Goal: Information Seeking & Learning: Learn about a topic

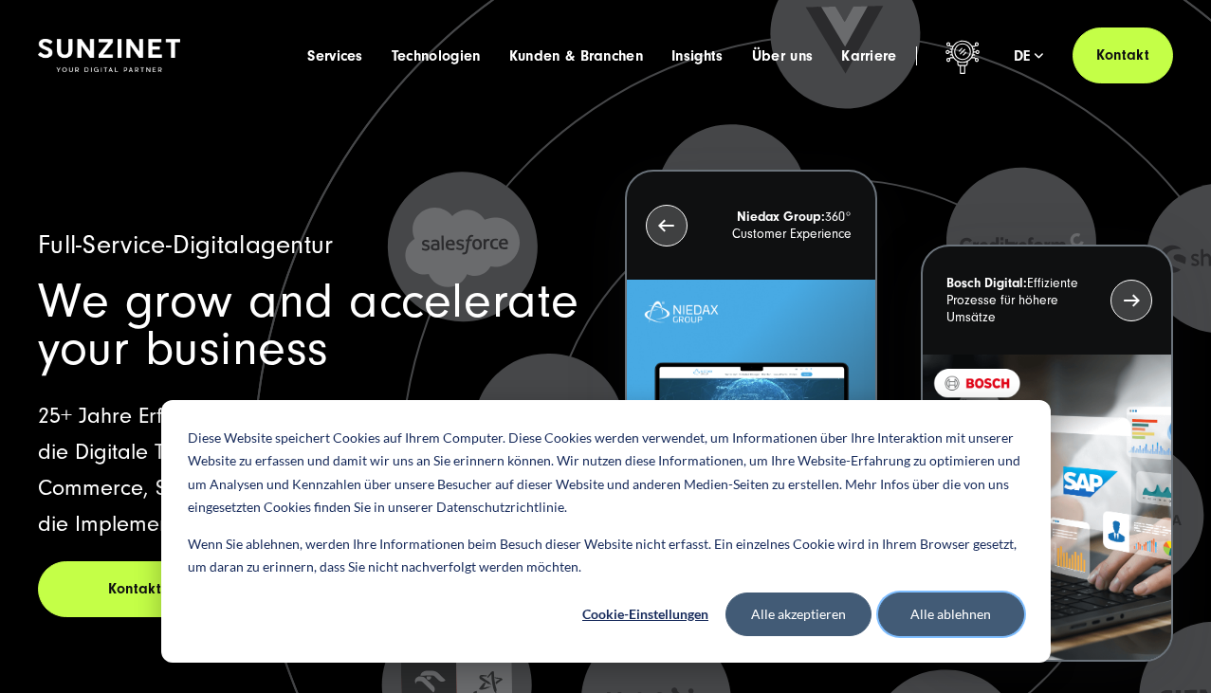
click at [927, 610] on button "Alle ablehnen" at bounding box center [951, 615] width 146 height 44
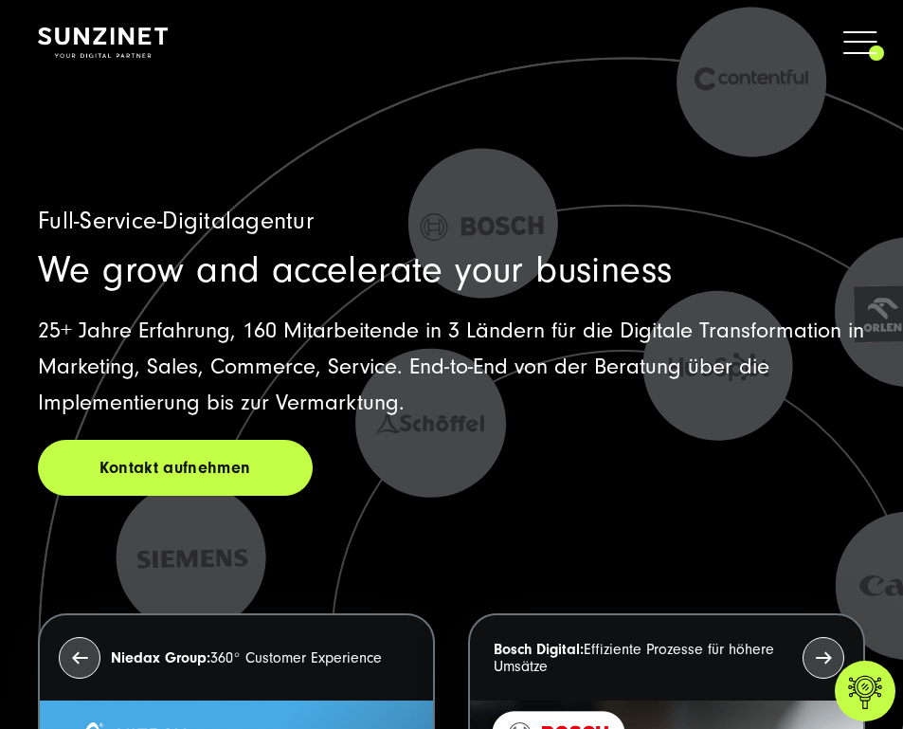
click at [314, 278] on span "We grow and accelerate your business" at bounding box center [355, 269] width 634 height 43
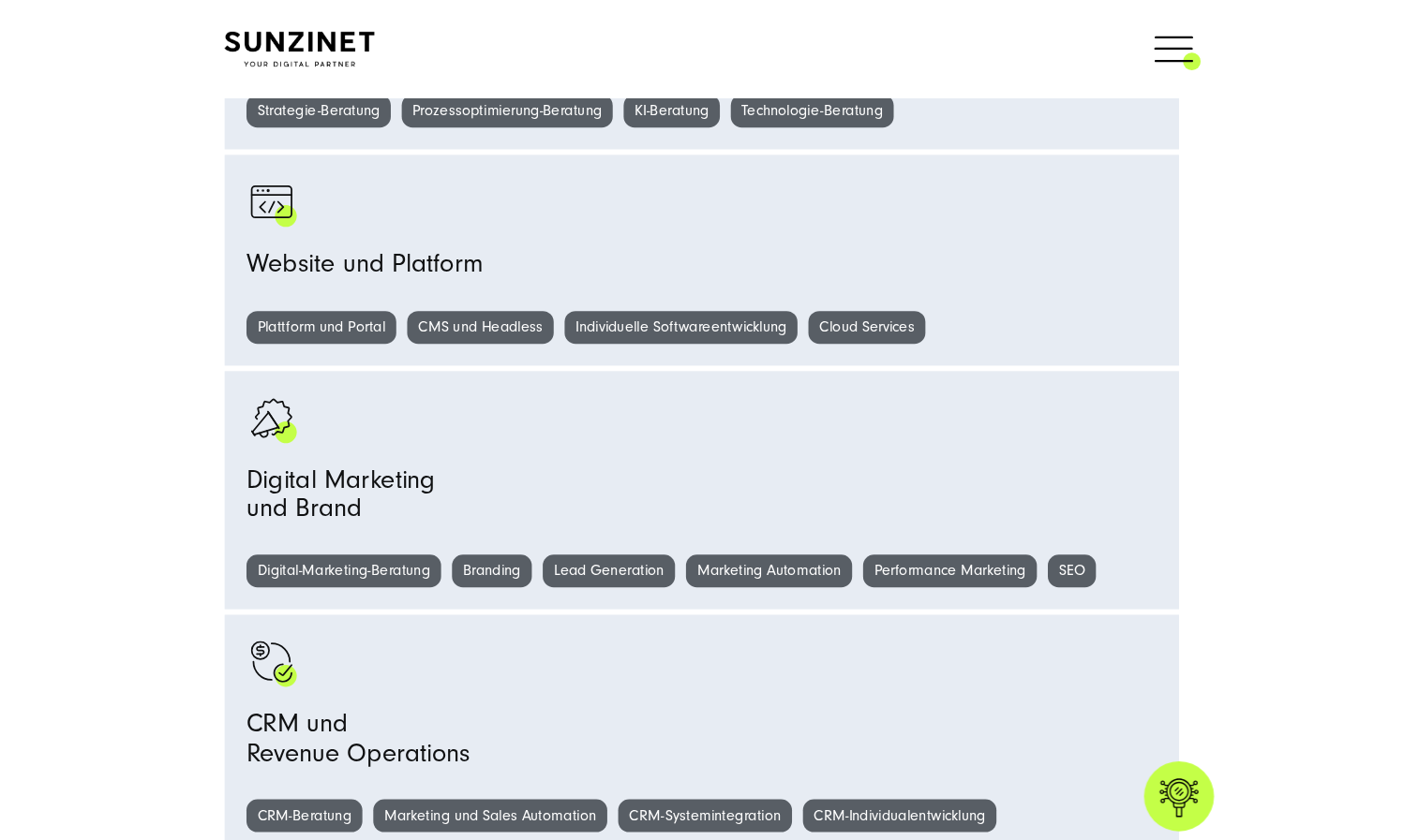
scroll to position [1284, 0]
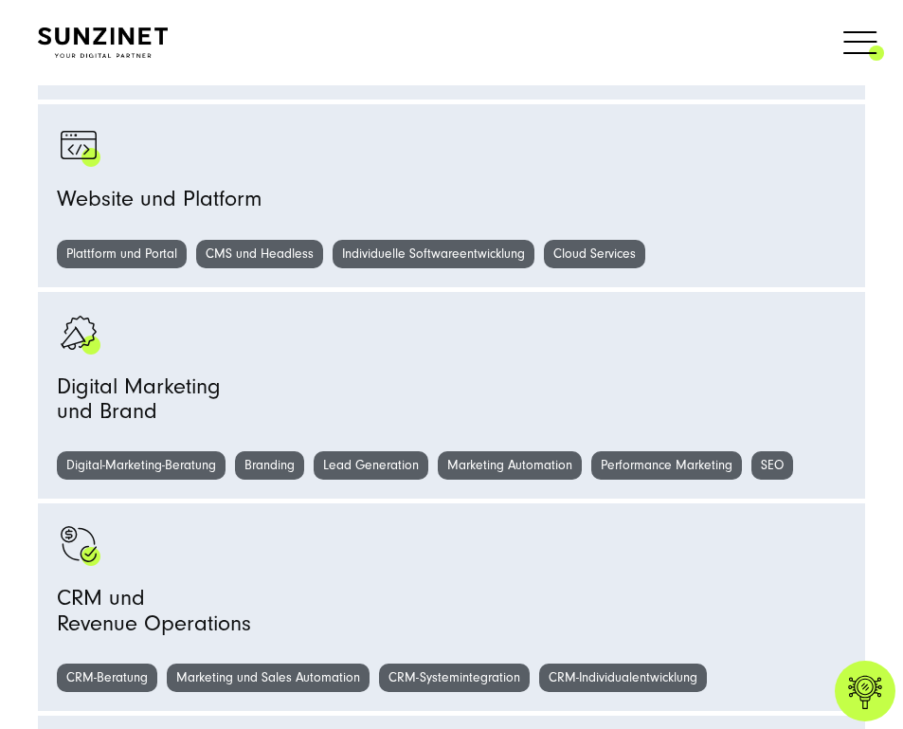
drag, startPoint x: 899, startPoint y: 725, endPoint x: 955, endPoint y: 741, distance: 58.2
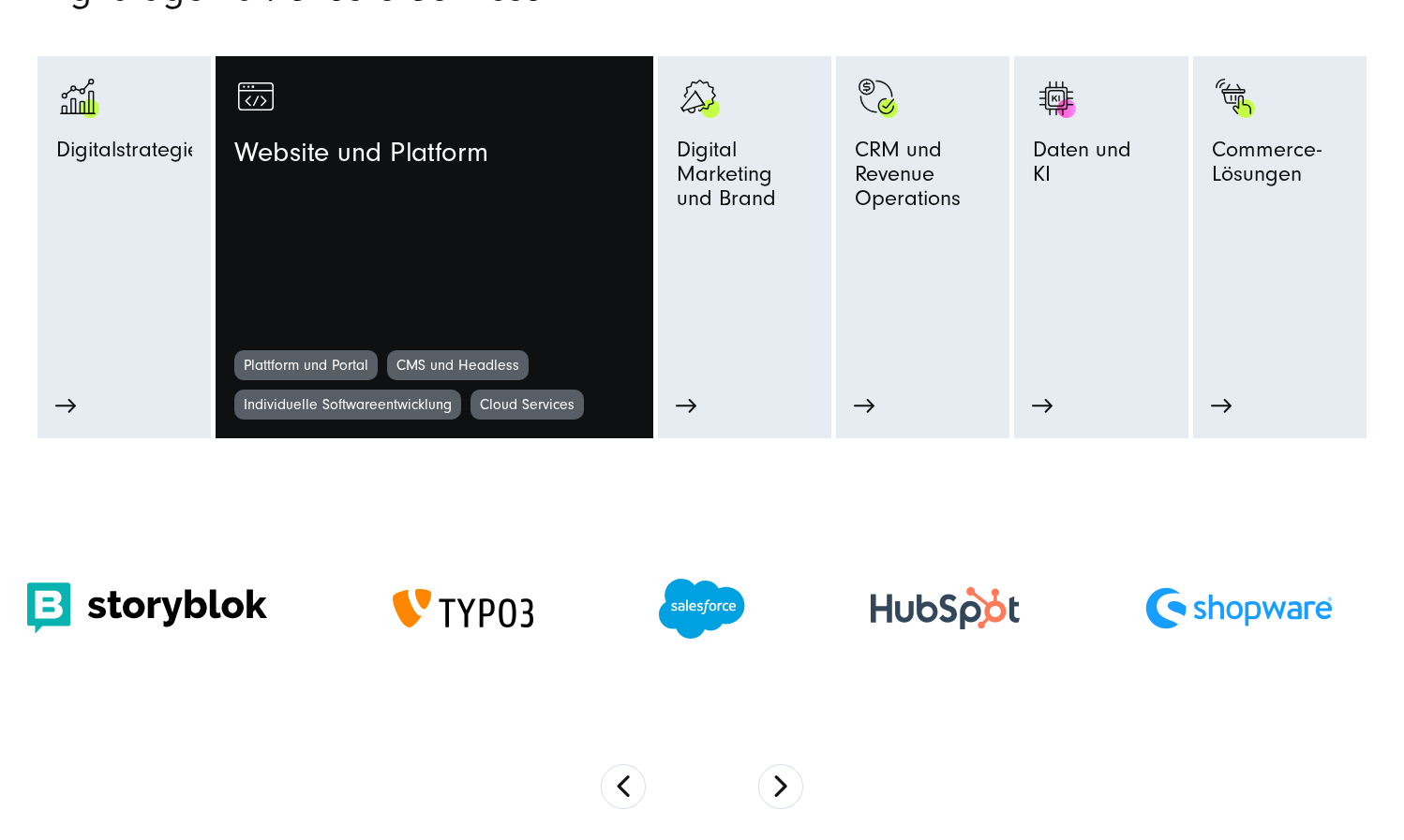
scroll to position [1455, 0]
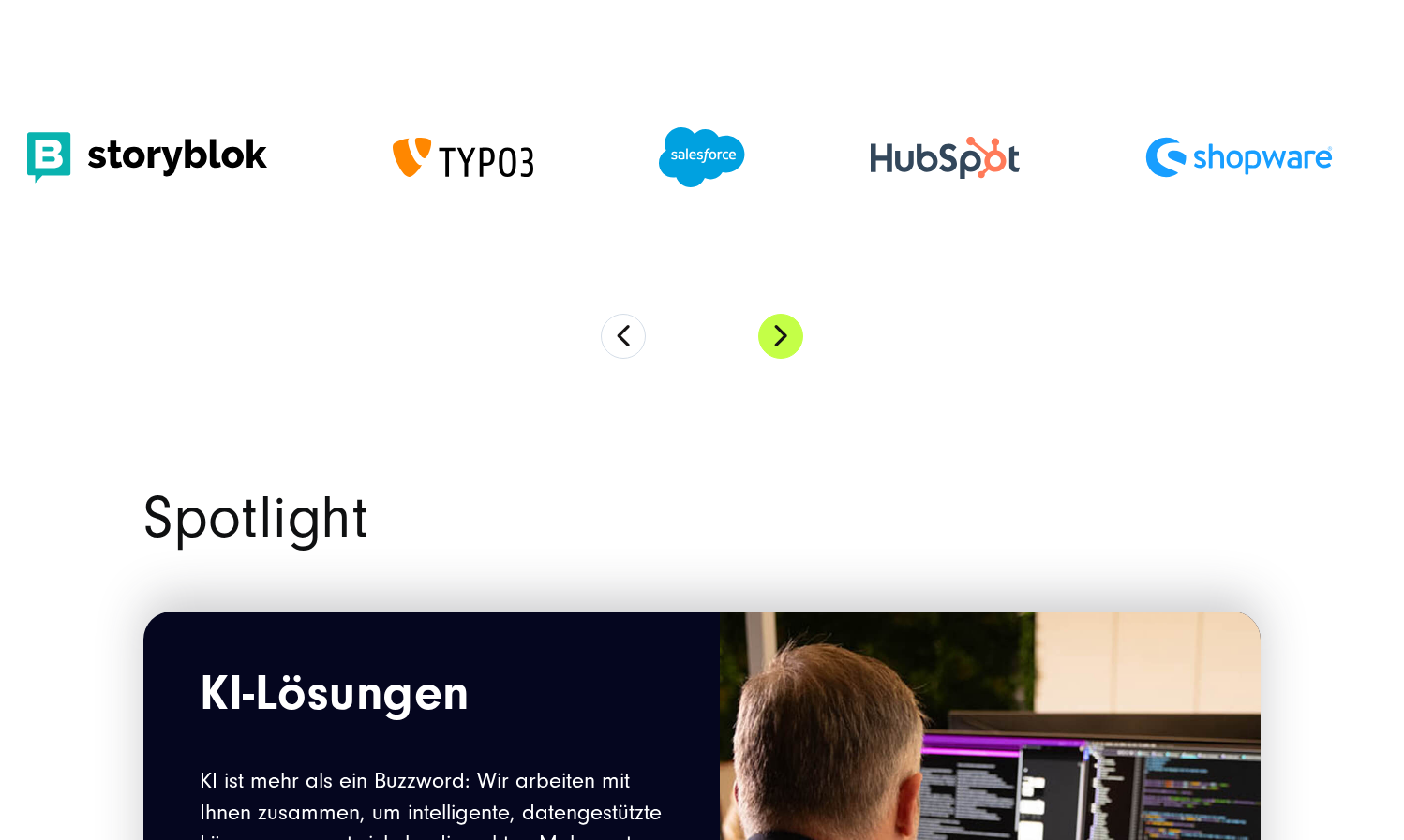
click at [766, 338] on button "Next" at bounding box center [781, 337] width 45 height 45
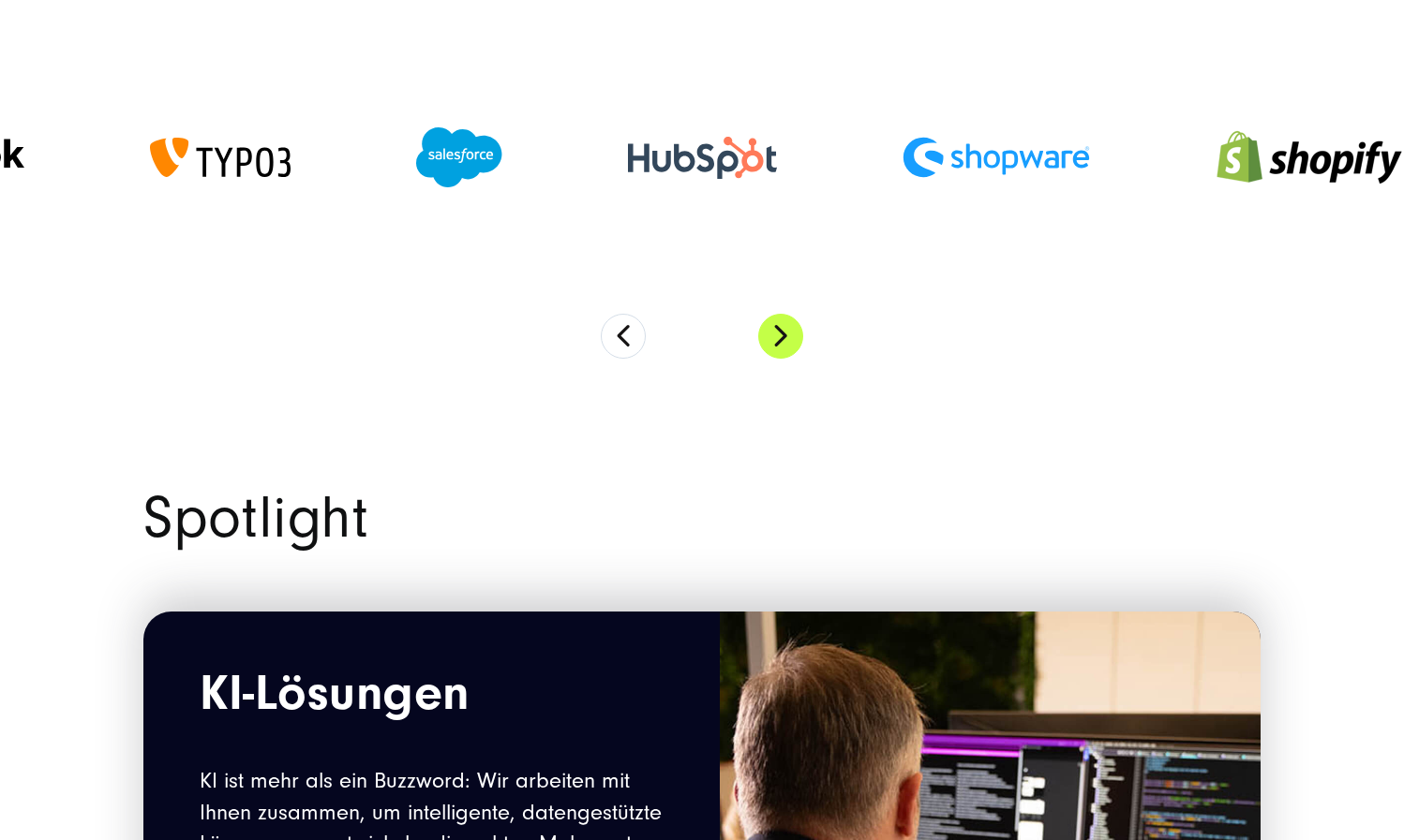
click at [766, 338] on button "Next" at bounding box center [781, 337] width 45 height 45
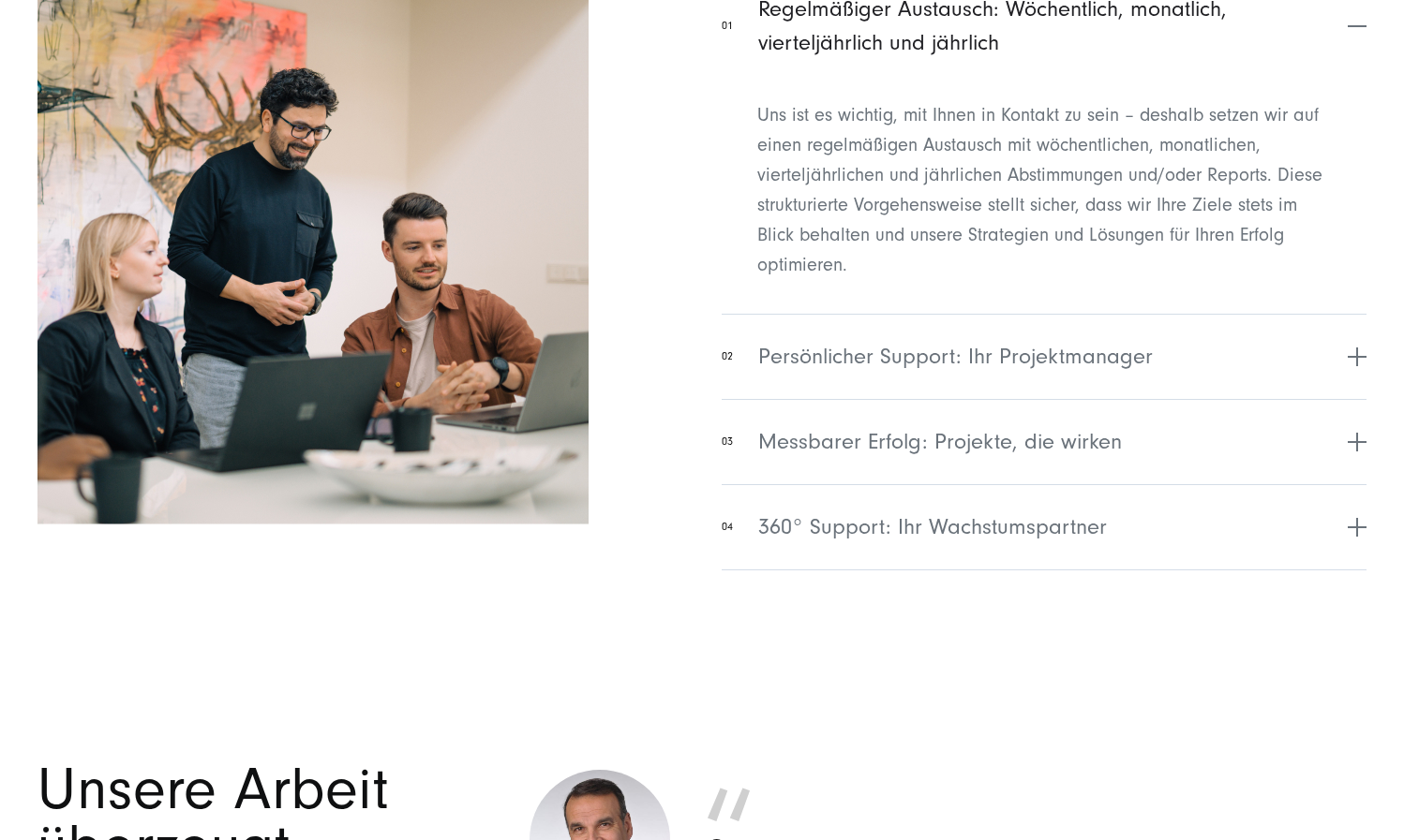
scroll to position [7854, 0]
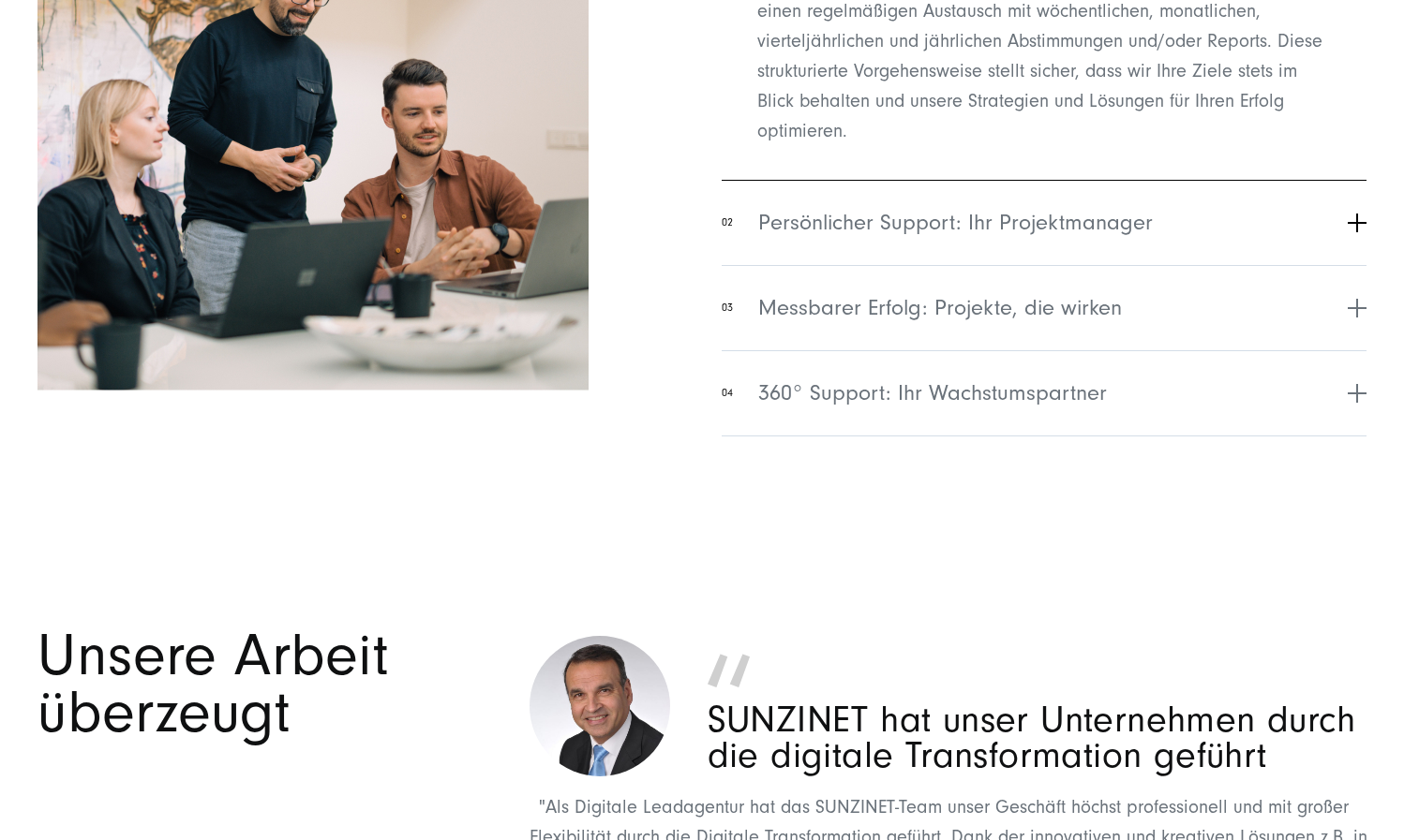
click at [1014, 236] on span "Persönlicher Support: Ihr Projektmanager" at bounding box center [955, 223] width 395 height 34
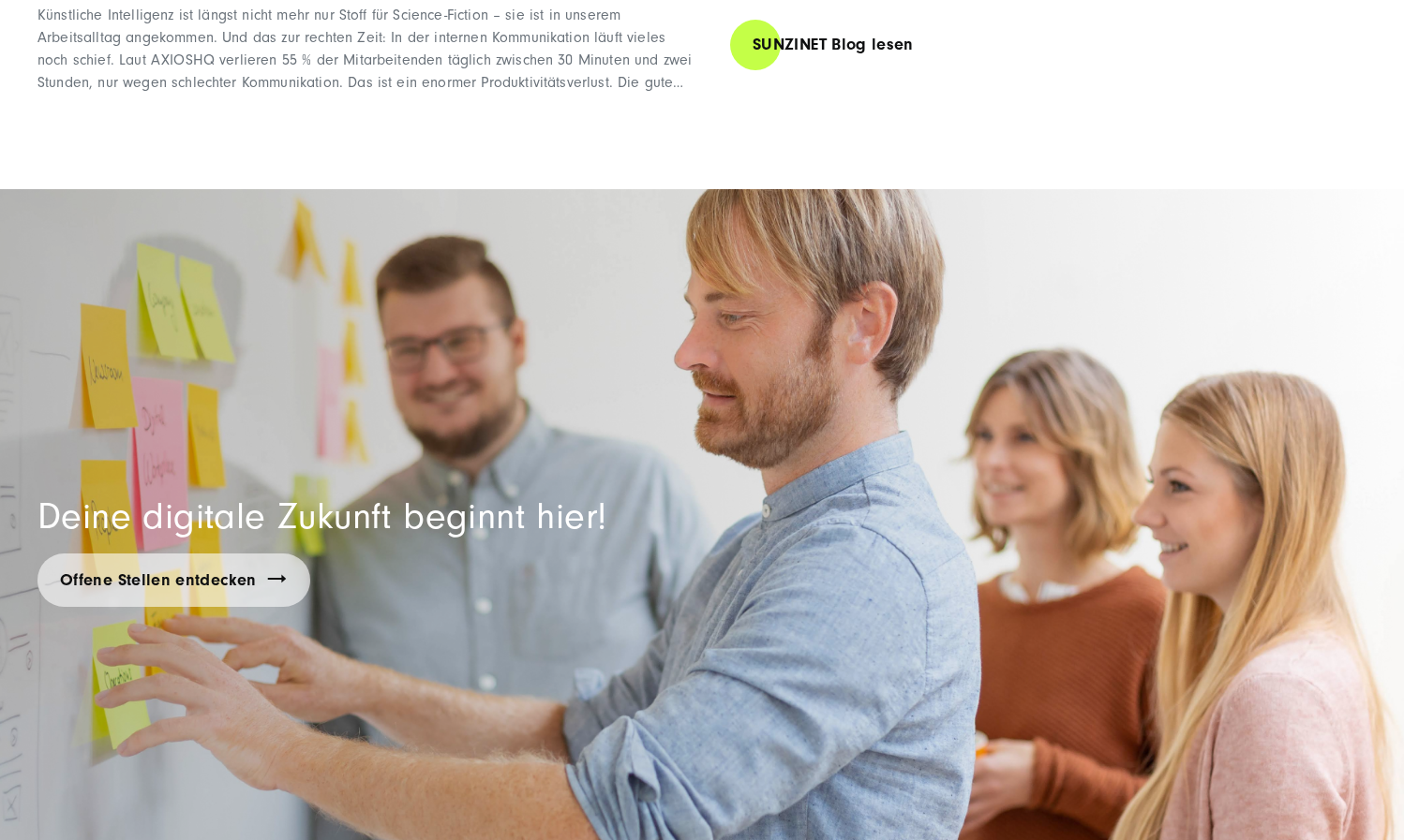
scroll to position [14282, 0]
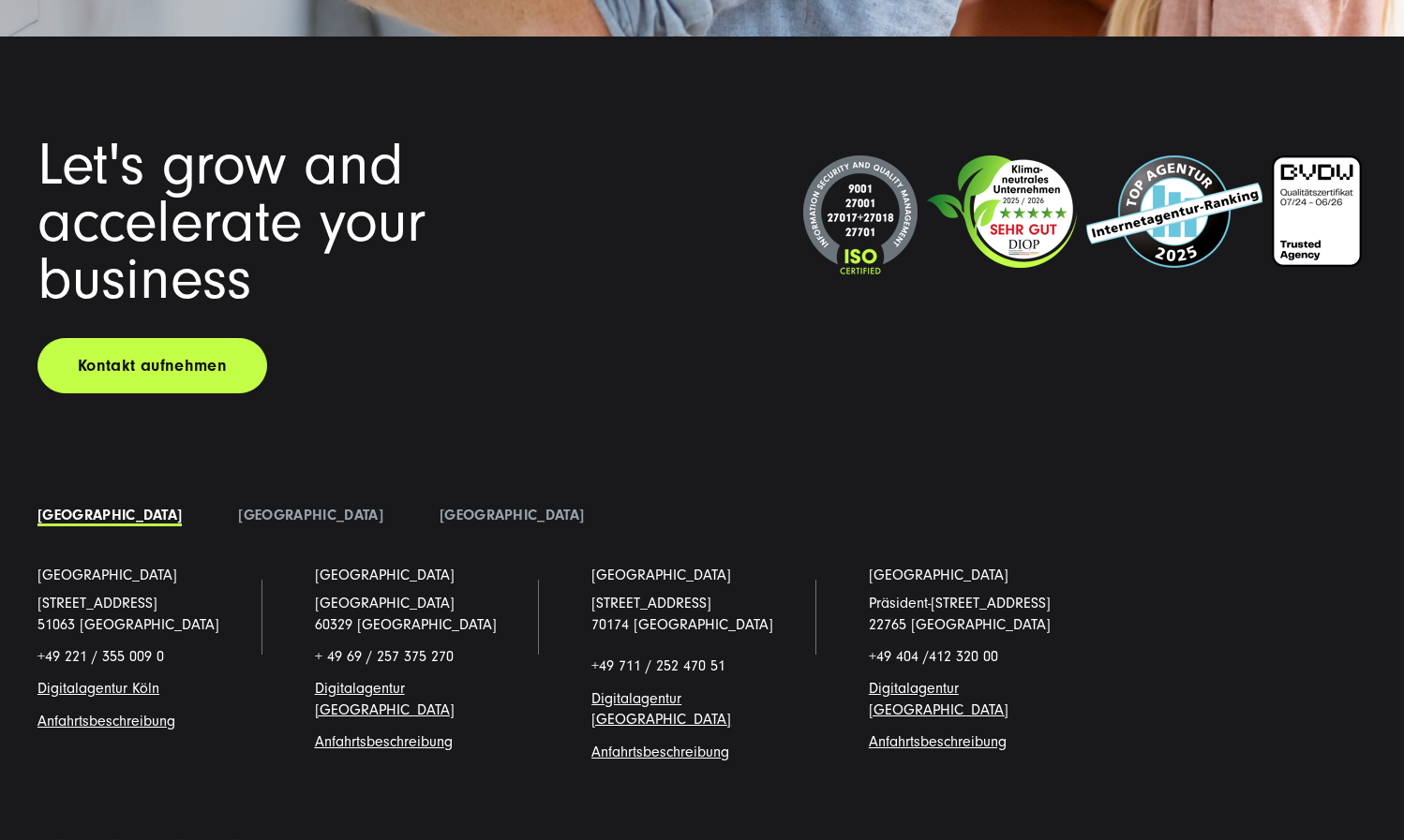
click at [313, 267] on div "Let's grow and accelerate your business" at bounding box center [300, 221] width 525 height 171
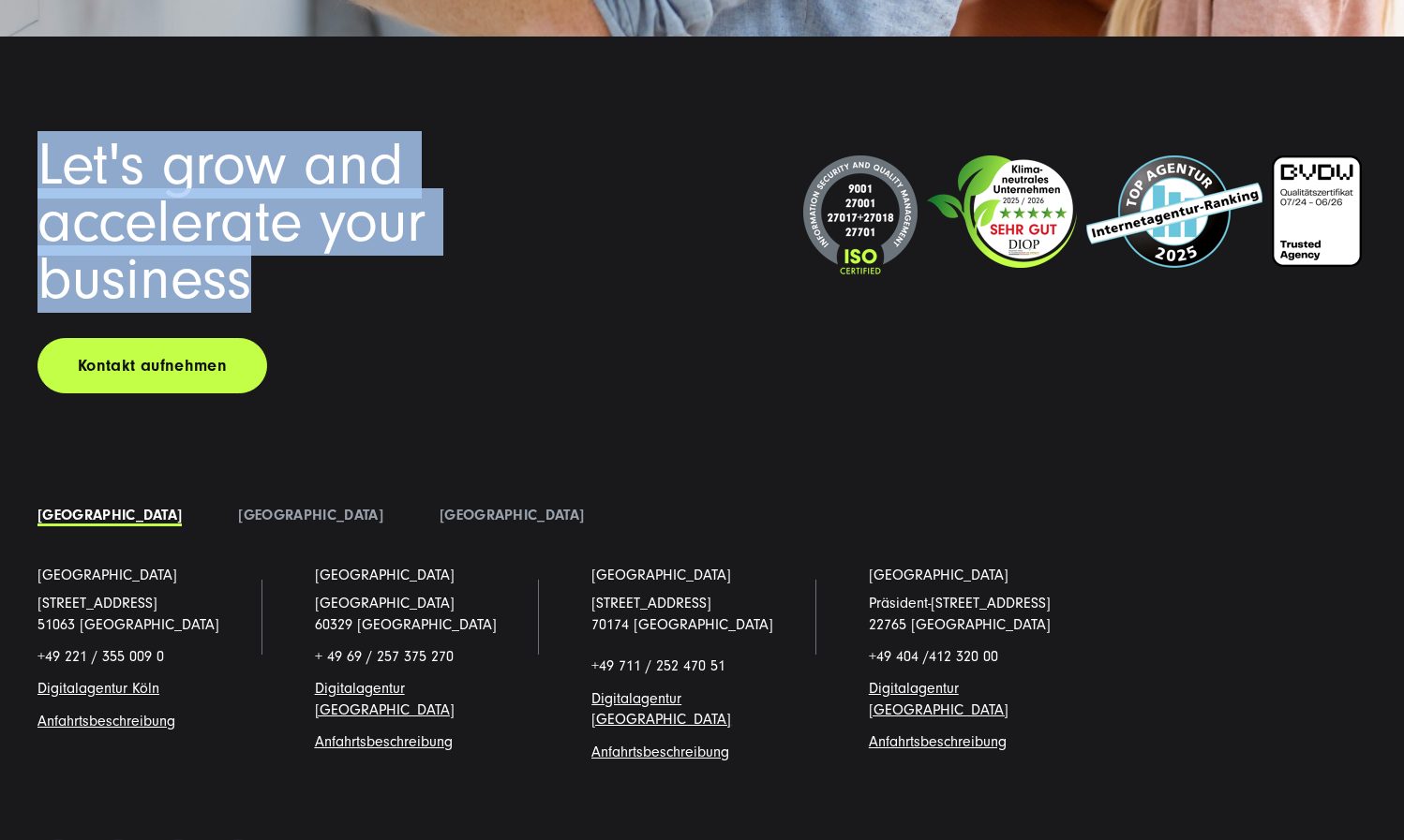
drag, startPoint x: 270, startPoint y: 273, endPoint x: 45, endPoint y: 151, distance: 255.9
click at [45, 151] on div "Let's grow and accelerate your business" at bounding box center [300, 221] width 525 height 171
copy span "Let's grow and accelerate your business"
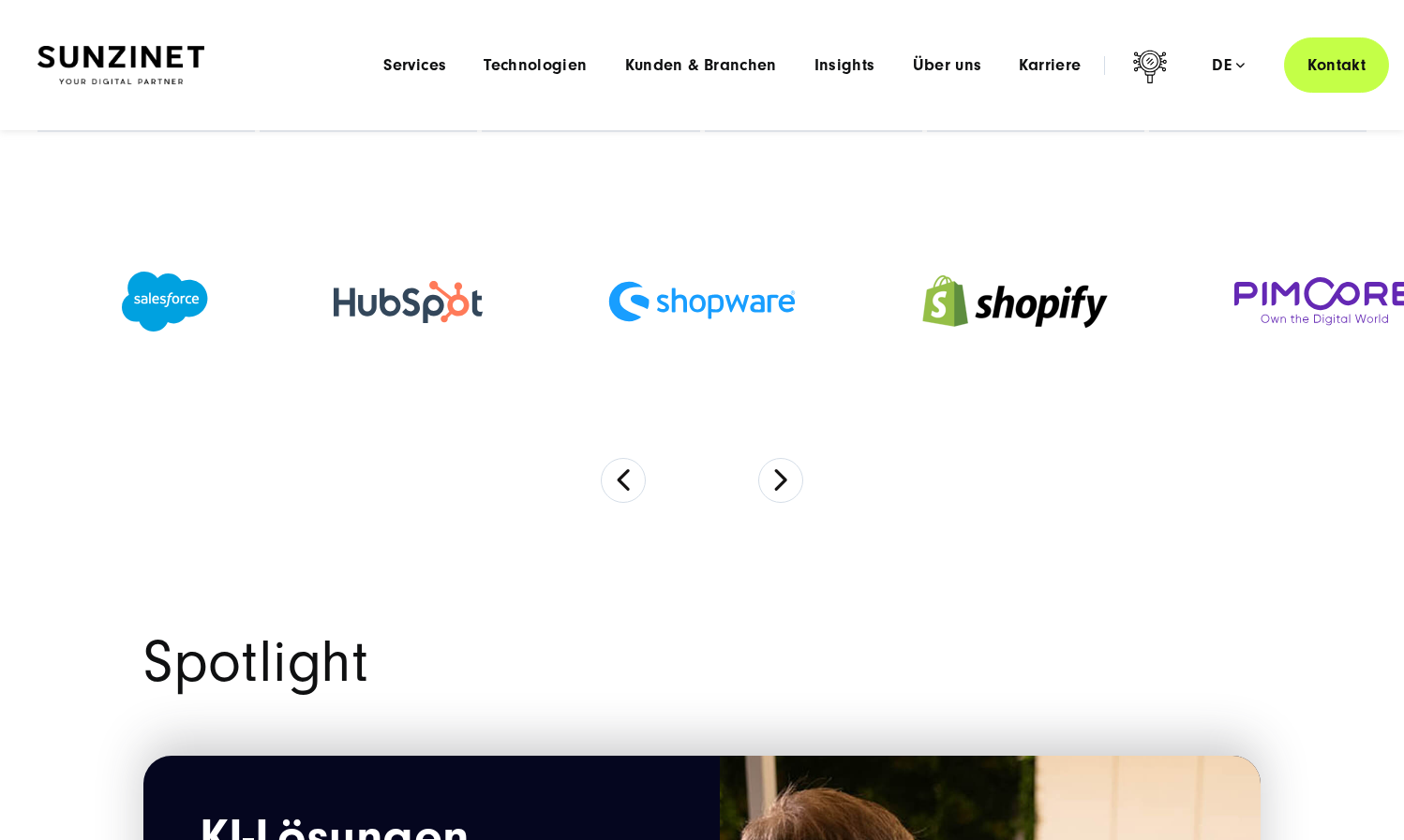
scroll to position [0, 0]
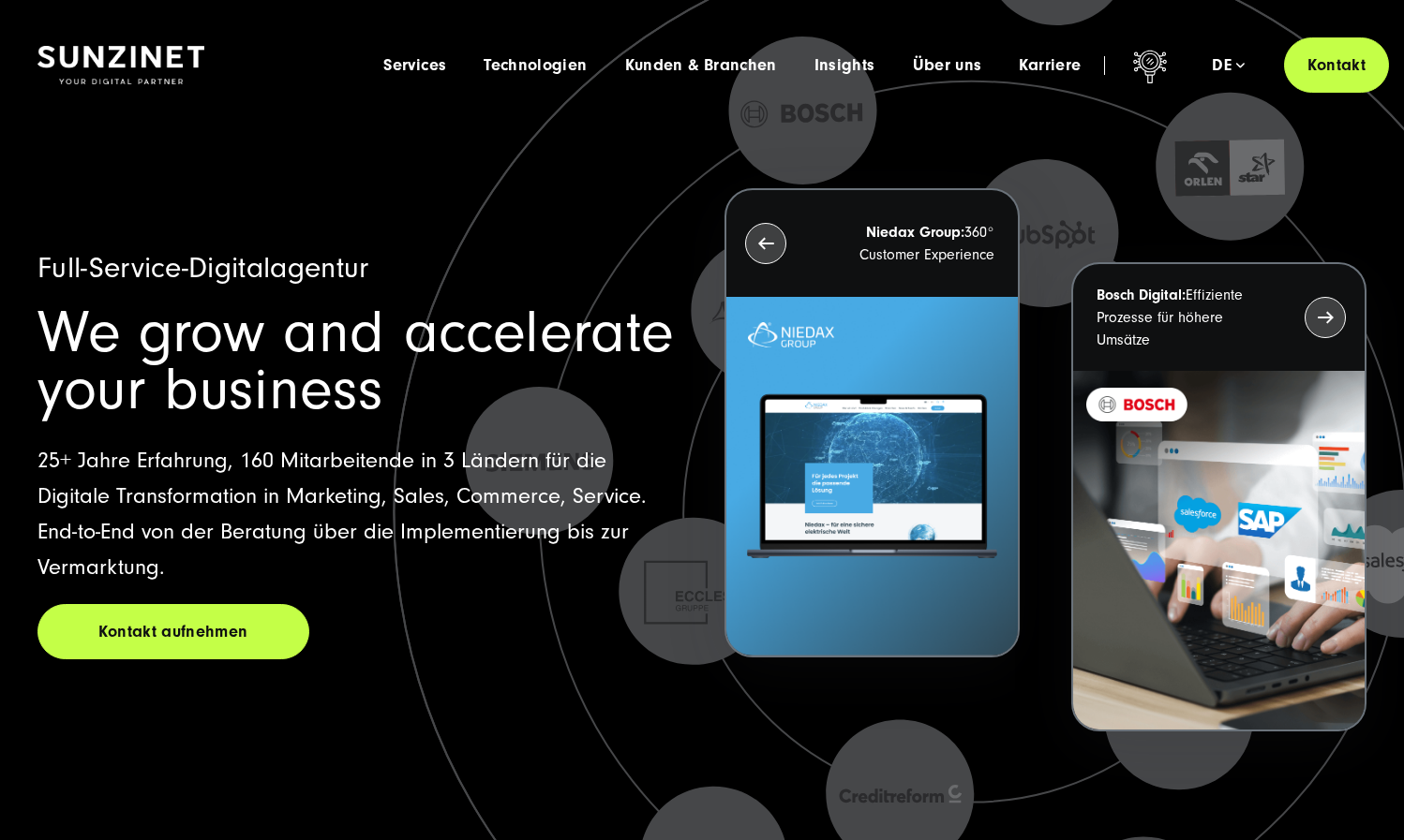
drag, startPoint x: 49, startPoint y: 326, endPoint x: 280, endPoint y: 378, distance: 236.8
click at [280, 378] on span "We grow and accelerate your business" at bounding box center [356, 361] width 637 height 125
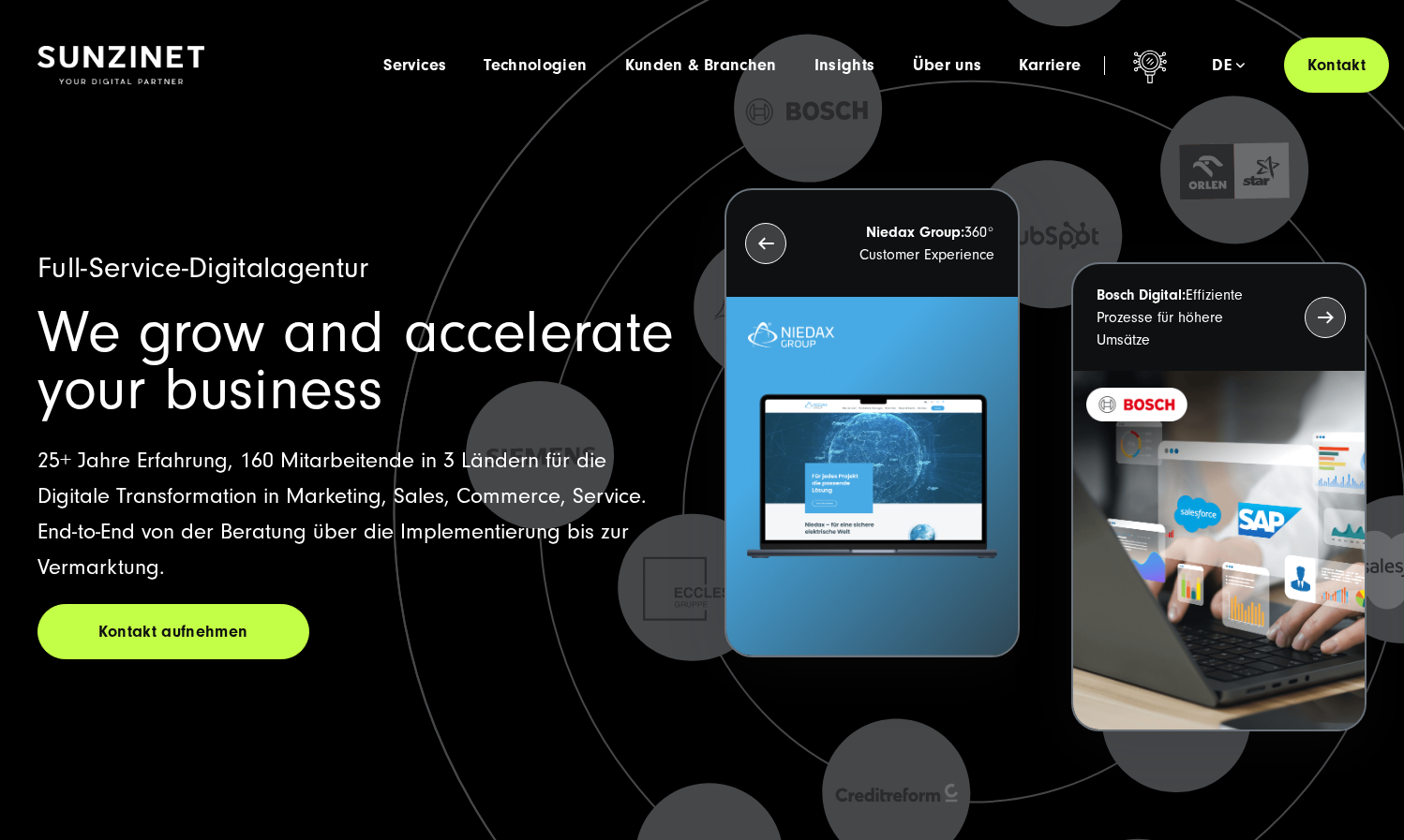
click at [311, 380] on span "We grow and accelerate your business" at bounding box center [356, 361] width 637 height 125
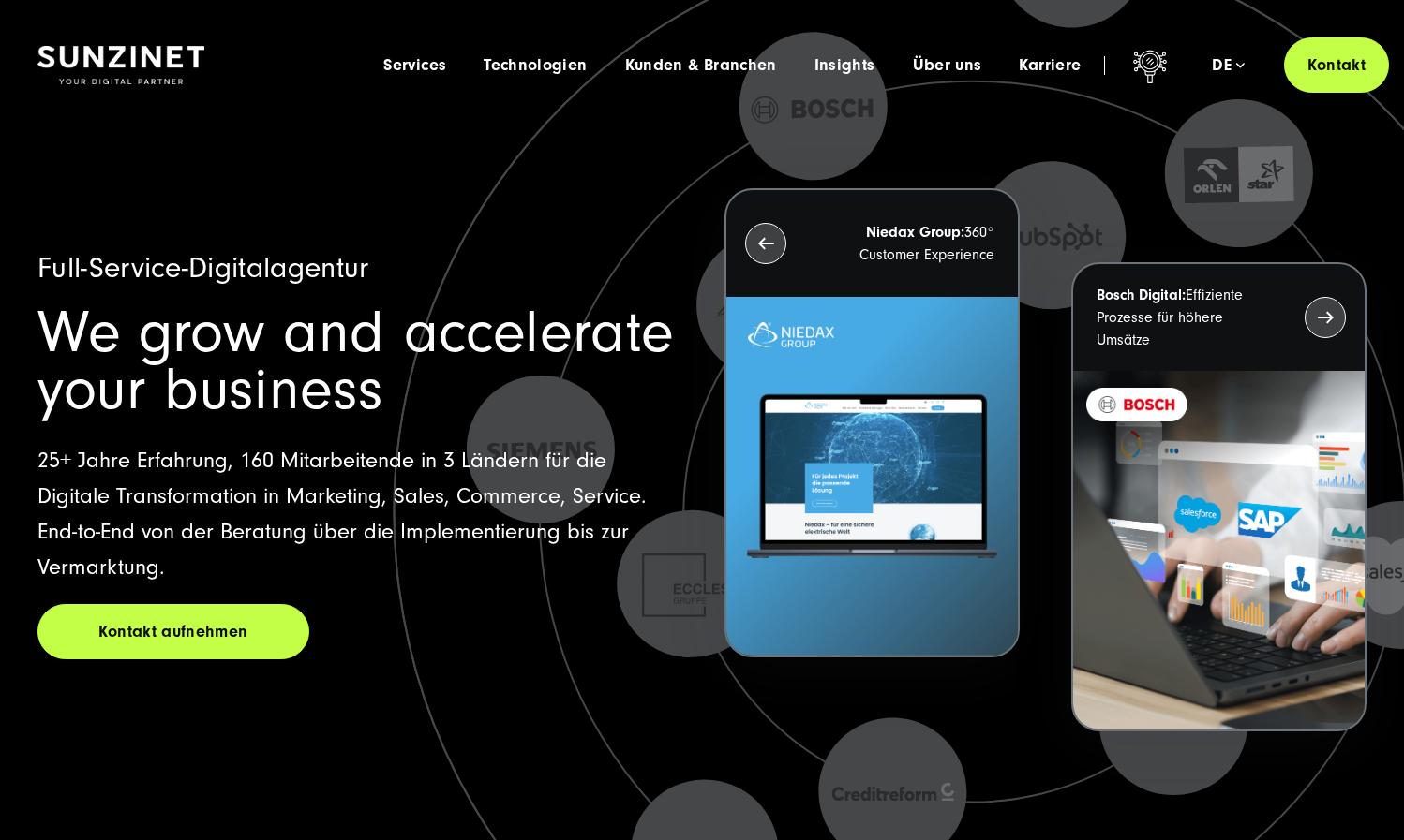
click at [311, 380] on span "We grow and accelerate your business" at bounding box center [356, 361] width 637 height 125
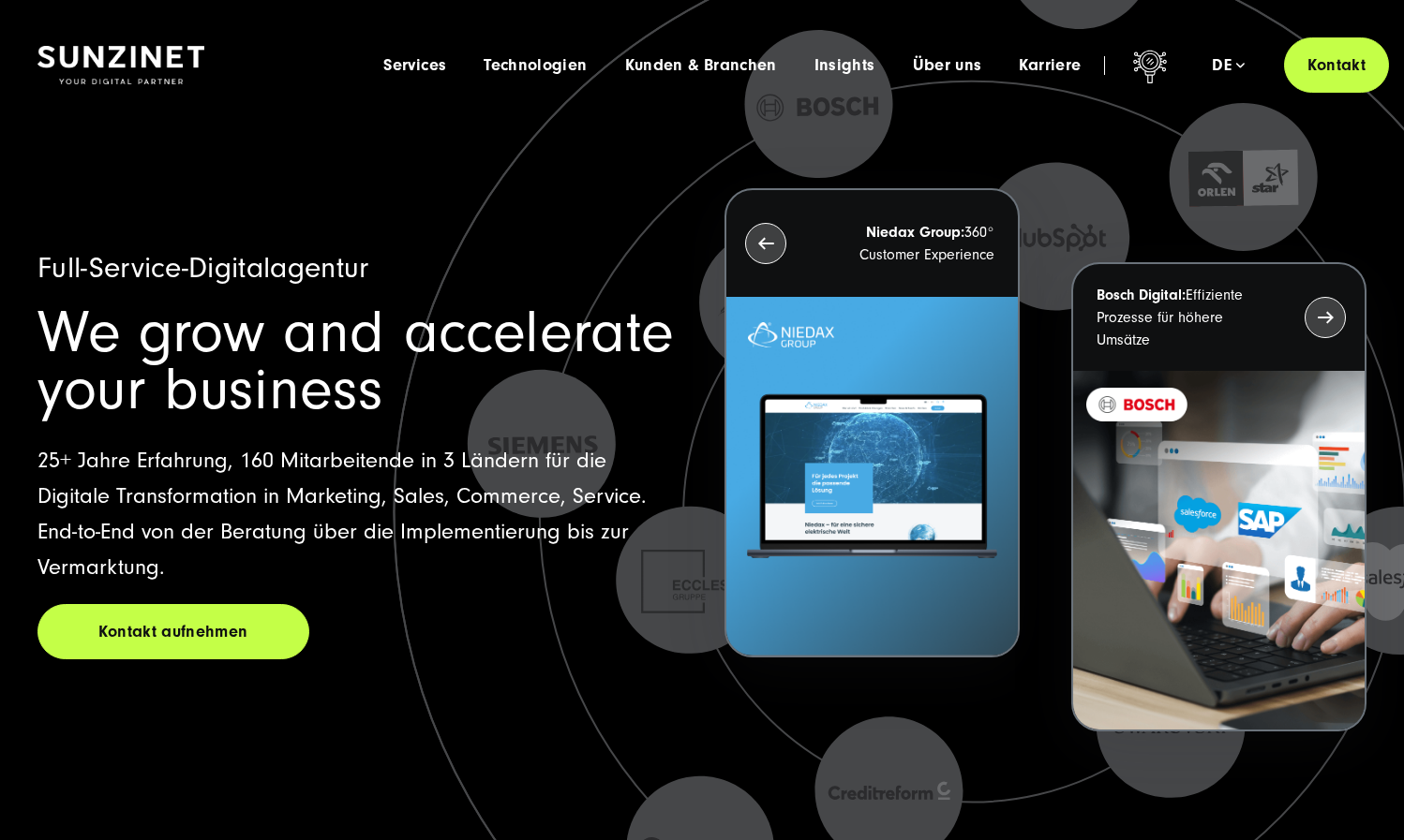
click at [311, 380] on span "We grow and accelerate your business" at bounding box center [356, 361] width 637 height 125
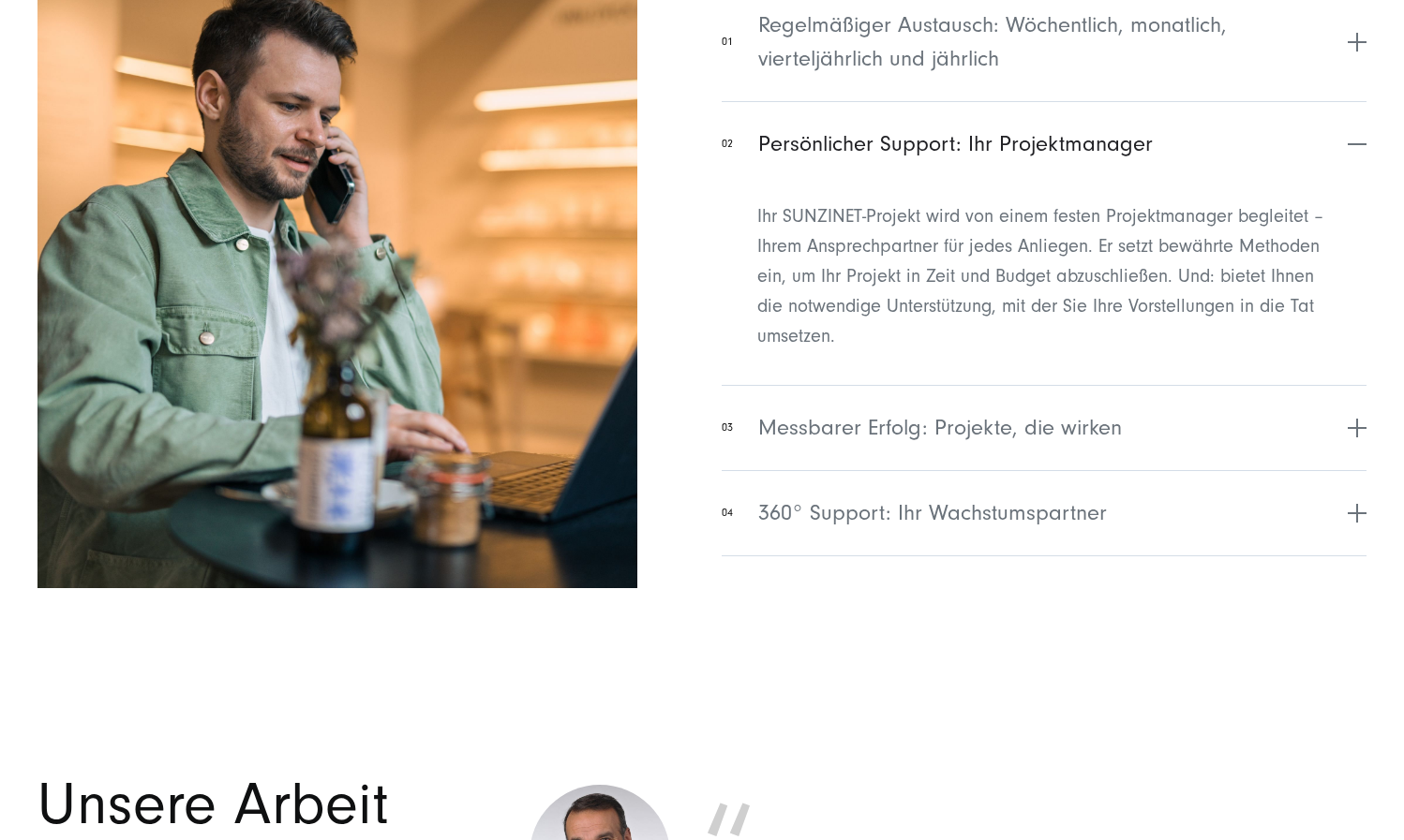
scroll to position [7547, 0]
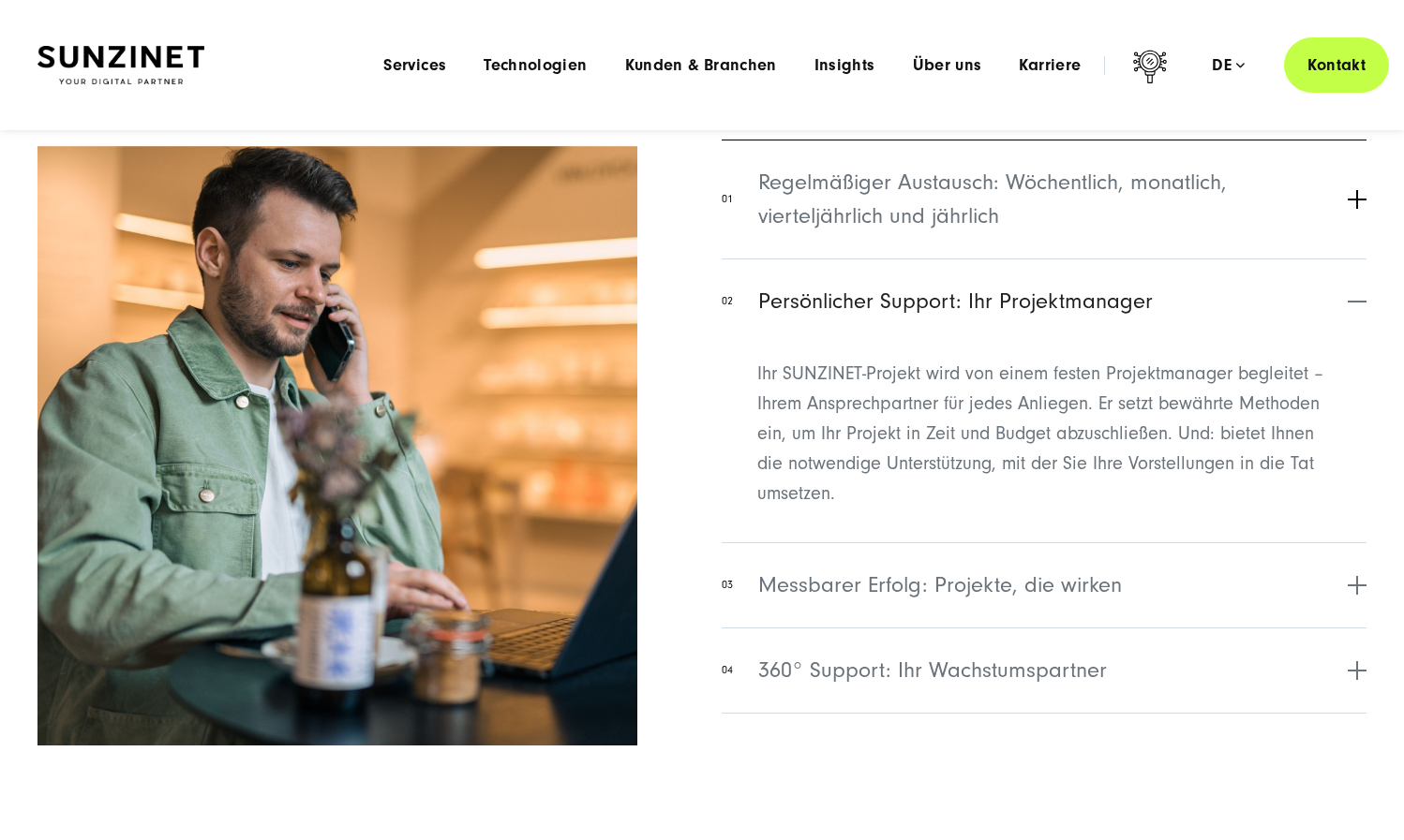
click at [869, 210] on span "Regelmäßiger Austausch: Wöchentlich, monatlich, vierteljährlich und jährlich" at bounding box center [1051, 200] width 585 height 67
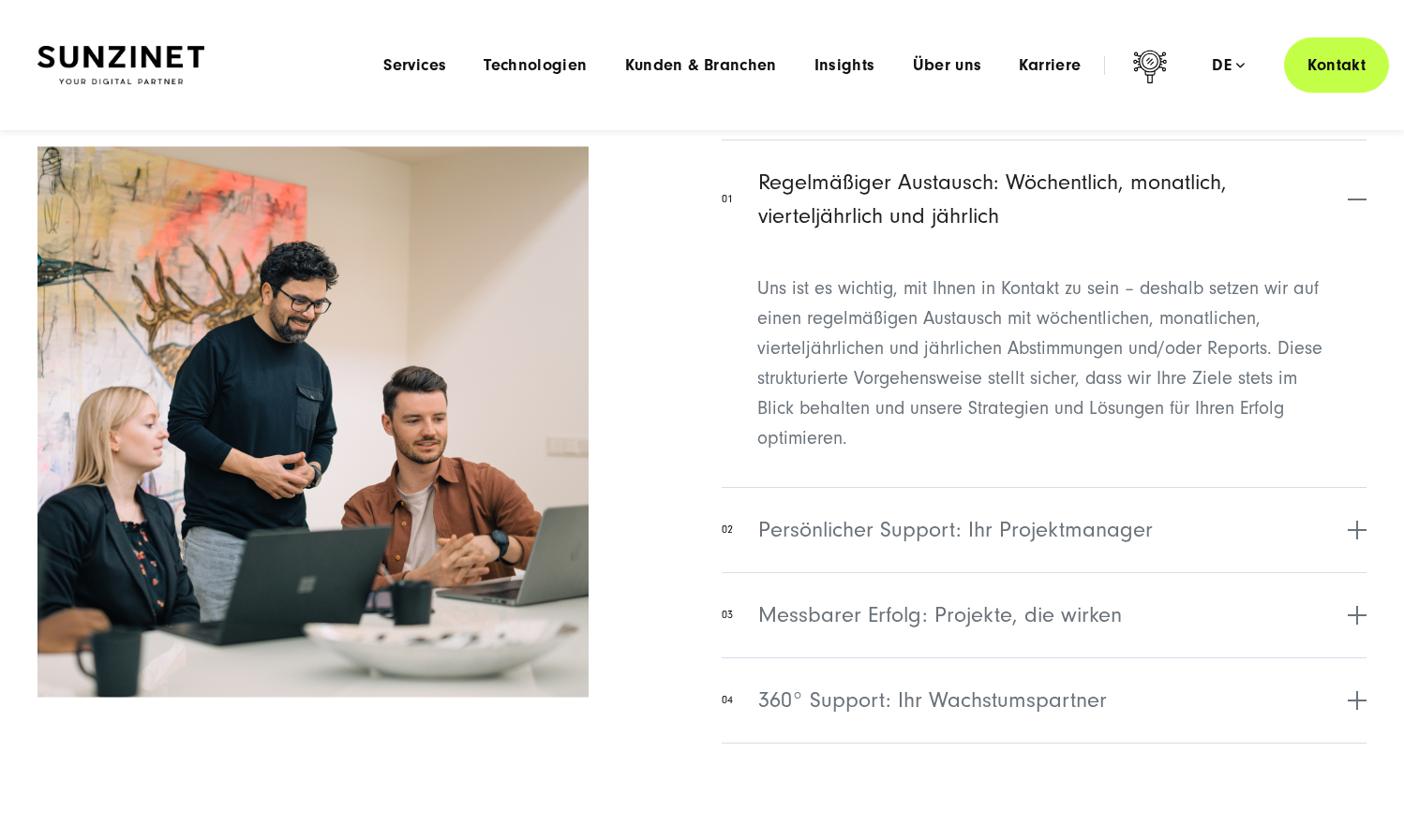
click at [1032, 267] on div "Uns ist es wichtig, mit Ihnen in Kontakt zu sein – deshalb setzen wir auf einen…" at bounding box center [1044, 364] width 645 height 210
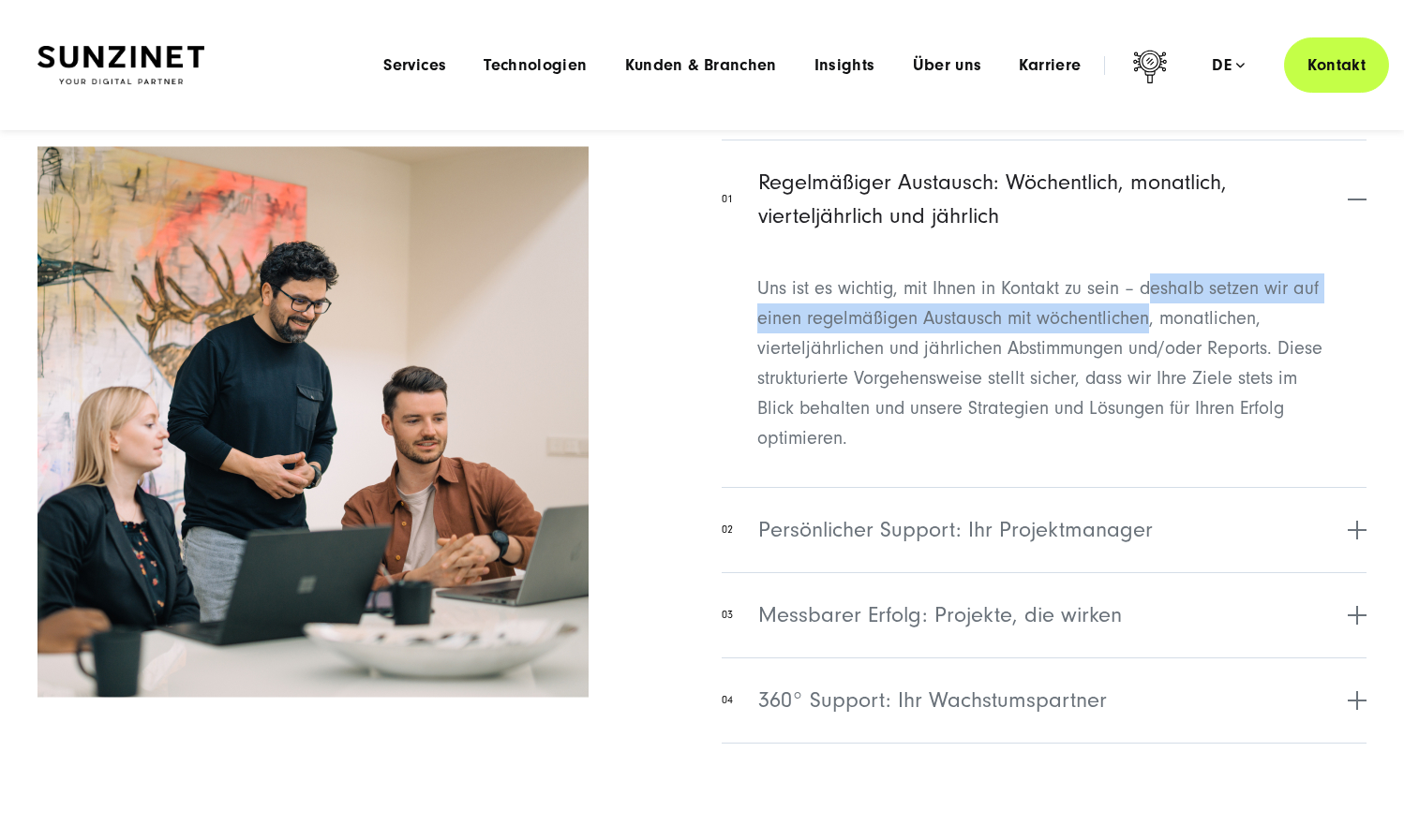
drag, startPoint x: 1151, startPoint y: 278, endPoint x: 1143, endPoint y: 314, distance: 36.9
click at [1143, 314] on p "Uns ist es wichtig, mit Ihnen in Kontakt zu sein – deshalb setzen wir auf einen…" at bounding box center [1044, 364] width 573 height 180
click at [1131, 318] on p "Uns ist es wichtig, mit Ihnen in Kontakt zu sein – deshalb setzen wir auf einen…" at bounding box center [1044, 364] width 573 height 180
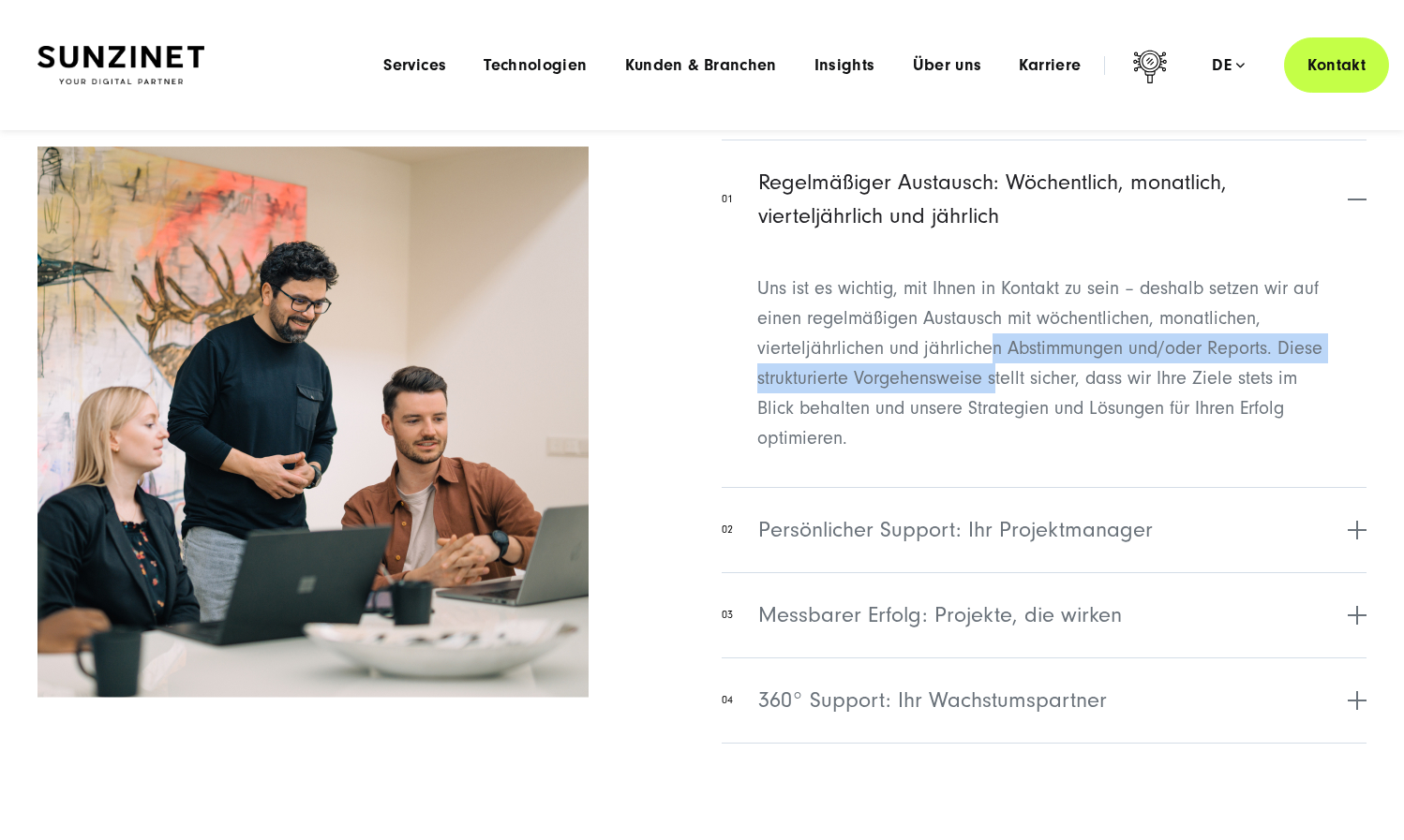
drag, startPoint x: 996, startPoint y: 342, endPoint x: 994, endPoint y: 369, distance: 27.1
click at [994, 369] on p "Uns ist es wichtig, mit Ihnen in Kontakt zu sein – deshalb setzen wir auf einen…" at bounding box center [1044, 364] width 573 height 180
click at [932, 537] on span "Persönlicher Support: Ihr Projektmanager" at bounding box center [955, 531] width 395 height 34
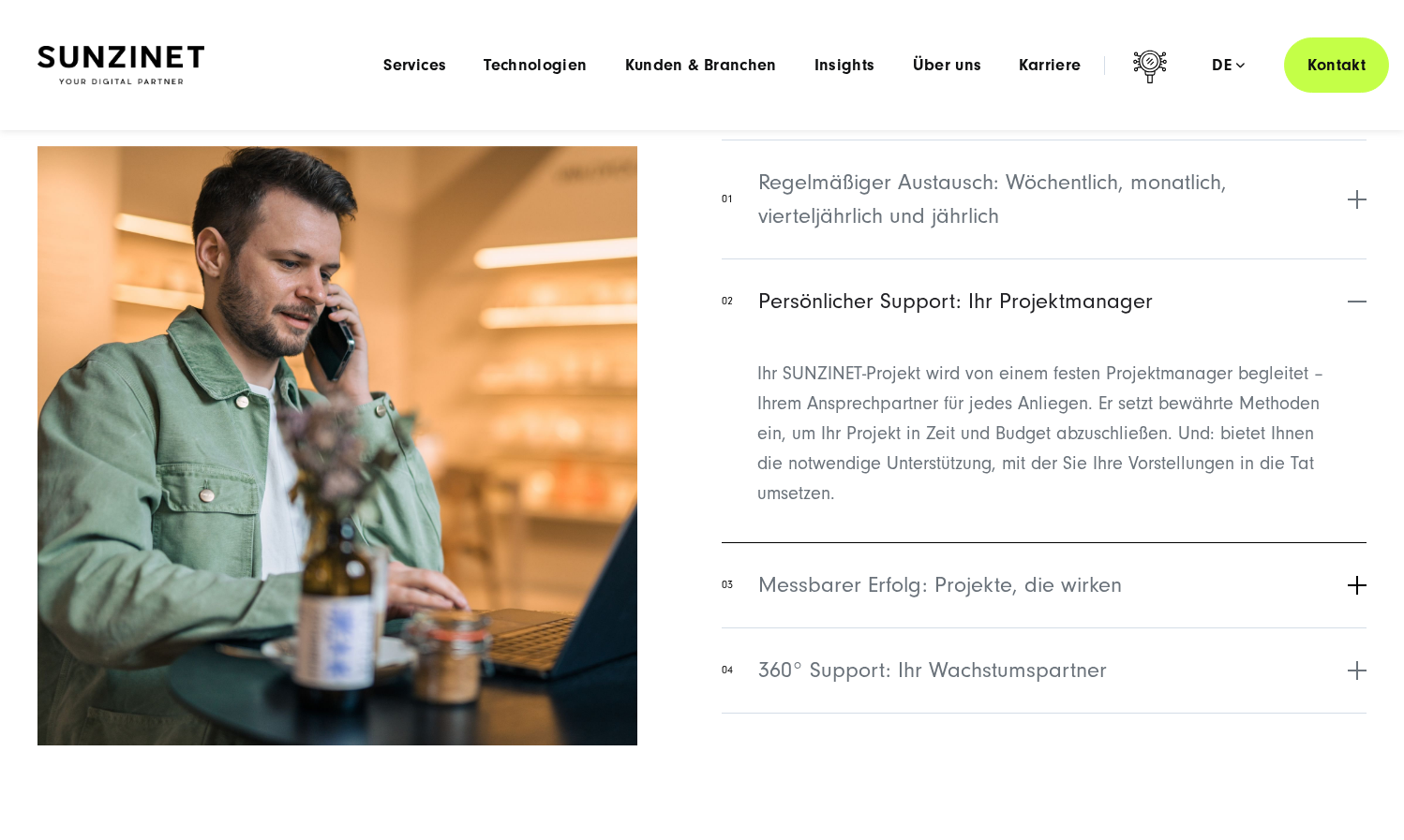
click at [1017, 568] on span "Messbarer Erfolg: Projekte, die wirken" at bounding box center [940, 585] width 364 height 34
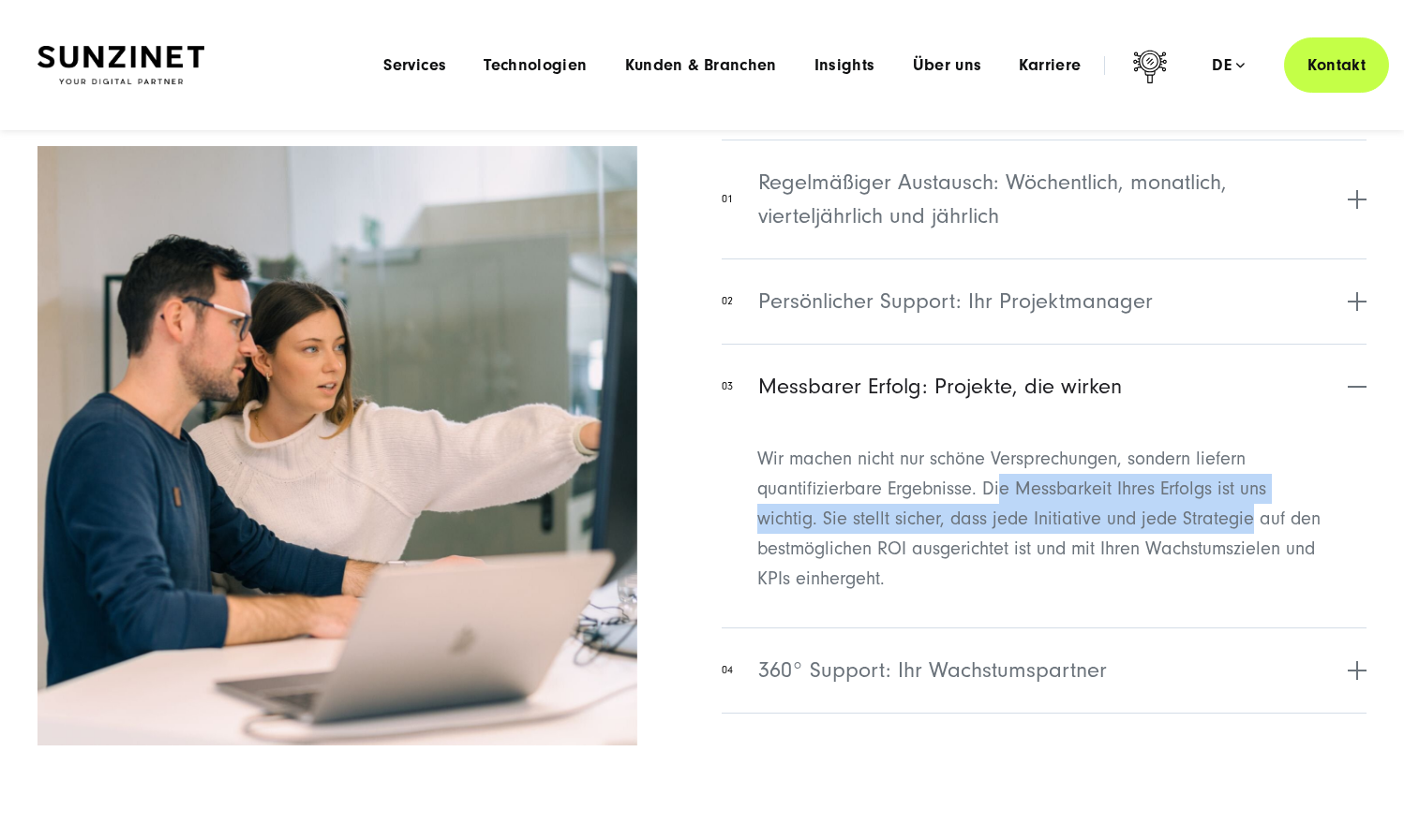
drag, startPoint x: 1018, startPoint y: 472, endPoint x: 1180, endPoint y: 514, distance: 167.4
click at [1180, 514] on p "Wir machen nicht nur schöne Versprechungen, sondern liefern quantifizierbare Er…" at bounding box center [1044, 519] width 573 height 150
click at [1031, 655] on span "360° Support: Ihr Wachstumspartner" at bounding box center [932, 671] width 349 height 34
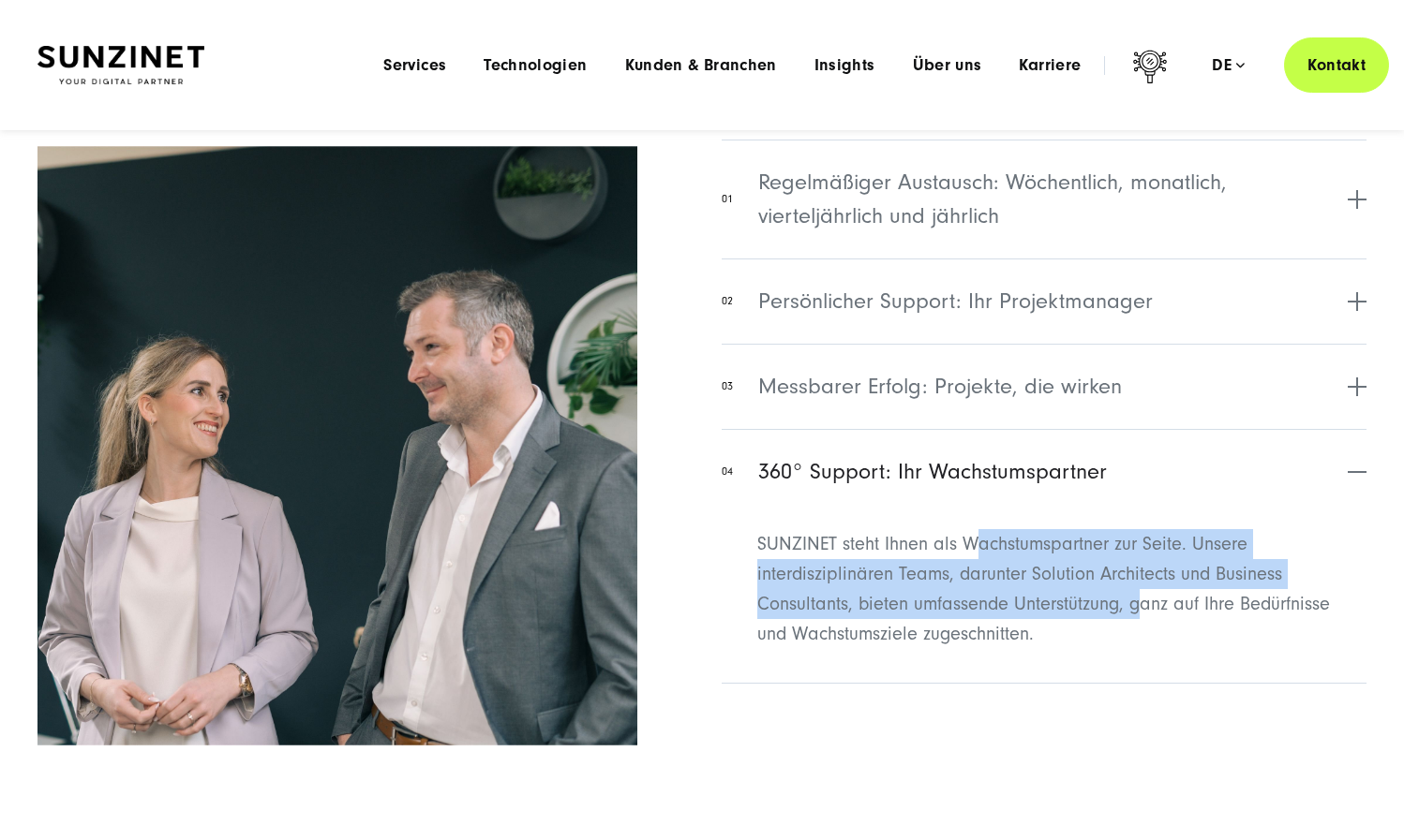
drag, startPoint x: 982, startPoint y: 551, endPoint x: 1143, endPoint y: 589, distance: 165.4
click at [1143, 589] on p "SUNZINET steht Ihnen als Wachstumspartner zur Seite. Unsere interdisziplinären …" at bounding box center [1044, 589] width 573 height 120
click at [1013, 611] on p "SUNZINET steht Ihnen als Wachstumspartner zur Seite. Unsere interdisziplinären …" at bounding box center [1044, 589] width 573 height 120
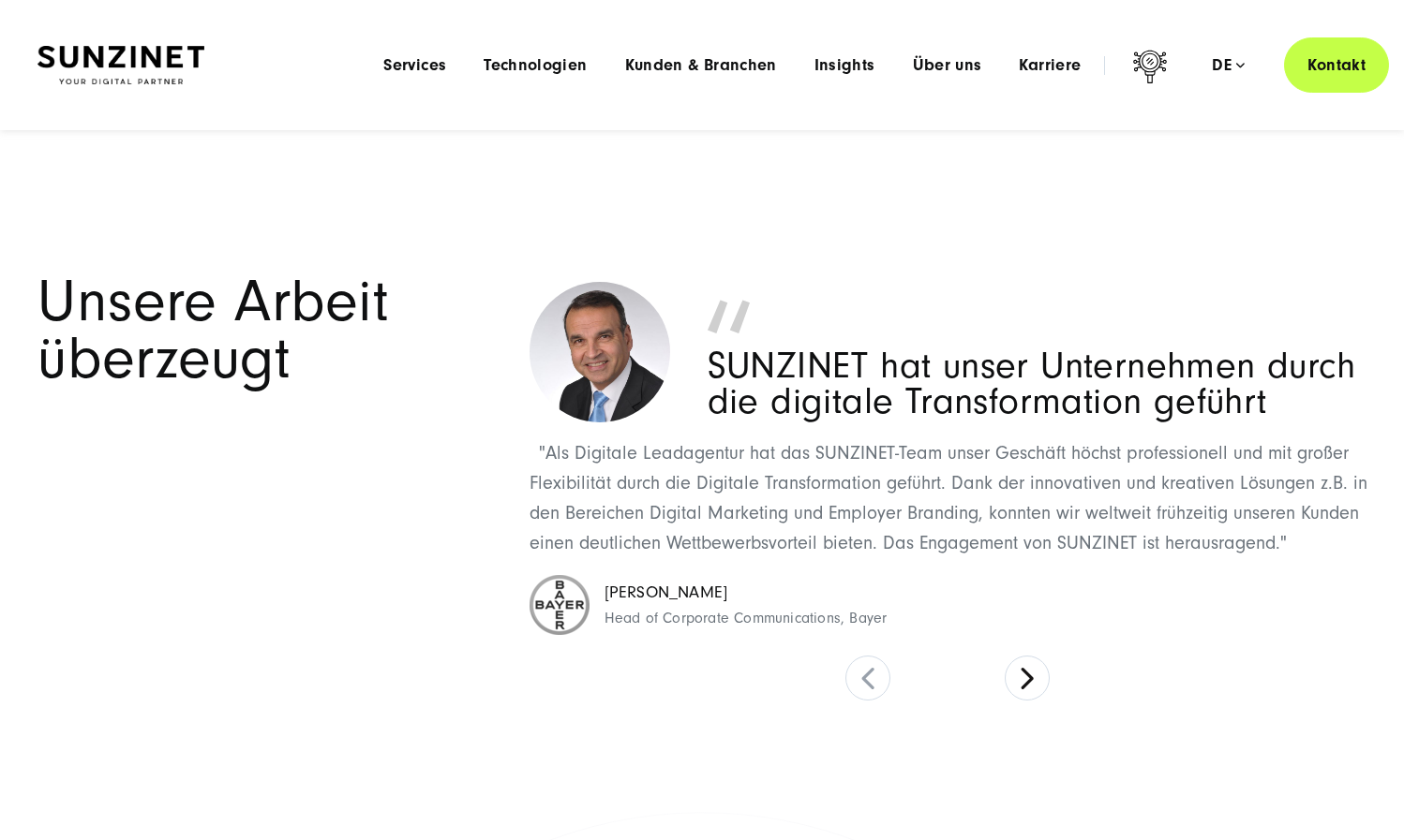
scroll to position [7954, 0]
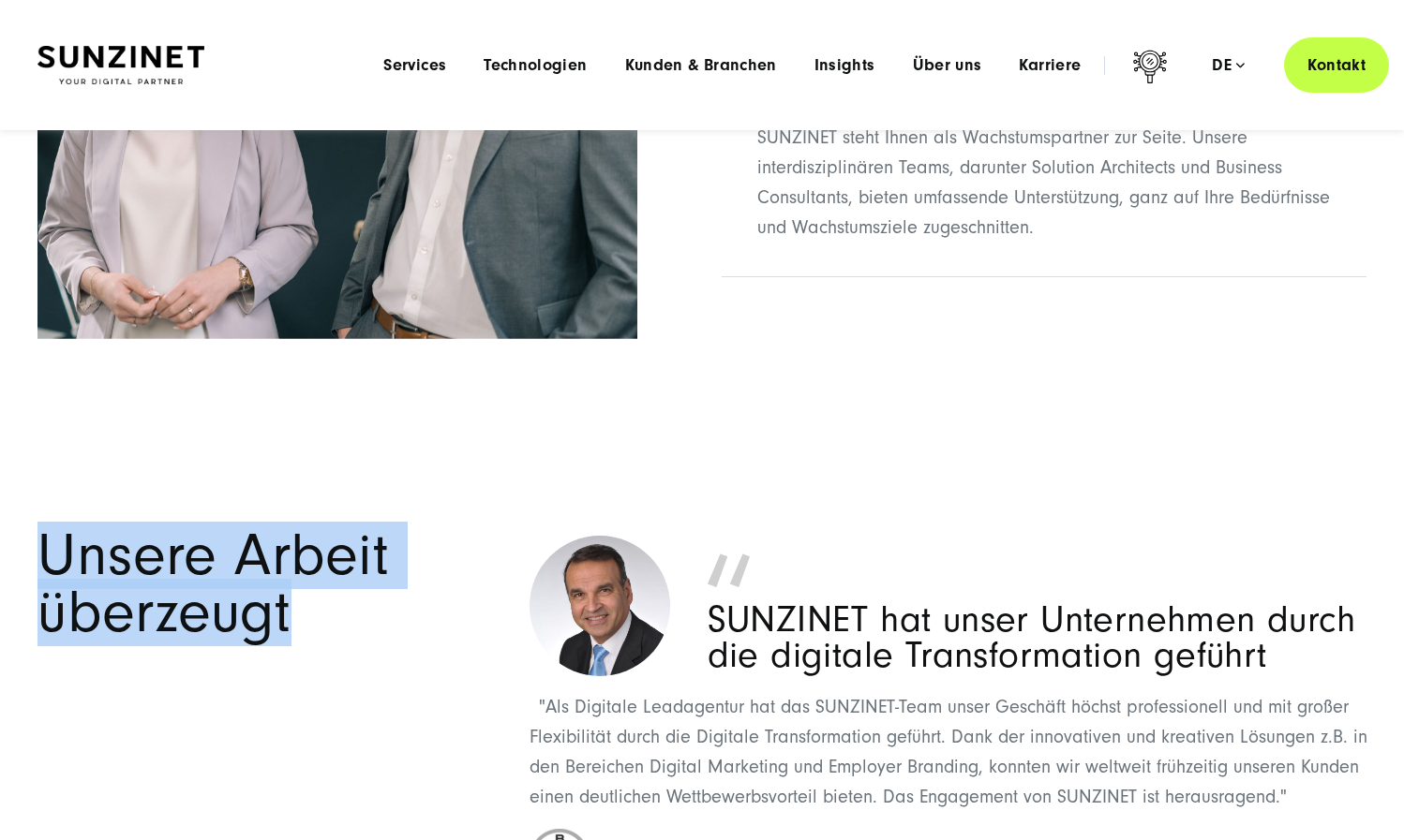
drag, startPoint x: 325, startPoint y: 622, endPoint x: 49, endPoint y: 561, distance: 282.7
click at [49, 561] on h2 "Unsere Arbeit überzeugt" at bounding box center [270, 585] width 465 height 115
copy h2 "Unsere Arbeit überzeugt"
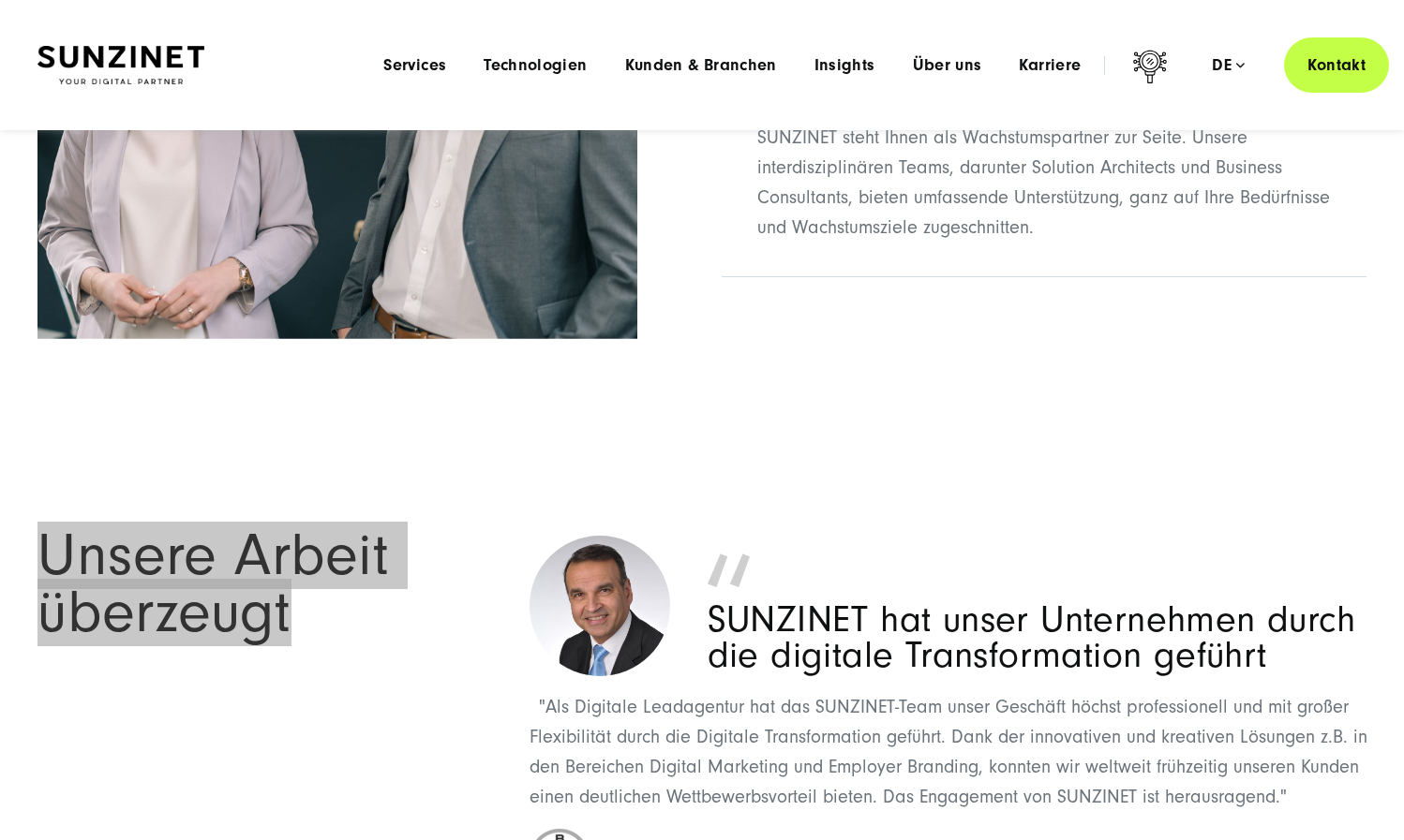
scroll to position [7314, 0]
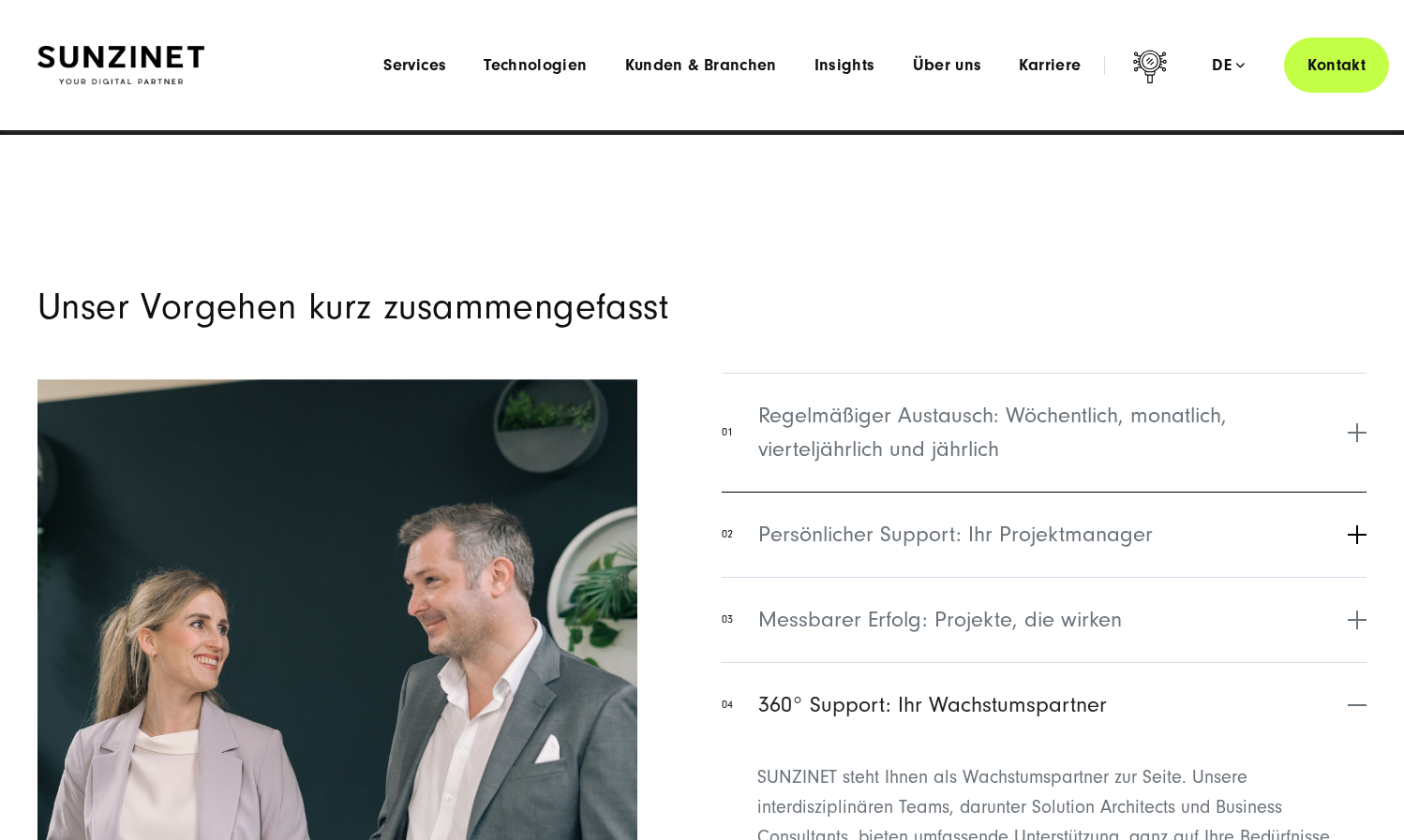
click at [933, 522] on span "Persönlicher Support: Ihr Projektmanager" at bounding box center [955, 535] width 395 height 34
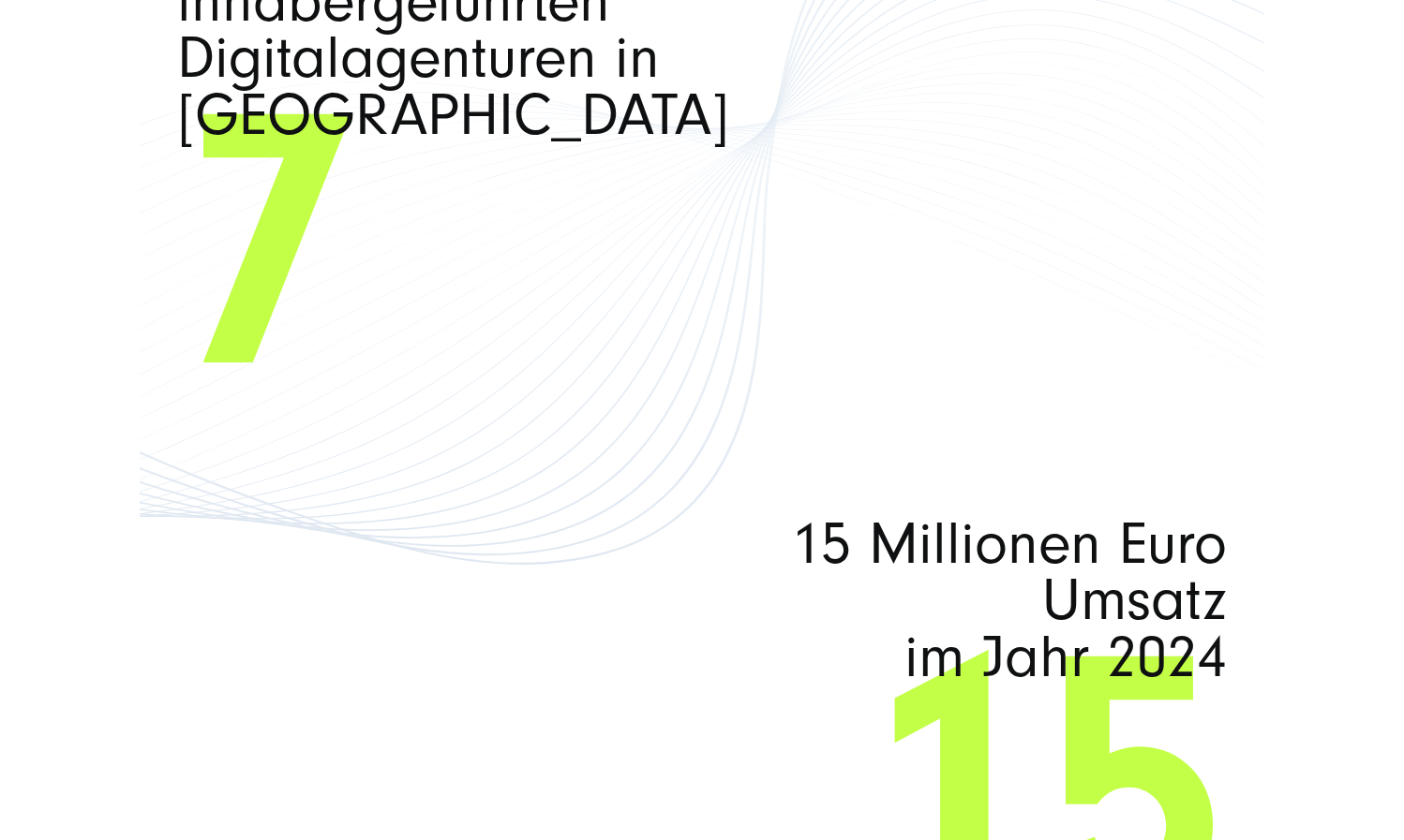
scroll to position [11213, 0]
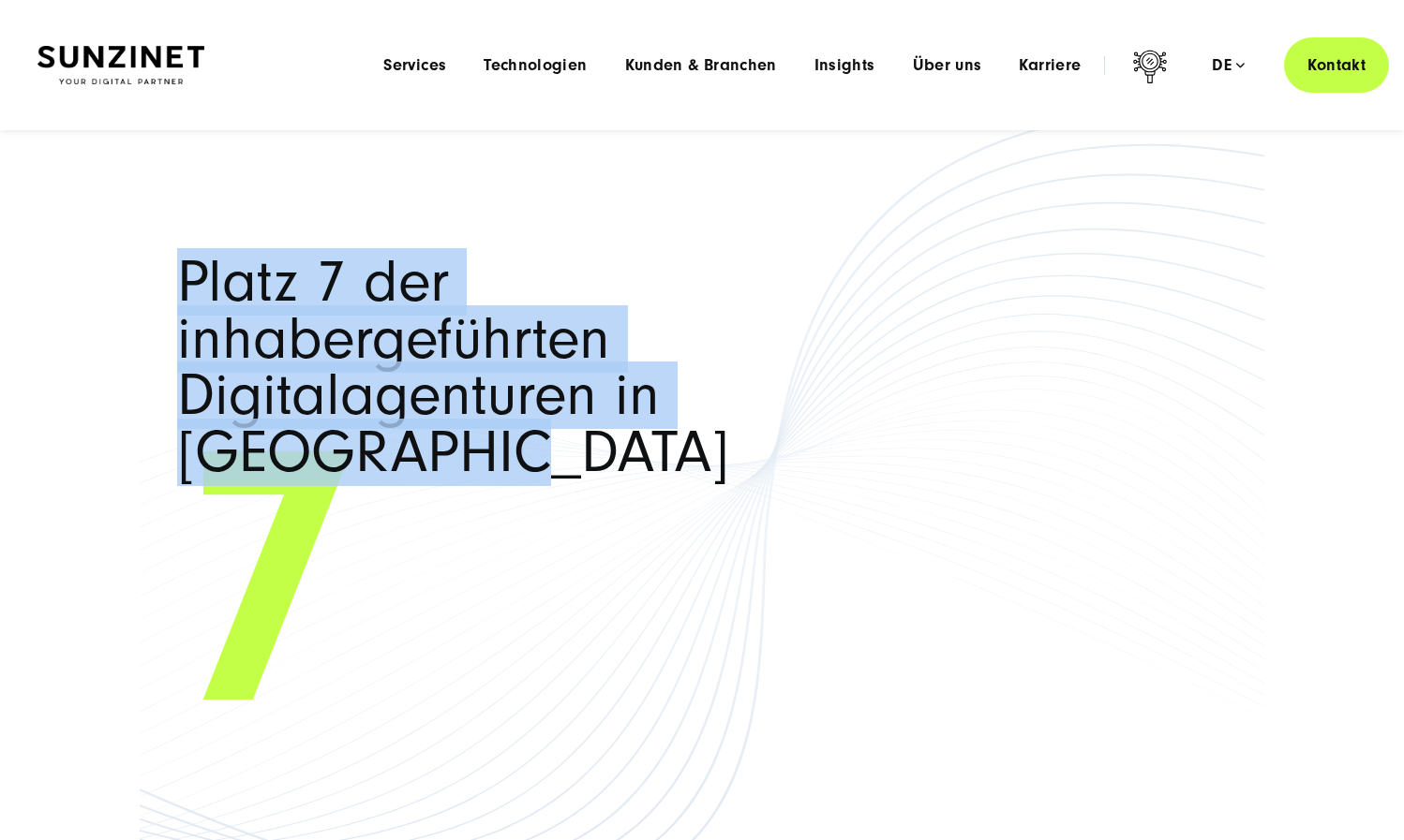
drag, startPoint x: 465, startPoint y: 435, endPoint x: 186, endPoint y: 268, distance: 325.2
click at [186, 268] on span "Platz 7 der inhabergeführten Digitalagenturen in Deutschland" at bounding box center [491, 368] width 630 height 227
copy span "Platz 7 der inhabergeführten Digitalagenturen in Deutschland"
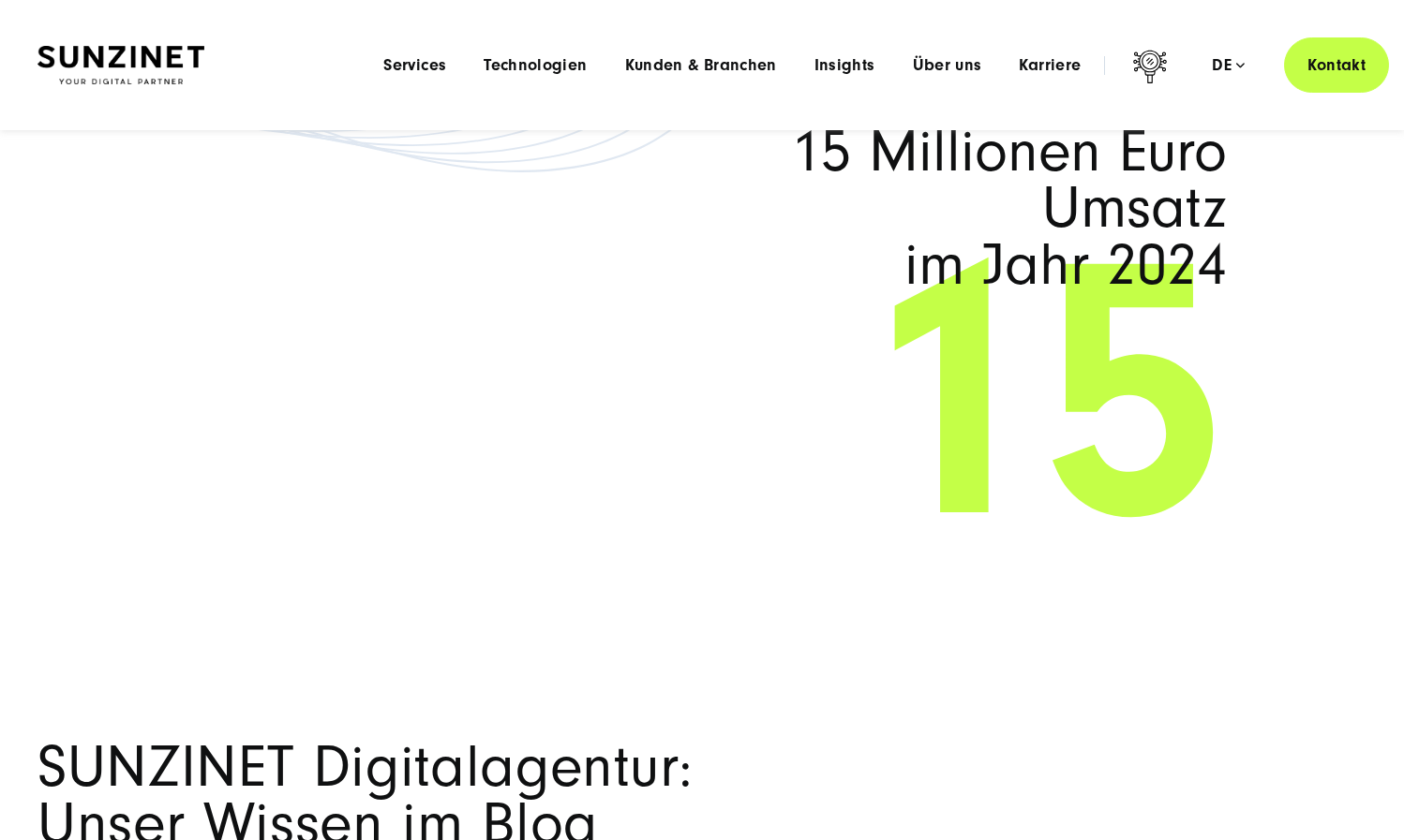
scroll to position [11793, 0]
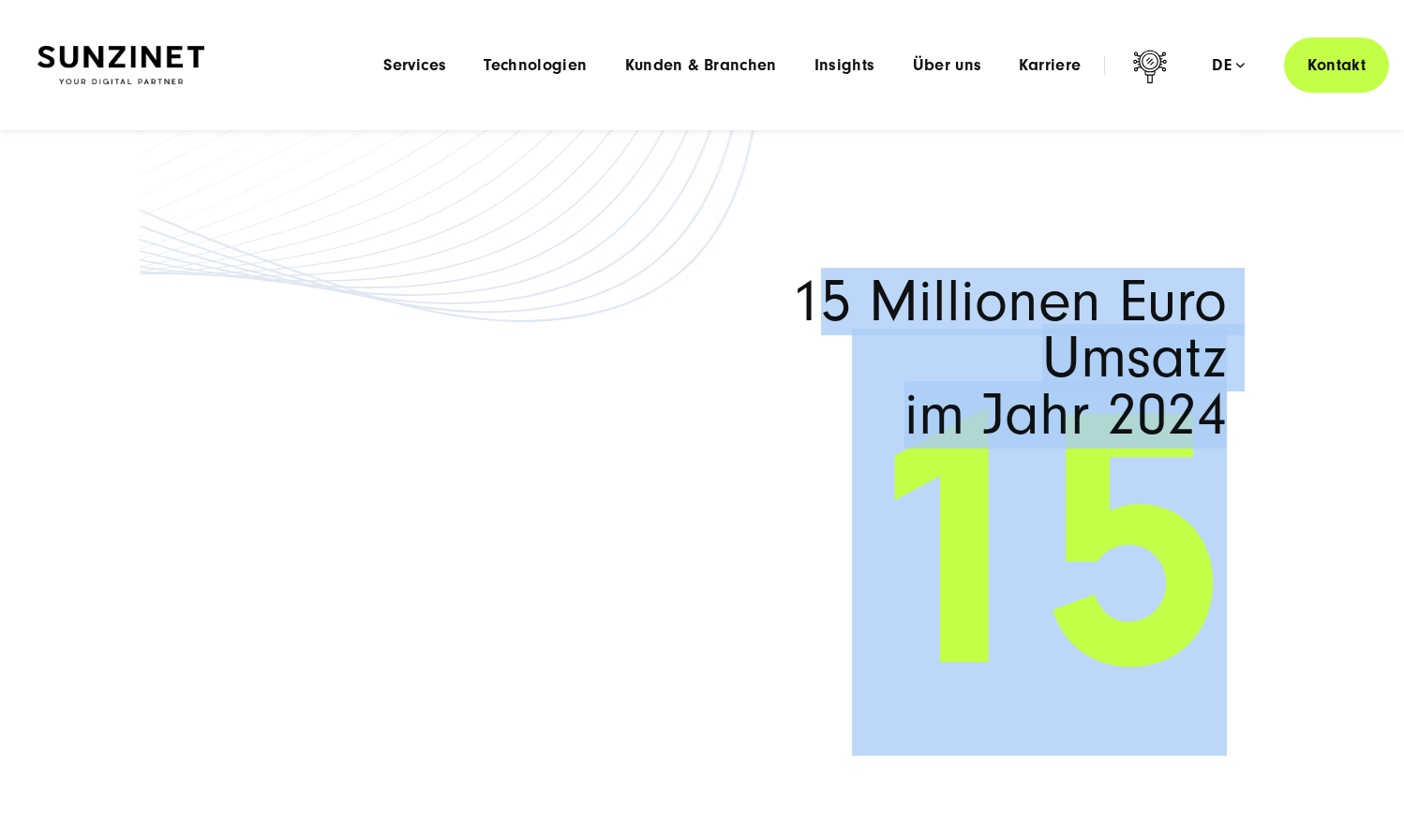
drag, startPoint x: 1270, startPoint y: 411, endPoint x: 802, endPoint y: 288, distance: 483.9
click at [802, 288] on span "15 Millionen Euro Umsatz im Jahr 2024" at bounding box center [912, 359] width 630 height 171
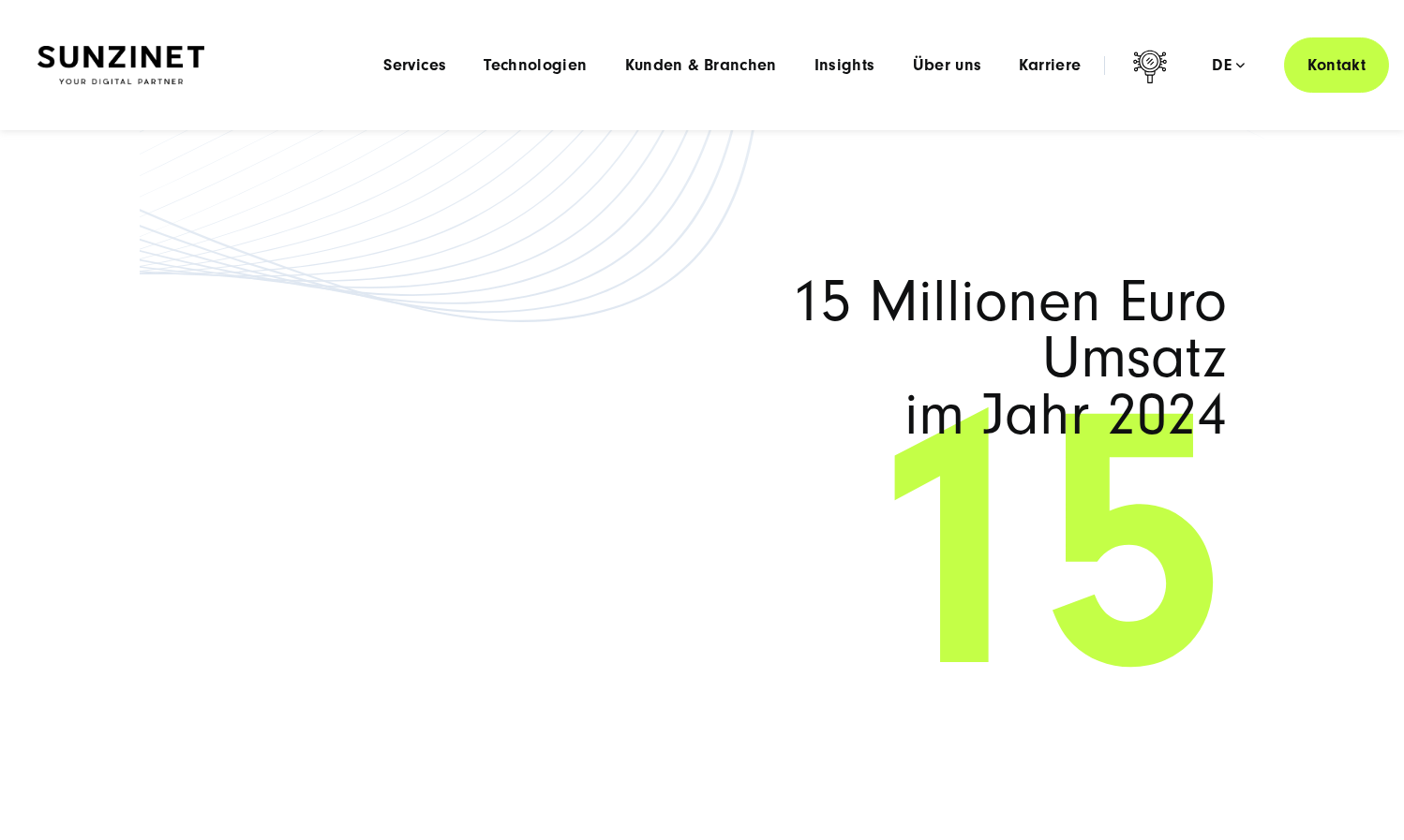
drag, startPoint x: 812, startPoint y: 288, endPoint x: 1224, endPoint y: 400, distance: 427.0
click at [1196, 400] on span "15 Millionen Euro Umsatz im Jahr 2024" at bounding box center [912, 359] width 630 height 171
copy span "5 Millionen Euro Umsatz im Jahr 2024"
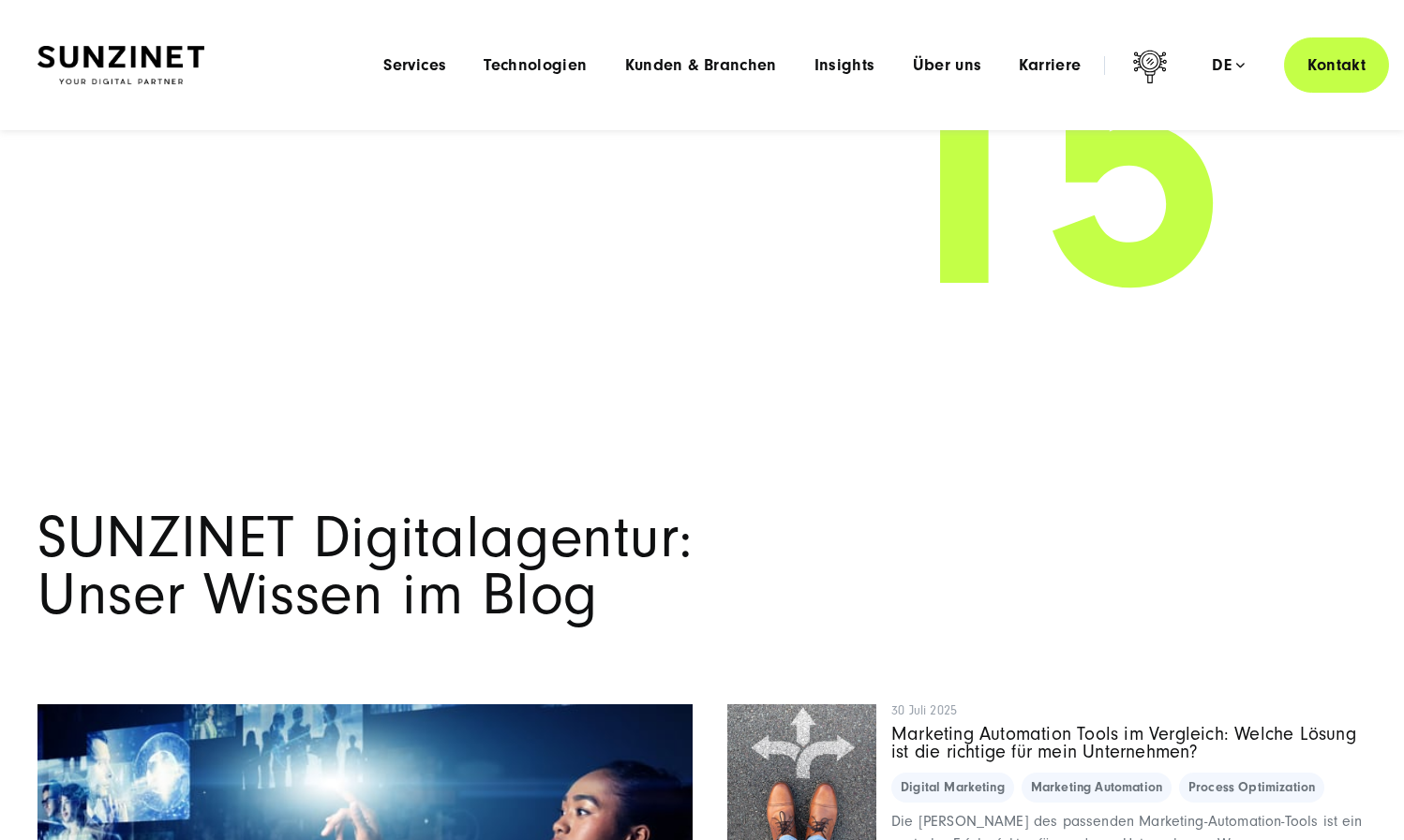
scroll to position [12395, 0]
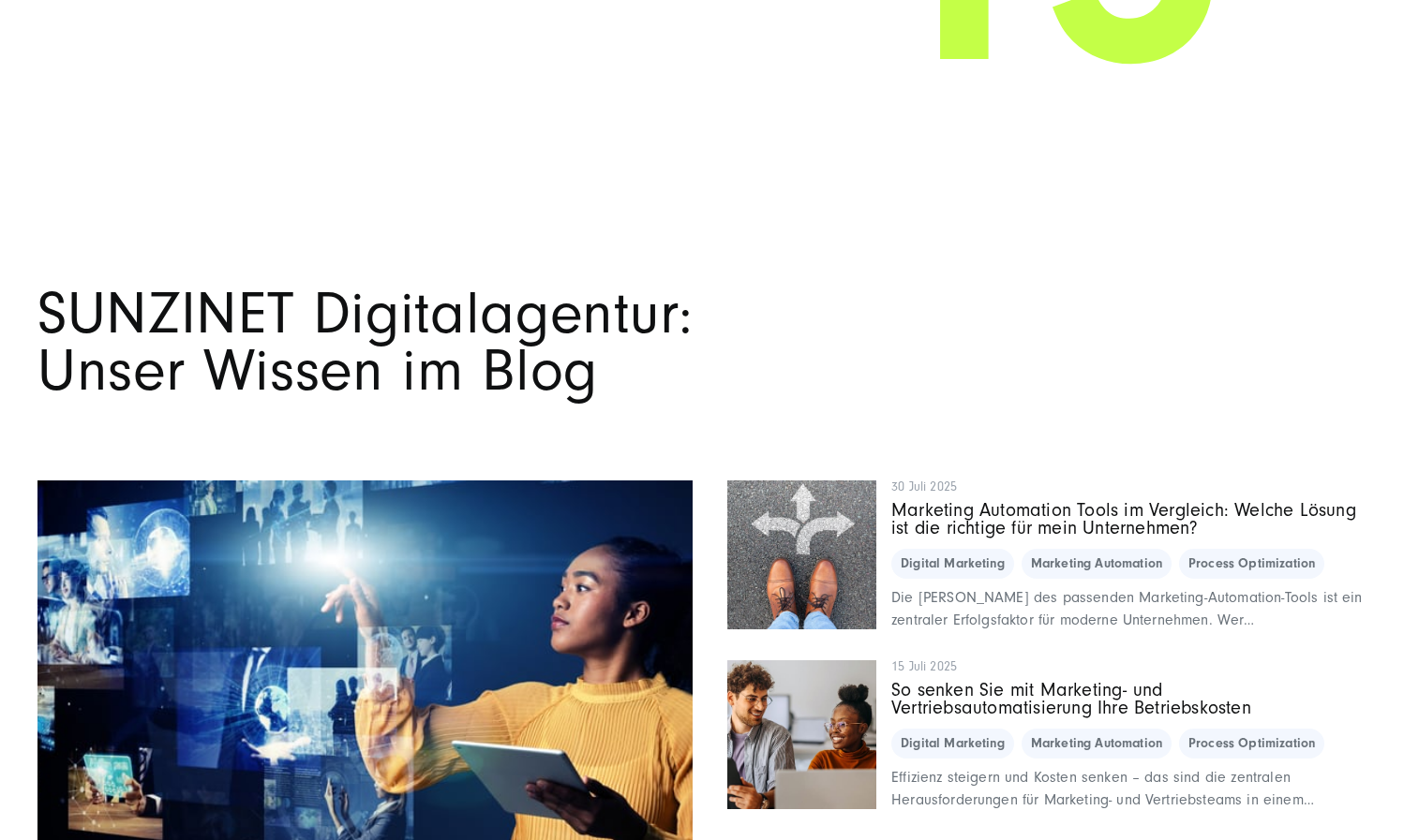
click at [355, 383] on h2 "SUNZINET Digitalagentur: Unser Wissen im Blog" at bounding box center [702, 371] width 1329 height 171
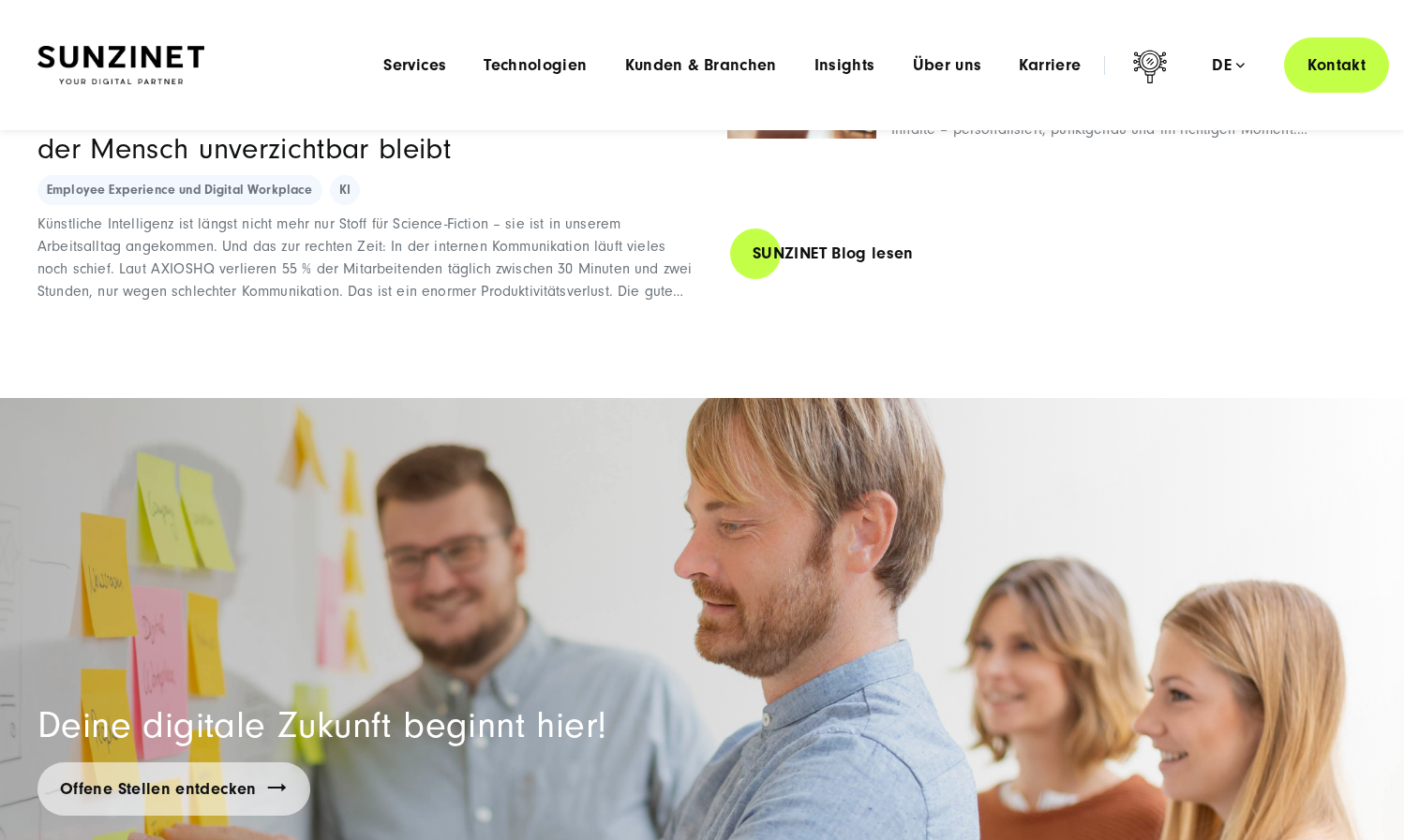
scroll to position [12009, 0]
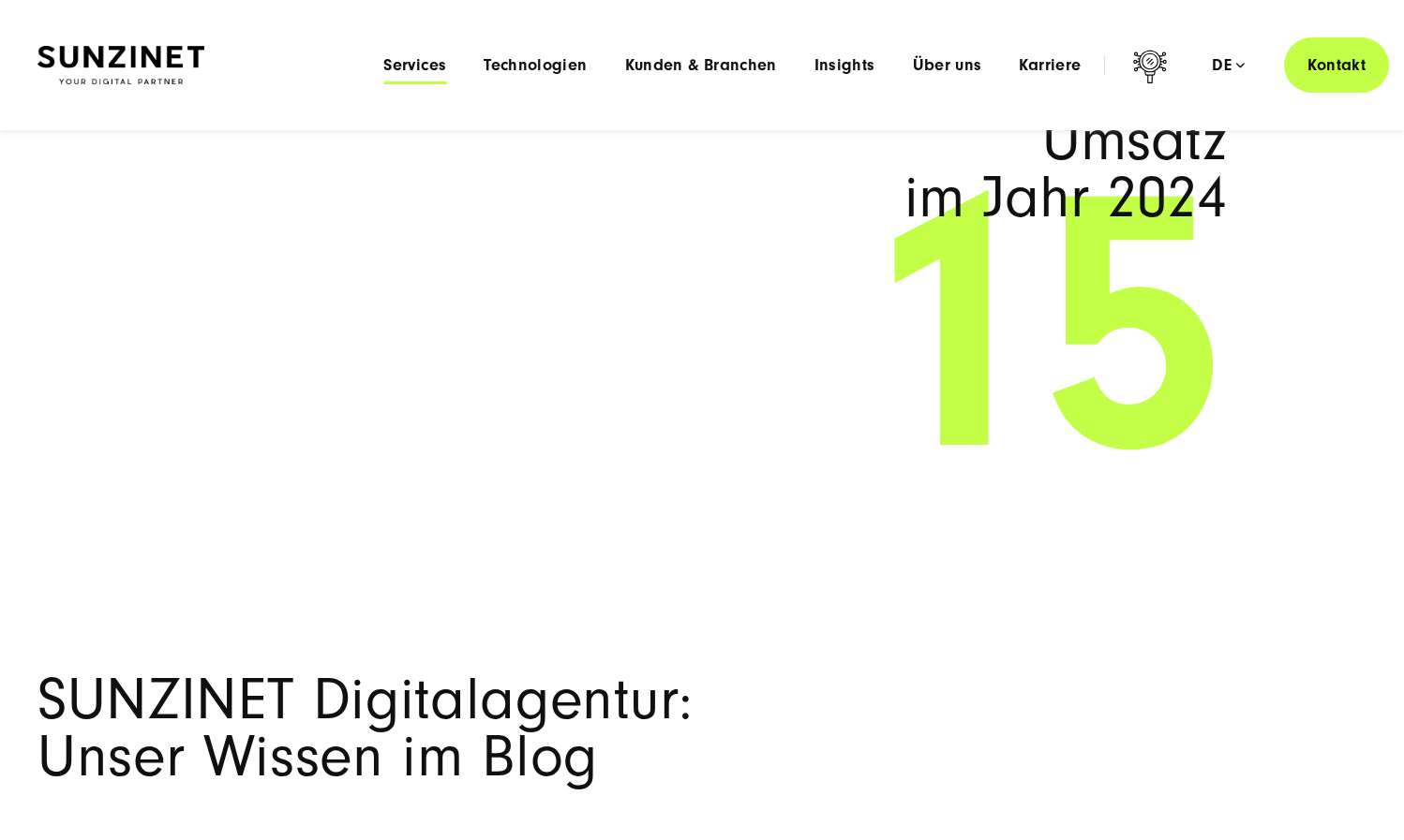
click at [430, 73] on span "Services" at bounding box center [415, 65] width 63 height 19
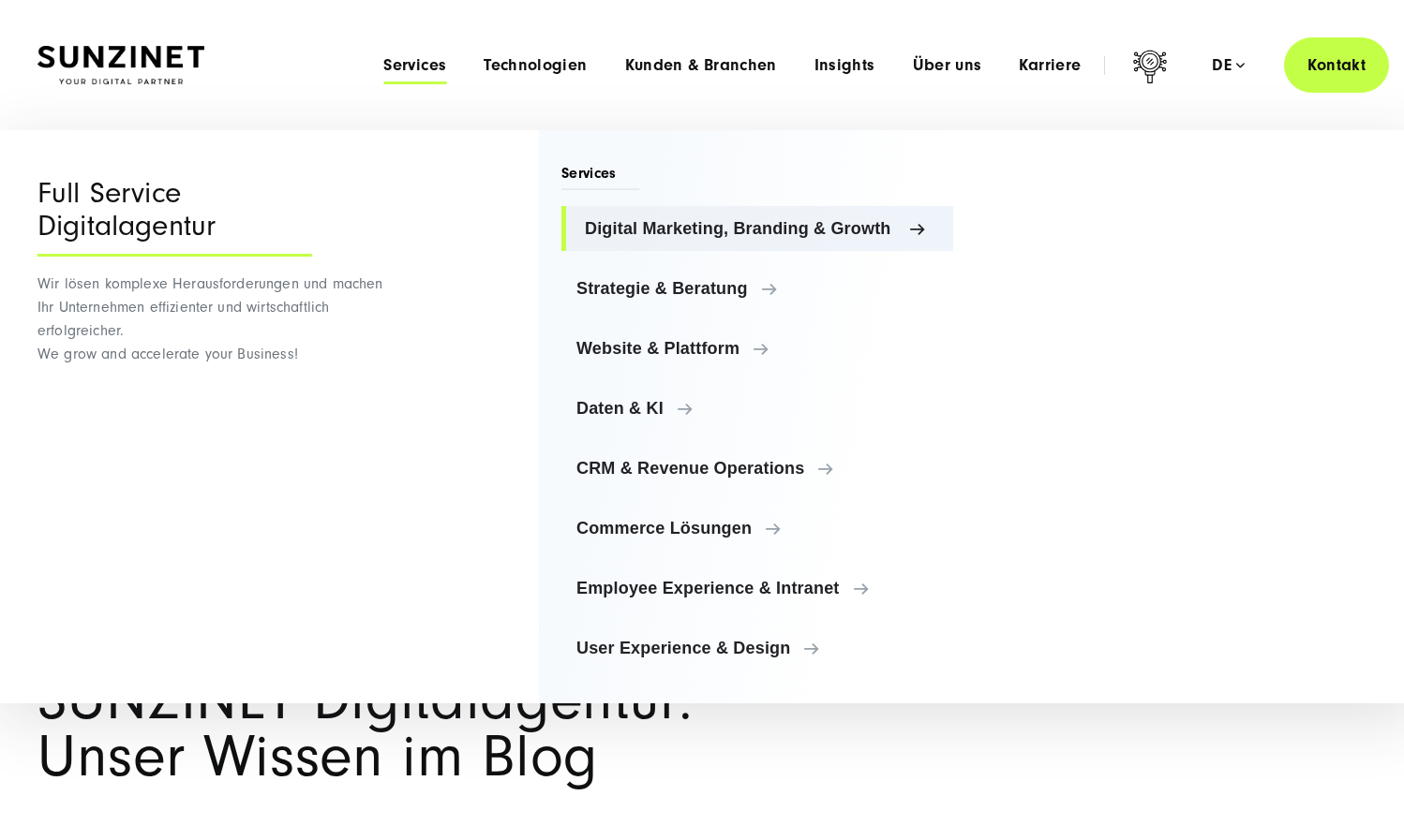
click at [656, 224] on span "Digital Marketing, Branding & Growth" at bounding box center [761, 228] width 353 height 19
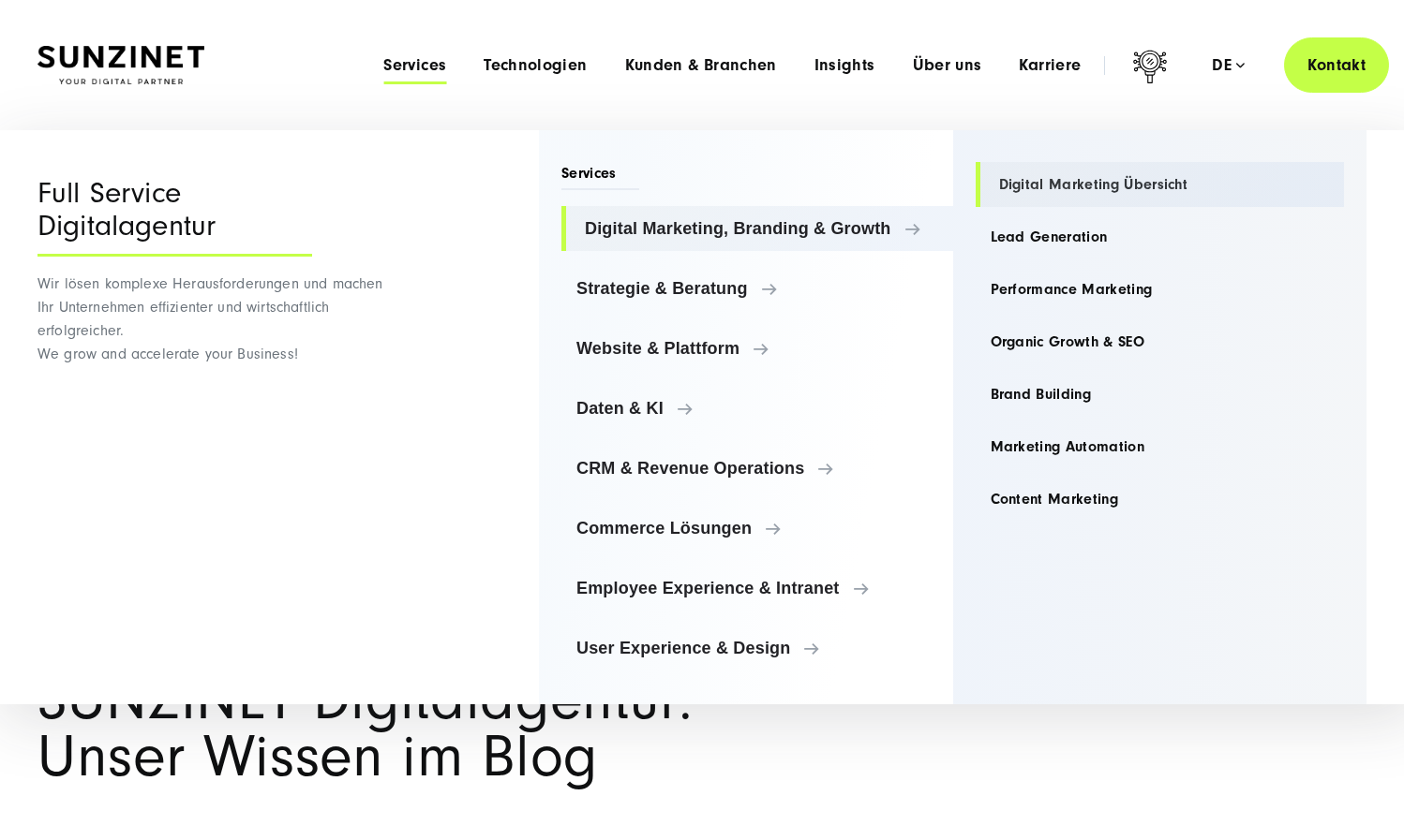
click at [1077, 200] on link "Digital Marketing Übersicht" at bounding box center [1161, 185] width 370 height 45
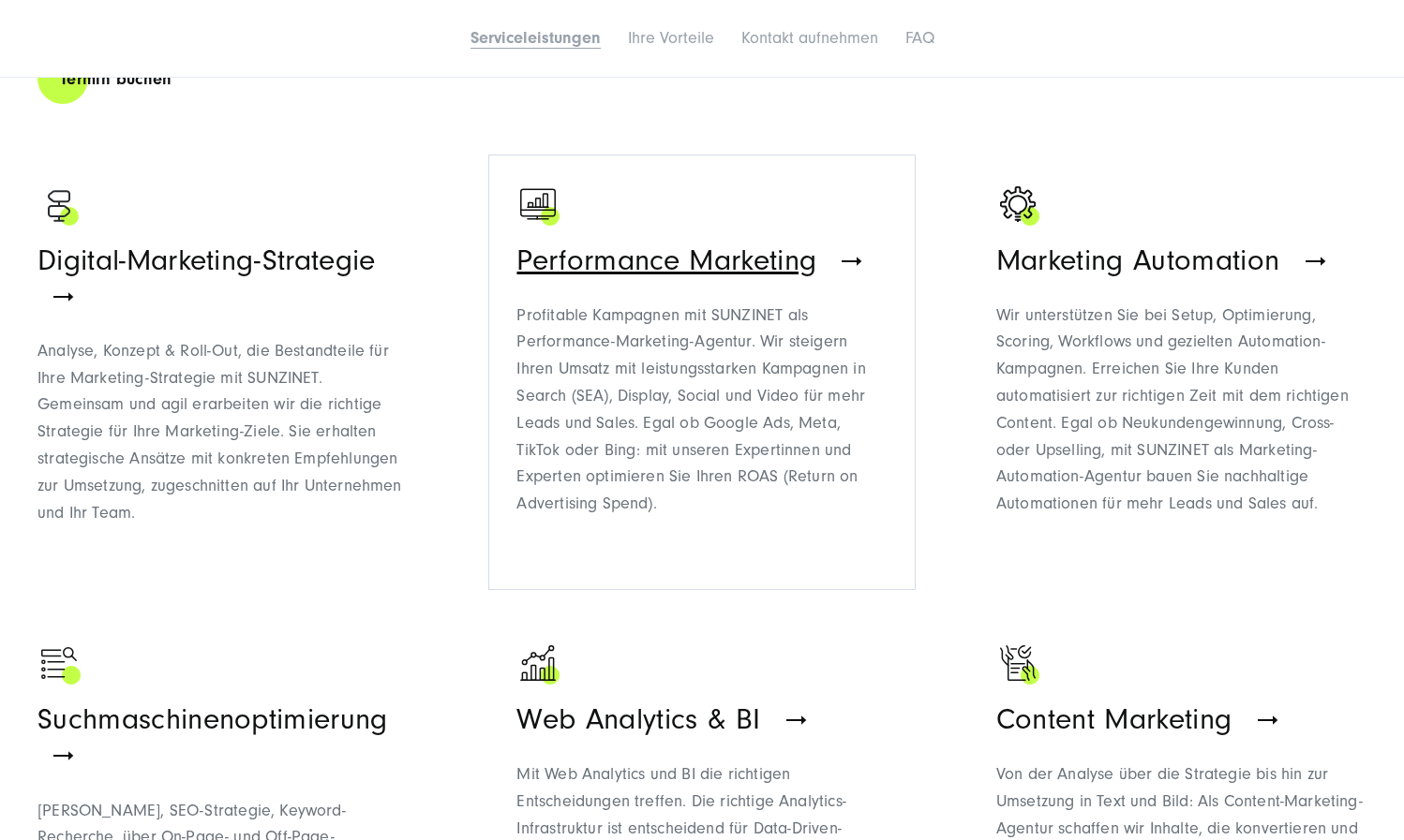
scroll to position [226, 0]
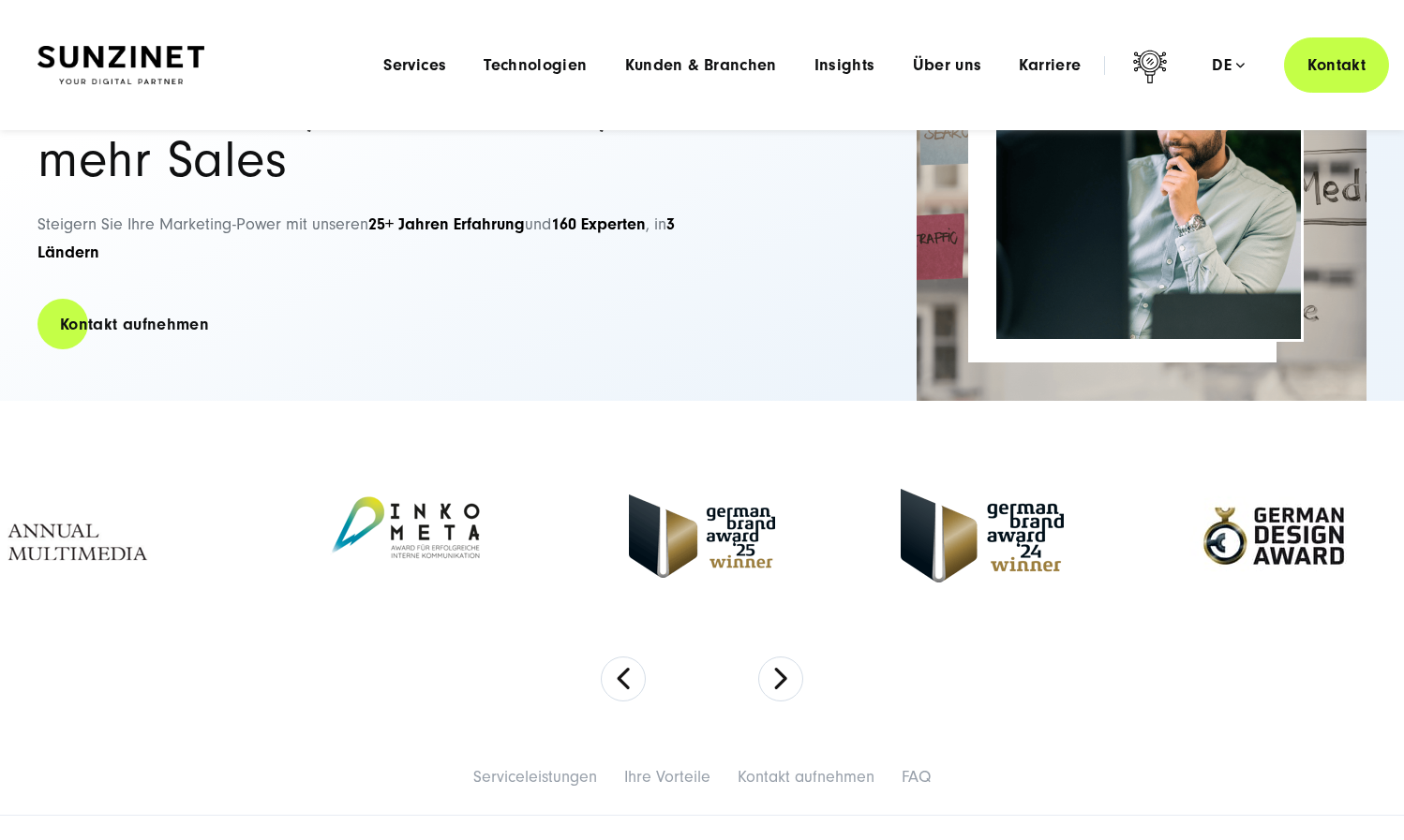
click at [804, 665] on section at bounding box center [702, 570] width 1404 height 337
click at [802, 680] on button "Next" at bounding box center [781, 680] width 45 height 45
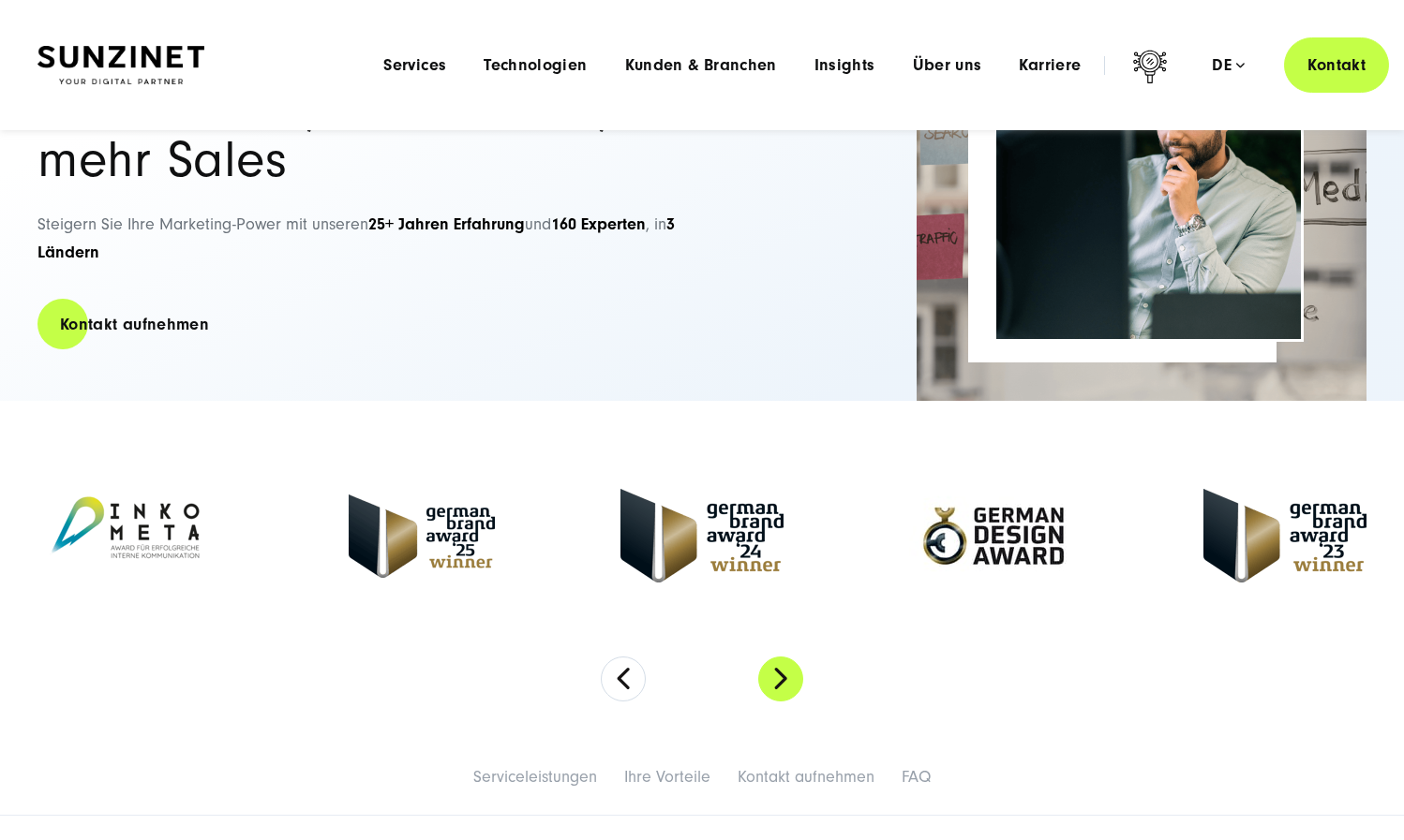
click at [802, 680] on button "Next" at bounding box center [781, 680] width 45 height 45
click at [790, 686] on button "Next" at bounding box center [781, 680] width 45 height 45
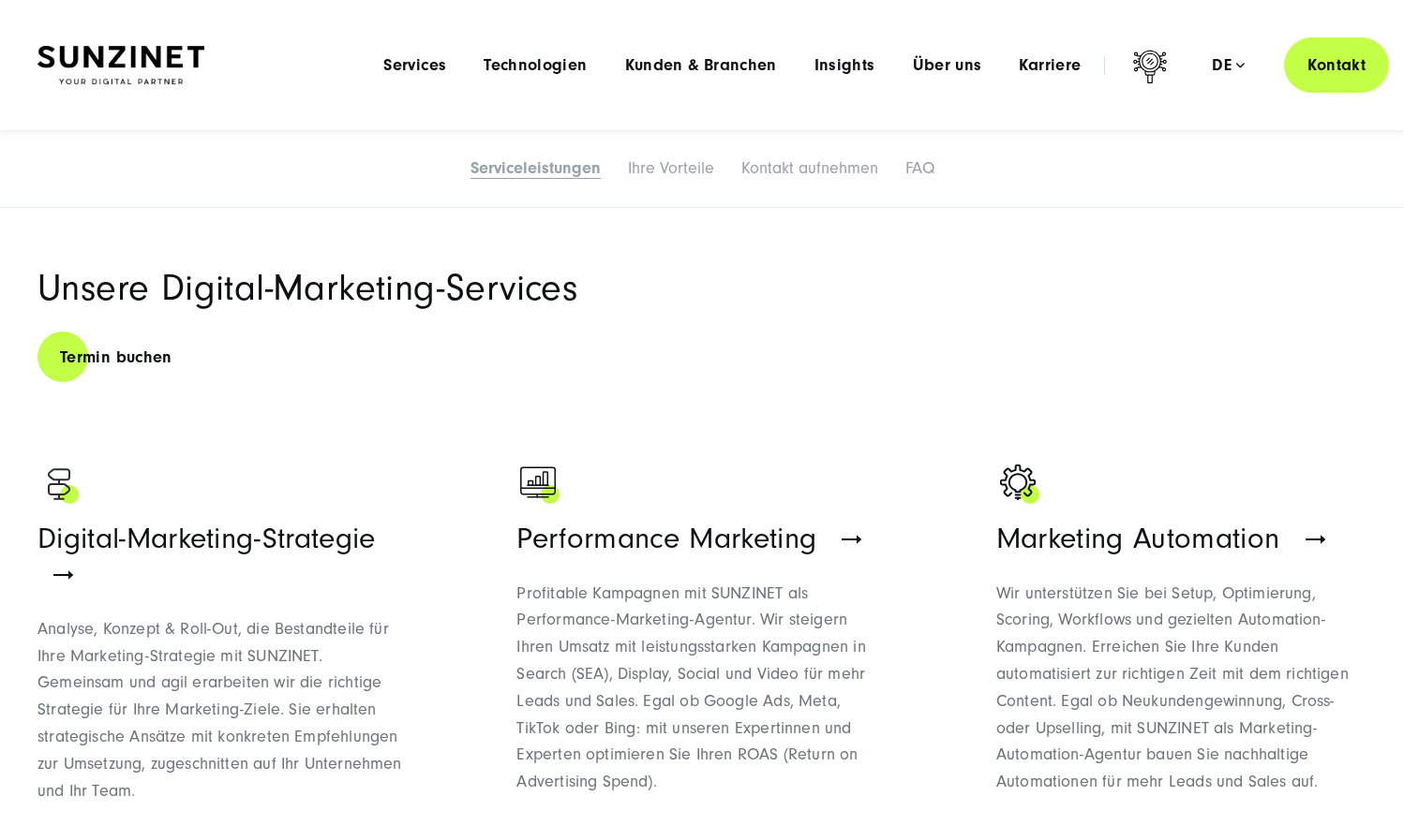
scroll to position [738, 0]
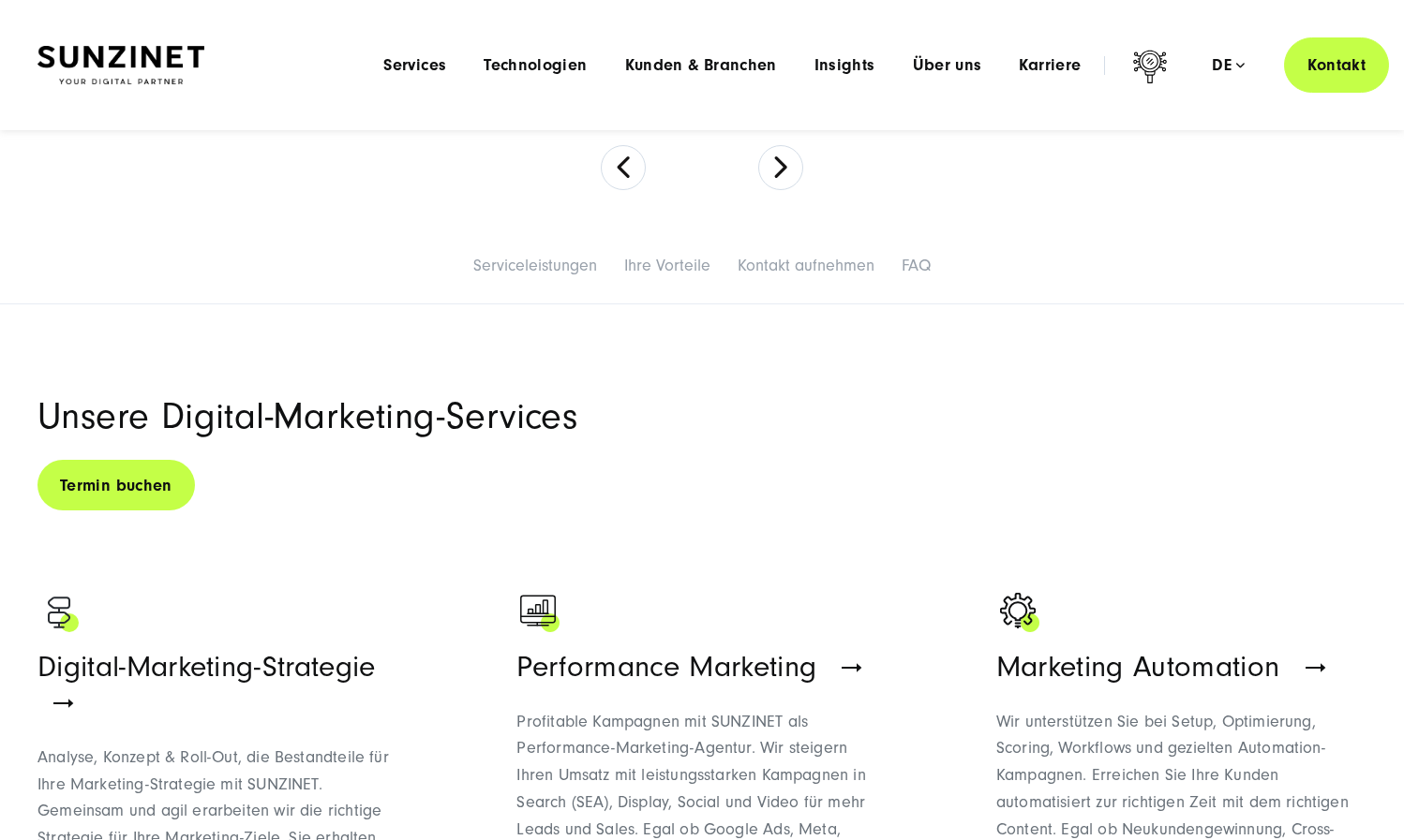
click at [126, 492] on link "Termin buchen" at bounding box center [116, 486] width 157 height 53
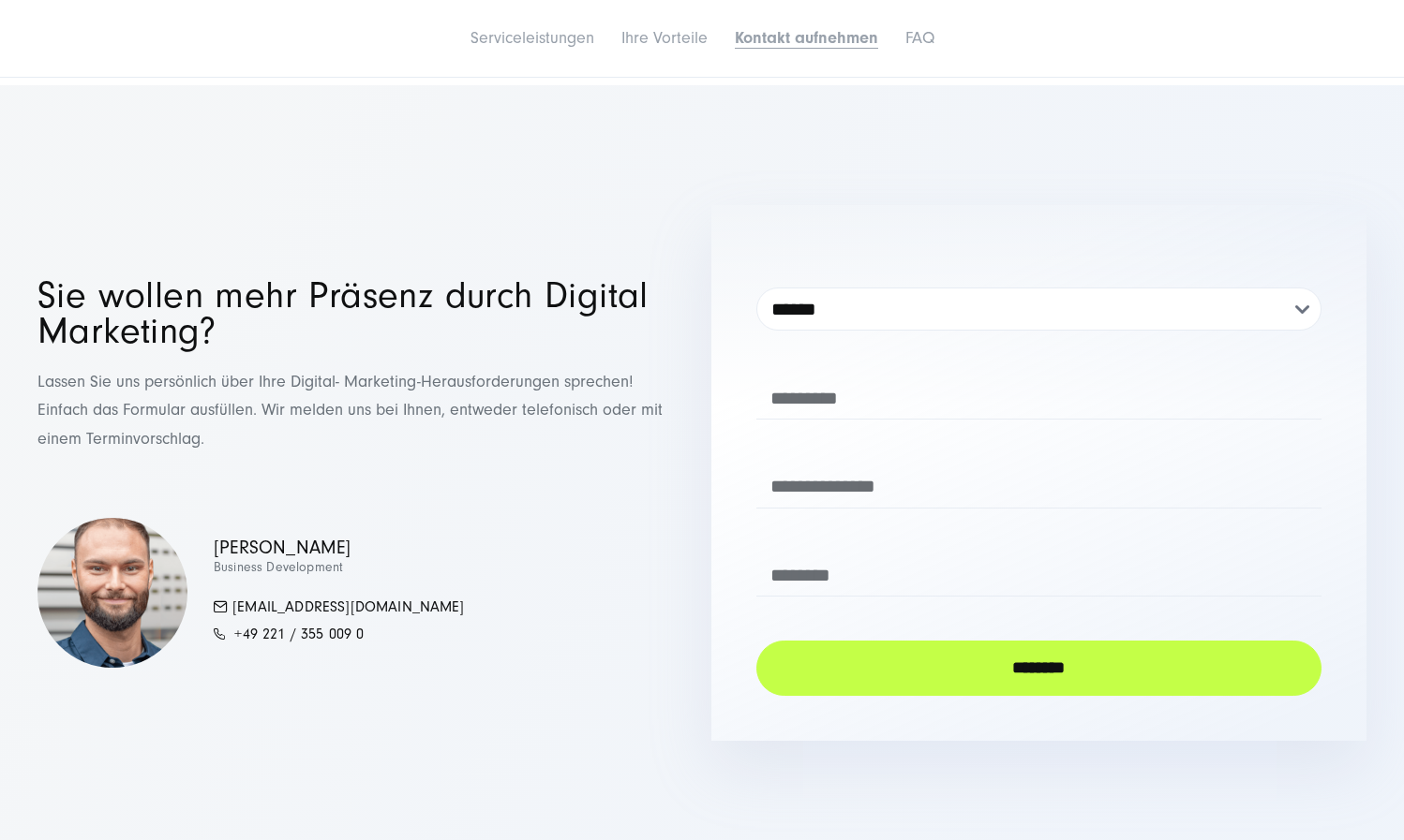
scroll to position [6712, 0]
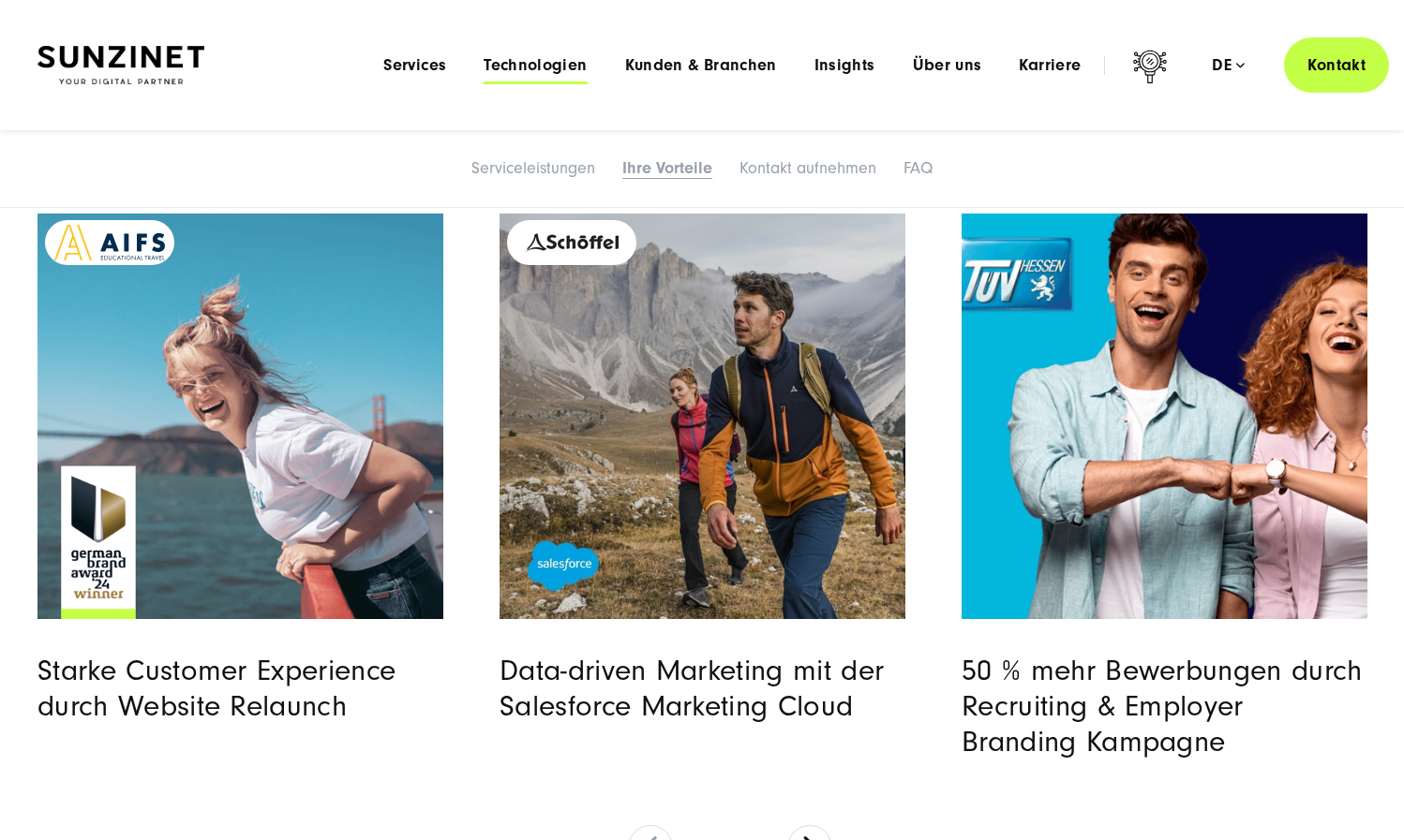
click at [561, 64] on span "Technologien" at bounding box center [535, 65] width 103 height 19
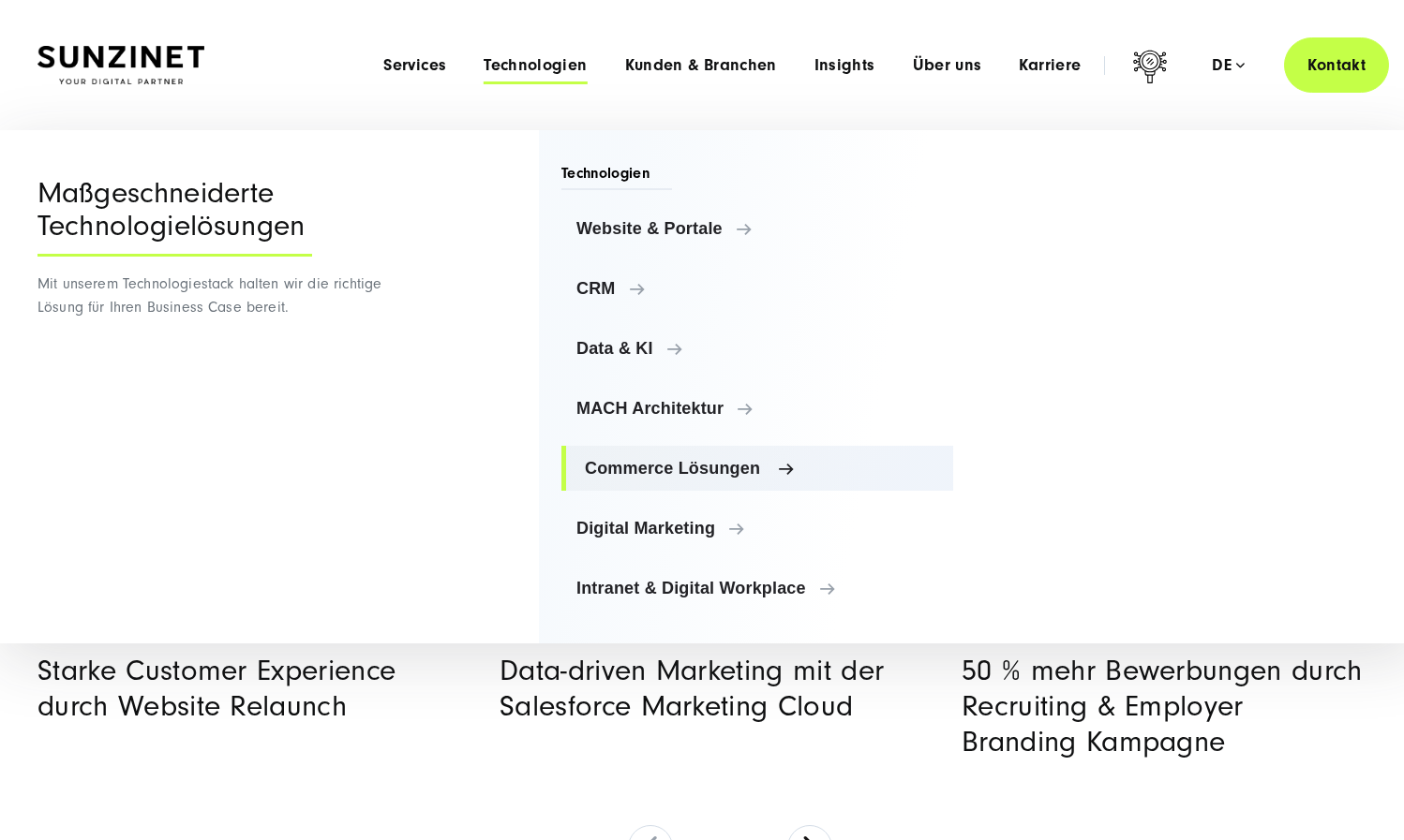
click at [662, 465] on span "Commerce Lösungen" at bounding box center [761, 468] width 353 height 19
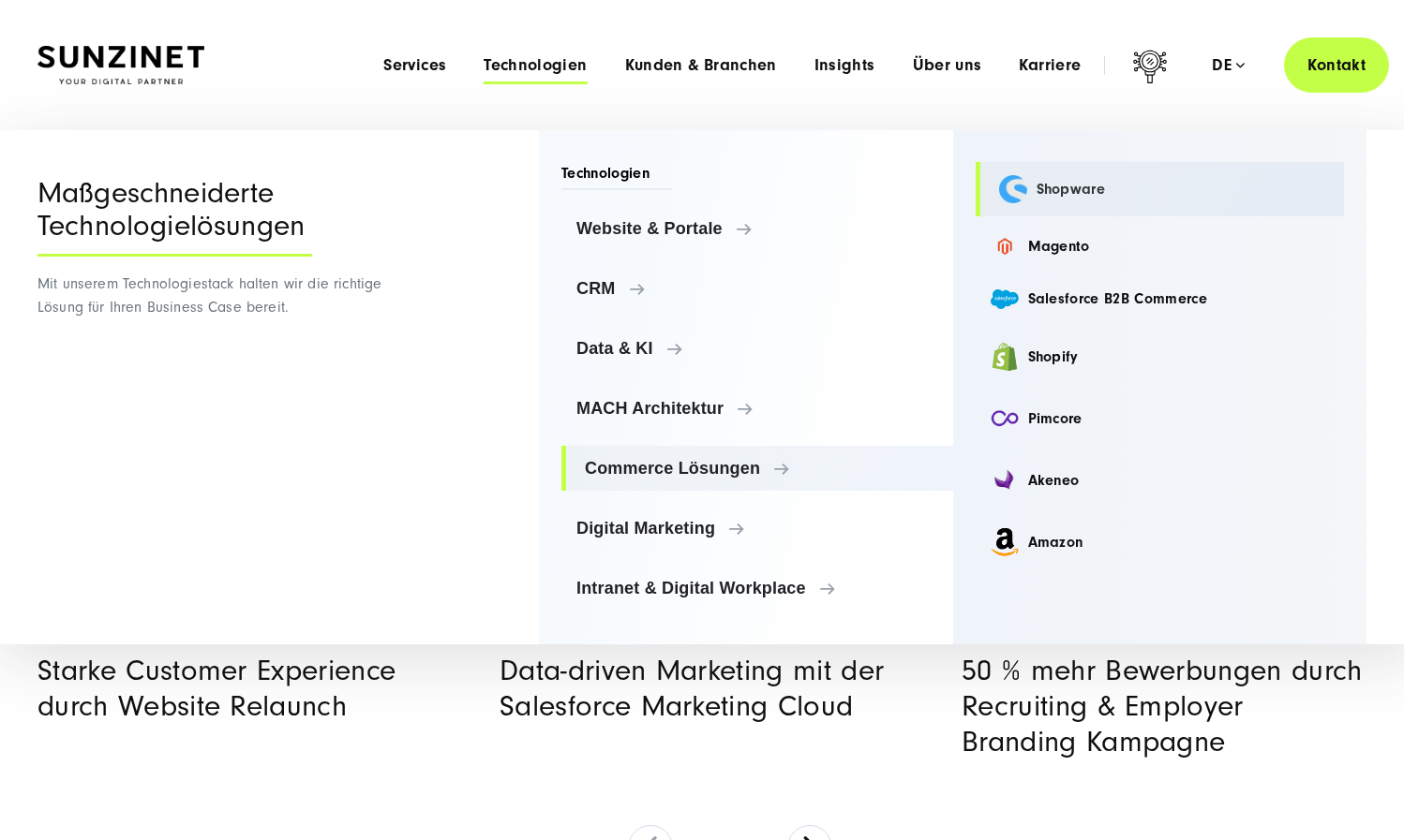
click at [1036, 187] on link "Shopware" at bounding box center [1161, 189] width 370 height 54
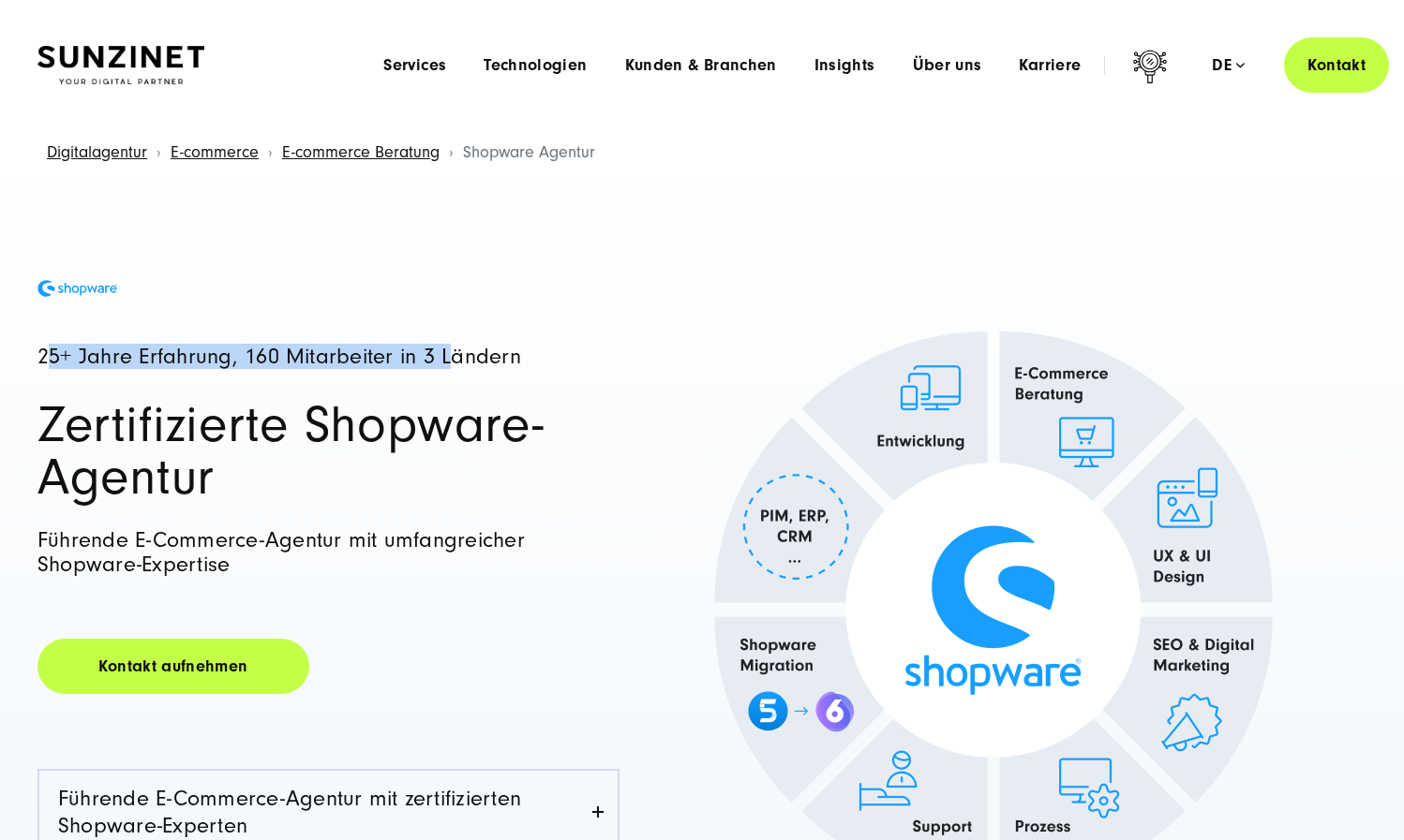
drag, startPoint x: 45, startPoint y: 356, endPoint x: 454, endPoint y: 366, distance: 409.1
click at [454, 366] on h4 "25+ Jahre Erfahrung, 160 Mitarbeiter in 3 Ländern" at bounding box center [328, 358] width 582 height 24
click at [503, 363] on h4 "25+ Jahre Erfahrung, 160 Mitarbeiter in 3 Ländern" at bounding box center [328, 358] width 582 height 24
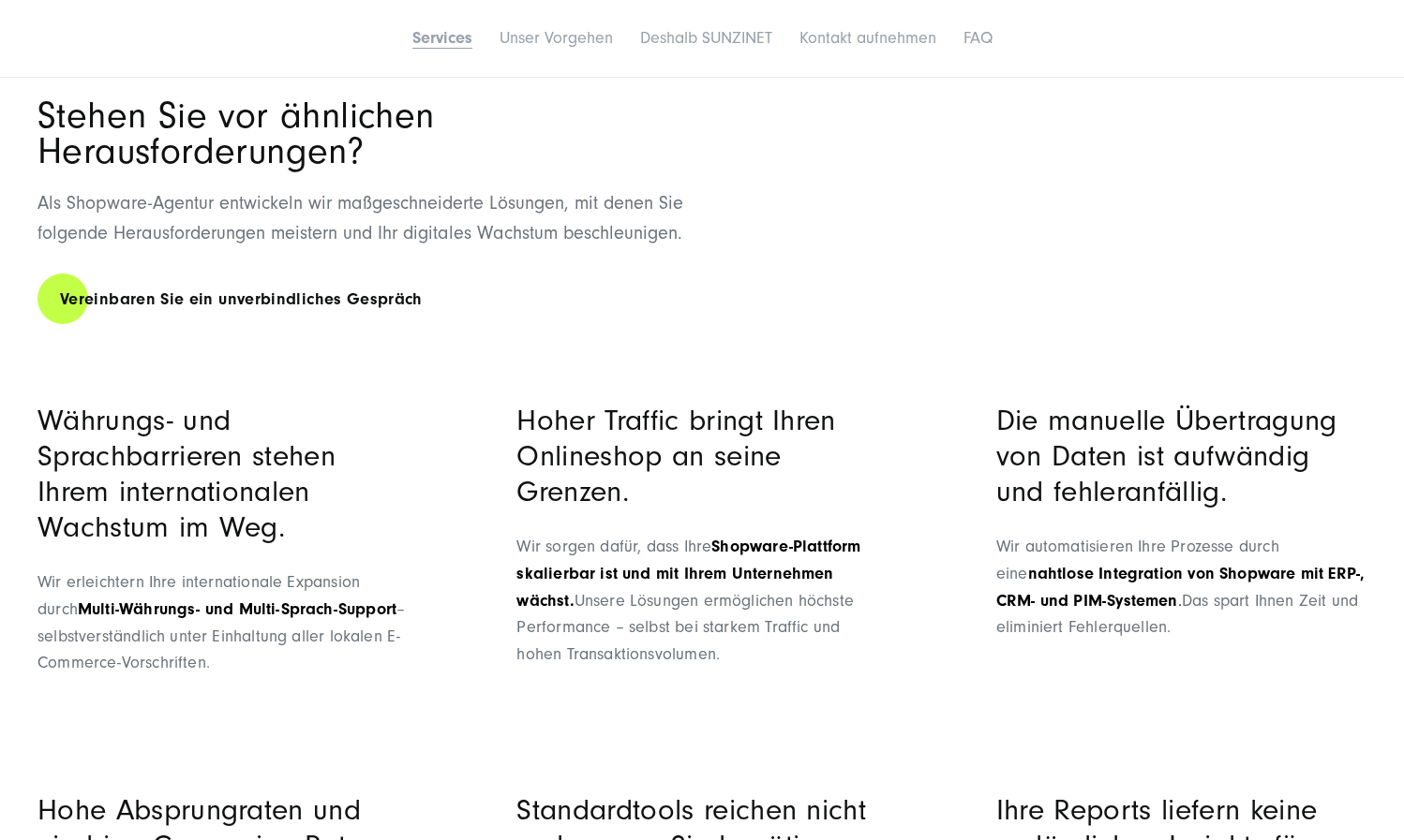
scroll to position [735, 0]
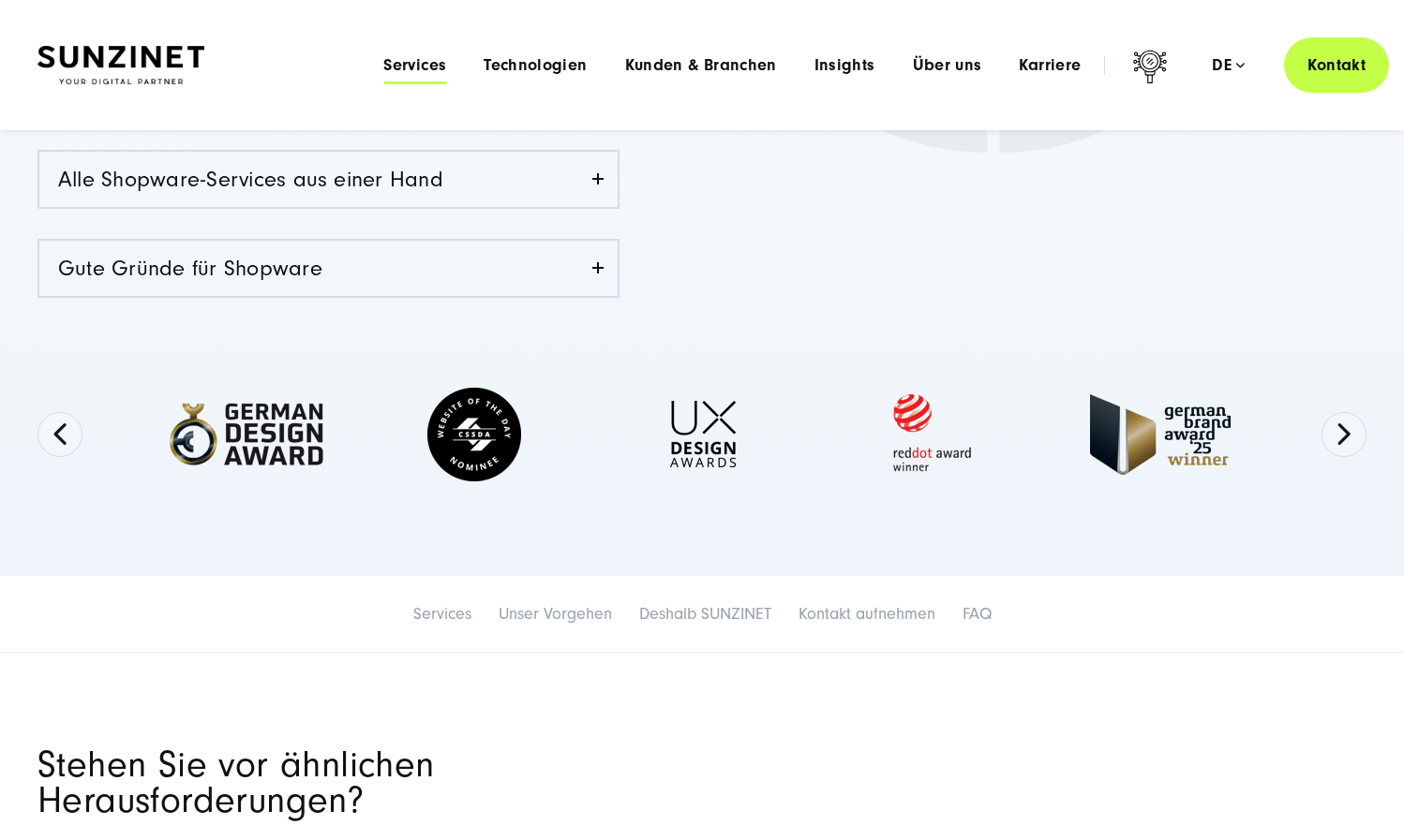
click at [391, 60] on span "Services" at bounding box center [415, 65] width 63 height 19
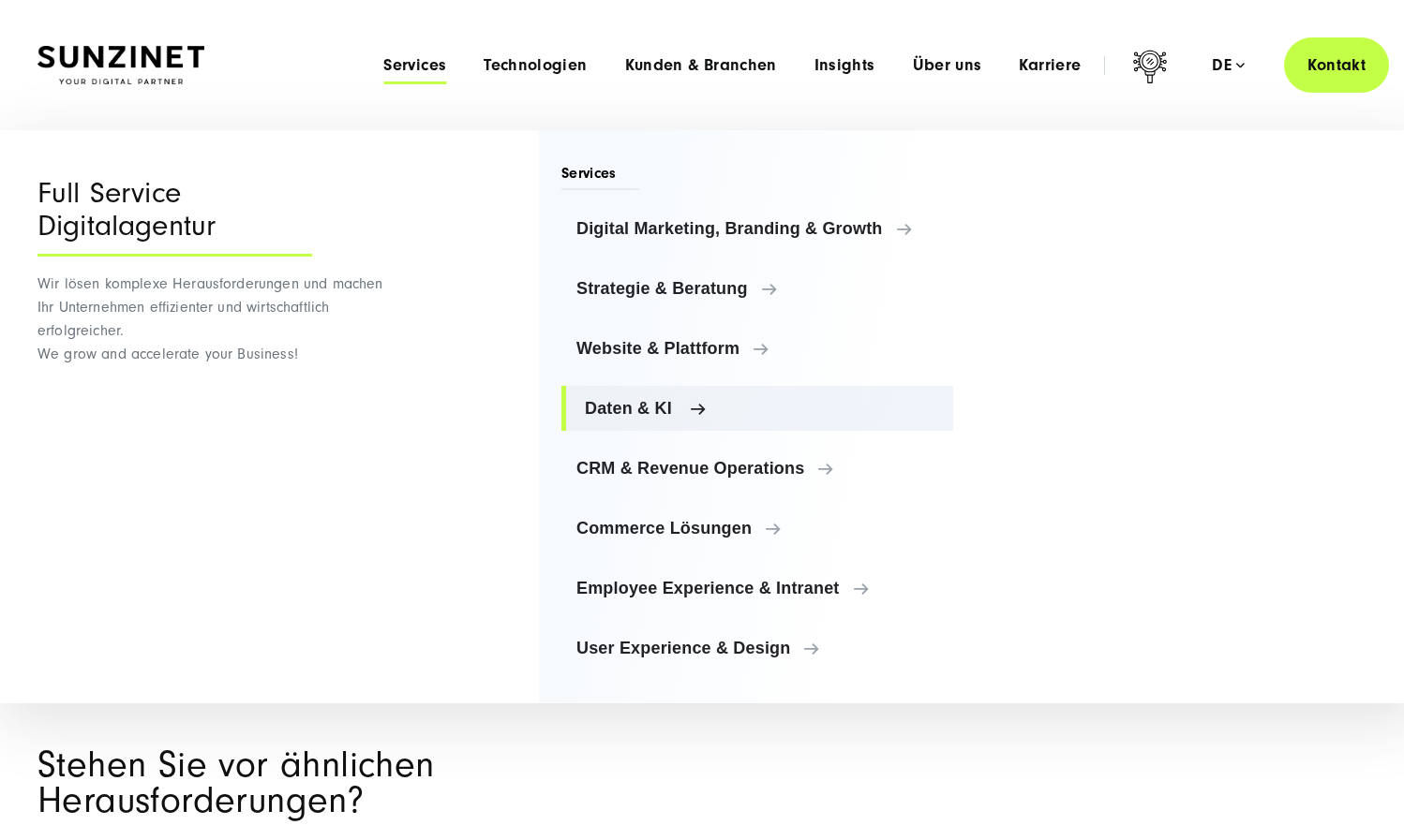
click at [643, 414] on span "Daten & KI" at bounding box center [761, 408] width 353 height 19
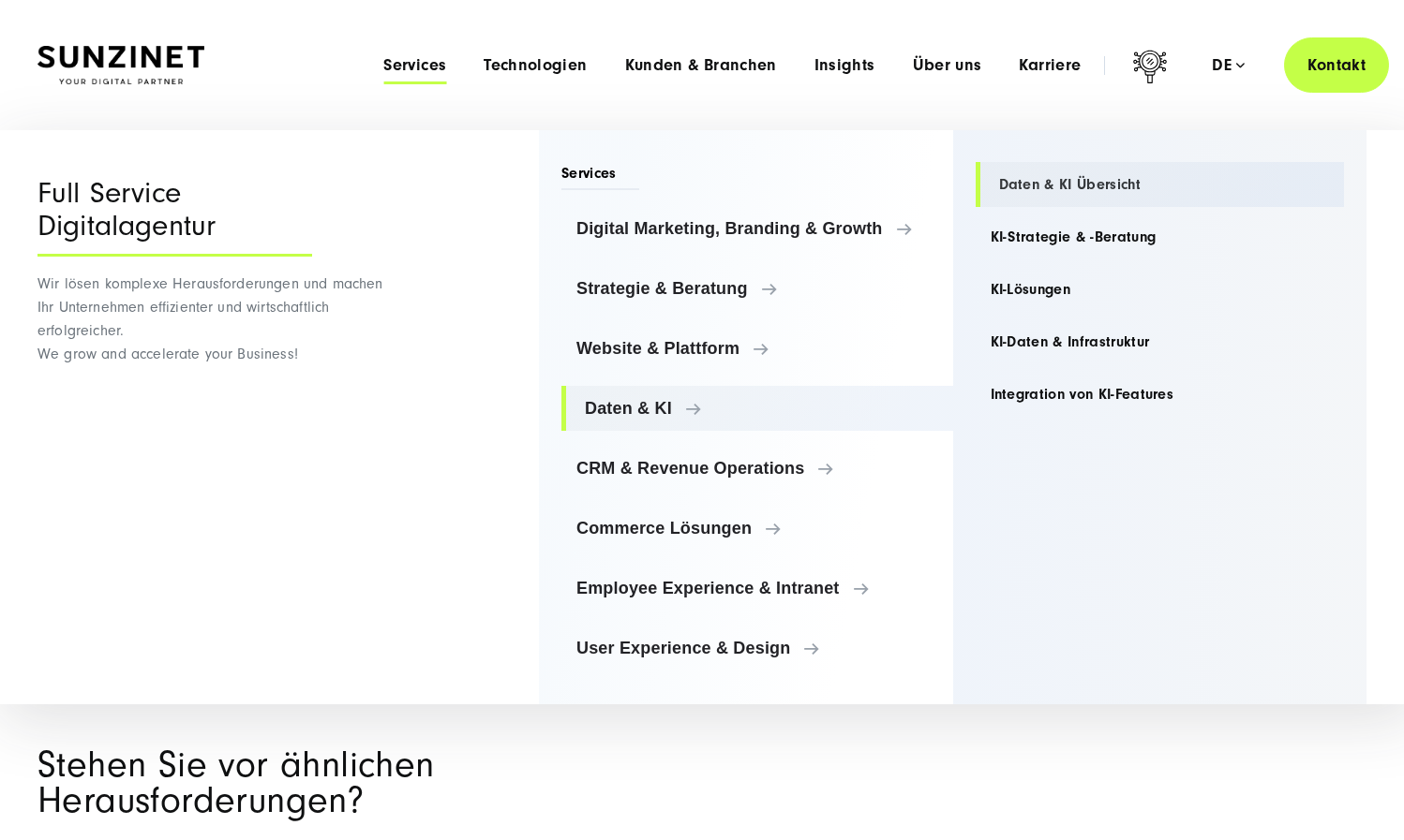
click at [1050, 195] on link "Daten & KI Übersicht" at bounding box center [1161, 185] width 370 height 45
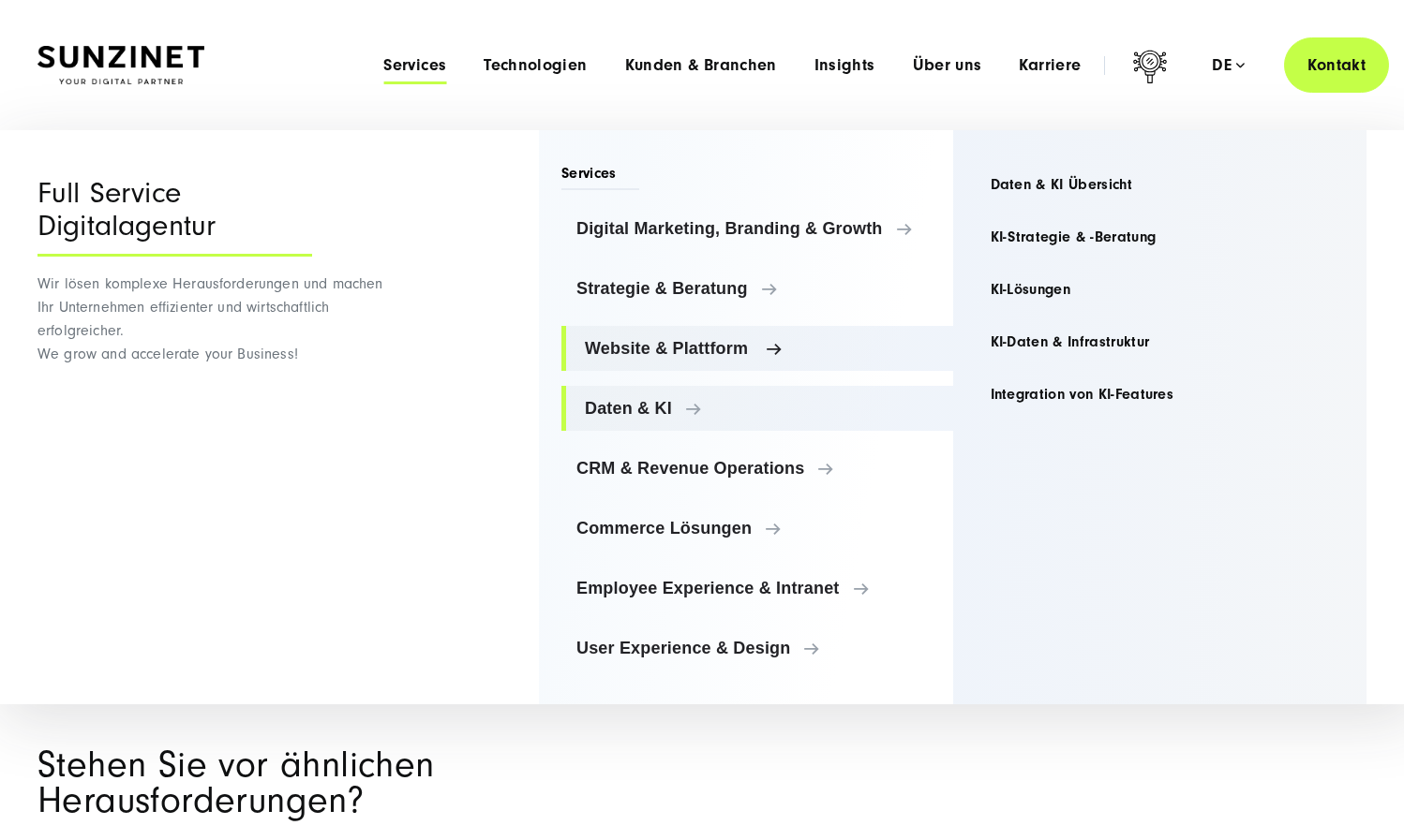
click at [656, 348] on span "Website & Plattform" at bounding box center [761, 348] width 353 height 19
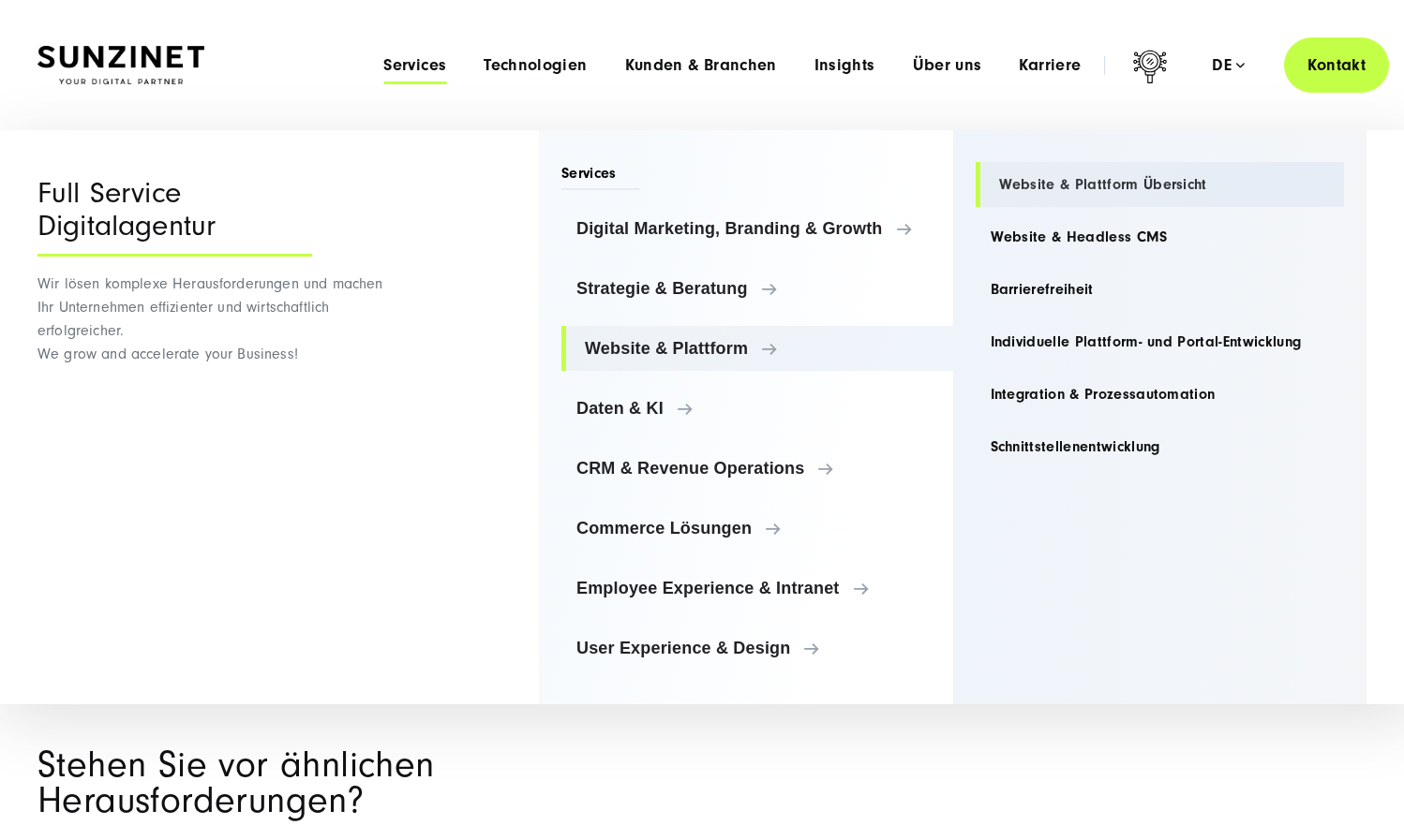
click at [1055, 188] on link "Website & Plattform Übersicht" at bounding box center [1161, 185] width 370 height 45
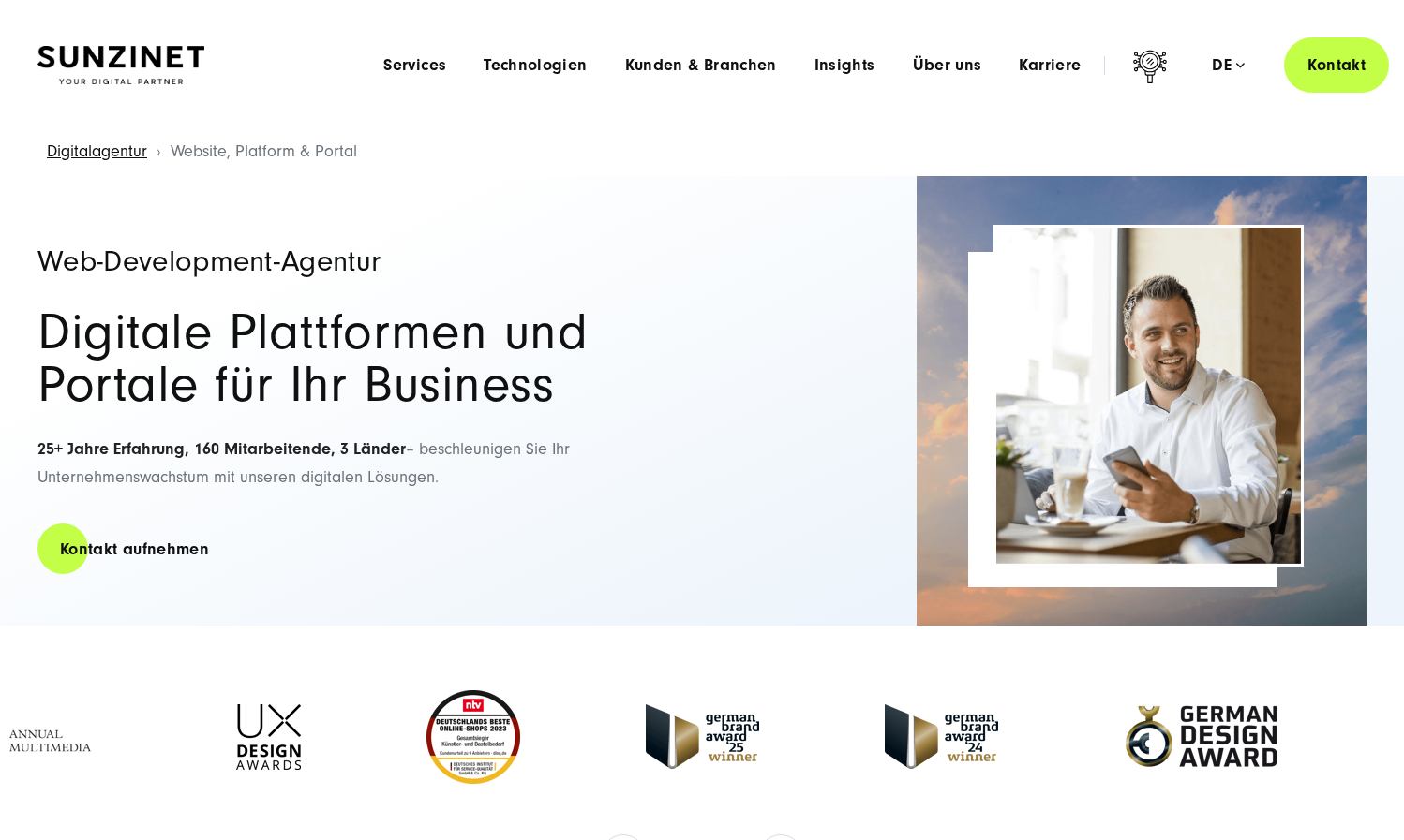
click at [411, 52] on div "Menu Services Menu Full Service Digitalagentur Wir lösen komplexe Herausforderu…" at bounding box center [877, 65] width 1024 height 55
click at [411, 63] on span "Services" at bounding box center [415, 65] width 63 height 19
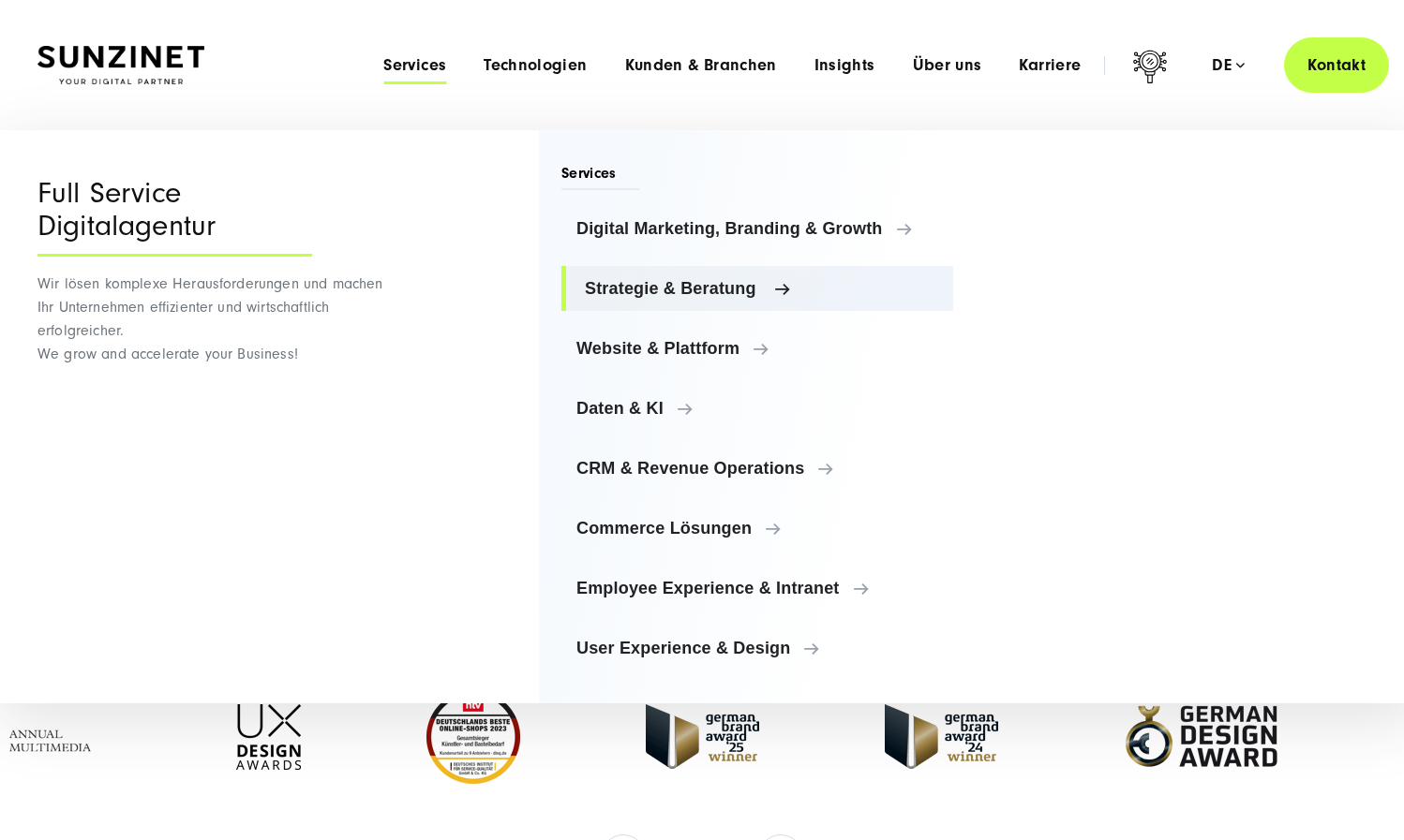
click at [744, 291] on span "Strategie & Beratung" at bounding box center [761, 289] width 353 height 19
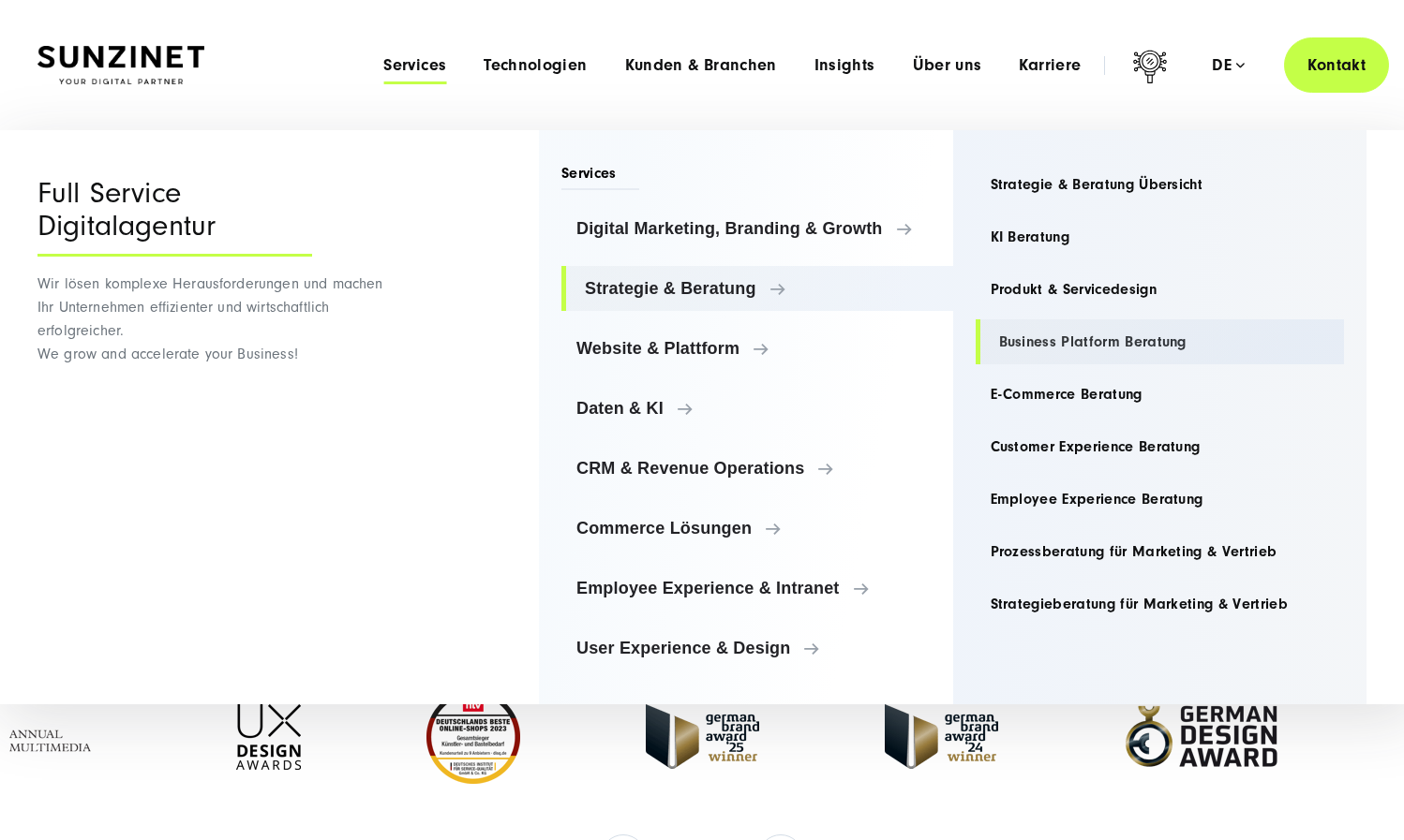
click at [1079, 336] on link "Business Platform Beratung" at bounding box center [1161, 342] width 370 height 45
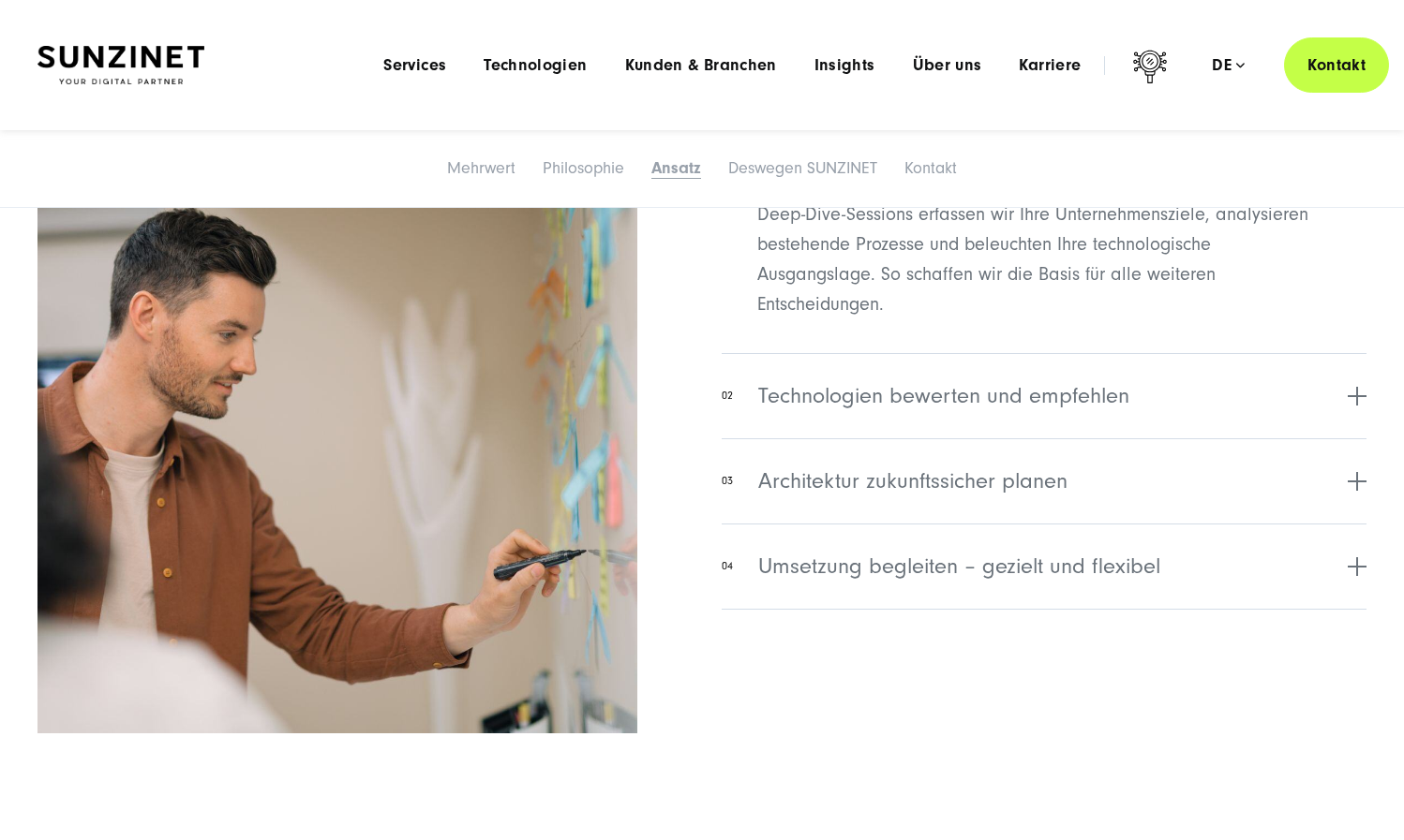
scroll to position [3241, 0]
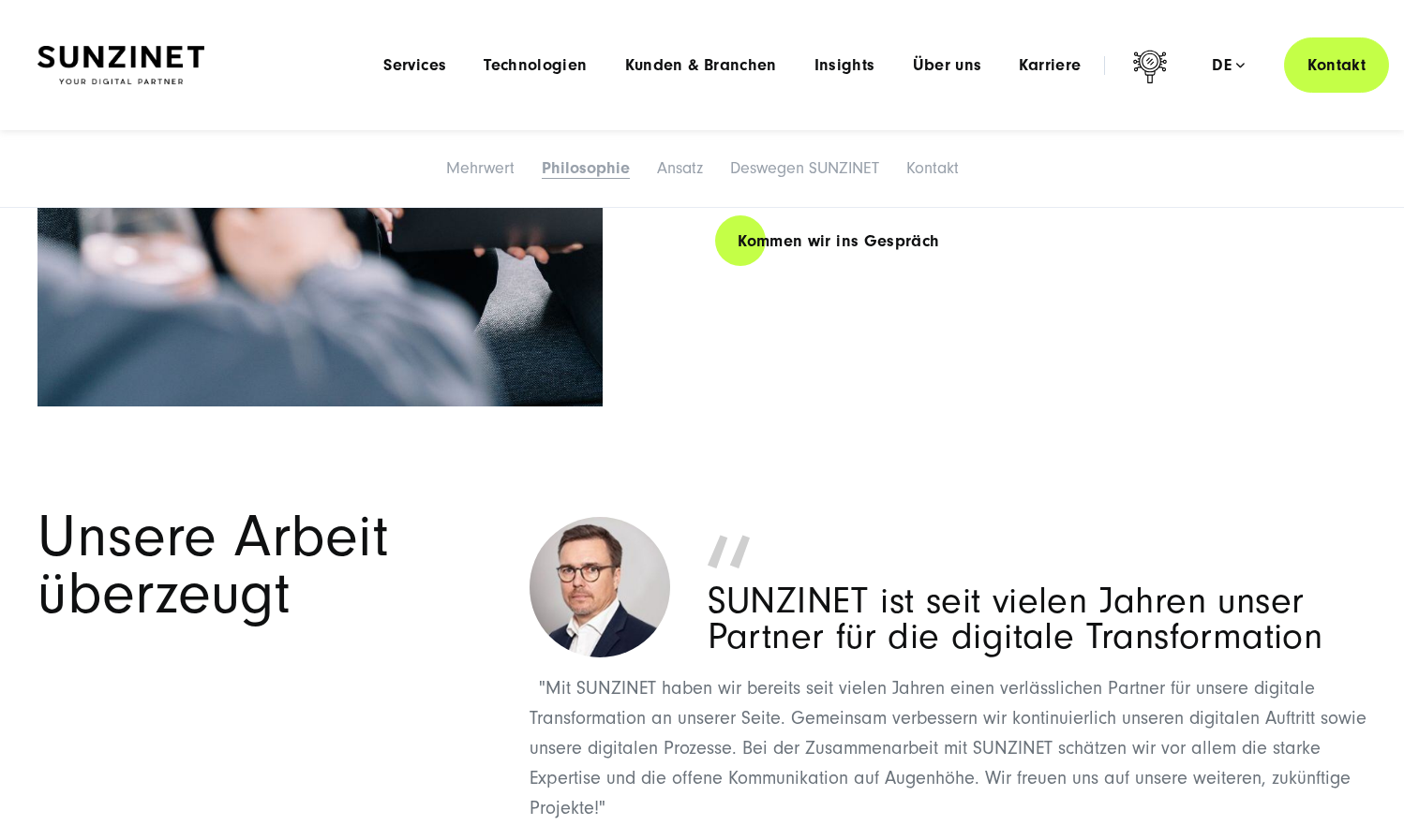
click at [414, 79] on div "Menu Services Menu Full Service Digitalagentur Wir lösen komplexe Herausforderu…" at bounding box center [877, 65] width 1024 height 55
click at [420, 68] on span "Services" at bounding box center [415, 65] width 63 height 19
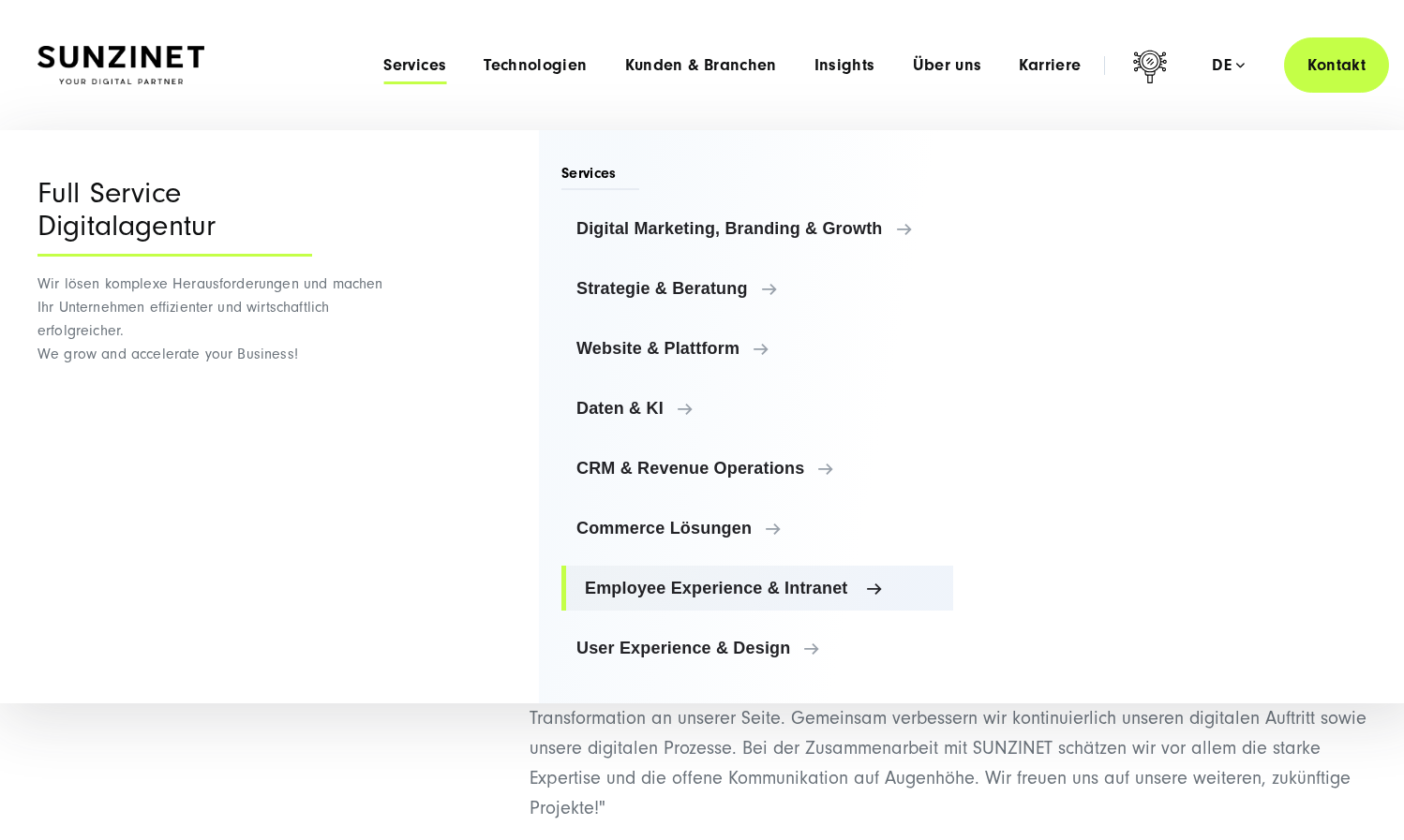
click at [713, 588] on span "Employee Experience & Intranet" at bounding box center [761, 588] width 353 height 19
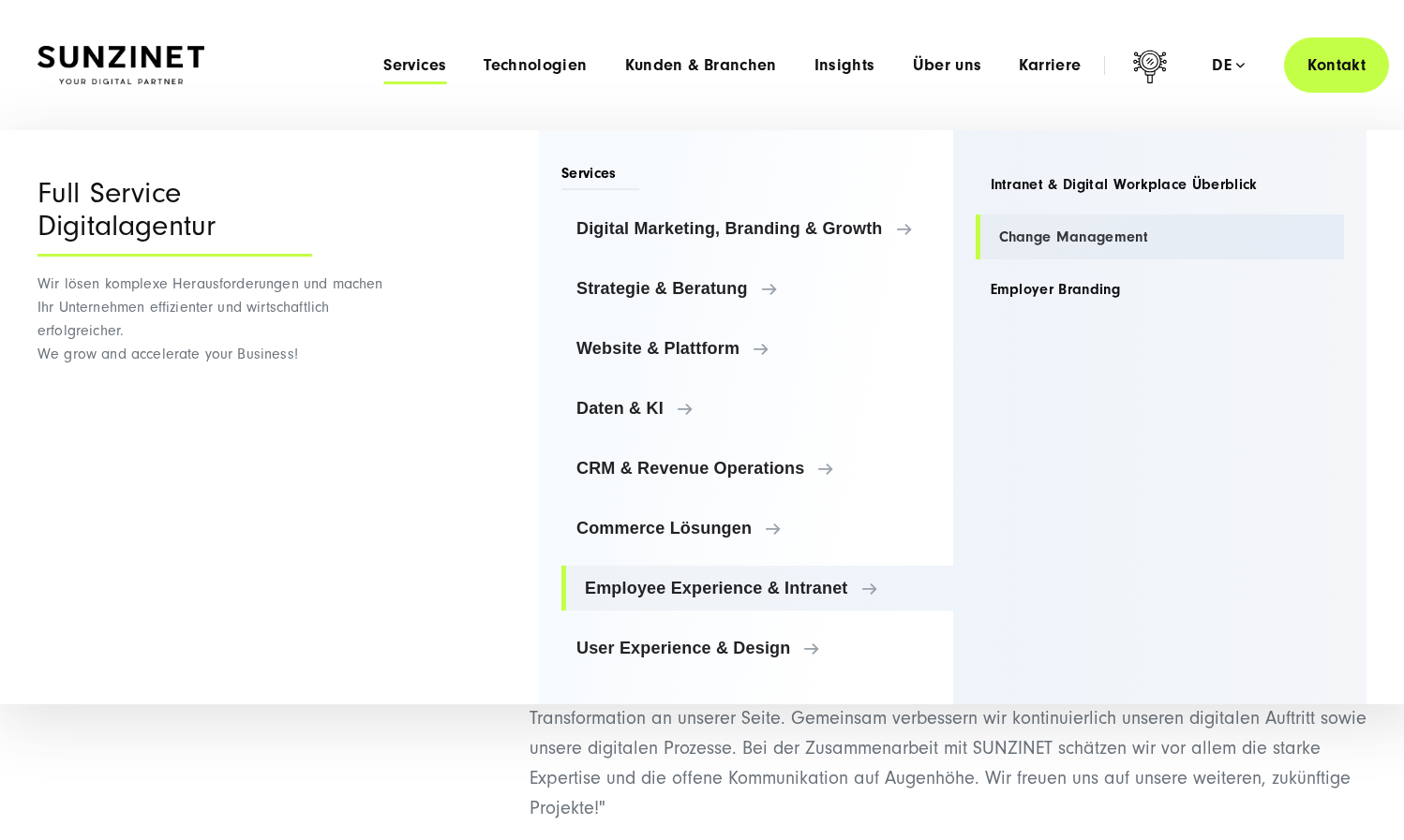
click at [1077, 232] on link "Change Management" at bounding box center [1161, 237] width 370 height 45
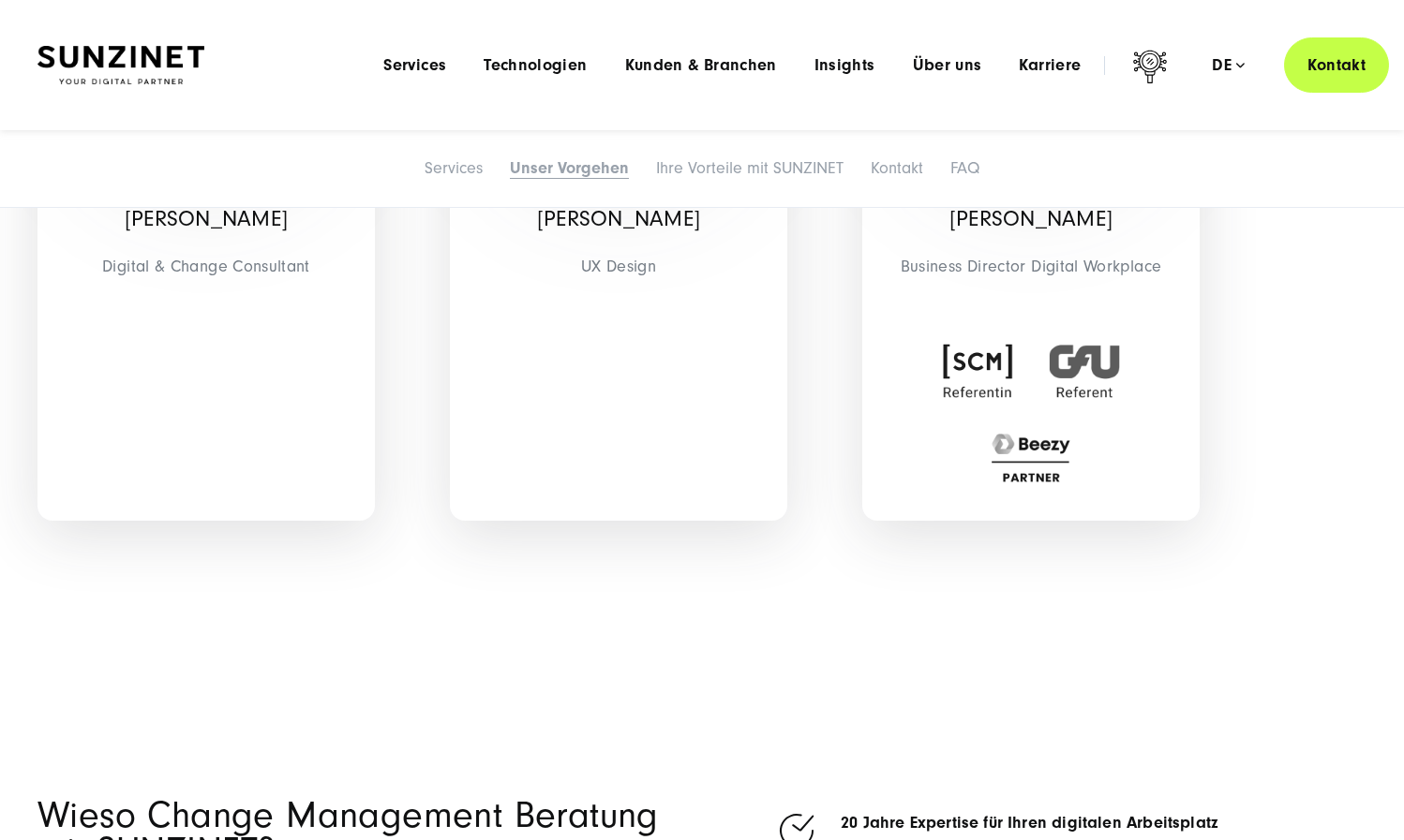
scroll to position [3171, 0]
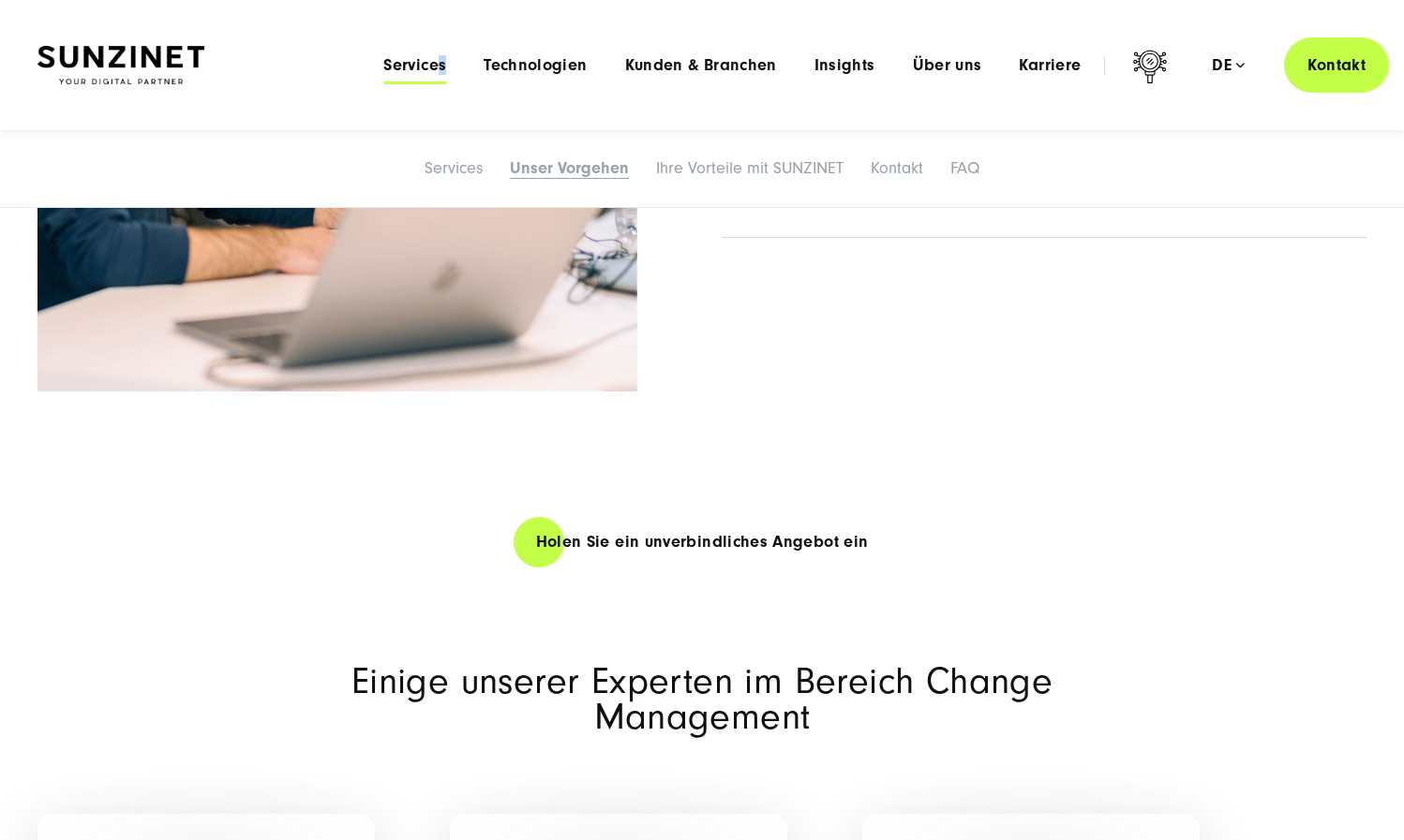
drag, startPoint x: 470, startPoint y: 68, endPoint x: 441, endPoint y: 67, distance: 29.0
click at [445, 68] on ul "Services Menu Full Service Digitalagentur Wir lösen komplexe Herausforderungen …" at bounding box center [732, 65] width 735 height 20
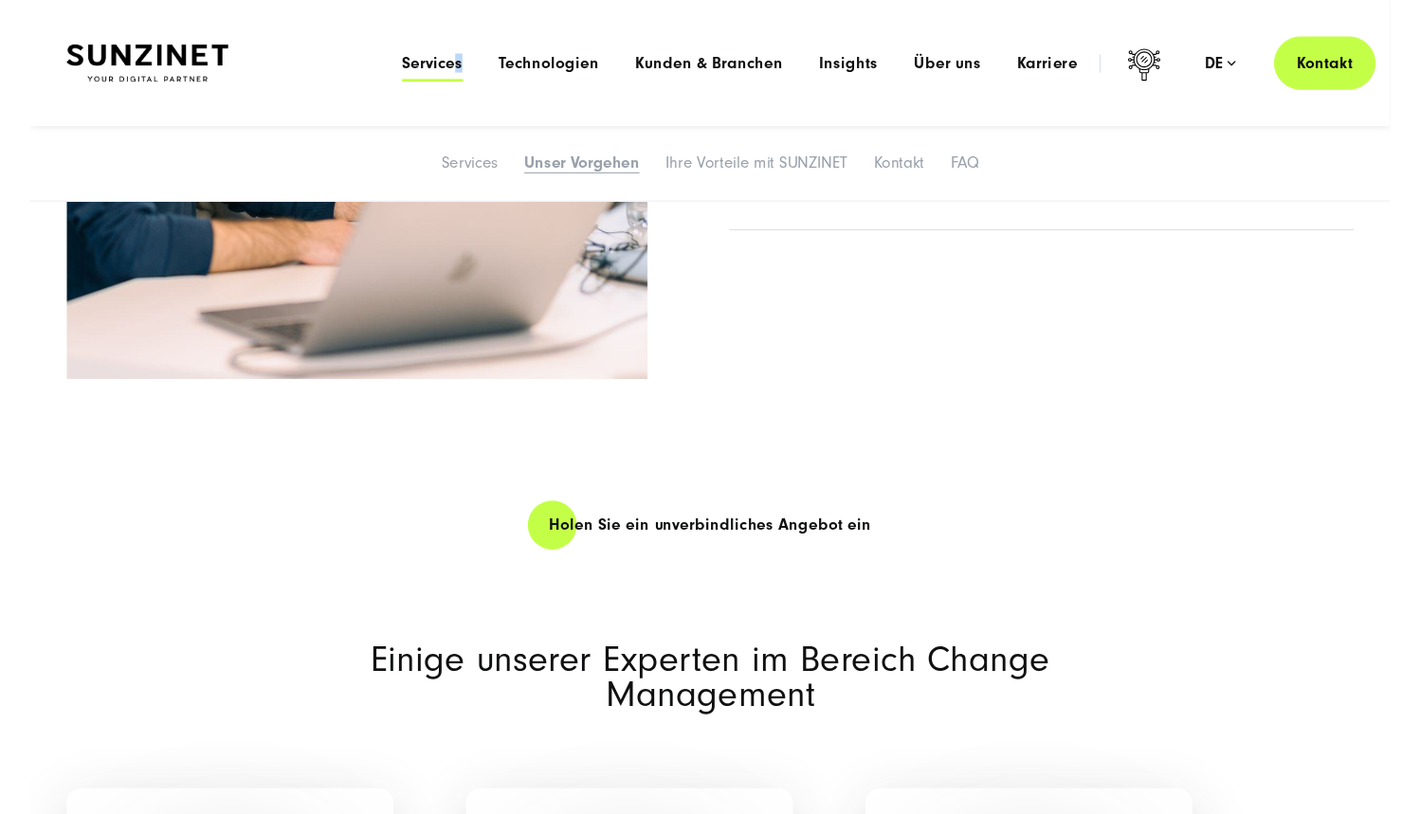
scroll to position [3146, 0]
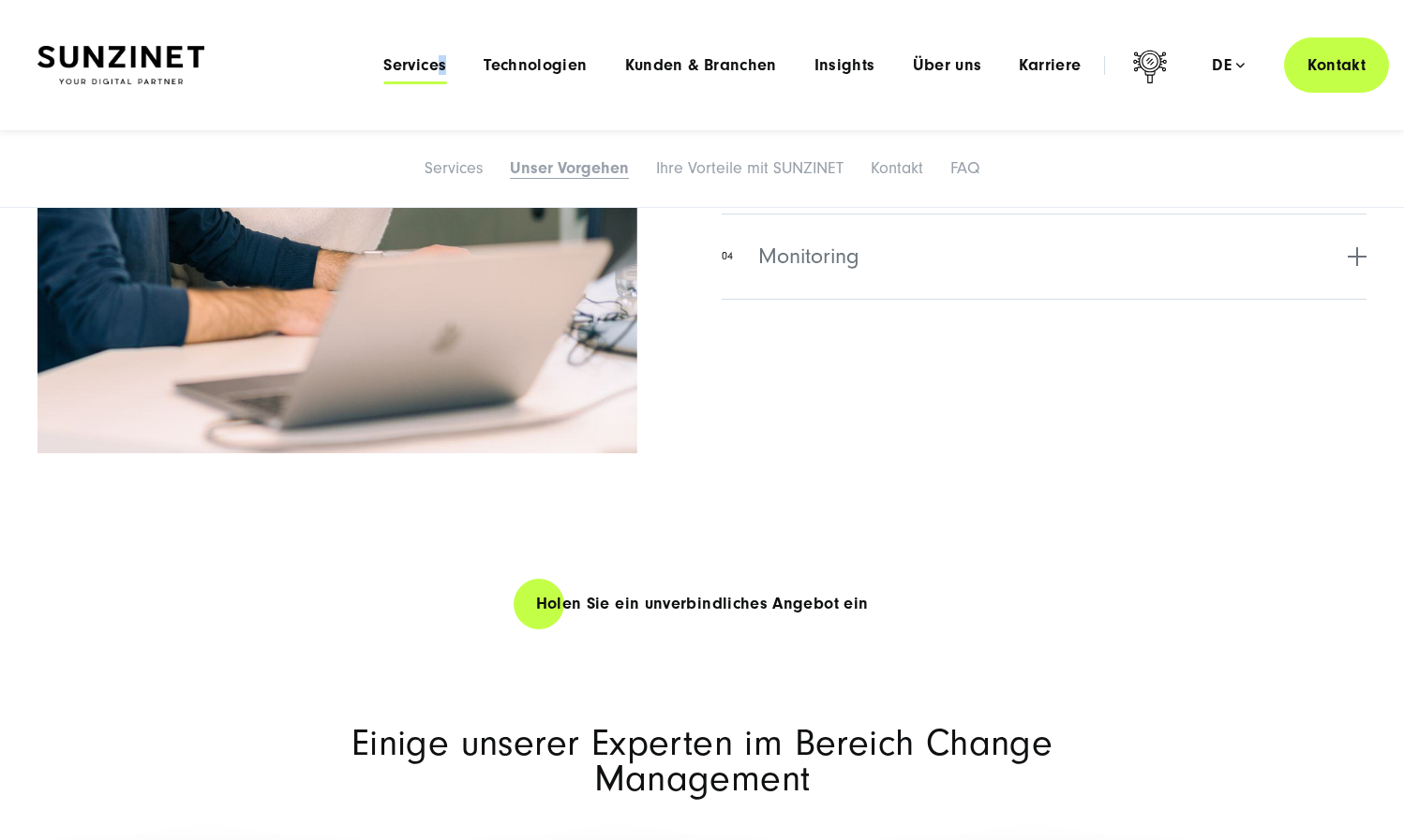
click at [441, 67] on span "Services" at bounding box center [415, 65] width 63 height 19
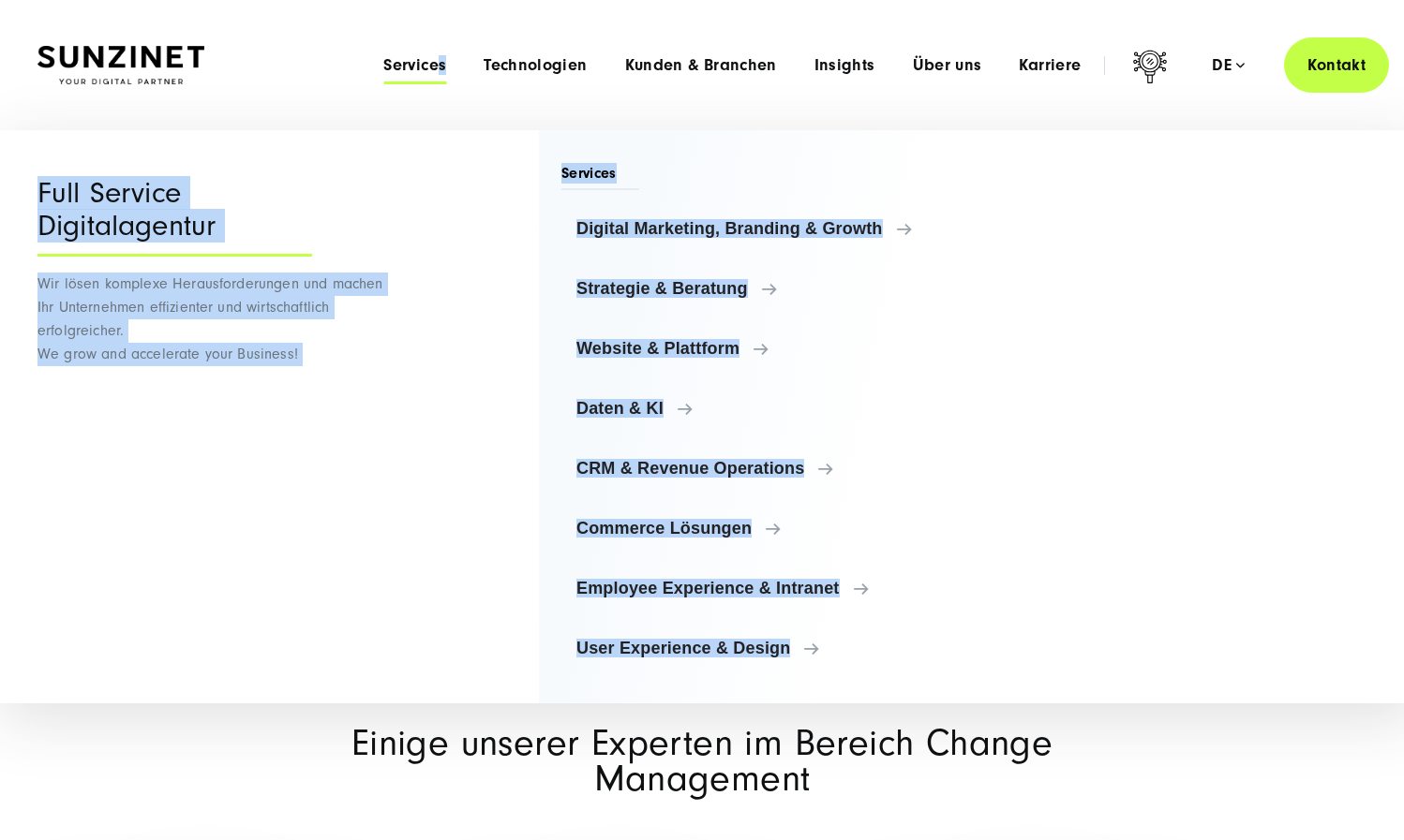
click at [498, 332] on div "Menu Full Service Digitalagentur Wir lösen komplexe Herausforderungen und mache…" at bounding box center [702, 417] width 1404 height 573
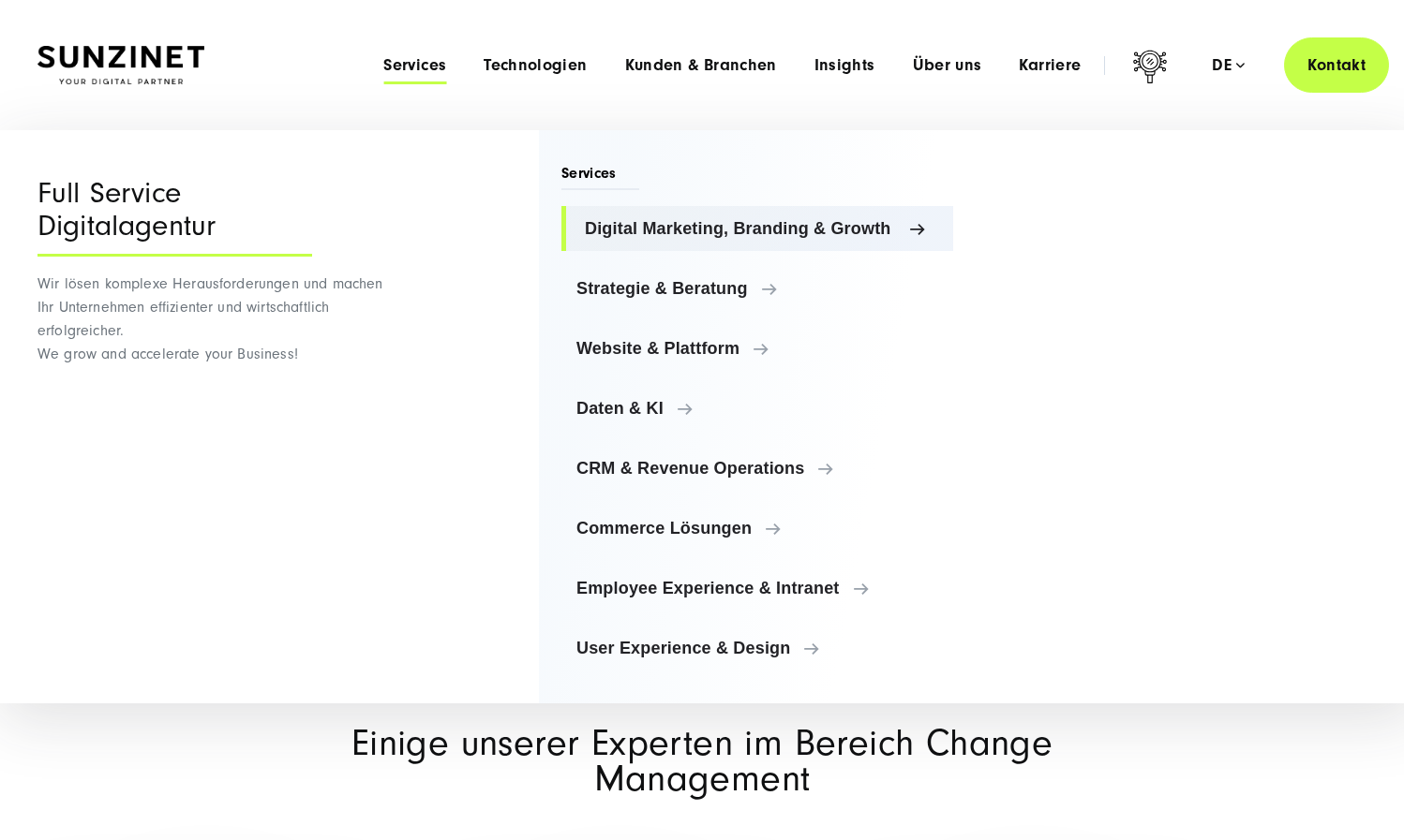
click at [666, 240] on link "Digital Marketing, Branding & Growth" at bounding box center [757, 229] width 392 height 45
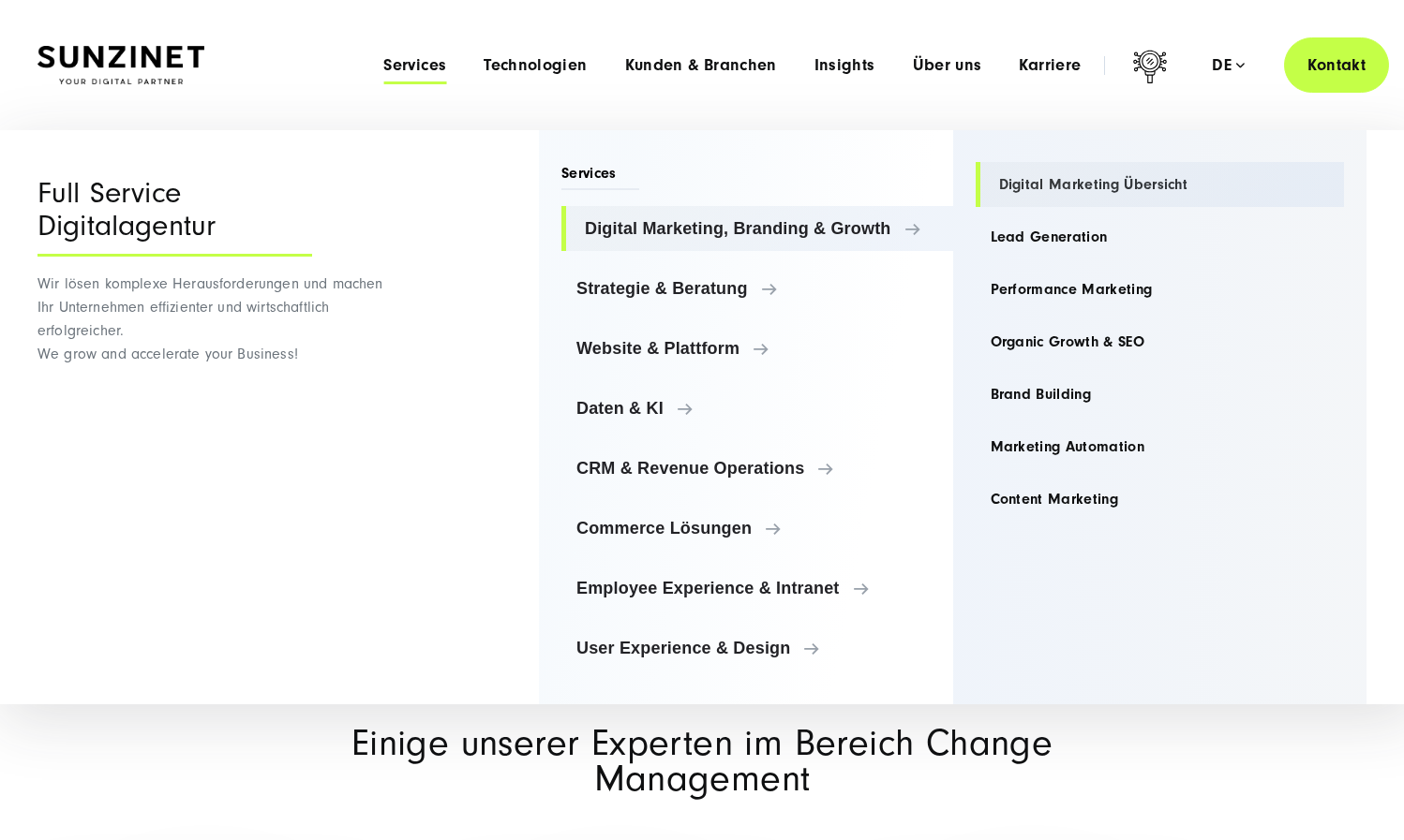
click at [999, 188] on link "Digital Marketing Übersicht" at bounding box center [1161, 185] width 370 height 45
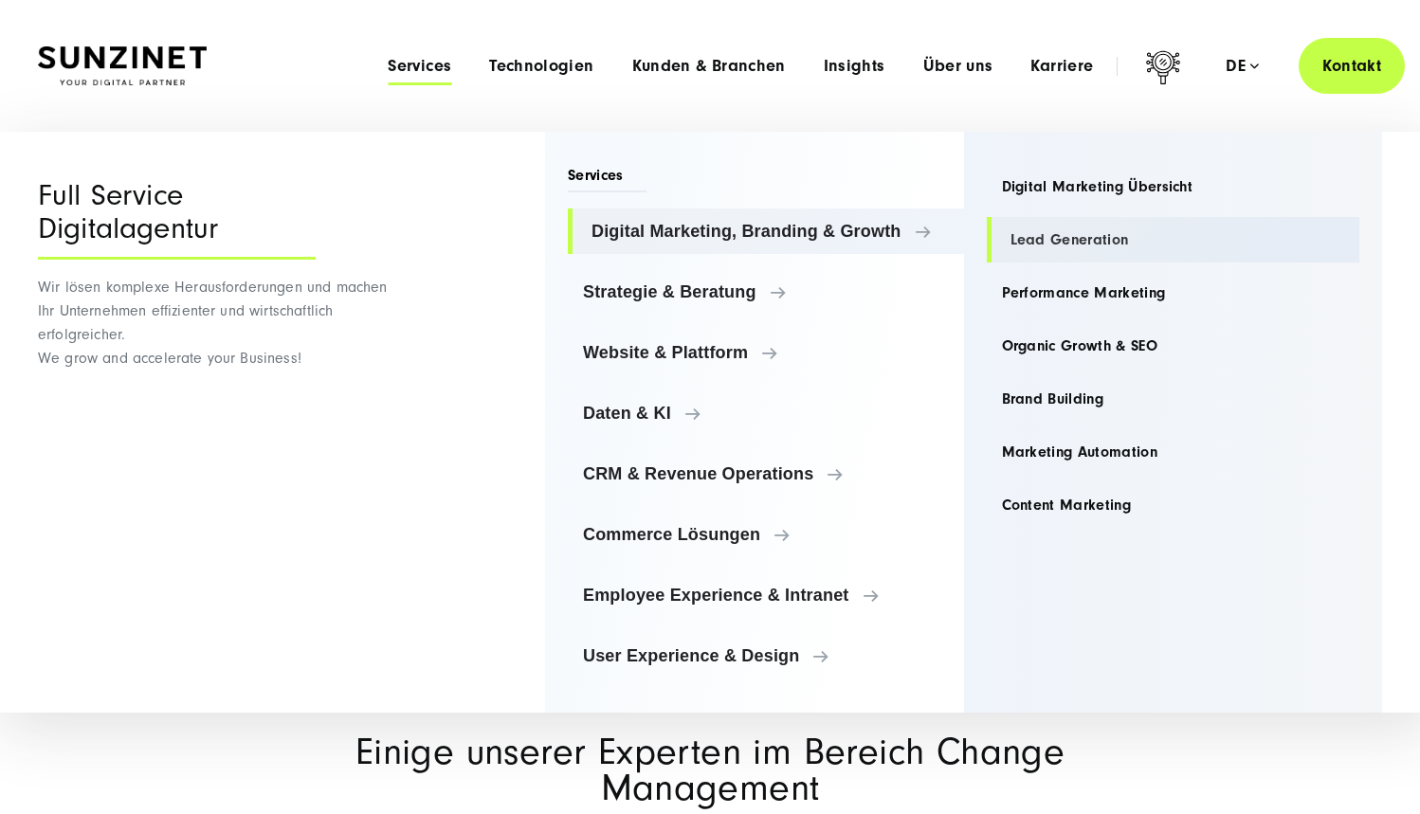
click at [1030, 228] on link "Lead Generation" at bounding box center [1174, 240] width 374 height 46
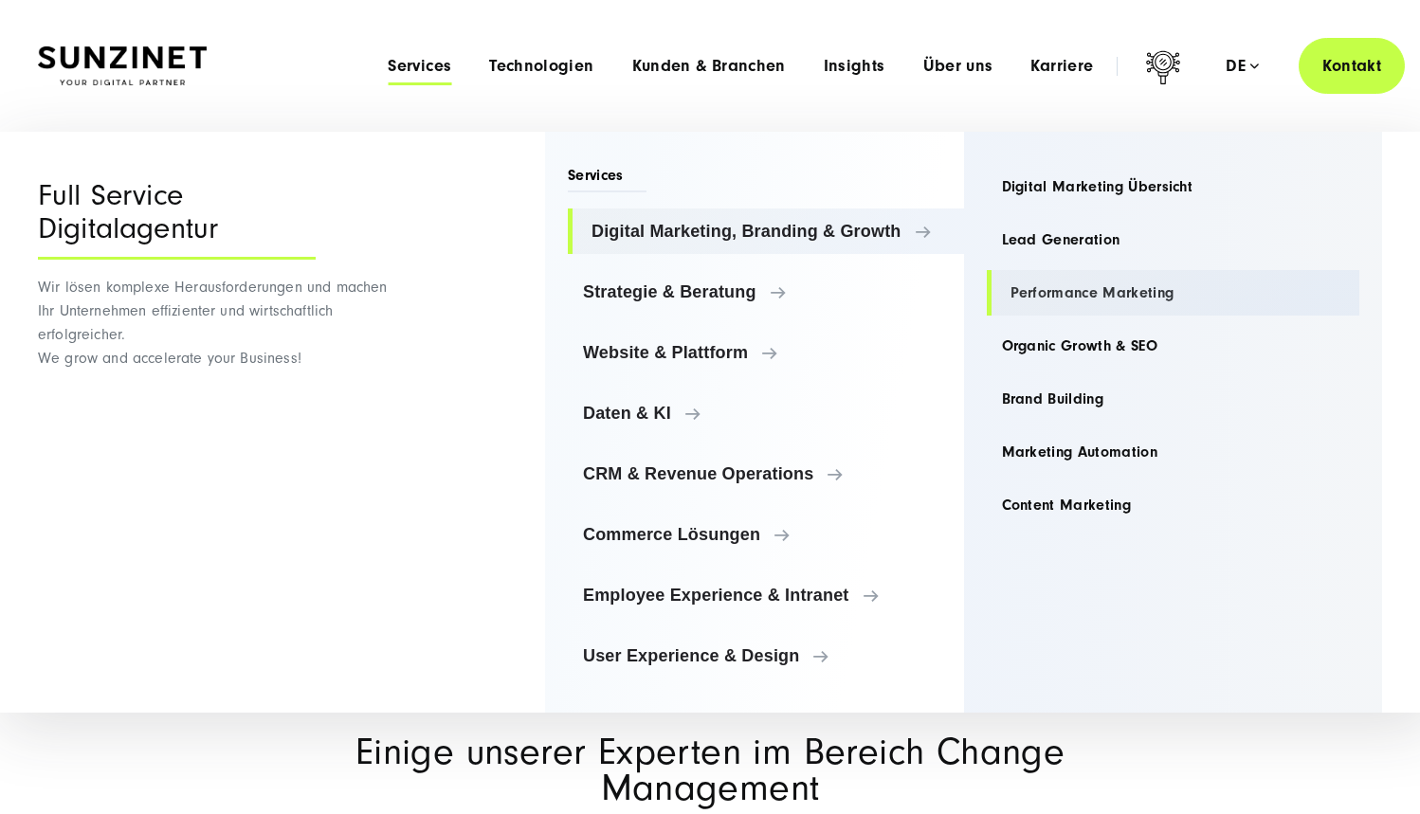
click at [1038, 302] on link "Performance Marketing" at bounding box center [1174, 293] width 374 height 46
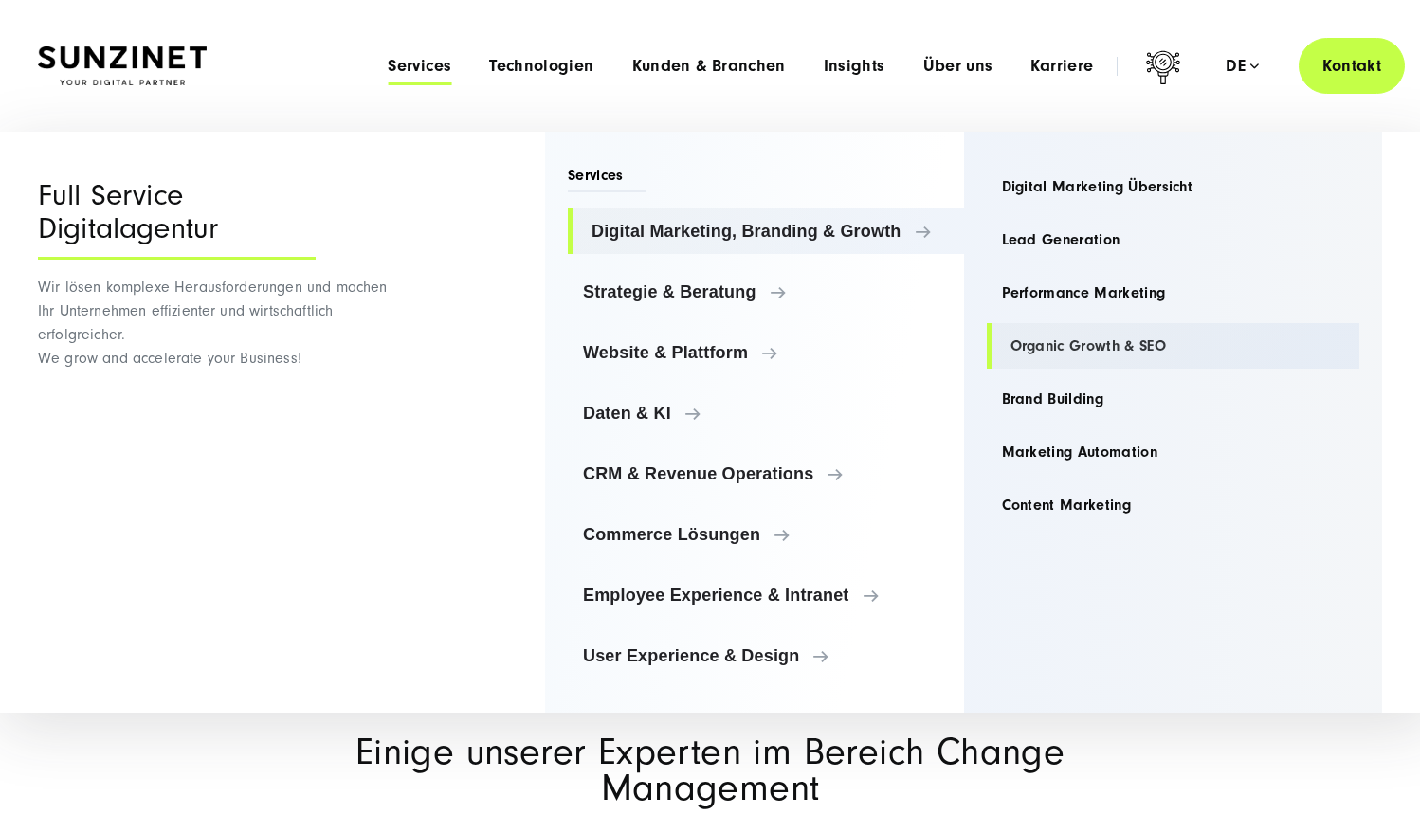
click at [1040, 341] on link "Organic Growth & SEO" at bounding box center [1174, 346] width 374 height 46
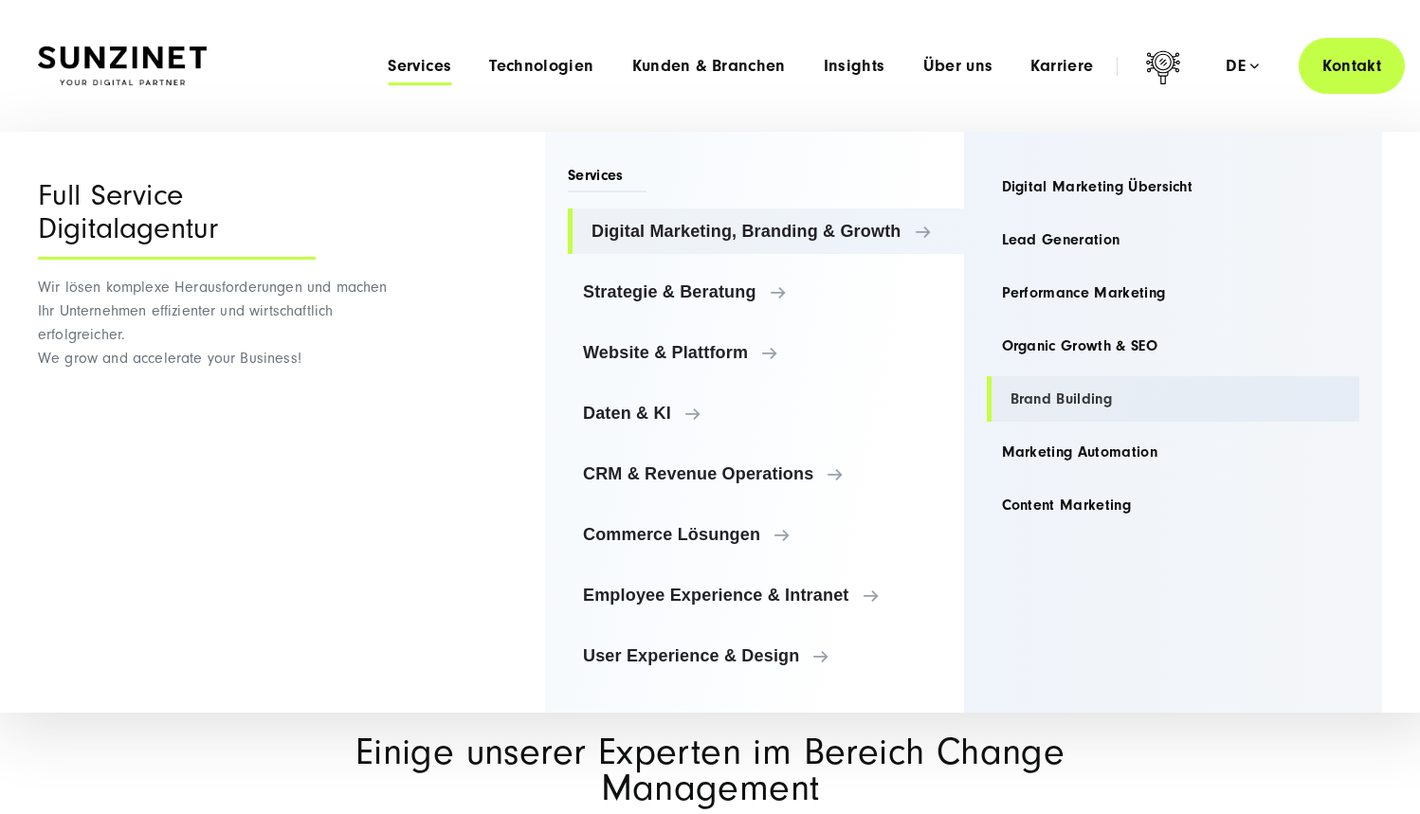
click at [1048, 415] on link "Brand Building" at bounding box center [1174, 399] width 374 height 46
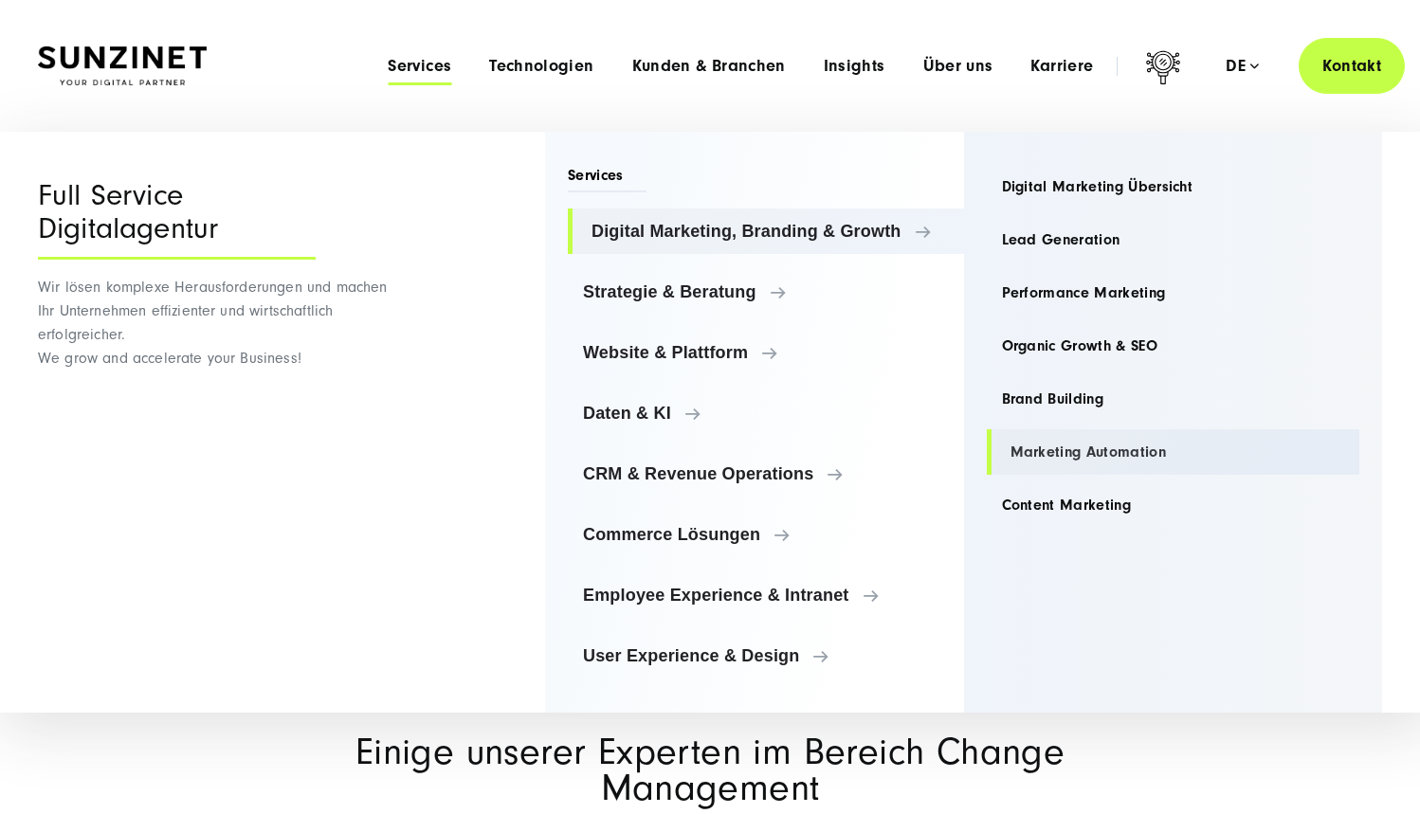
click at [1052, 468] on link "Marketing Automation" at bounding box center [1174, 452] width 374 height 46
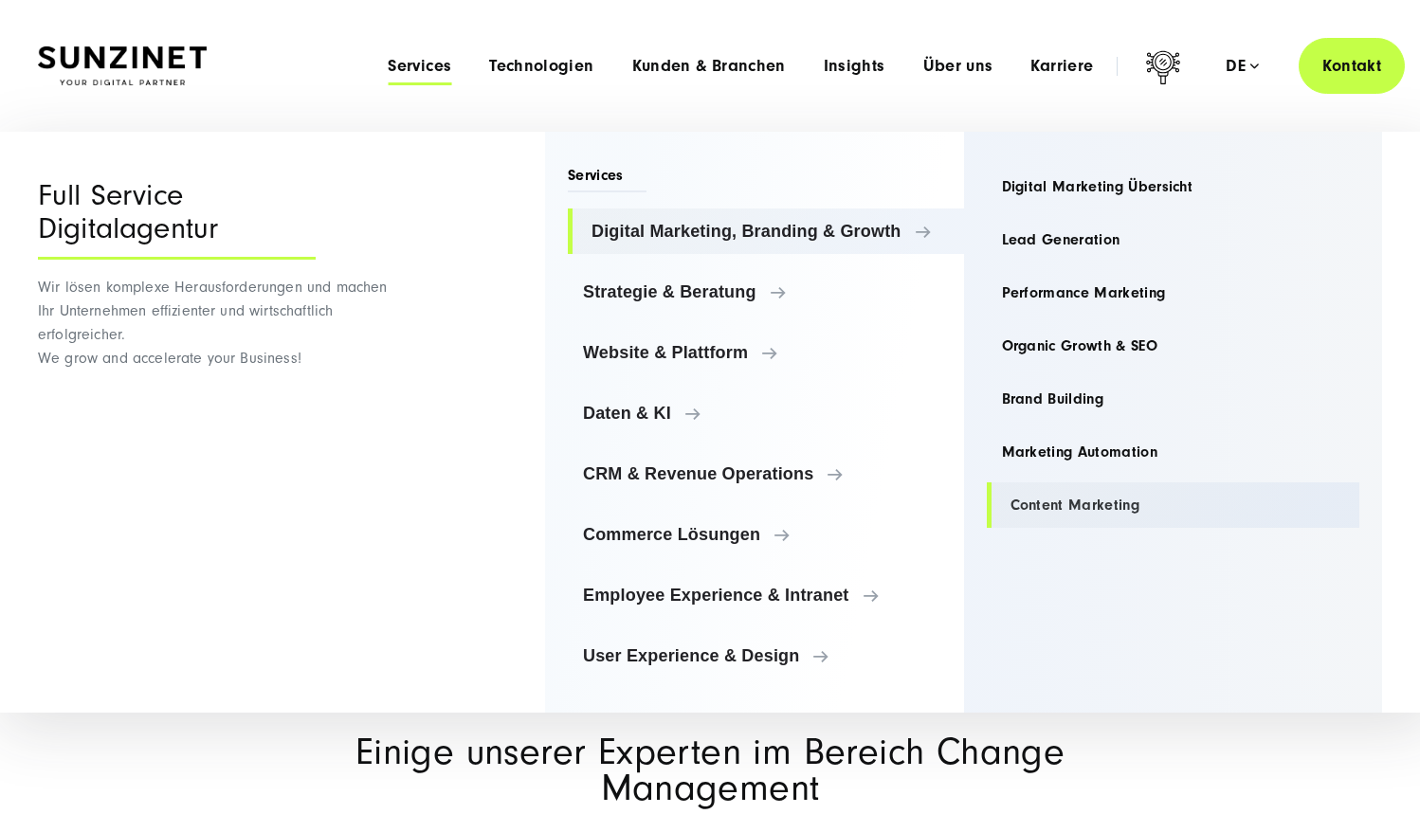
click at [1067, 501] on link "Content Marketing" at bounding box center [1174, 506] width 374 height 46
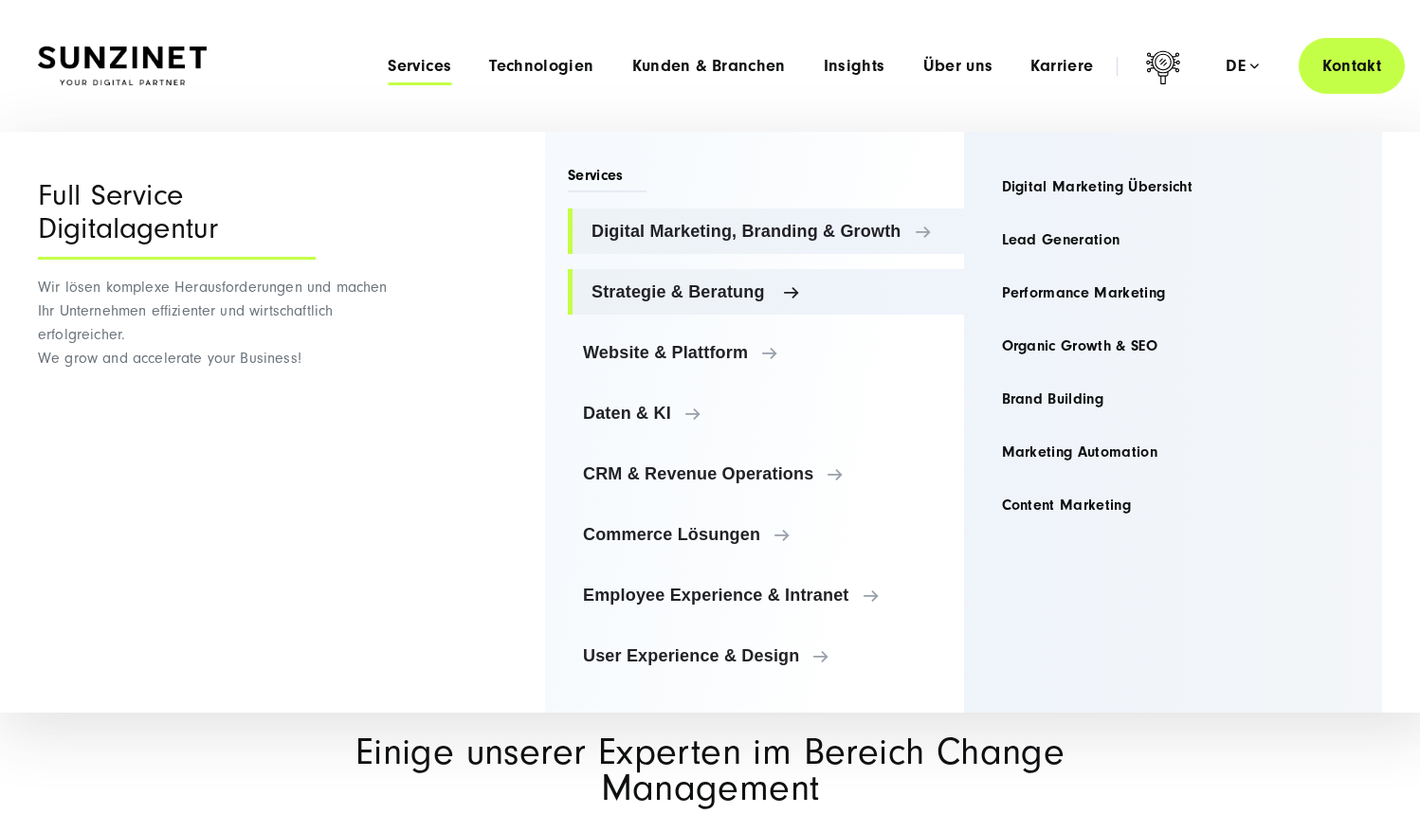
click at [704, 284] on span "Strategie & Beratung" at bounding box center [770, 292] width 357 height 19
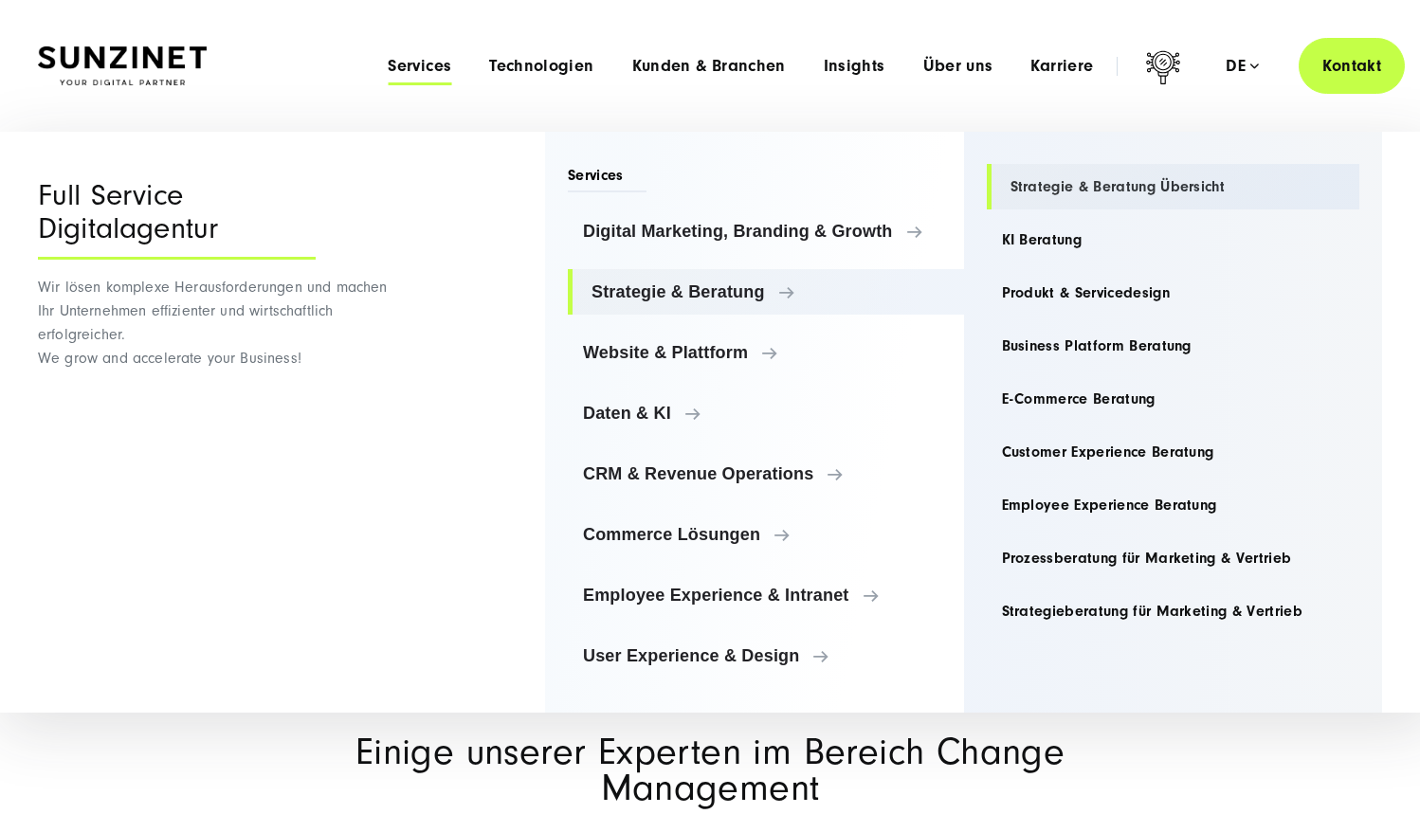
click at [1048, 189] on link "Strategie & Beratung Übersicht" at bounding box center [1174, 187] width 374 height 46
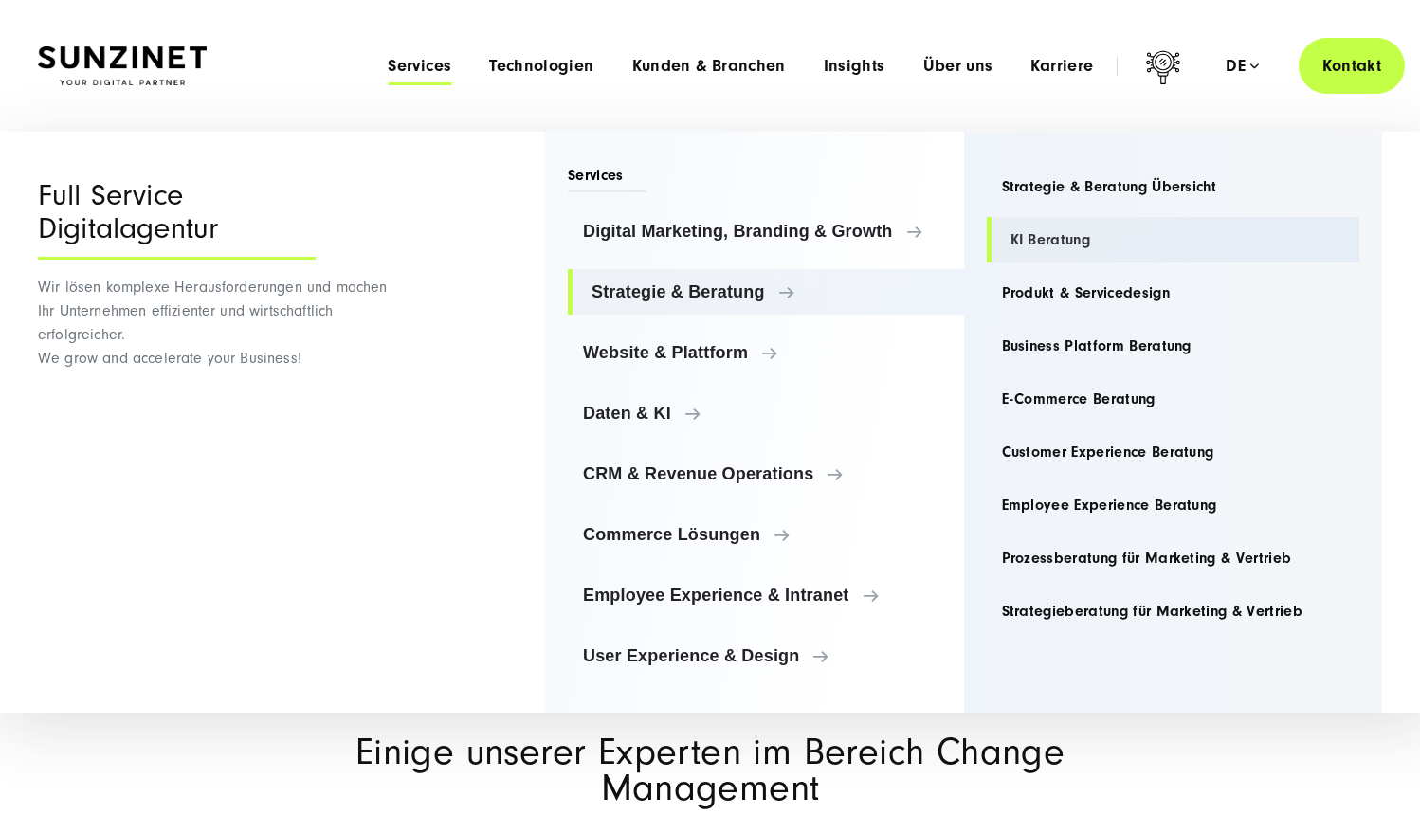
click at [1032, 235] on link "KI Beratung" at bounding box center [1174, 240] width 374 height 46
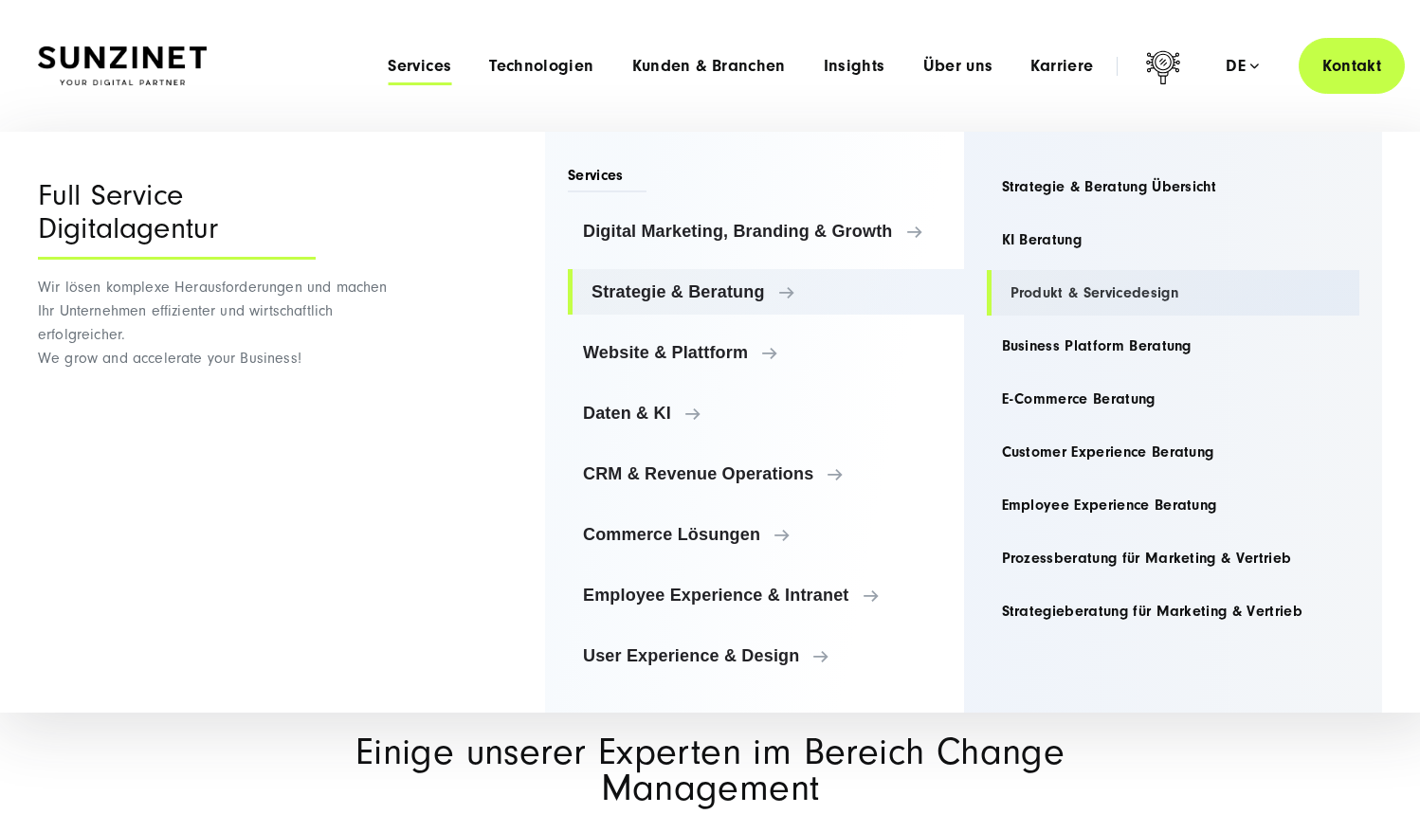
click at [1040, 283] on link "Produkt & Servicedesign" at bounding box center [1174, 293] width 374 height 46
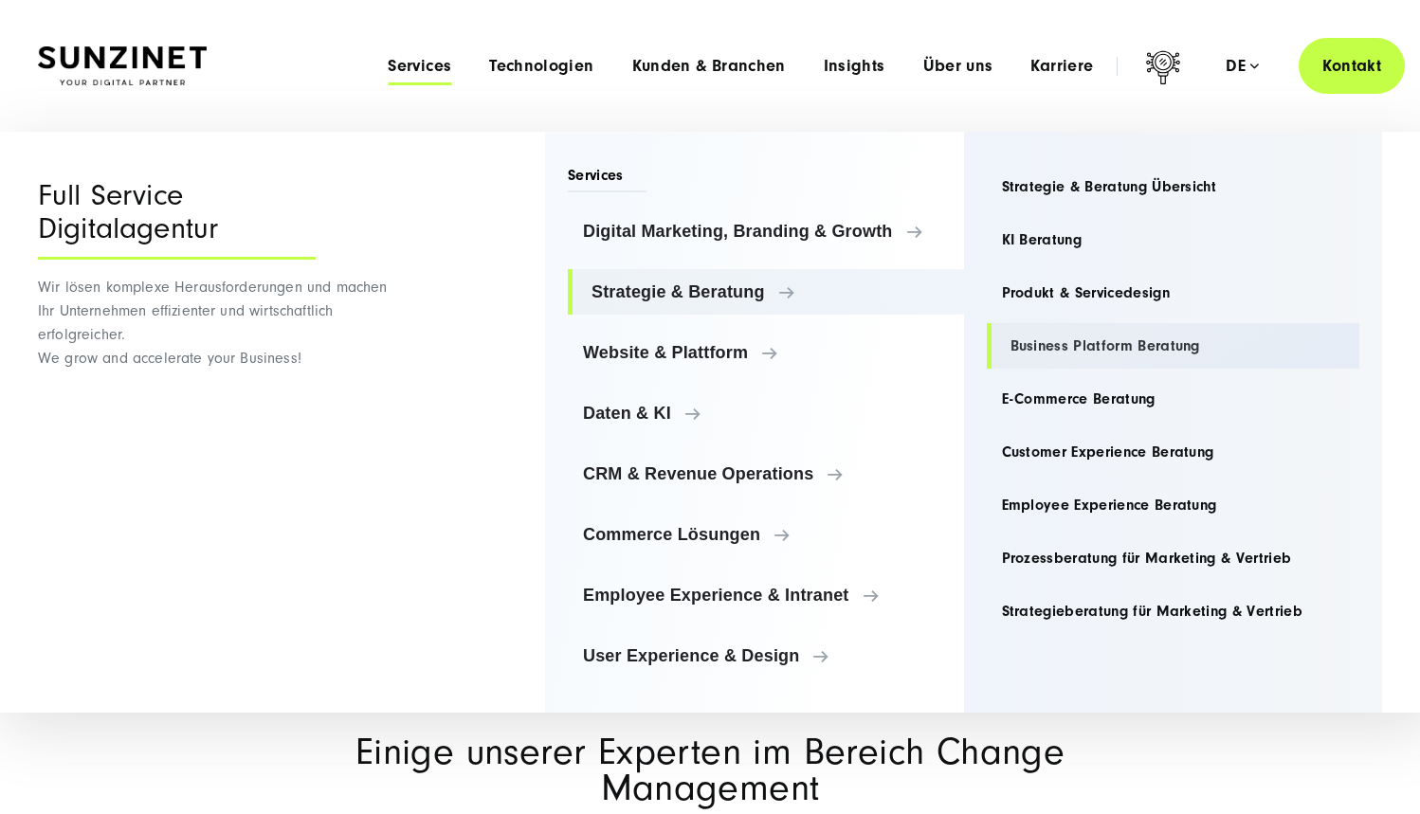
click at [1052, 346] on link "Business Platform Beratung" at bounding box center [1174, 346] width 374 height 46
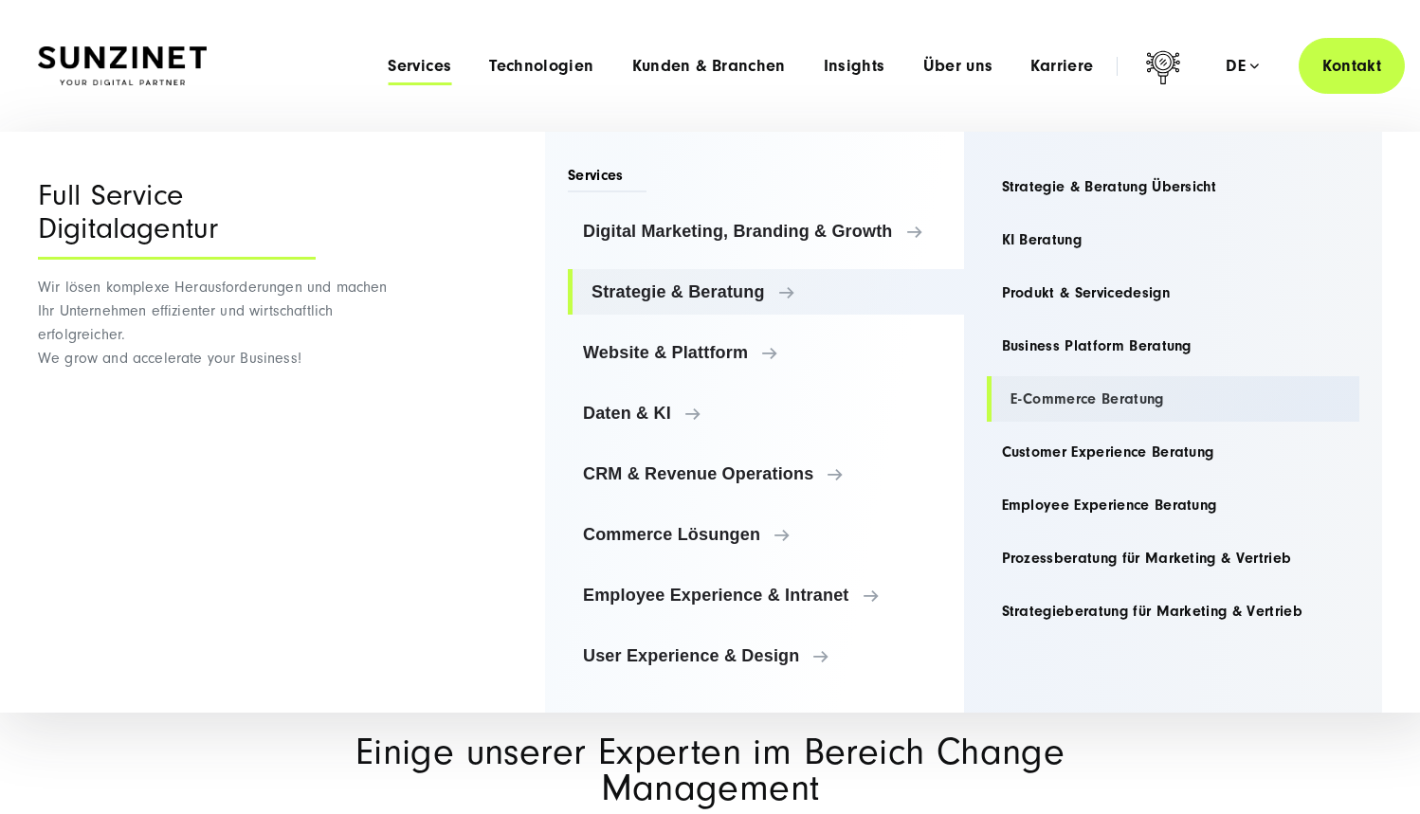
click at [1060, 396] on link "E-Commerce Beratung" at bounding box center [1174, 399] width 374 height 46
click at [1067, 451] on link "Customer Experience Beratung" at bounding box center [1174, 452] width 374 height 46
click at [1058, 500] on link "Employee Experience Beratung" at bounding box center [1174, 506] width 374 height 46
click at [1050, 558] on link "Prozessberatung für Marketing & Vertrieb" at bounding box center [1174, 559] width 374 height 46
click at [1042, 611] on link "Strategieberatung für Marketing & Vertrieb" at bounding box center [1174, 612] width 374 height 46
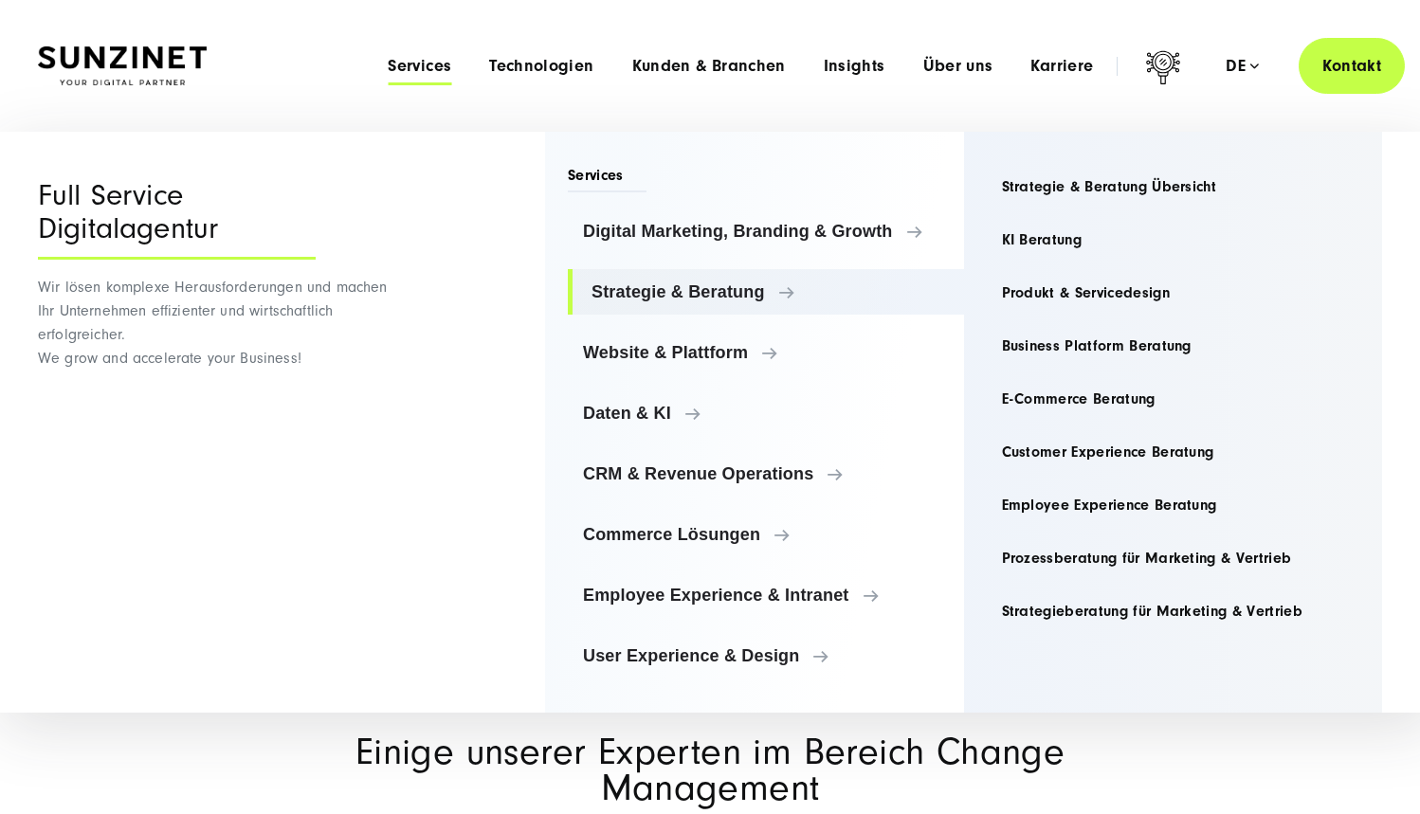
click at [406, 57] on span "Services" at bounding box center [420, 66] width 64 height 19
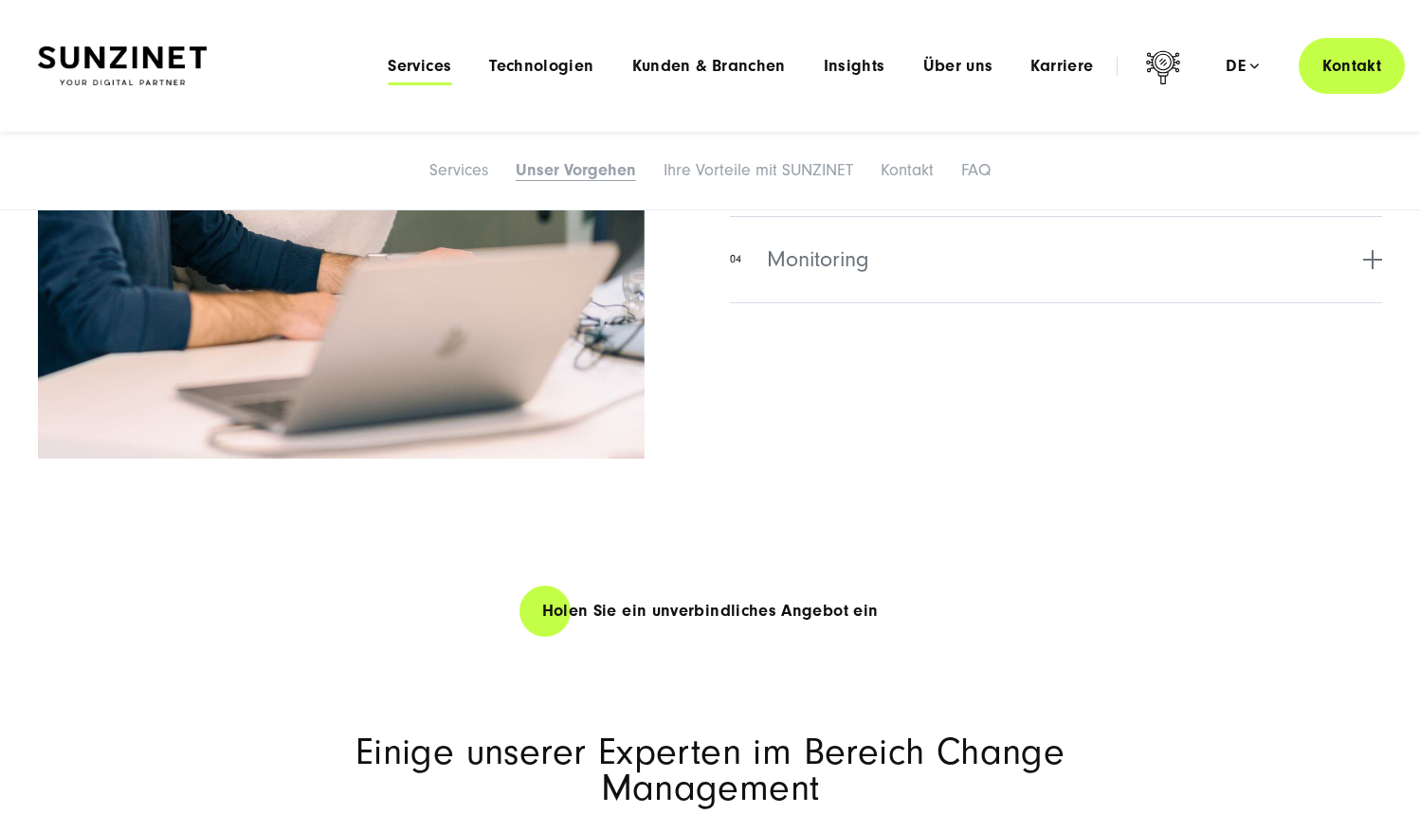
click at [451, 69] on span "Services" at bounding box center [420, 66] width 64 height 19
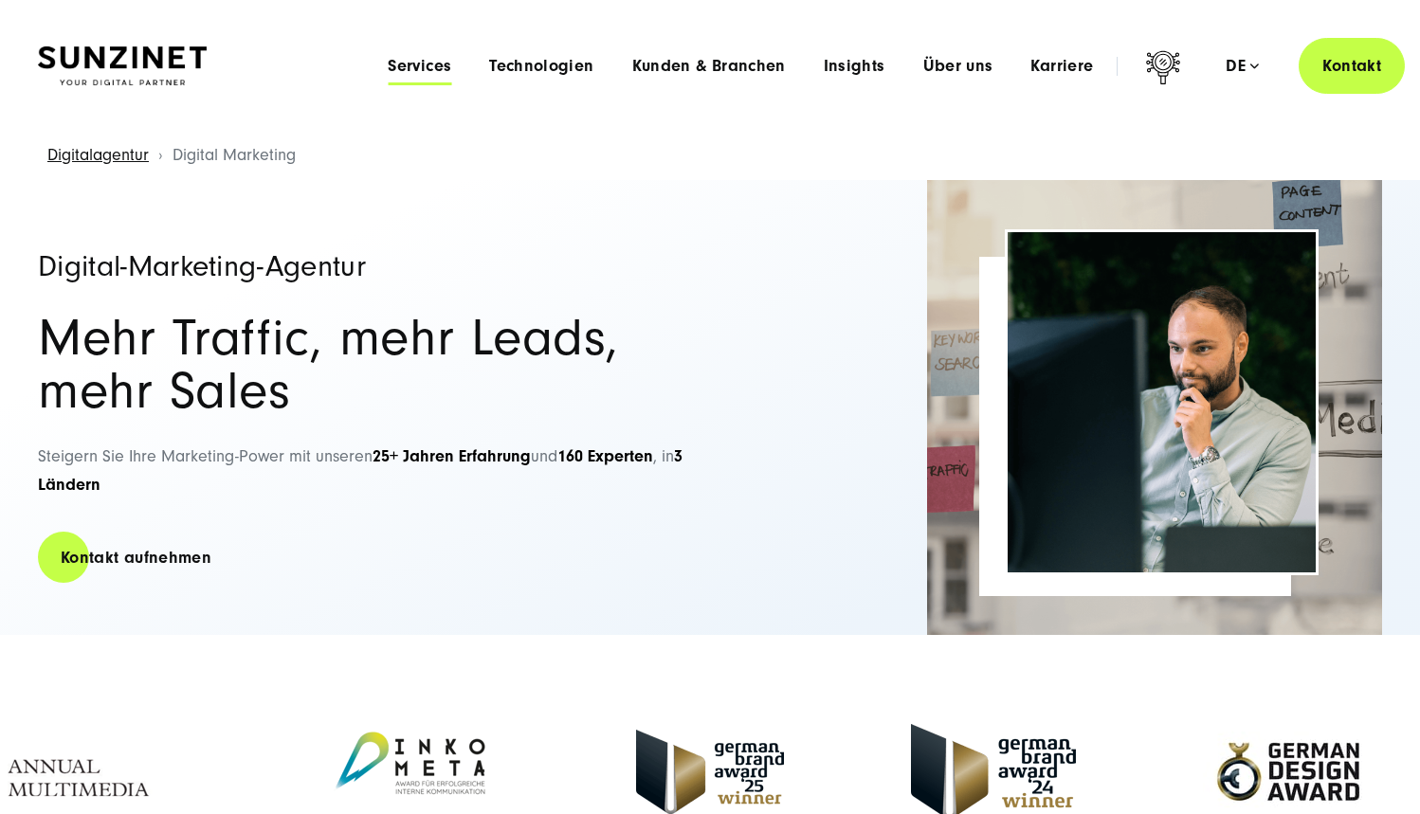
click at [439, 61] on span "Services" at bounding box center [420, 66] width 64 height 19
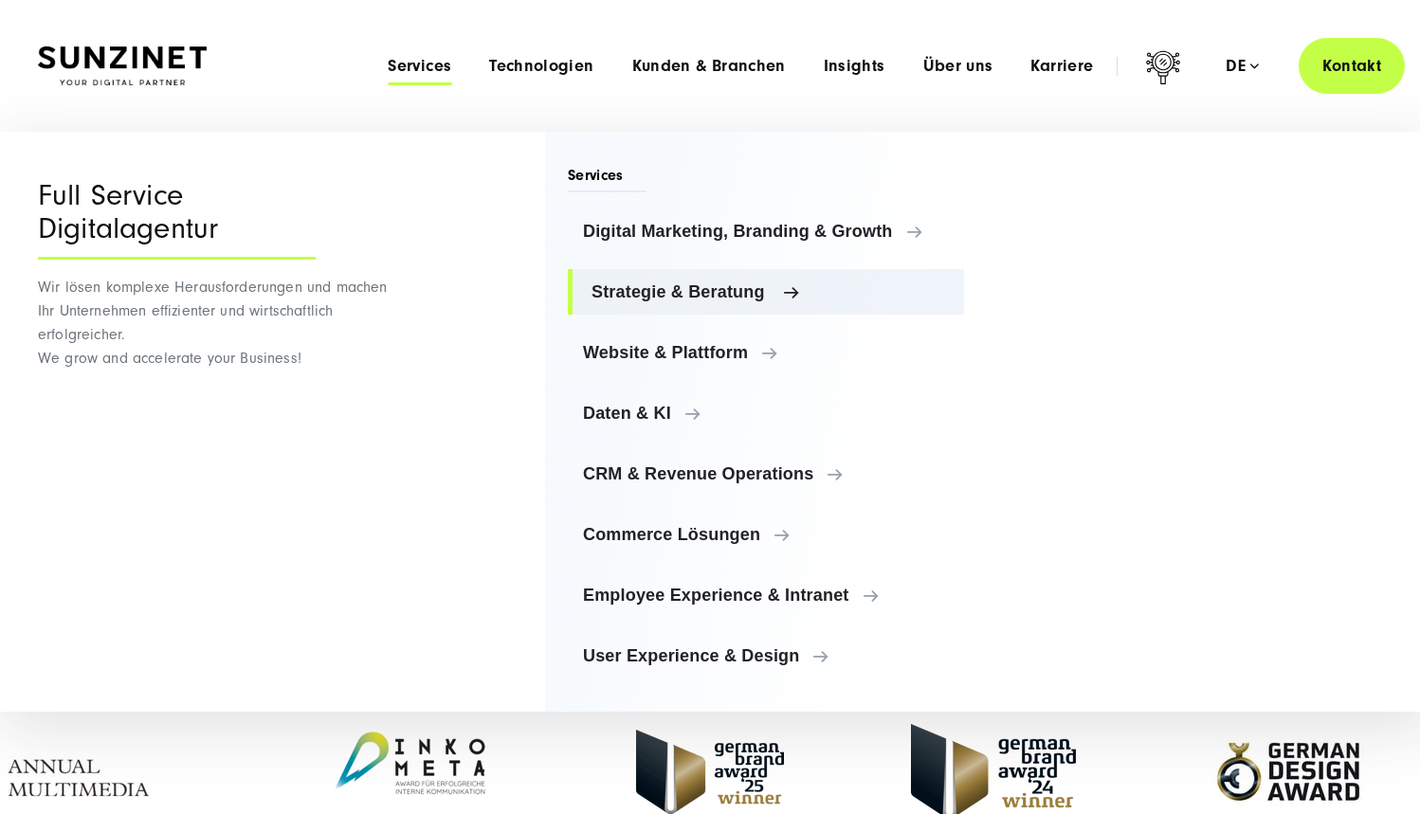
click at [750, 291] on span "Strategie & Beratung" at bounding box center [770, 292] width 357 height 19
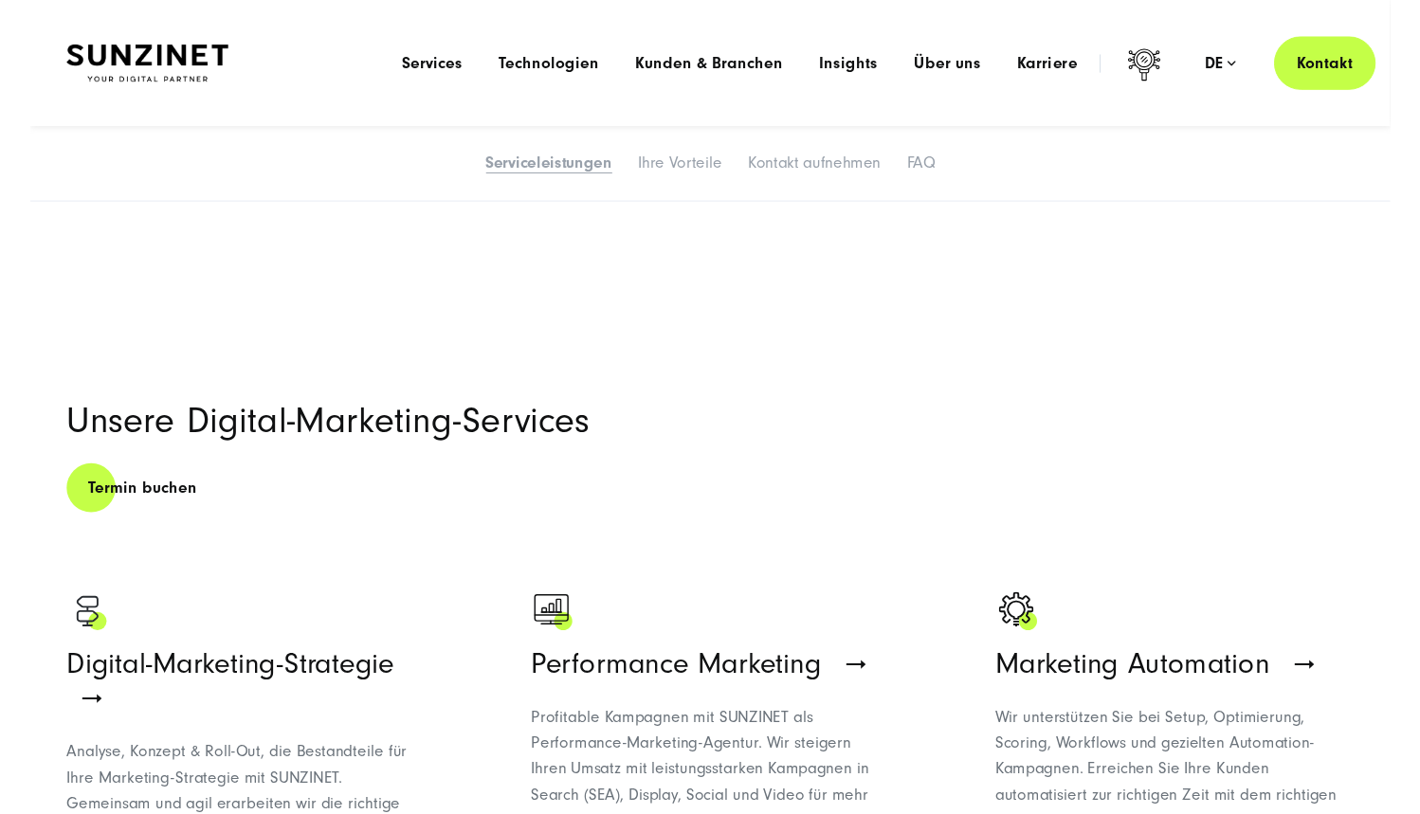
scroll to position [447, 0]
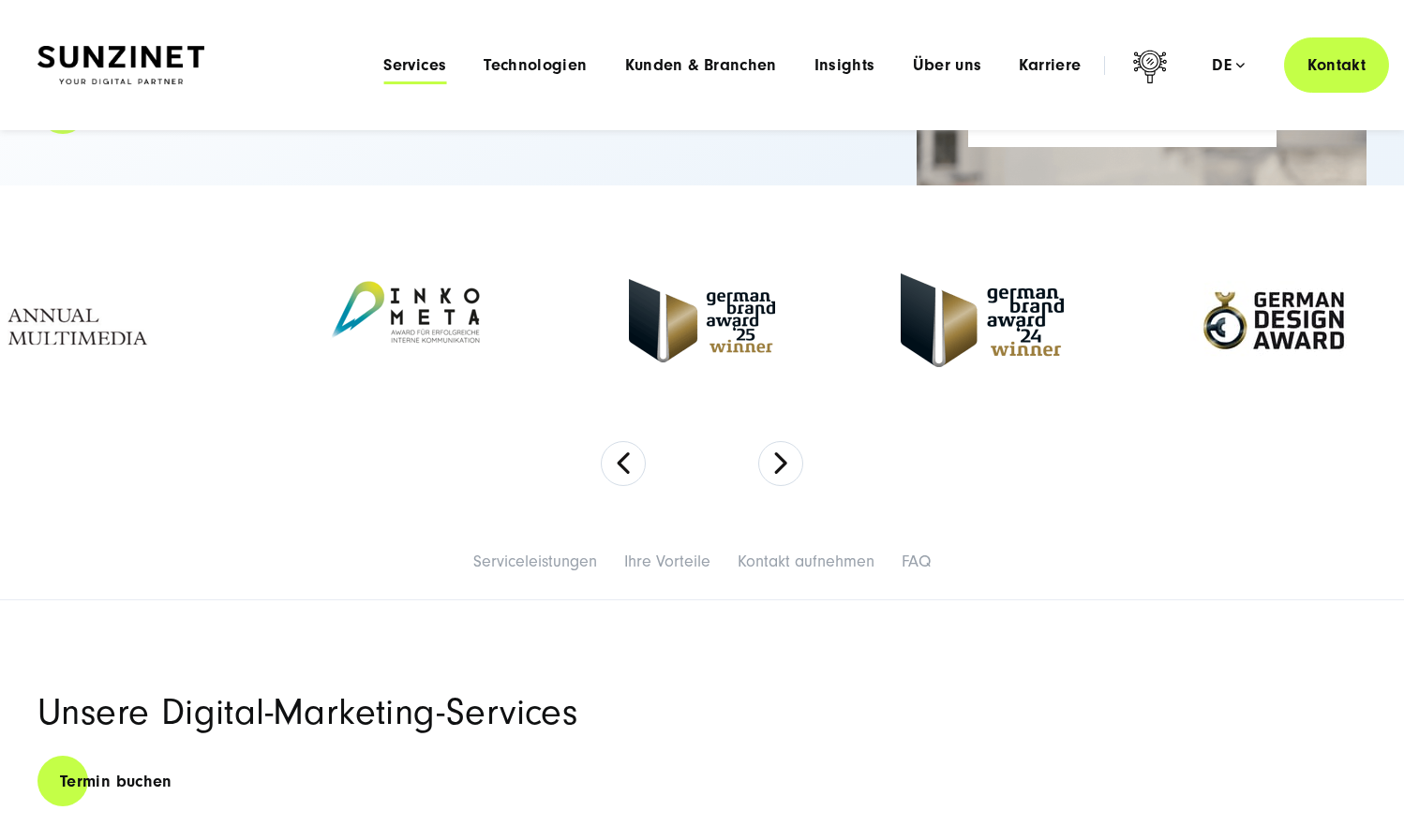
click at [416, 68] on span "Services" at bounding box center [415, 65] width 63 height 19
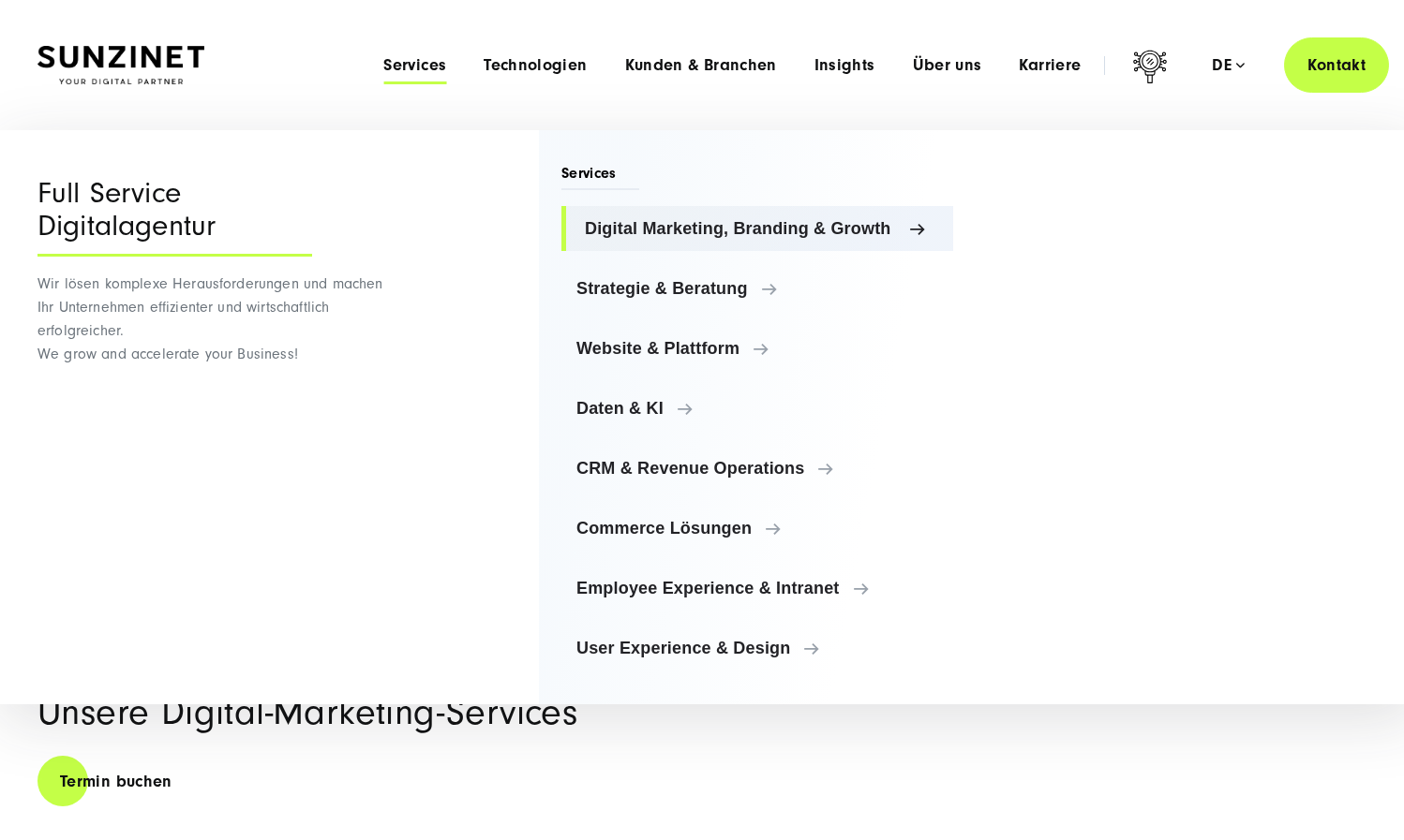
click at [838, 235] on span "Digital Marketing, Branding & Growth" at bounding box center [761, 228] width 353 height 19
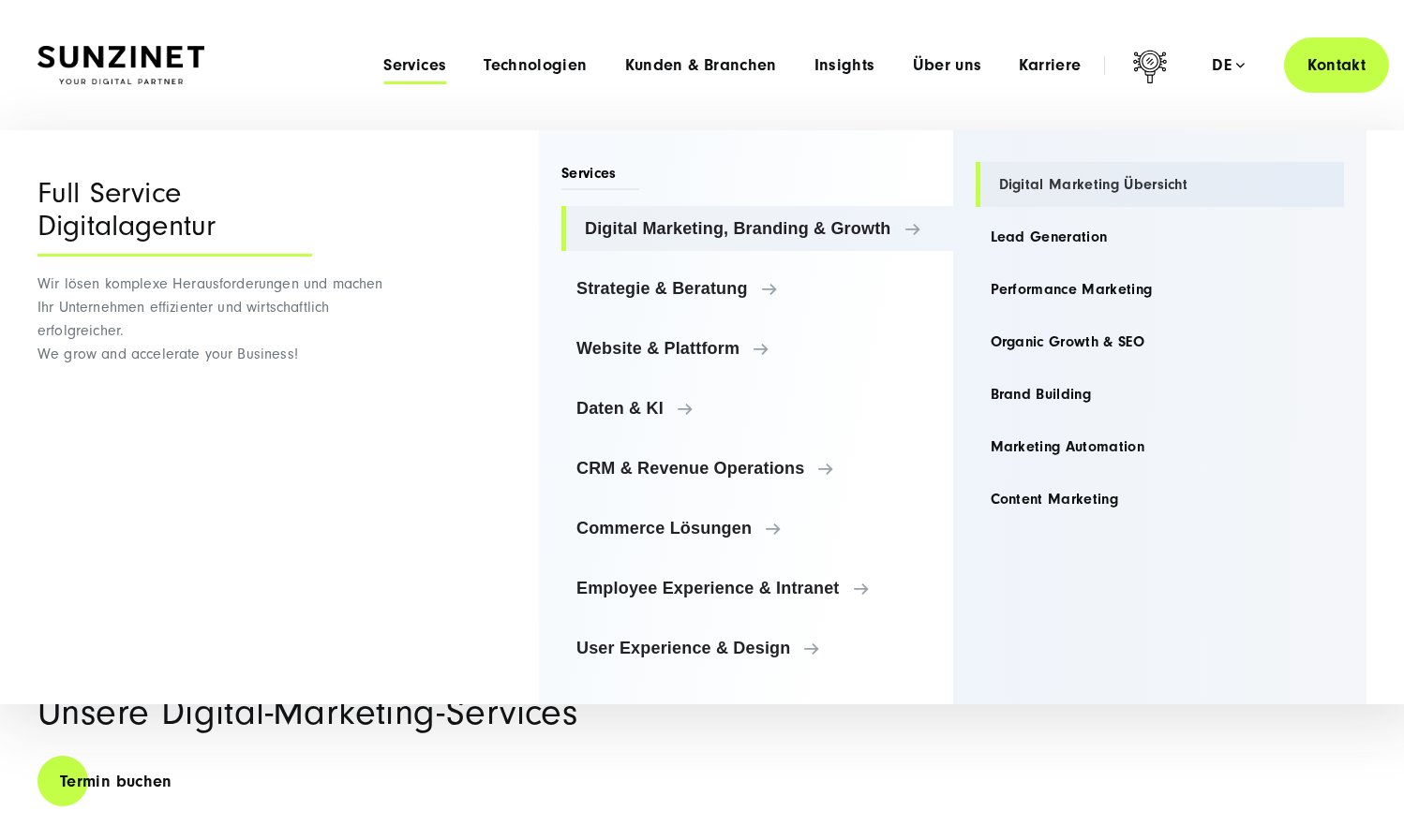
click at [1067, 187] on link "Digital Marketing Übersicht" at bounding box center [1161, 185] width 370 height 45
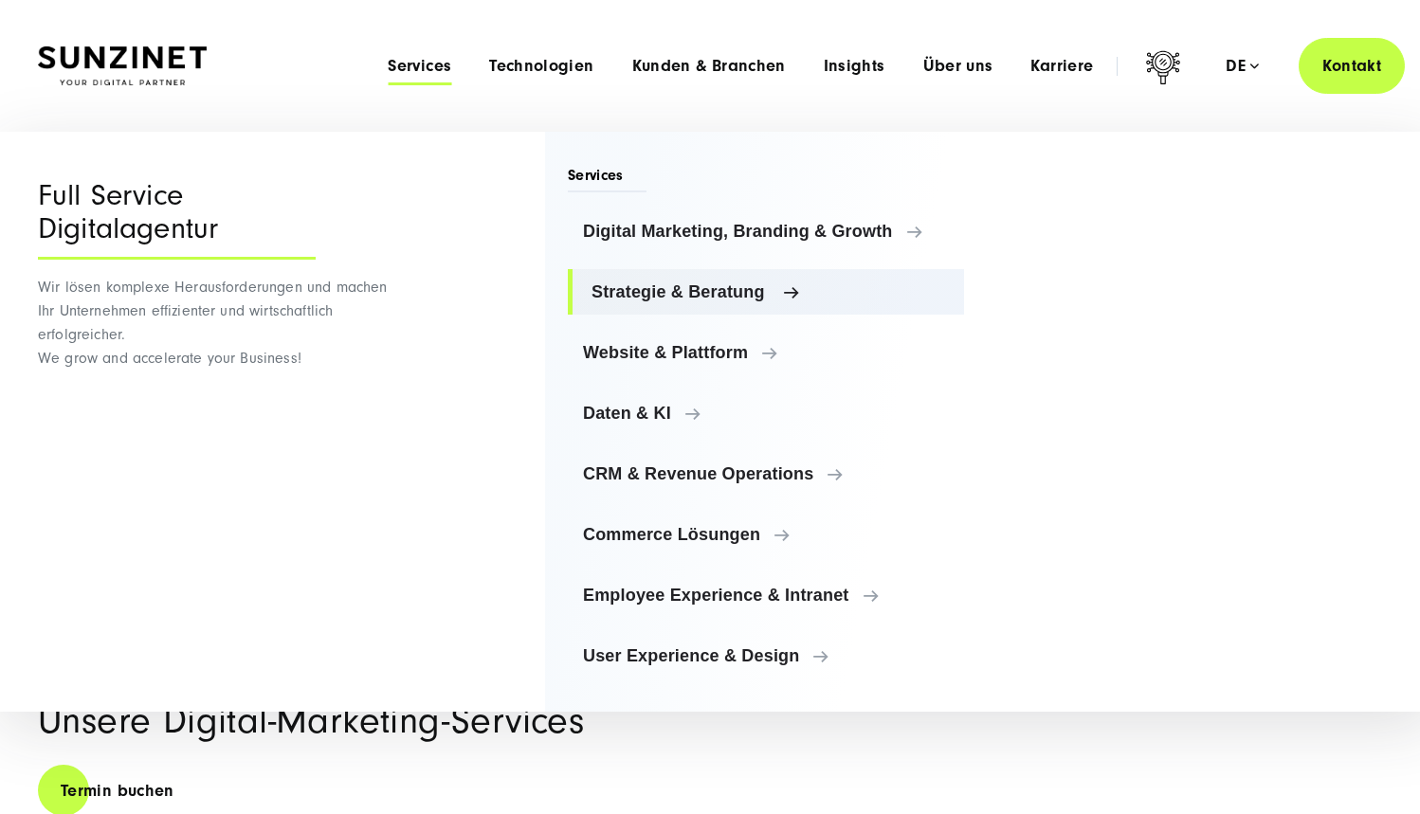
click at [769, 282] on link "Strategie & Beratung" at bounding box center [766, 292] width 396 height 46
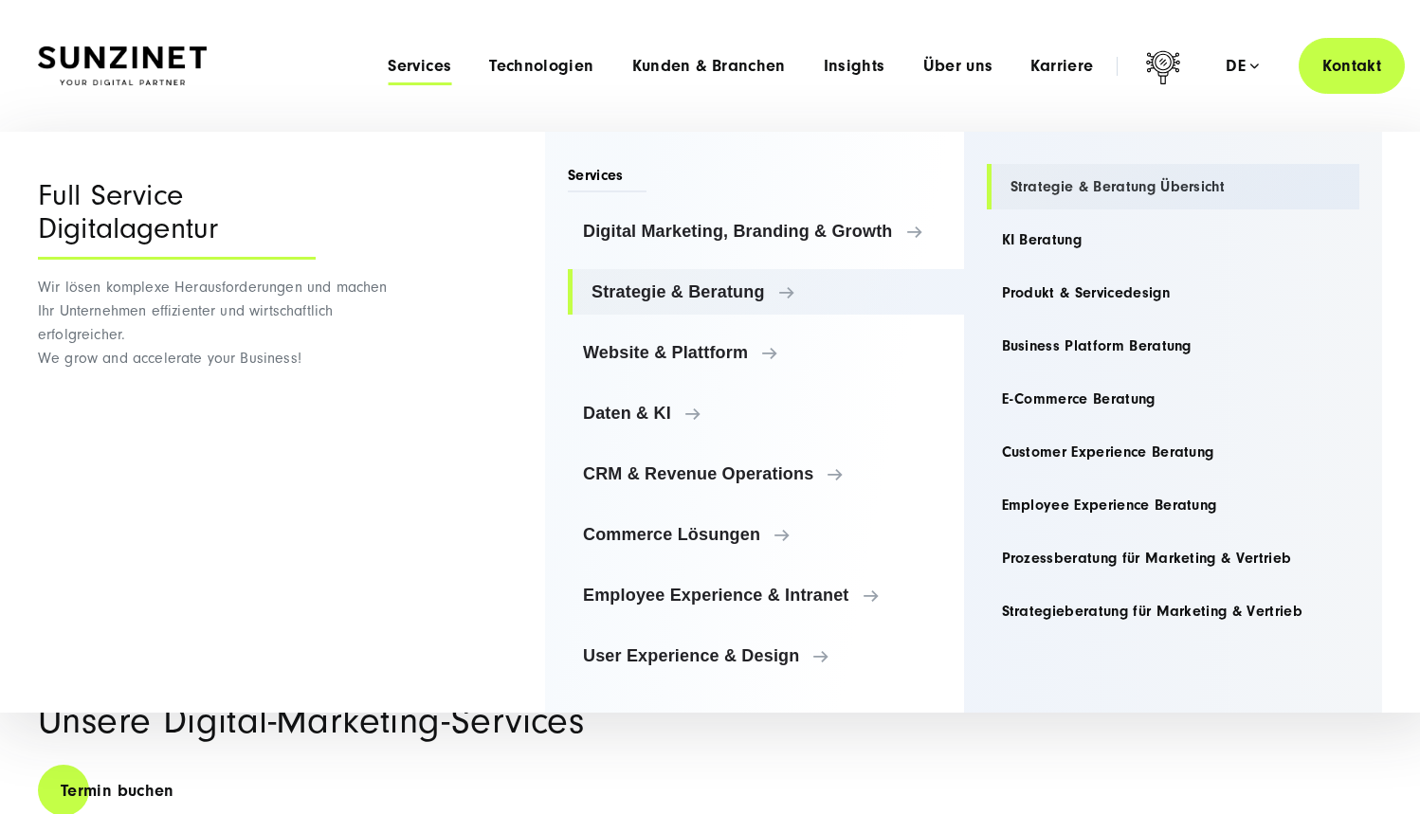
click at [1174, 192] on link "Strategie & Beratung Übersicht" at bounding box center [1174, 187] width 374 height 46
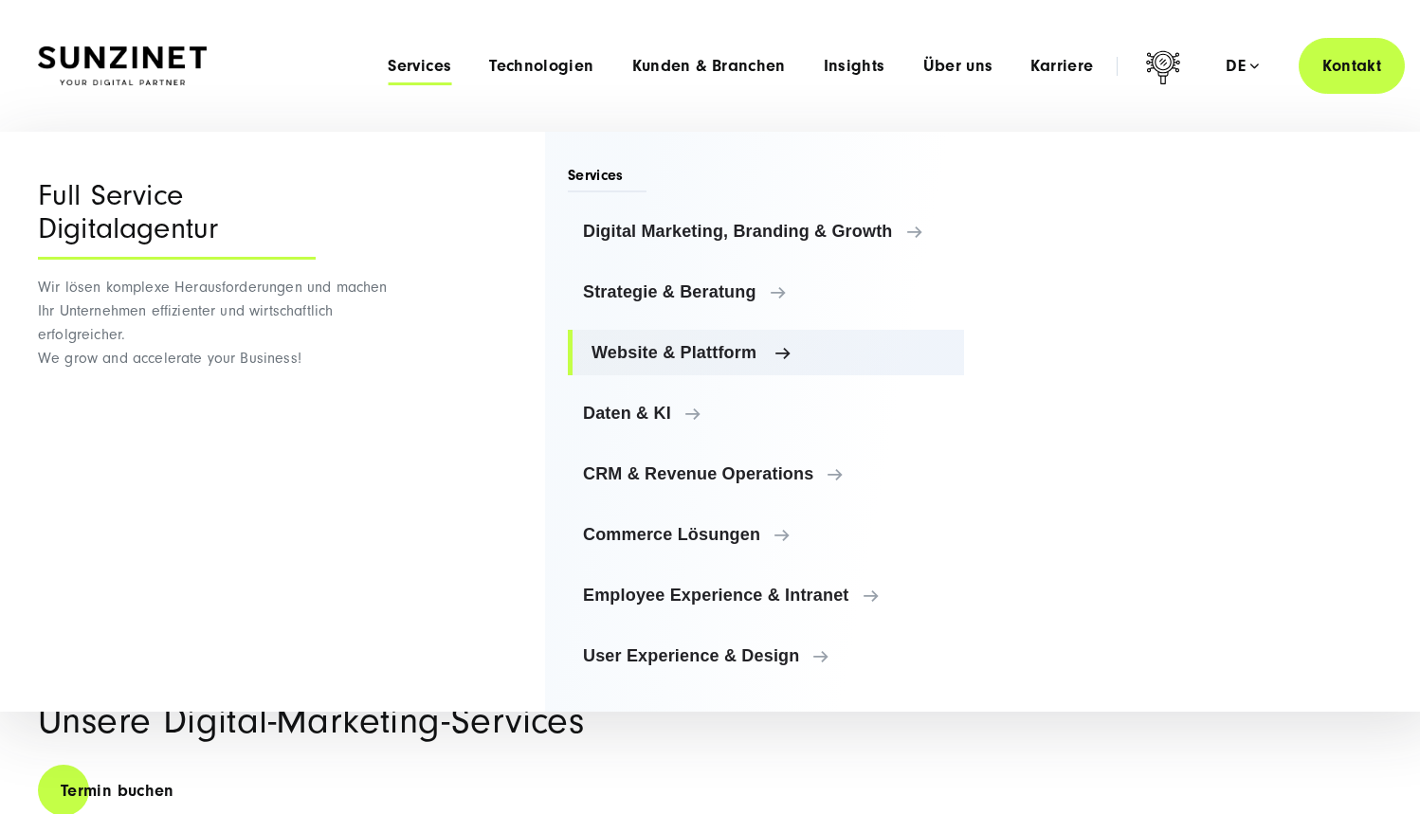
click at [775, 346] on span "Website & Plattform" at bounding box center [770, 352] width 357 height 19
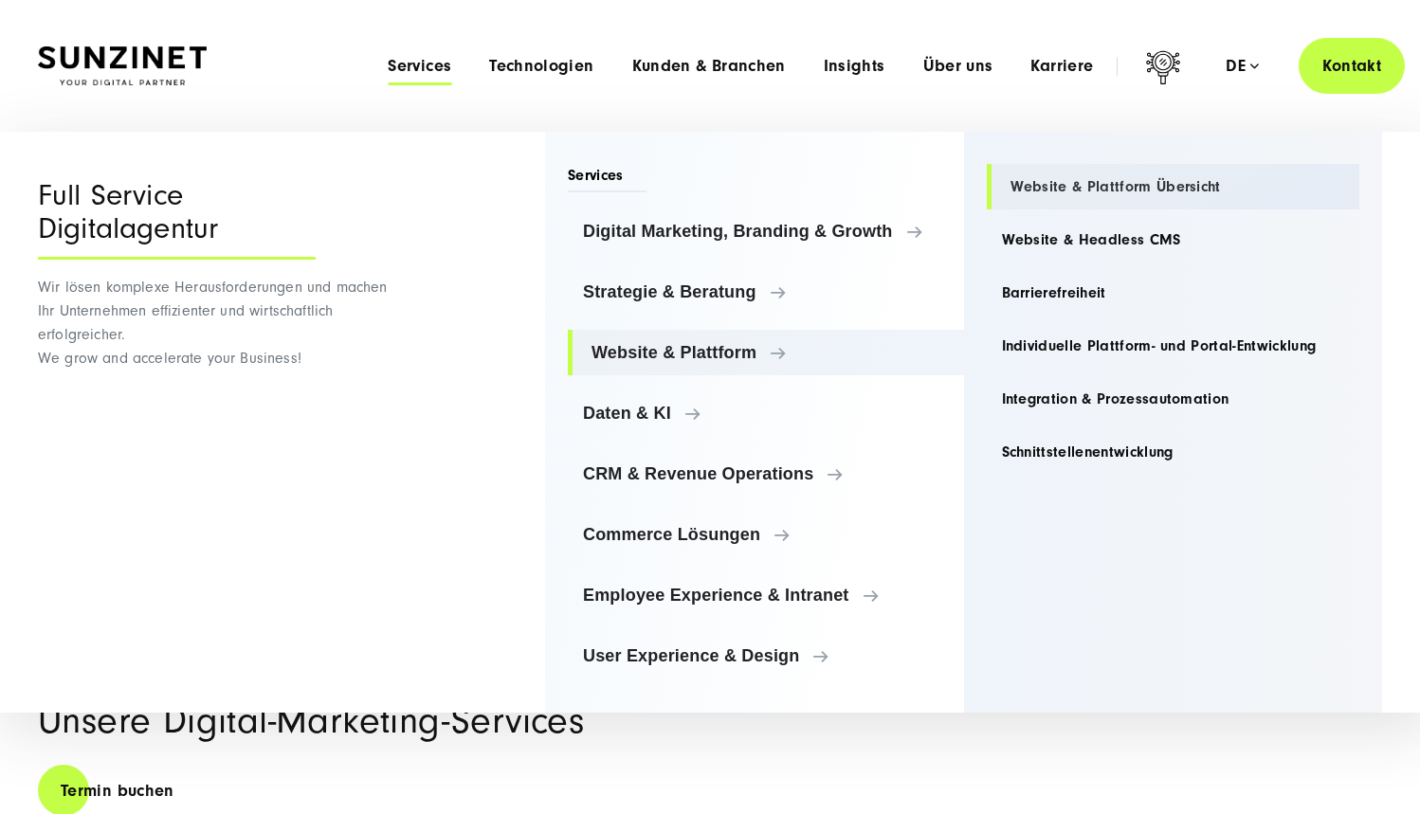
click at [1112, 189] on link "Website & Plattform Übersicht" at bounding box center [1174, 187] width 374 height 46
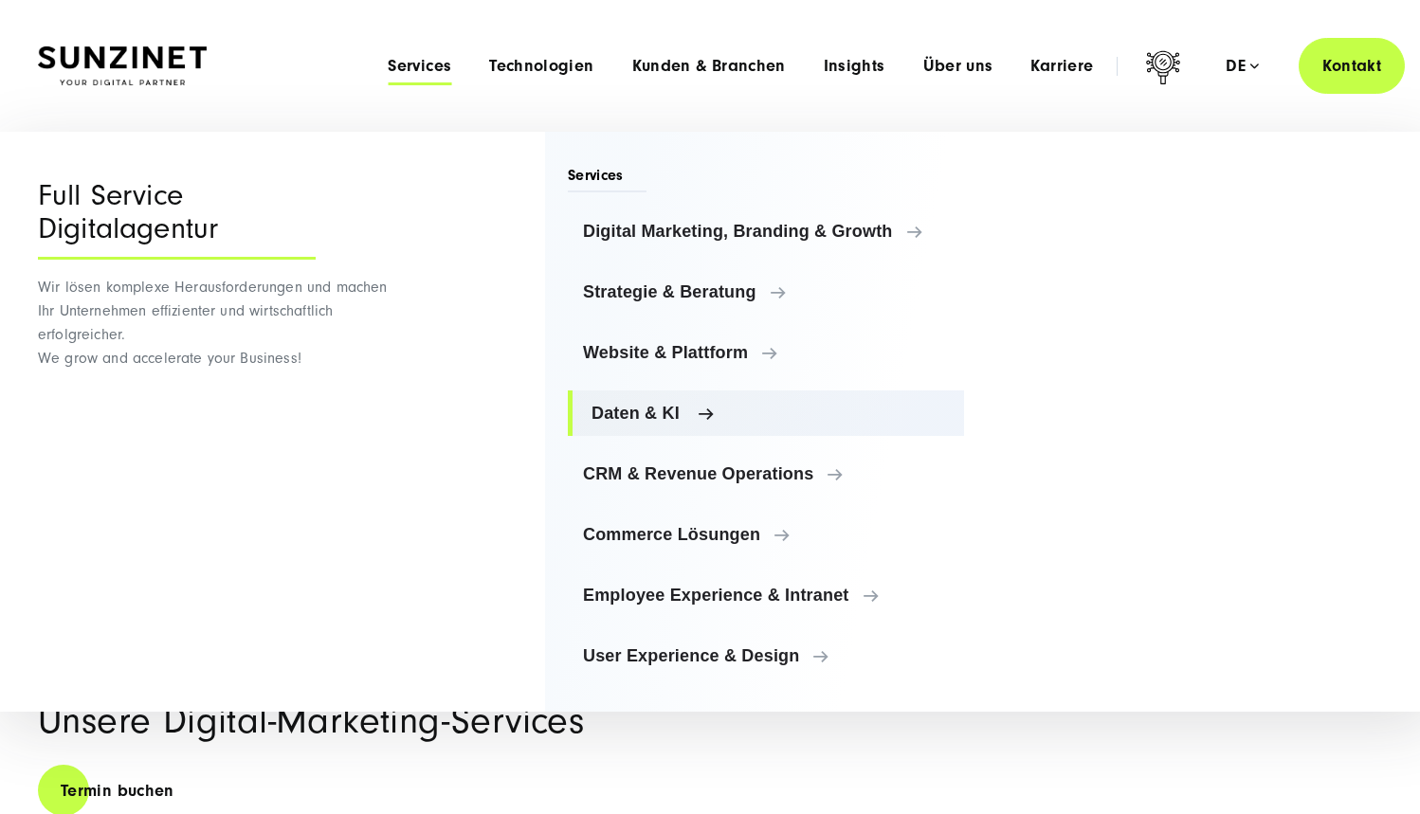
click at [679, 405] on span "Daten & KI" at bounding box center [770, 413] width 357 height 19
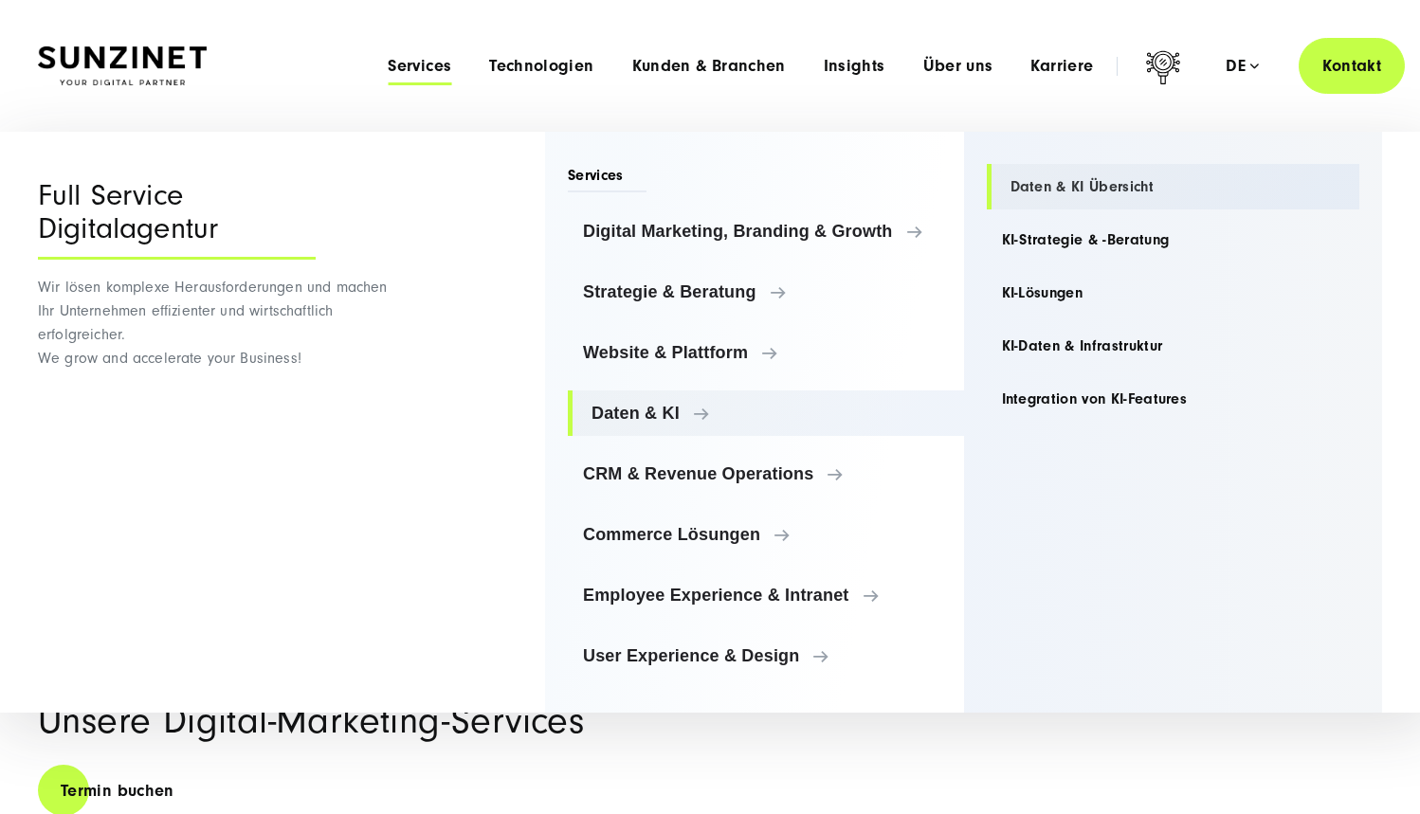
click at [1067, 191] on link "Daten & KI Übersicht" at bounding box center [1174, 187] width 374 height 46
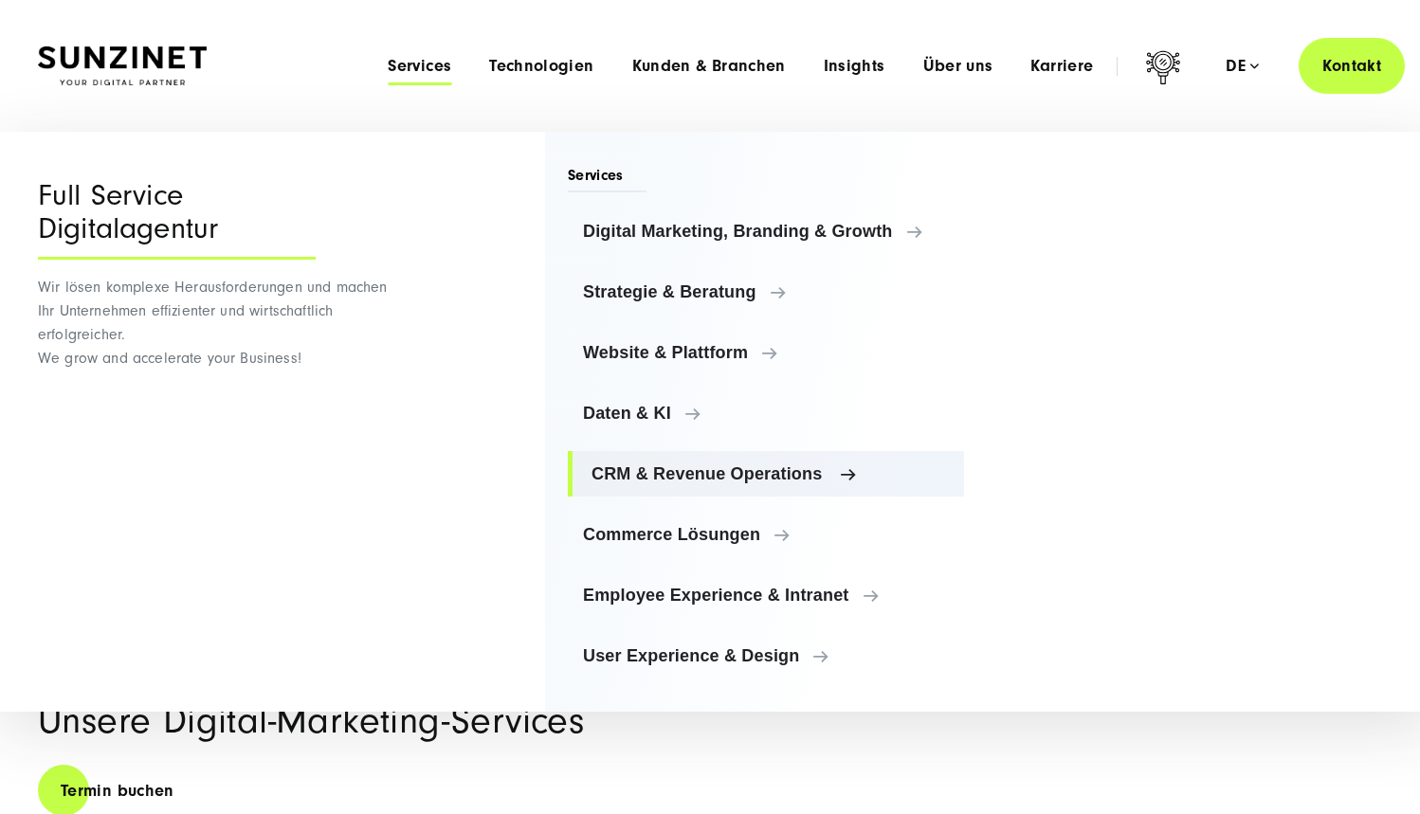
click at [681, 460] on link "CRM & Revenue Operations" at bounding box center [766, 474] width 396 height 46
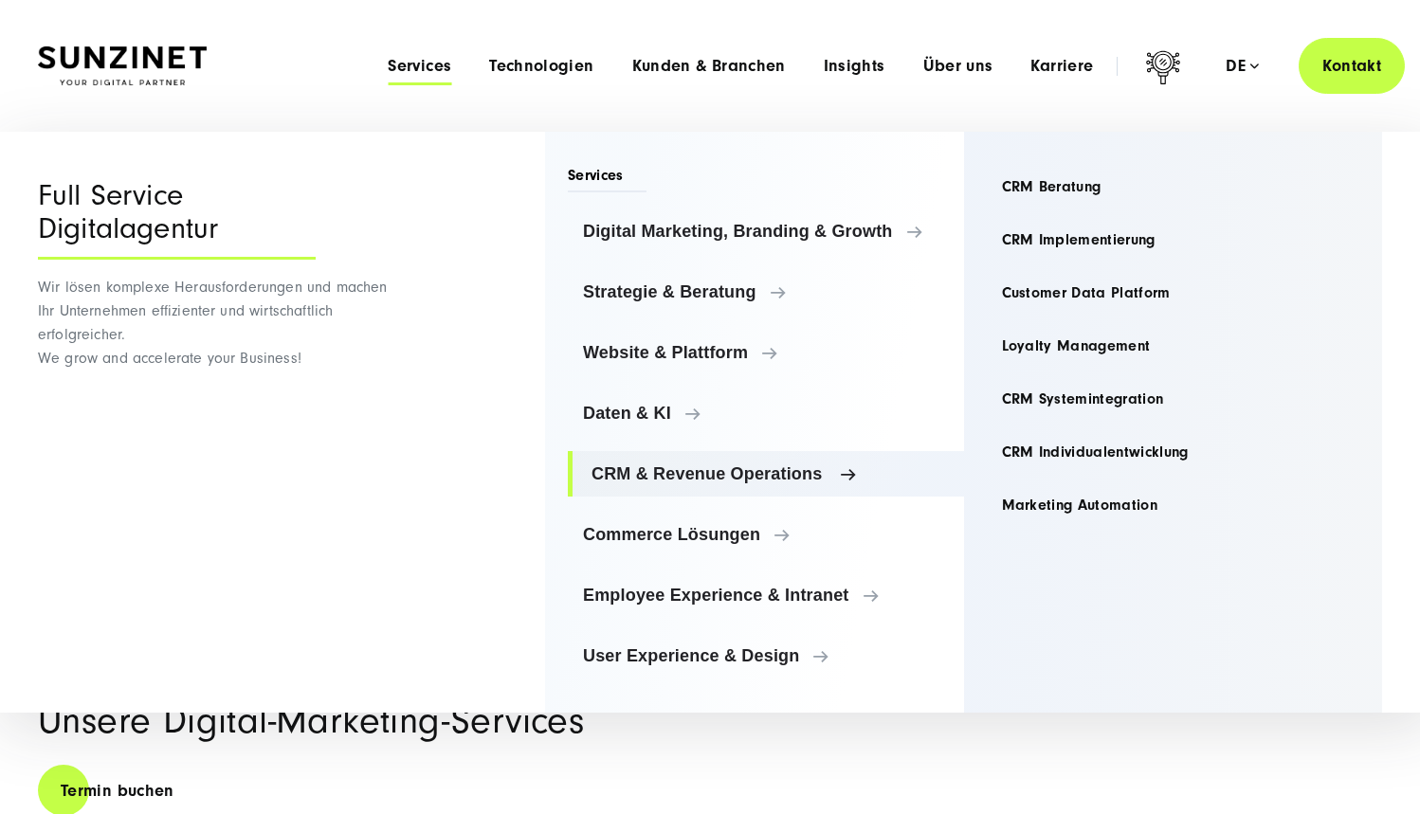
click at [753, 473] on span "CRM & Revenue Operations" at bounding box center [770, 474] width 357 height 19
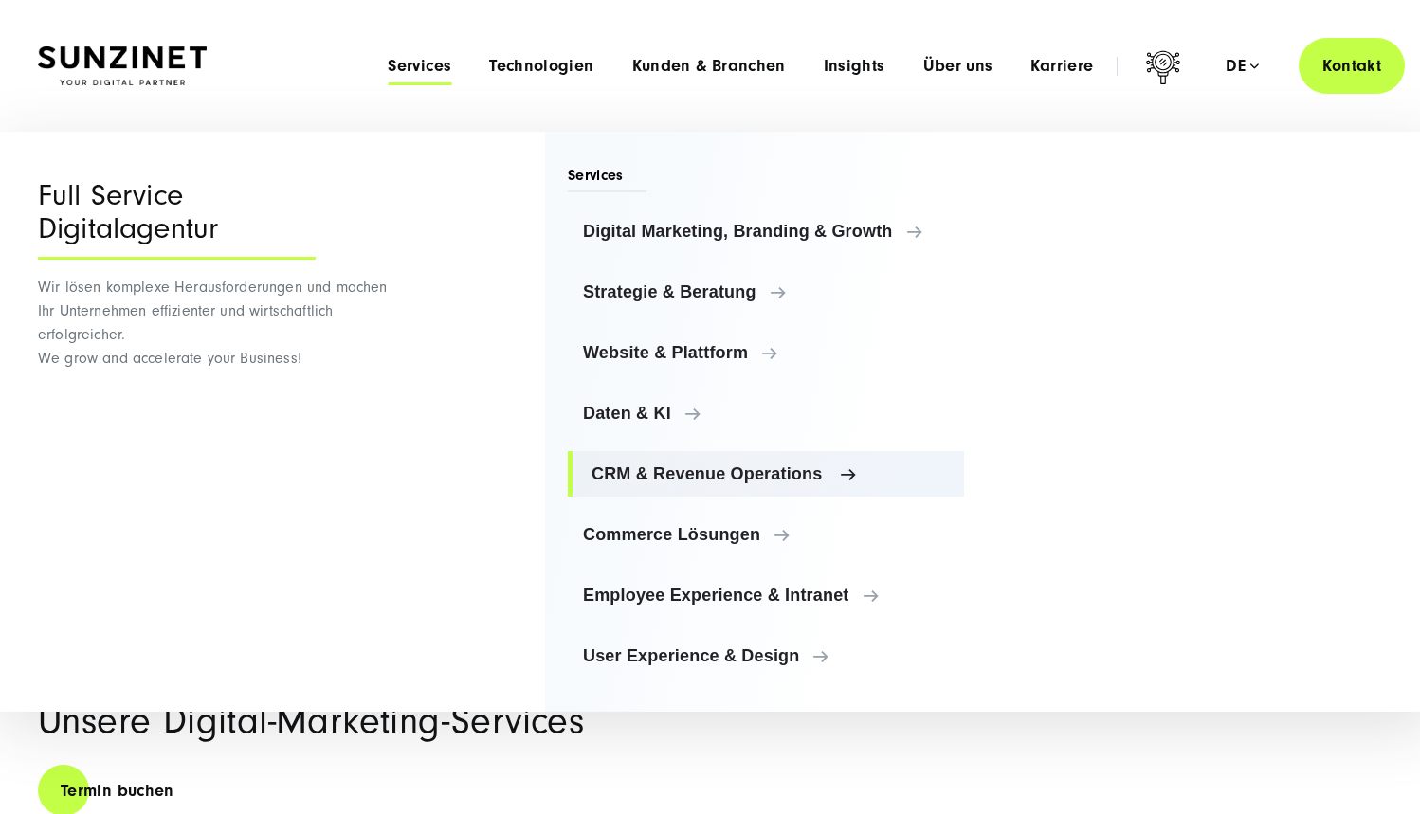
click at [830, 471] on span "CRM & Revenue Operations" at bounding box center [770, 474] width 357 height 19
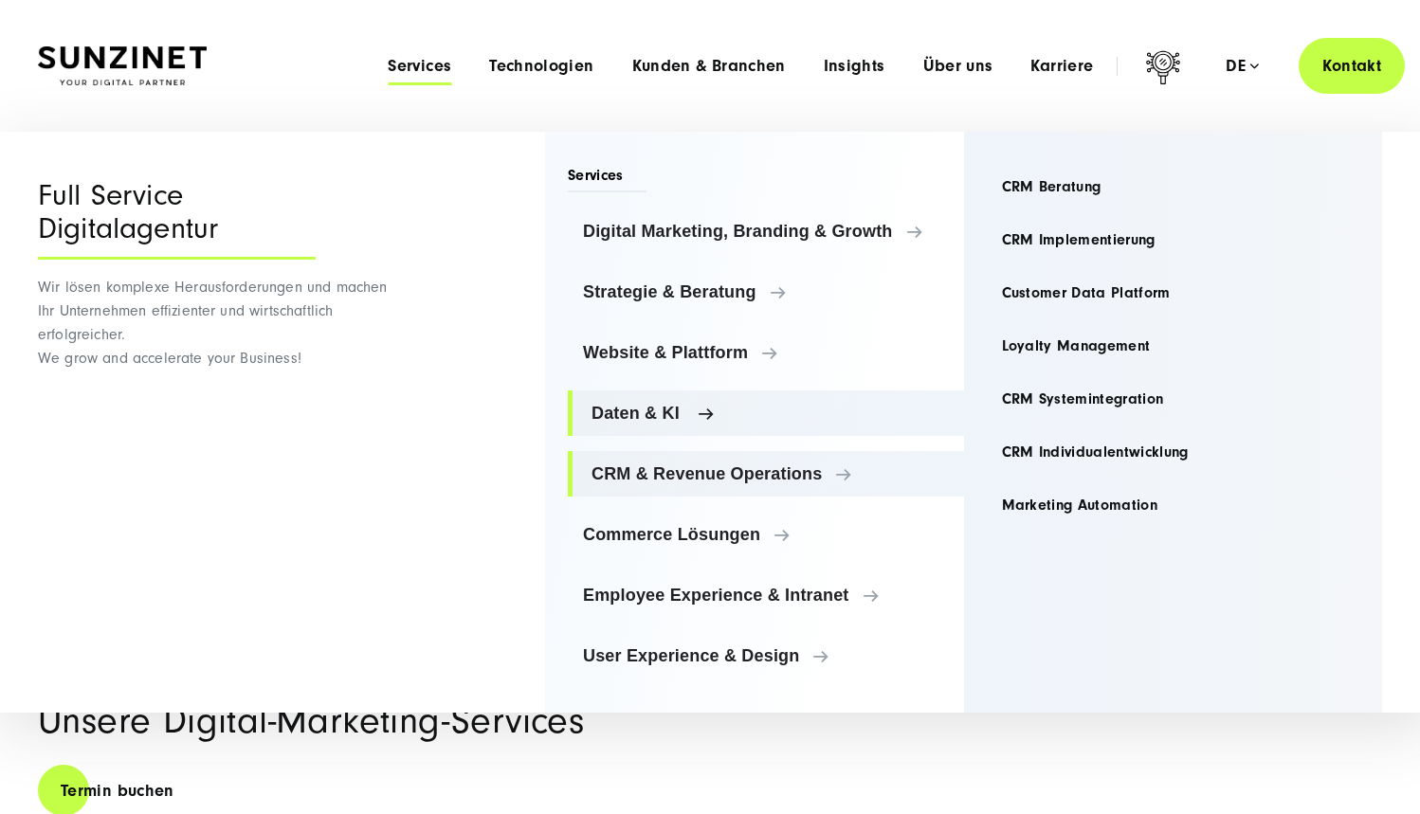
scroll to position [444, 0]
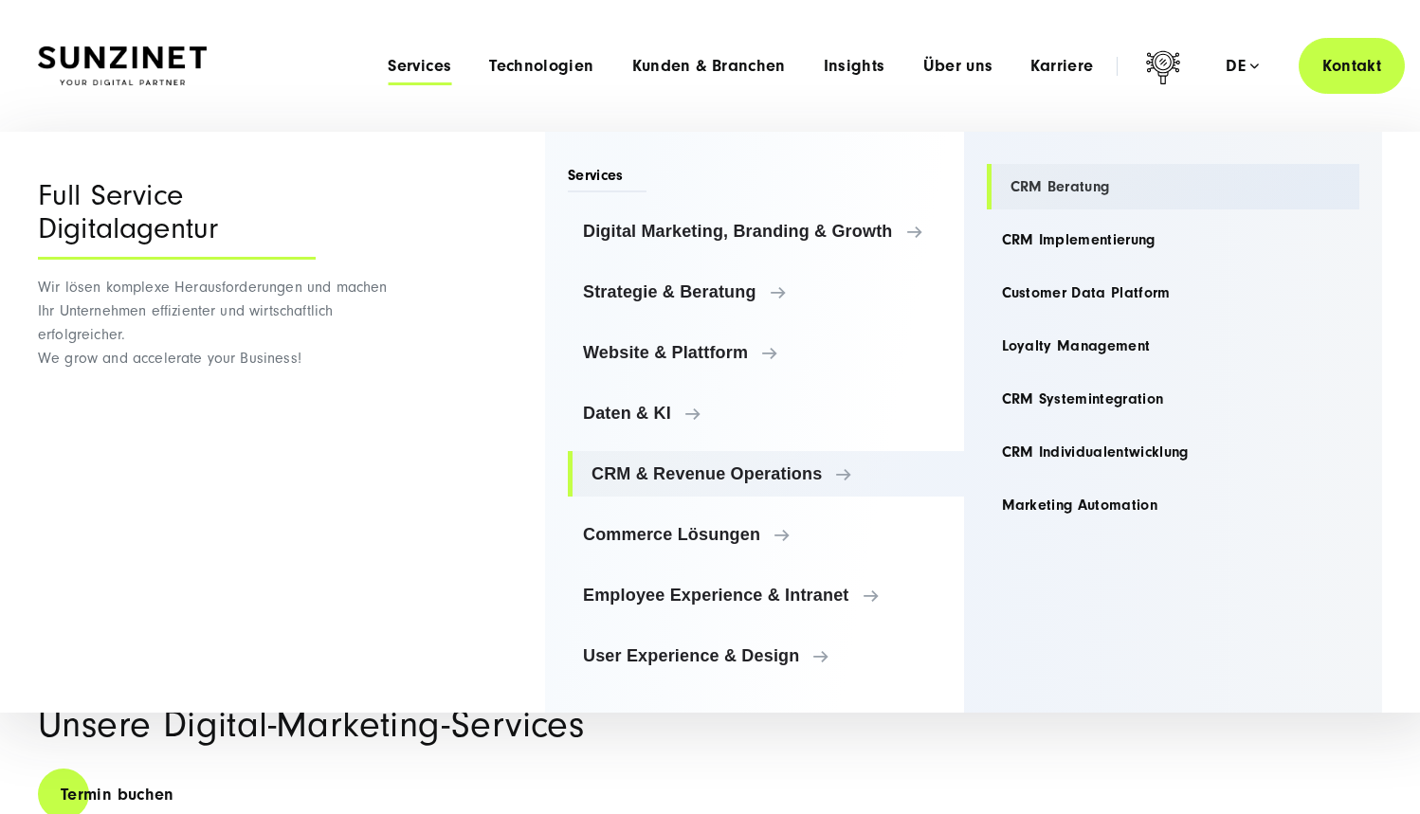
click at [1048, 186] on link "CRM Beratung" at bounding box center [1174, 187] width 374 height 46
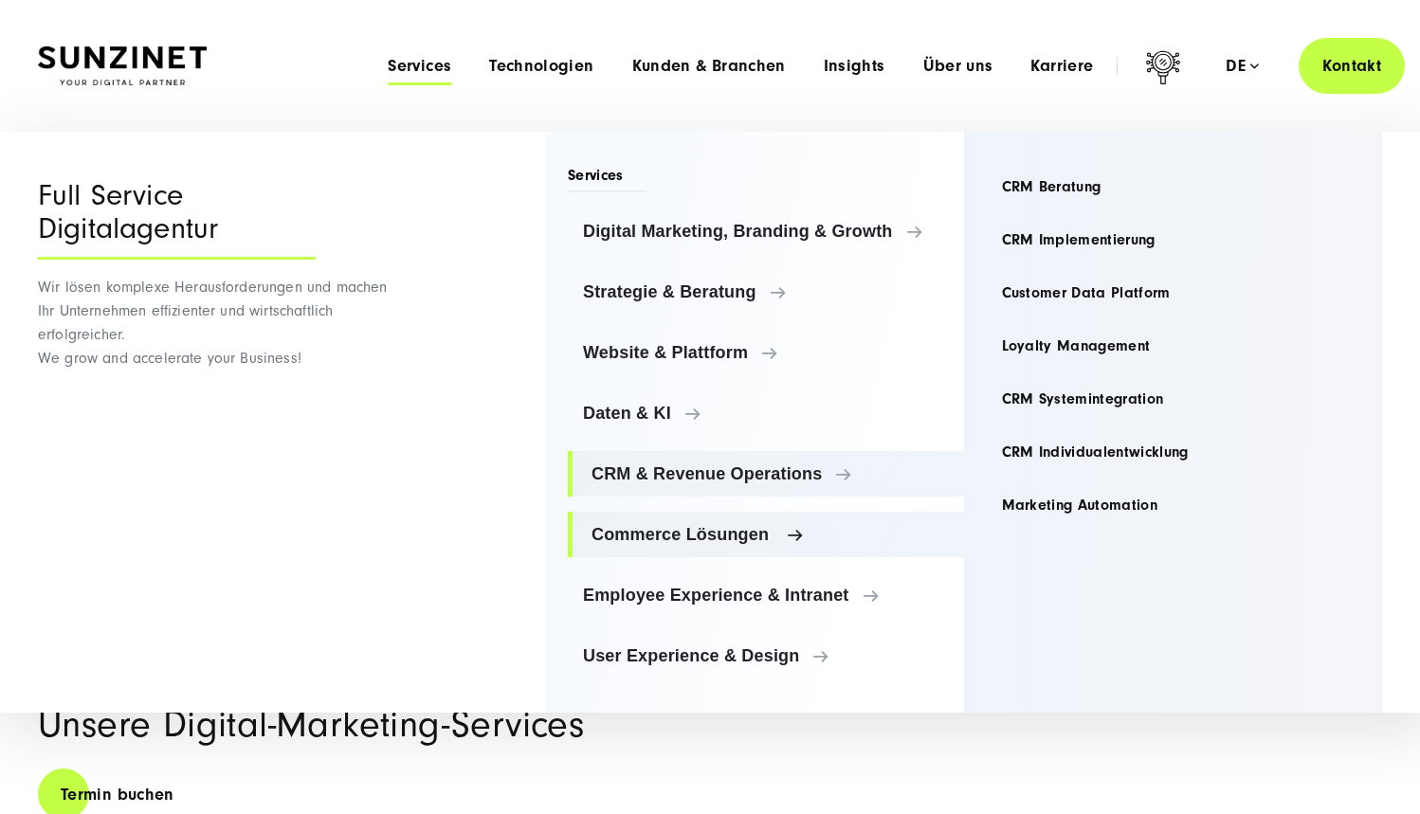
click at [739, 519] on link "Commerce Lösungen" at bounding box center [766, 535] width 396 height 46
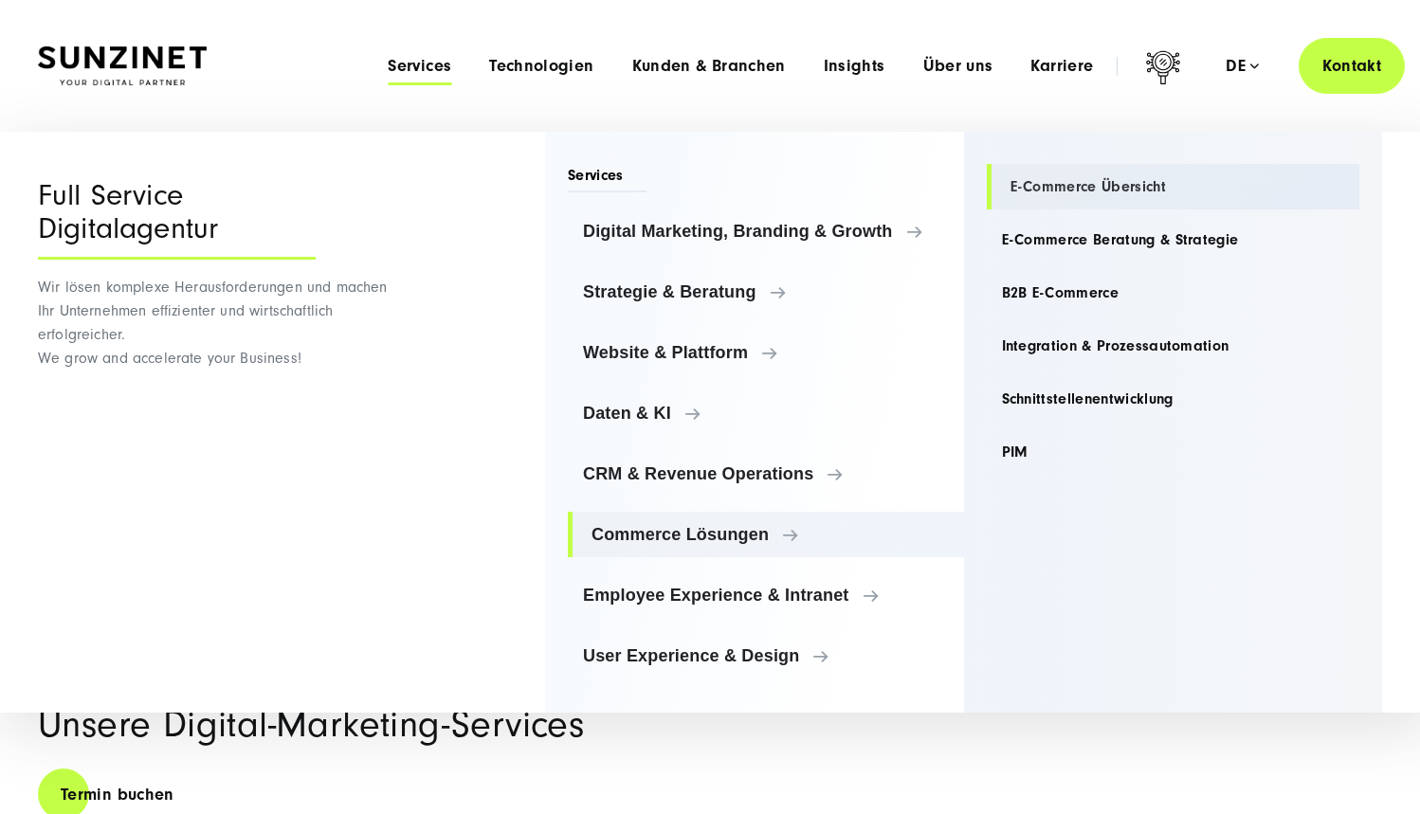
click at [1093, 184] on link "E-Commerce Übersicht" at bounding box center [1174, 187] width 374 height 46
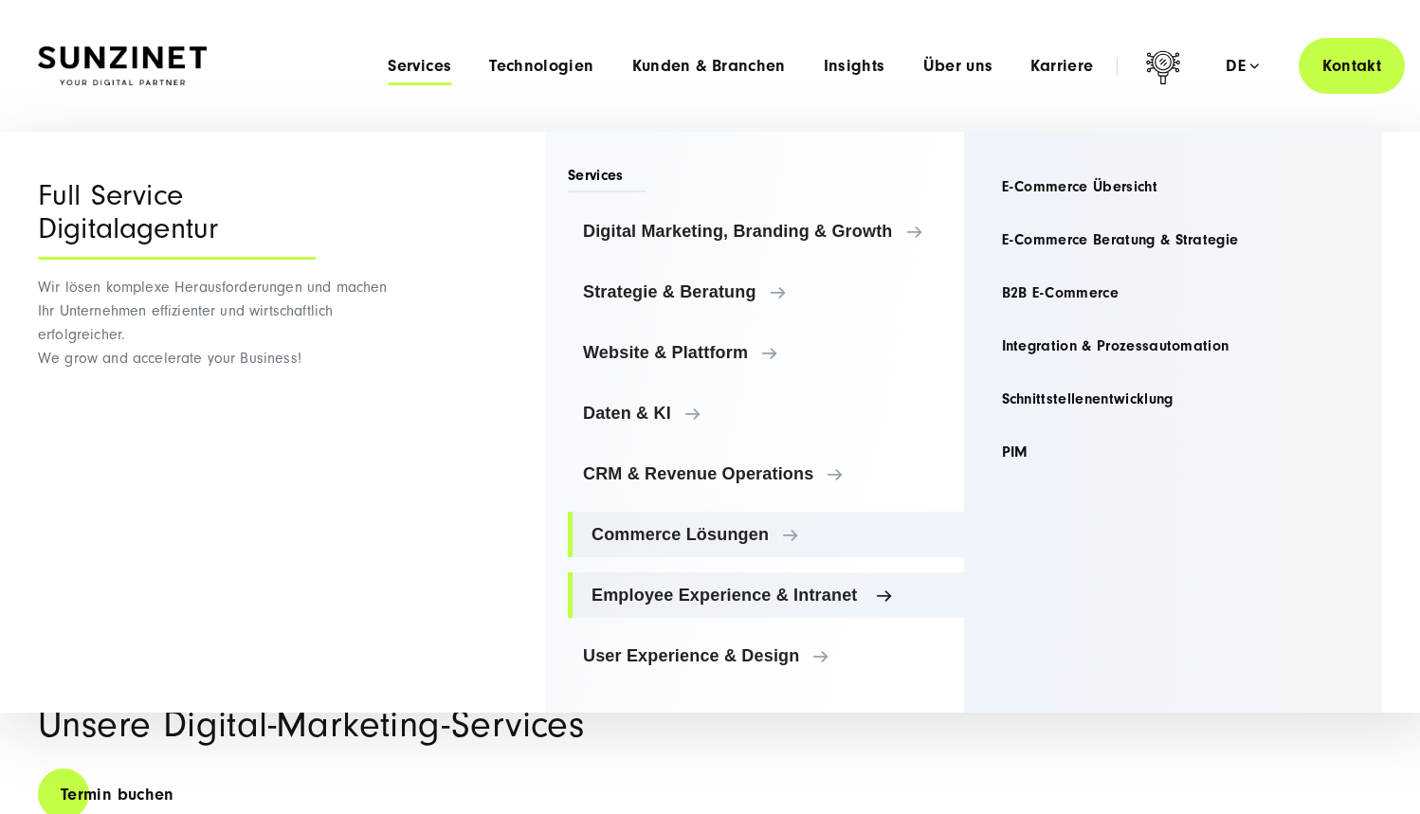
click at [680, 588] on span "Employee Experience & Intranet" at bounding box center [770, 595] width 357 height 19
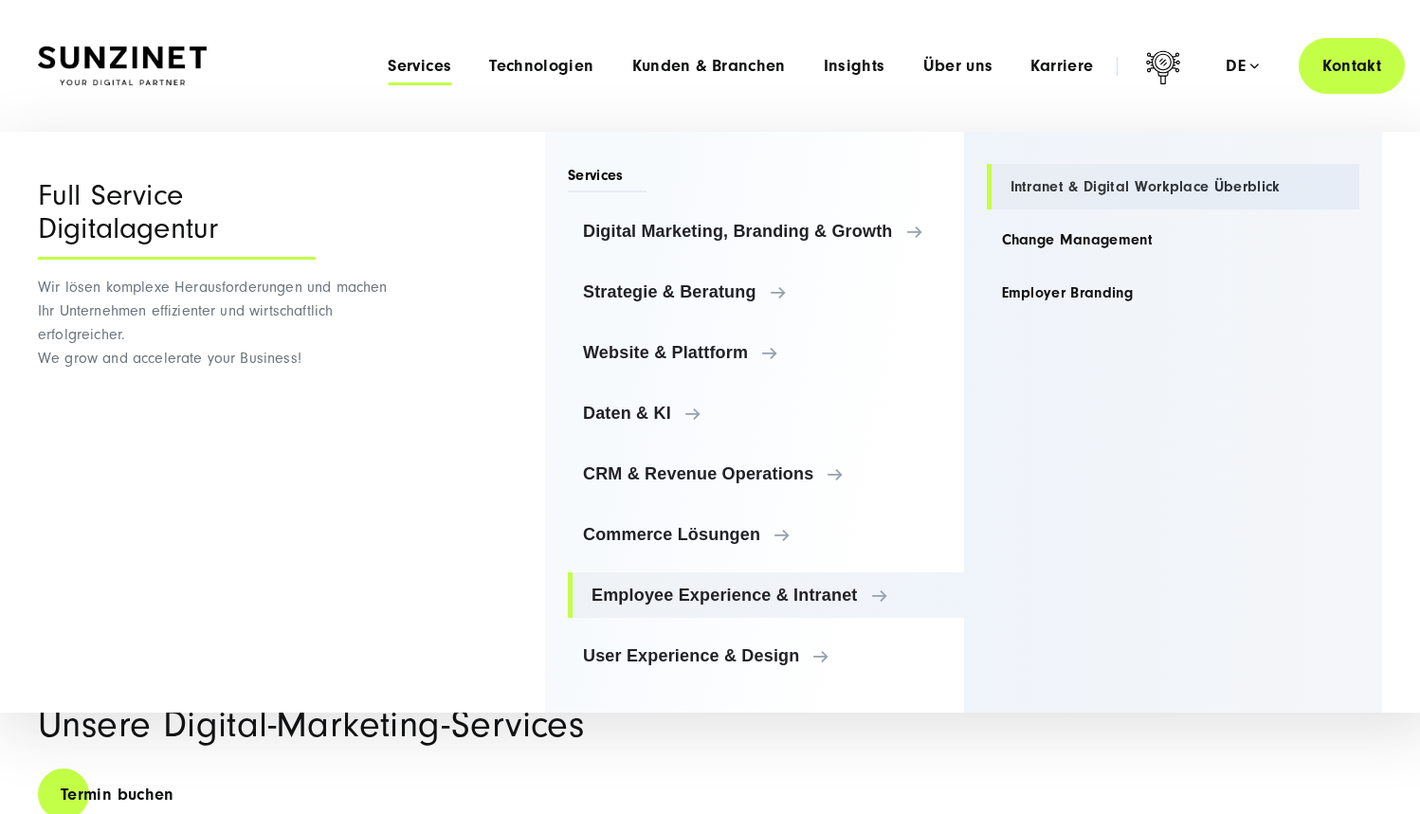
click at [1121, 182] on link "Intranet & Digital Workplace Überblick" at bounding box center [1174, 187] width 374 height 46
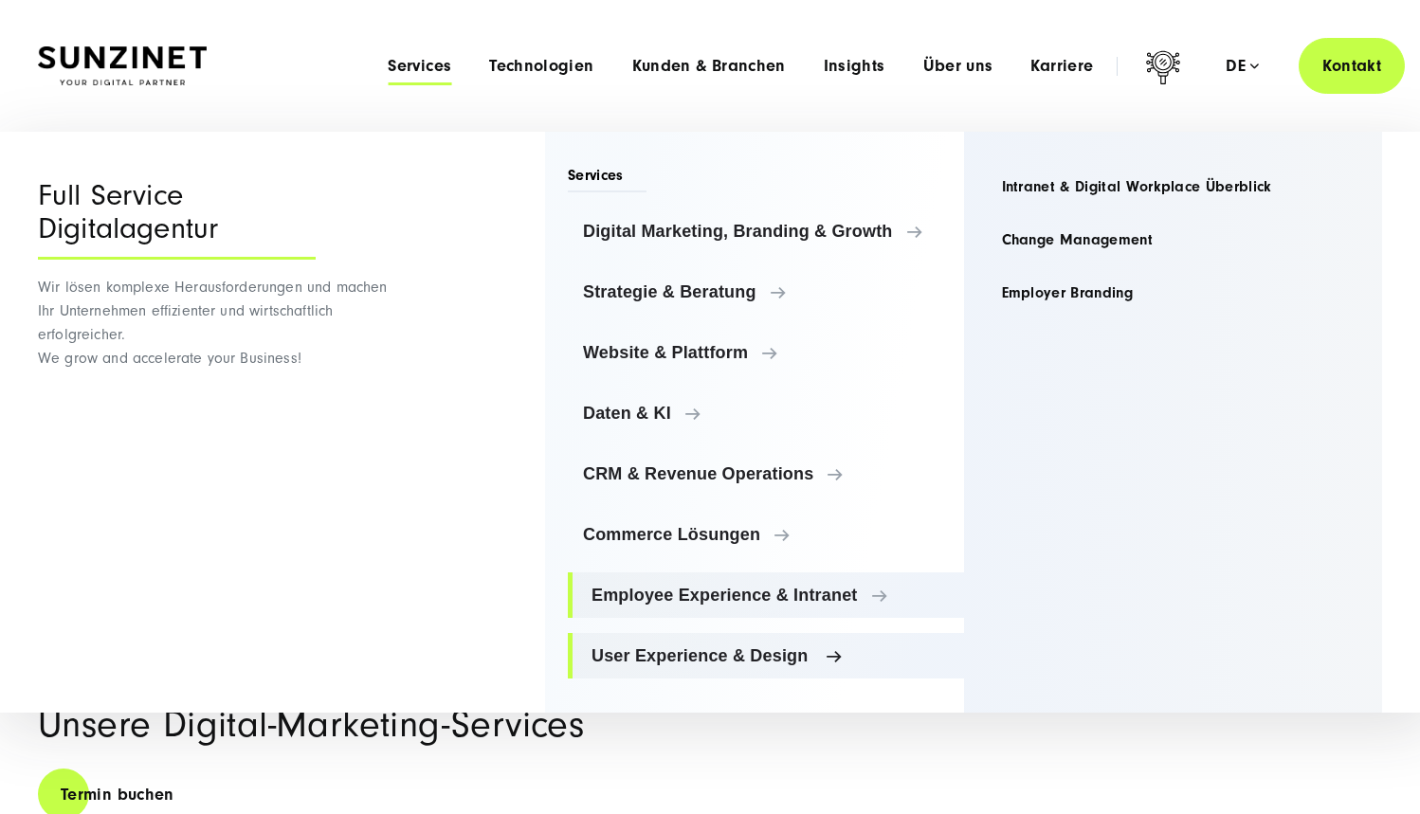
click at [753, 652] on span "User Experience & Design" at bounding box center [770, 656] width 357 height 19
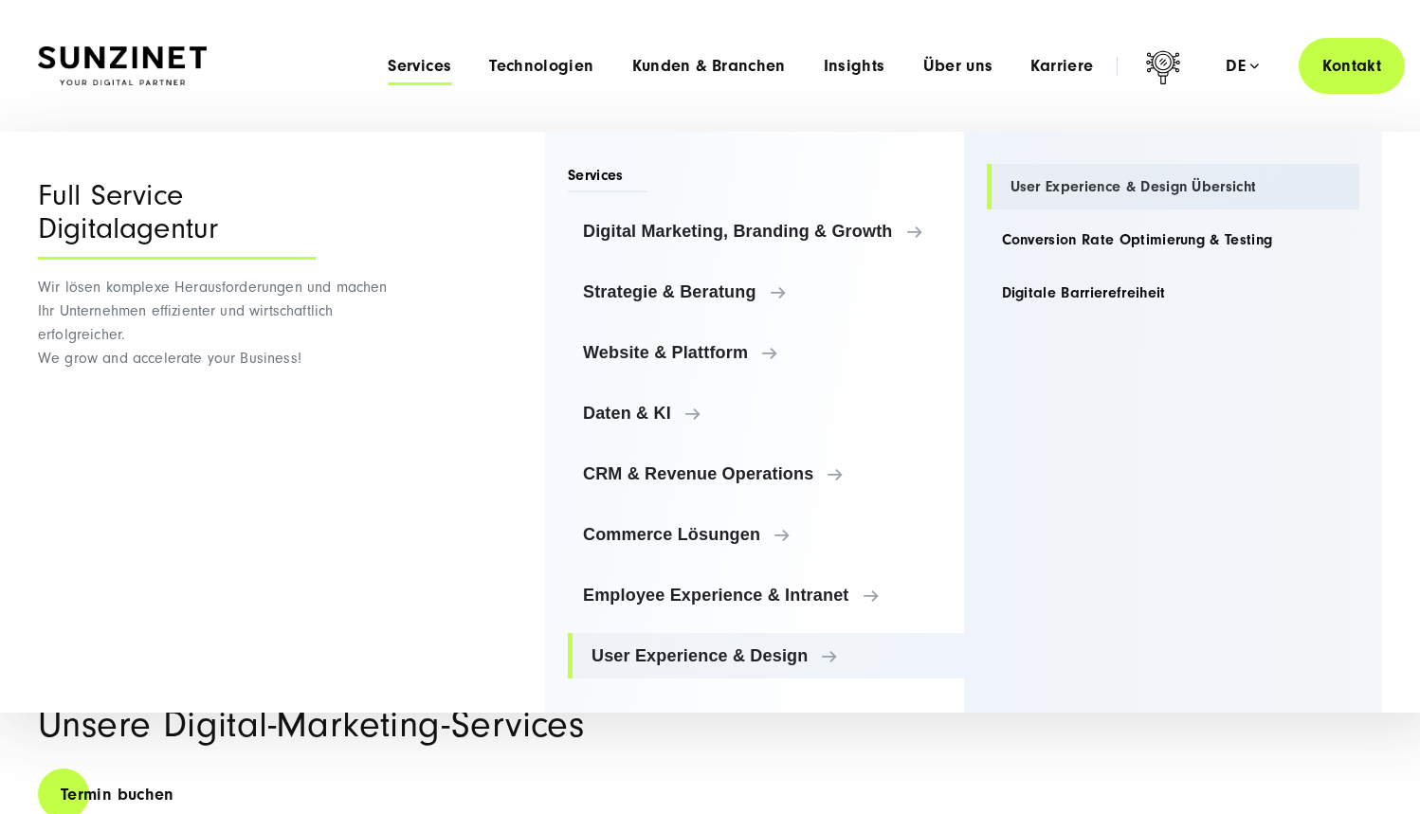
click at [1185, 175] on link "User Experience & Design Übersicht" at bounding box center [1174, 187] width 374 height 46
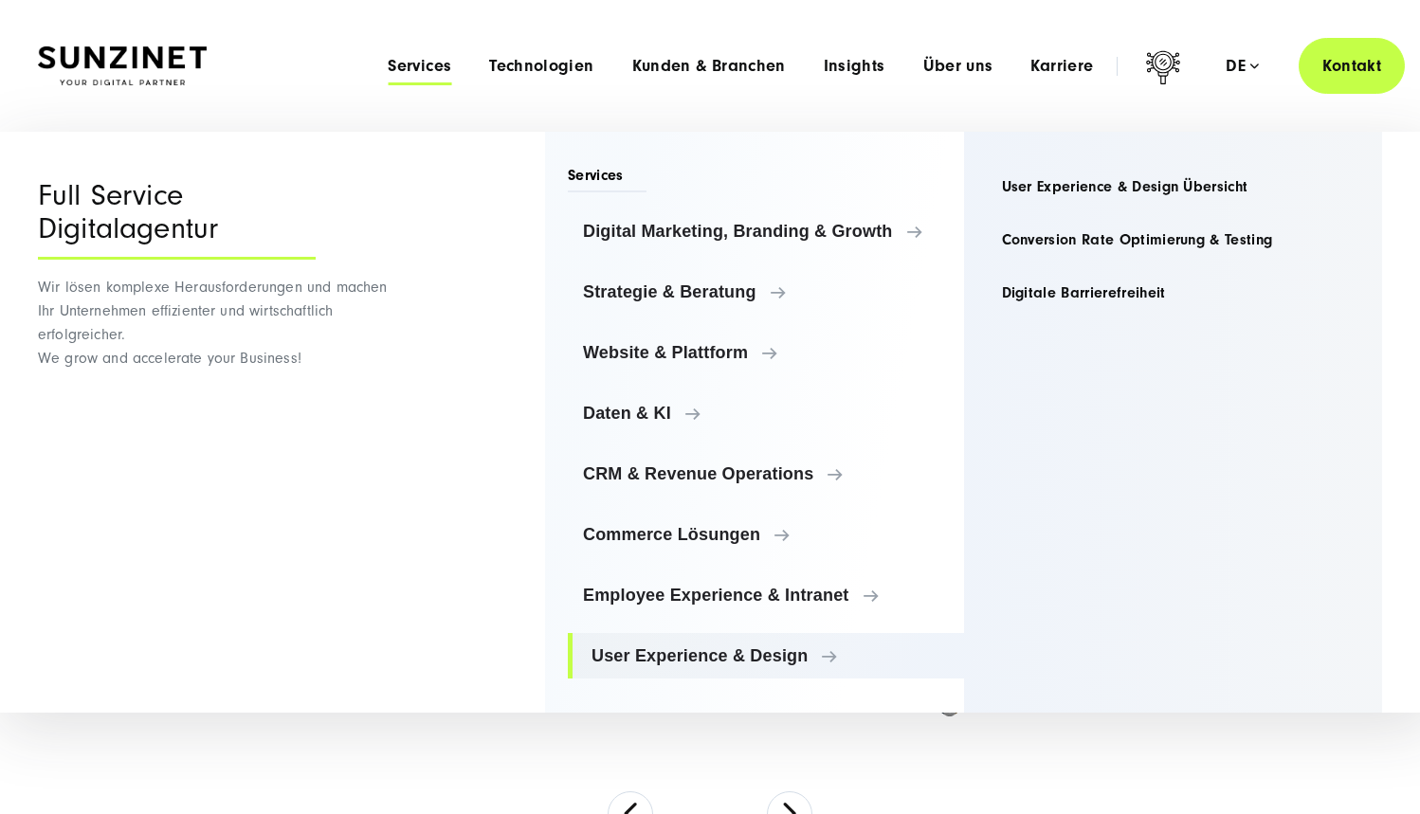
scroll to position [0, 0]
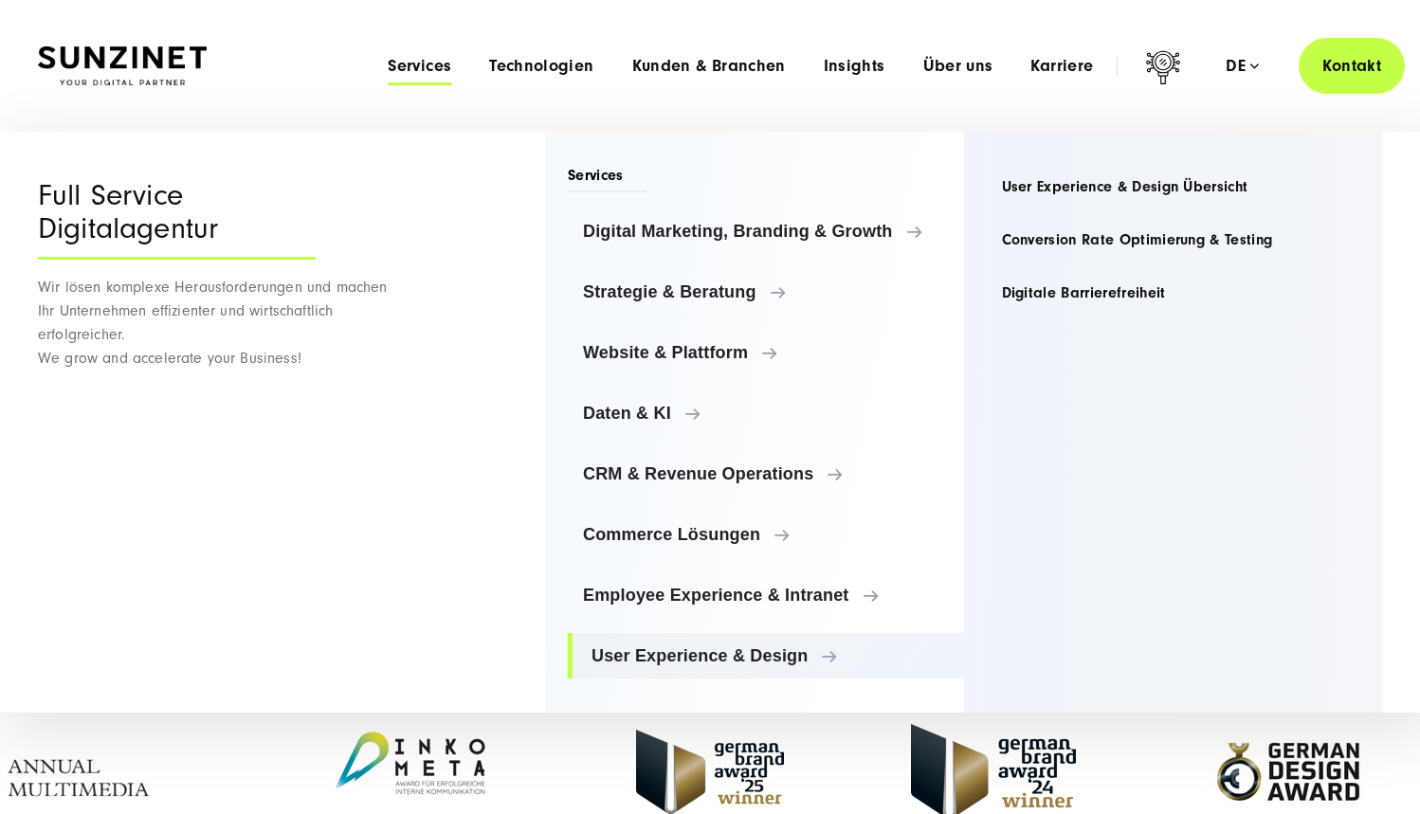
click at [868, 106] on header "Smart Search AI Hier können Sie eine konkrete Frage zu unserer Agentur und unse…" at bounding box center [710, 66] width 1420 height 132
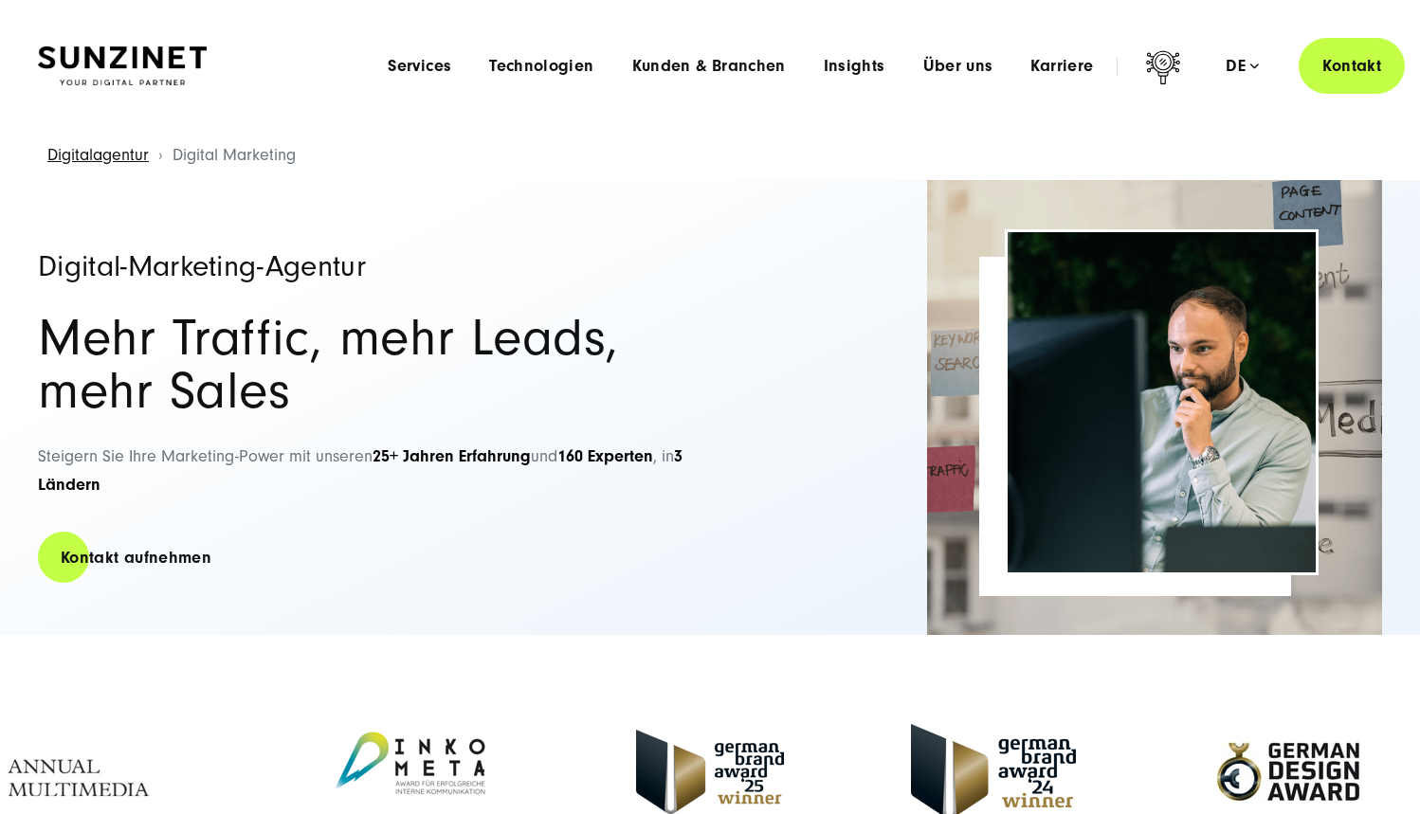
click at [123, 78] on img at bounding box center [122, 66] width 169 height 40
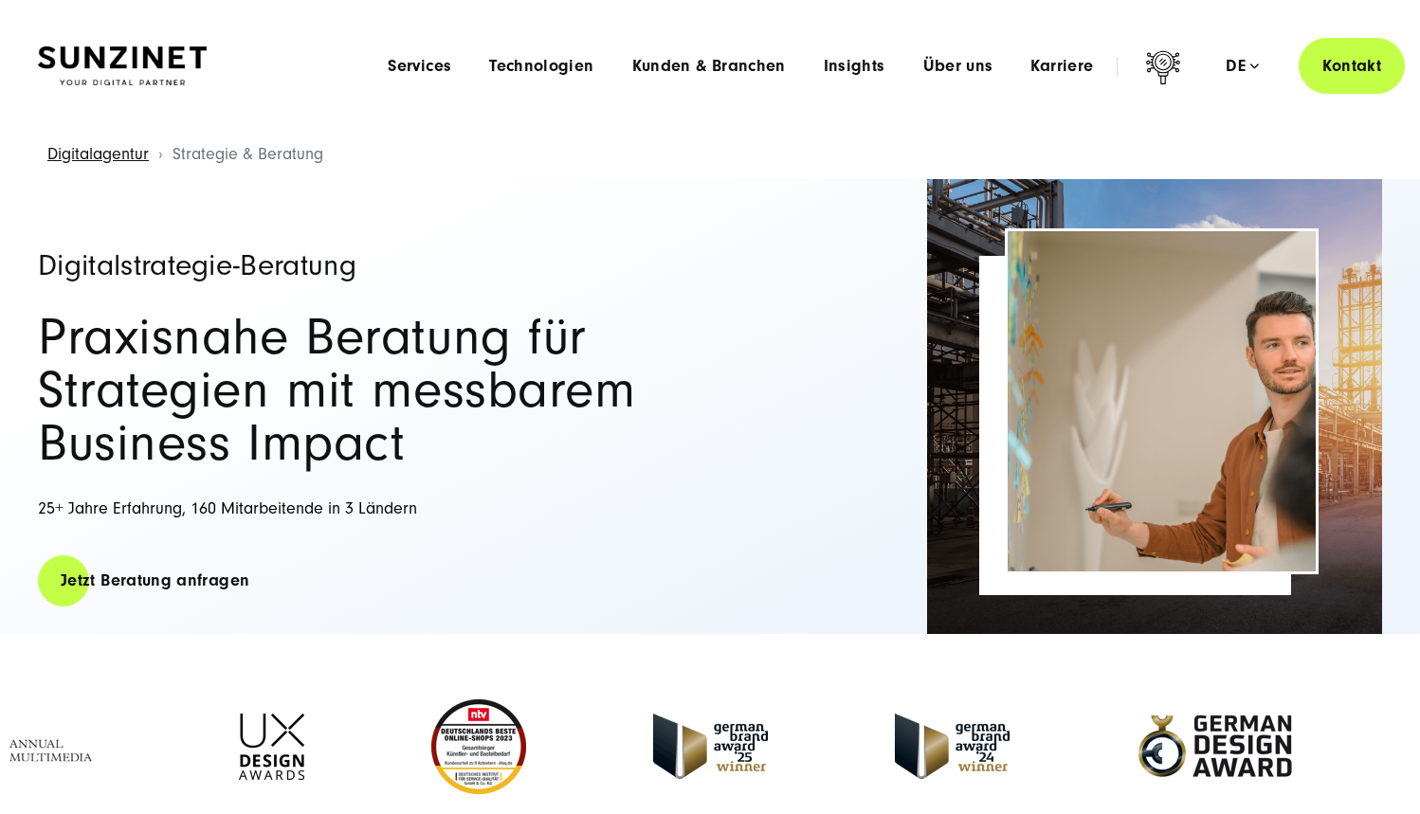
click at [372, 64] on div "Smart Search AI Hier können Sie eine konkrete Frage zu unserer Agentur und unse…" at bounding box center [710, 66] width 1344 height 56
click at [417, 65] on span "Services" at bounding box center [420, 66] width 64 height 19
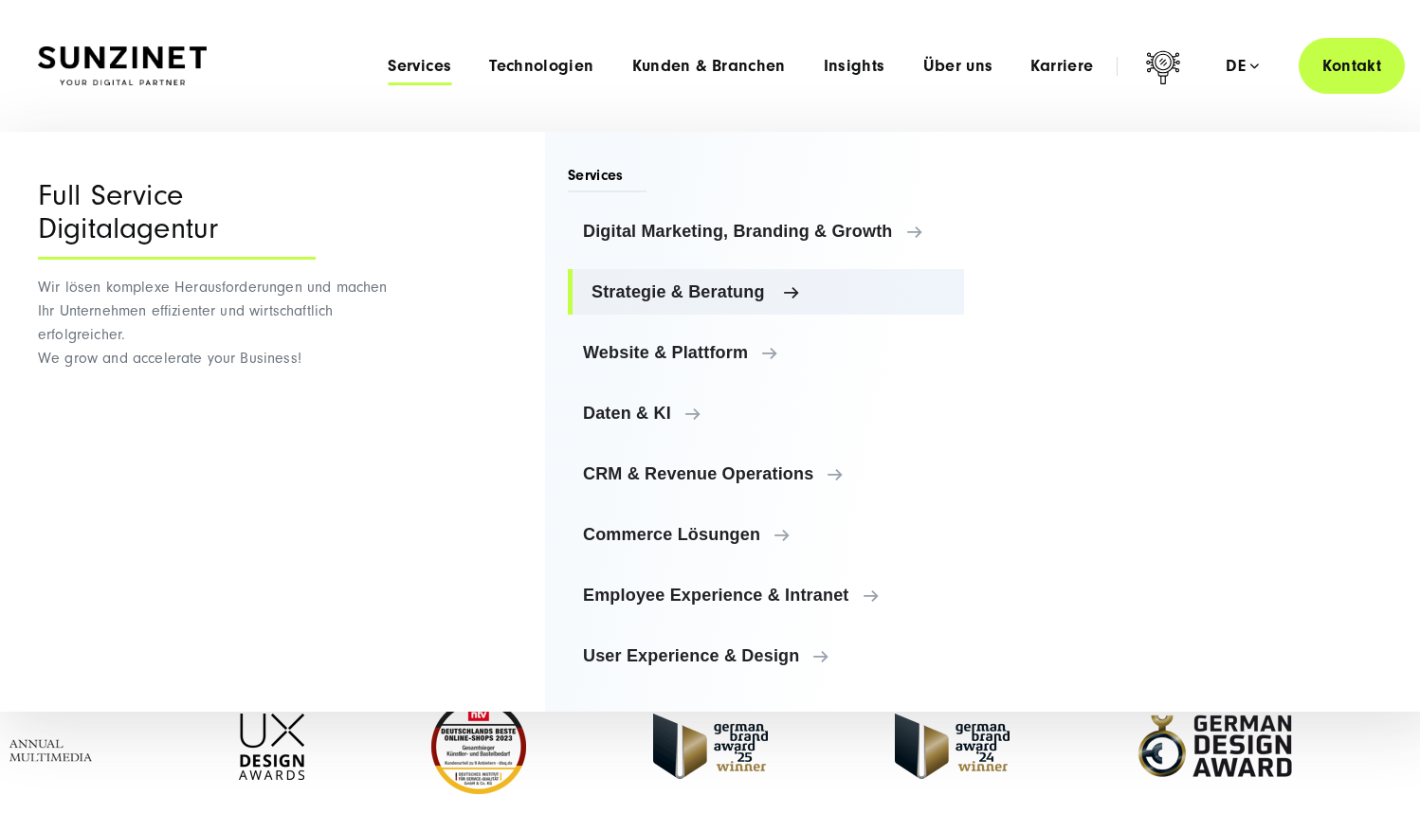
click at [705, 287] on span "Strategie & Beratung" at bounding box center [770, 292] width 357 height 19
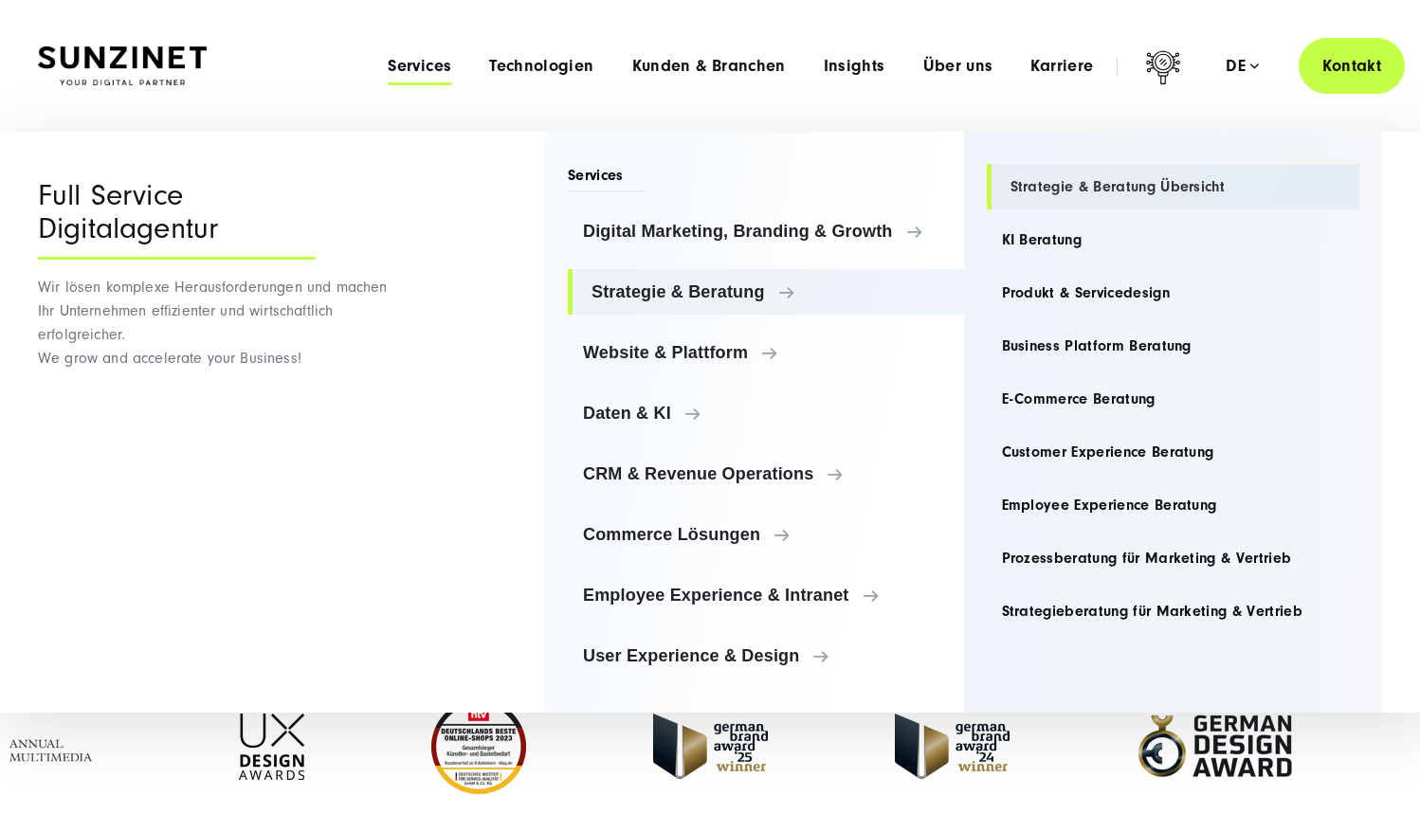
click at [1142, 188] on link "Strategie & Beratung Übersicht" at bounding box center [1174, 187] width 374 height 46
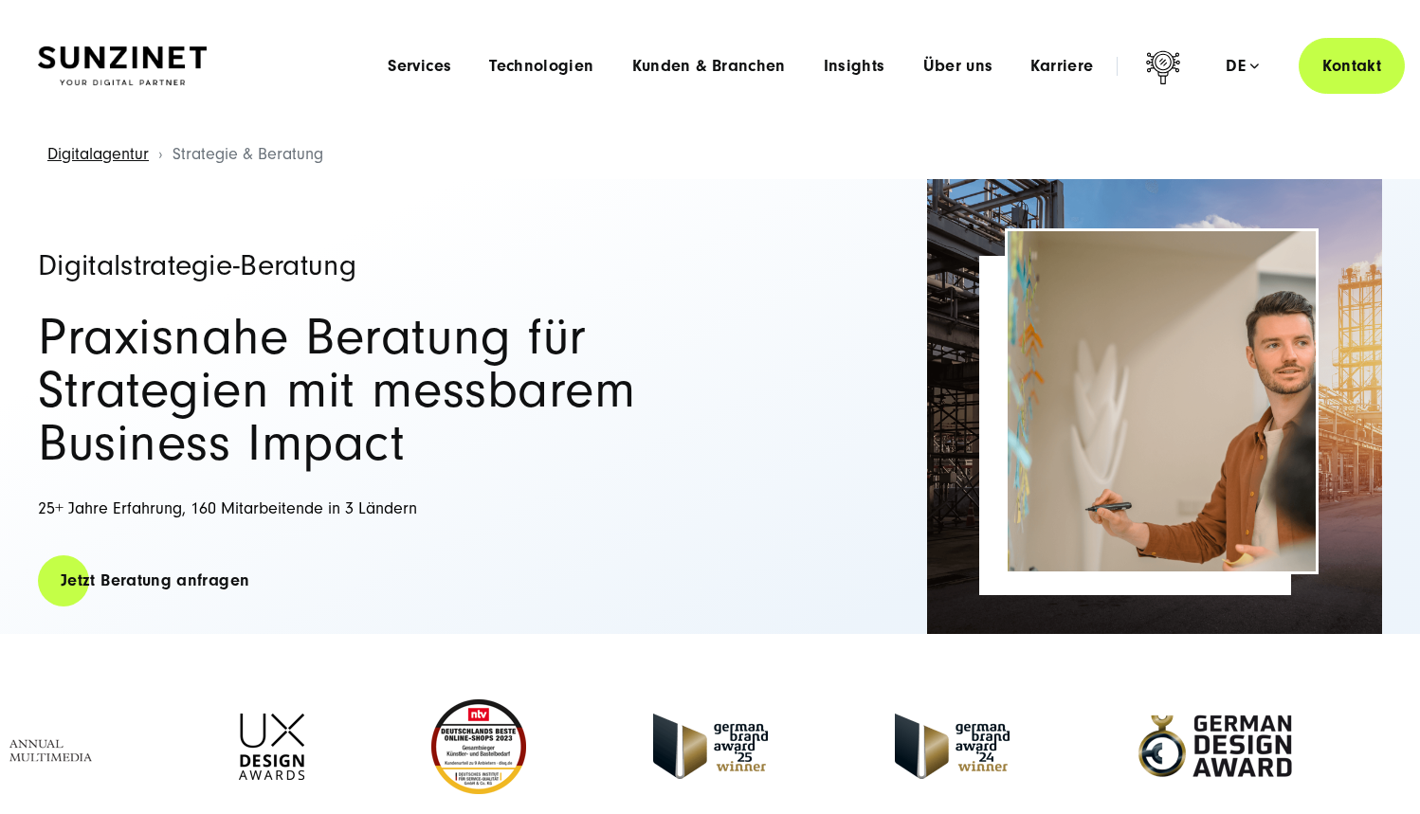
click at [398, 413] on h2 "Praxisnahe Beratung für Strategien mit messbarem Business Impact" at bounding box center [370, 390] width 664 height 159
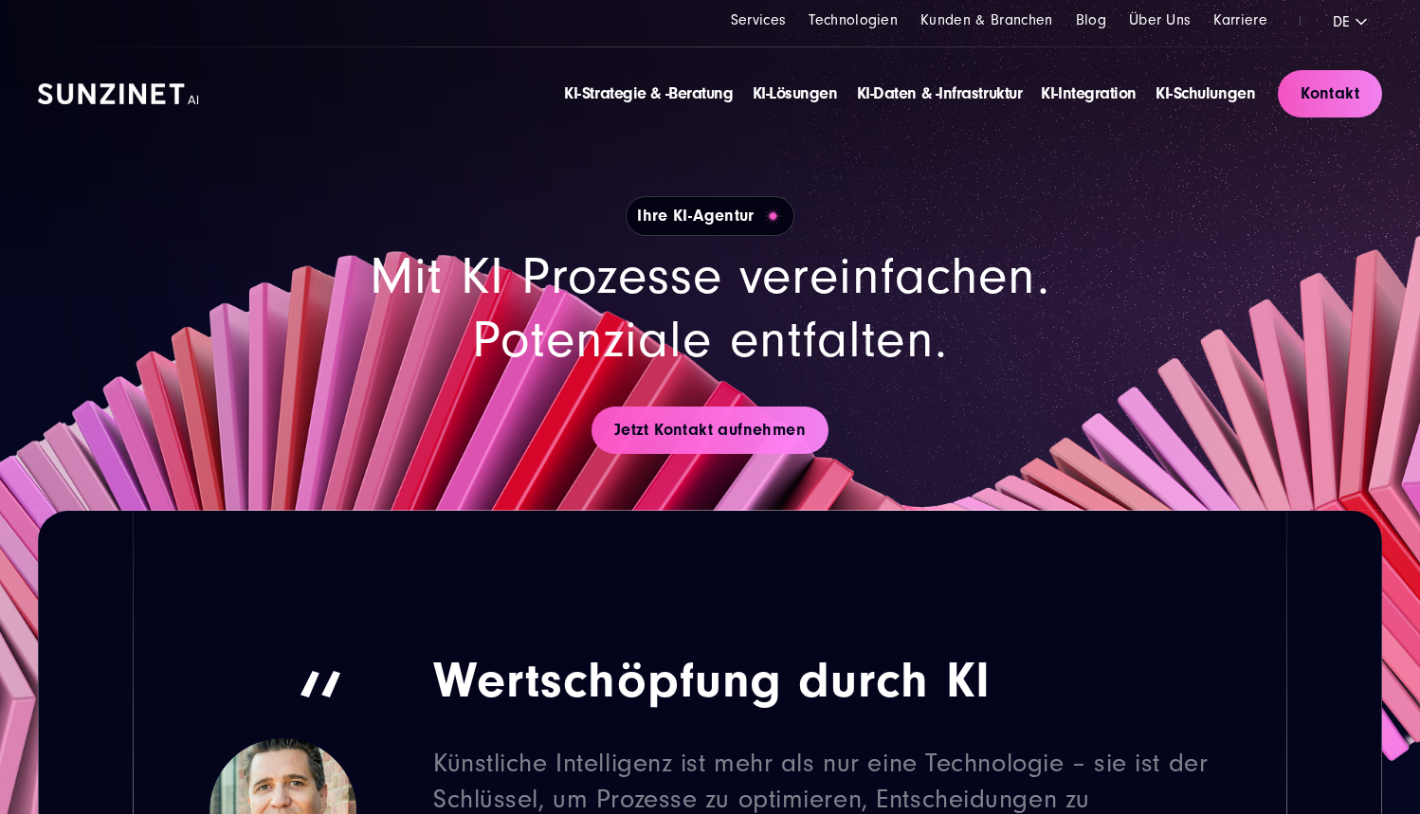
click at [758, 221] on h1 "Ihre KI-Agentur" at bounding box center [710, 216] width 168 height 40
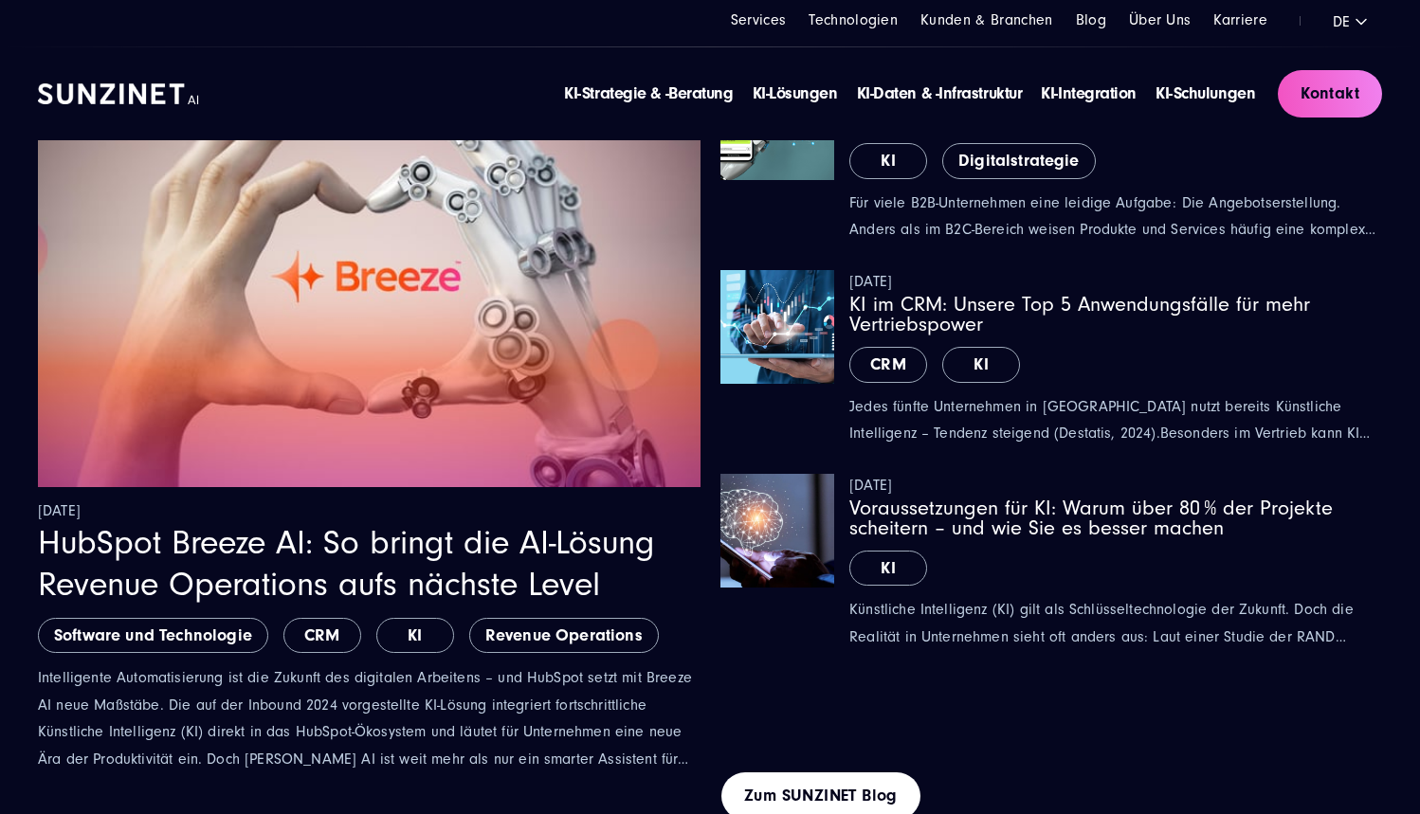
scroll to position [8425, 0]
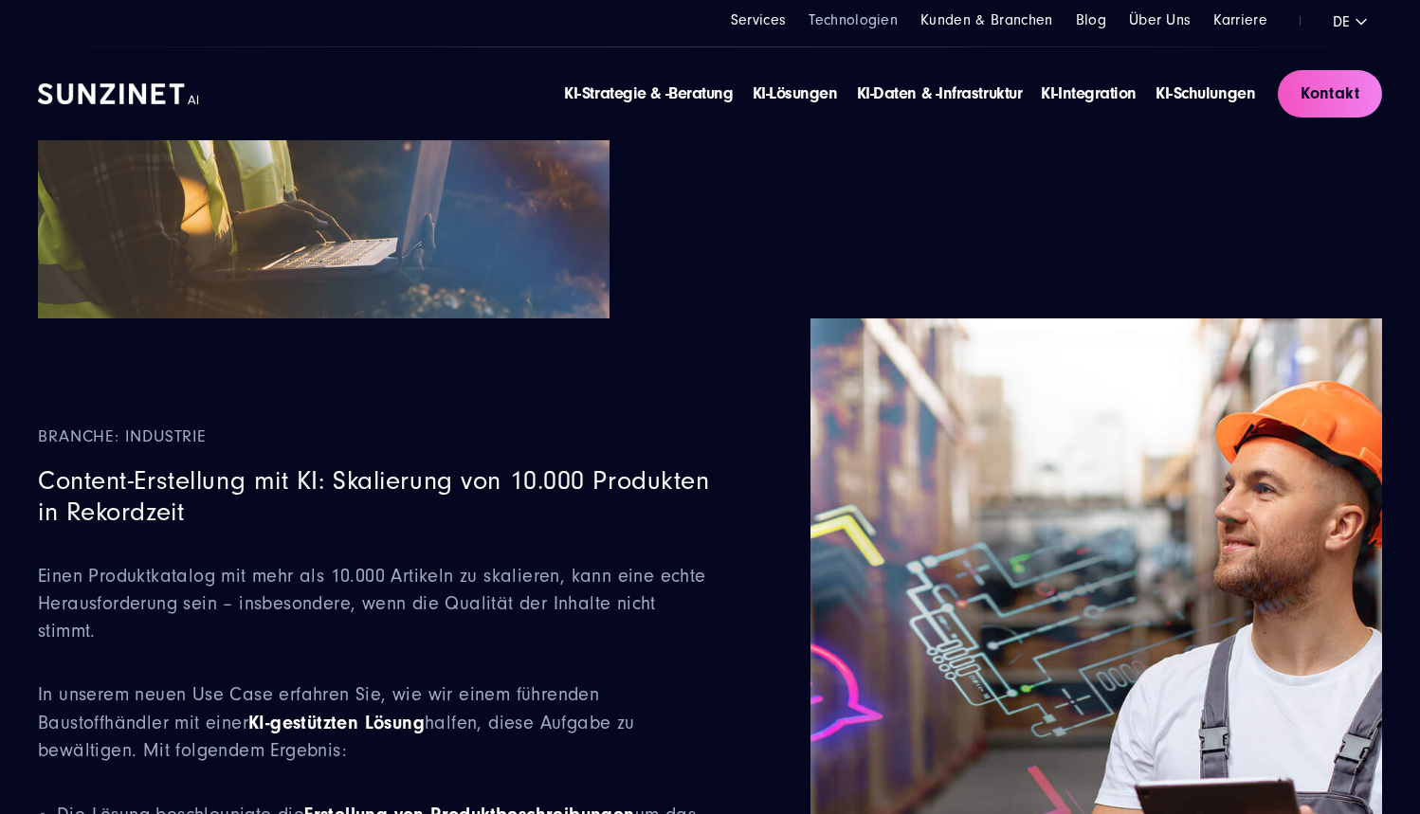
click at [870, 27] on link "Technologien" at bounding box center [853, 19] width 89 height 17
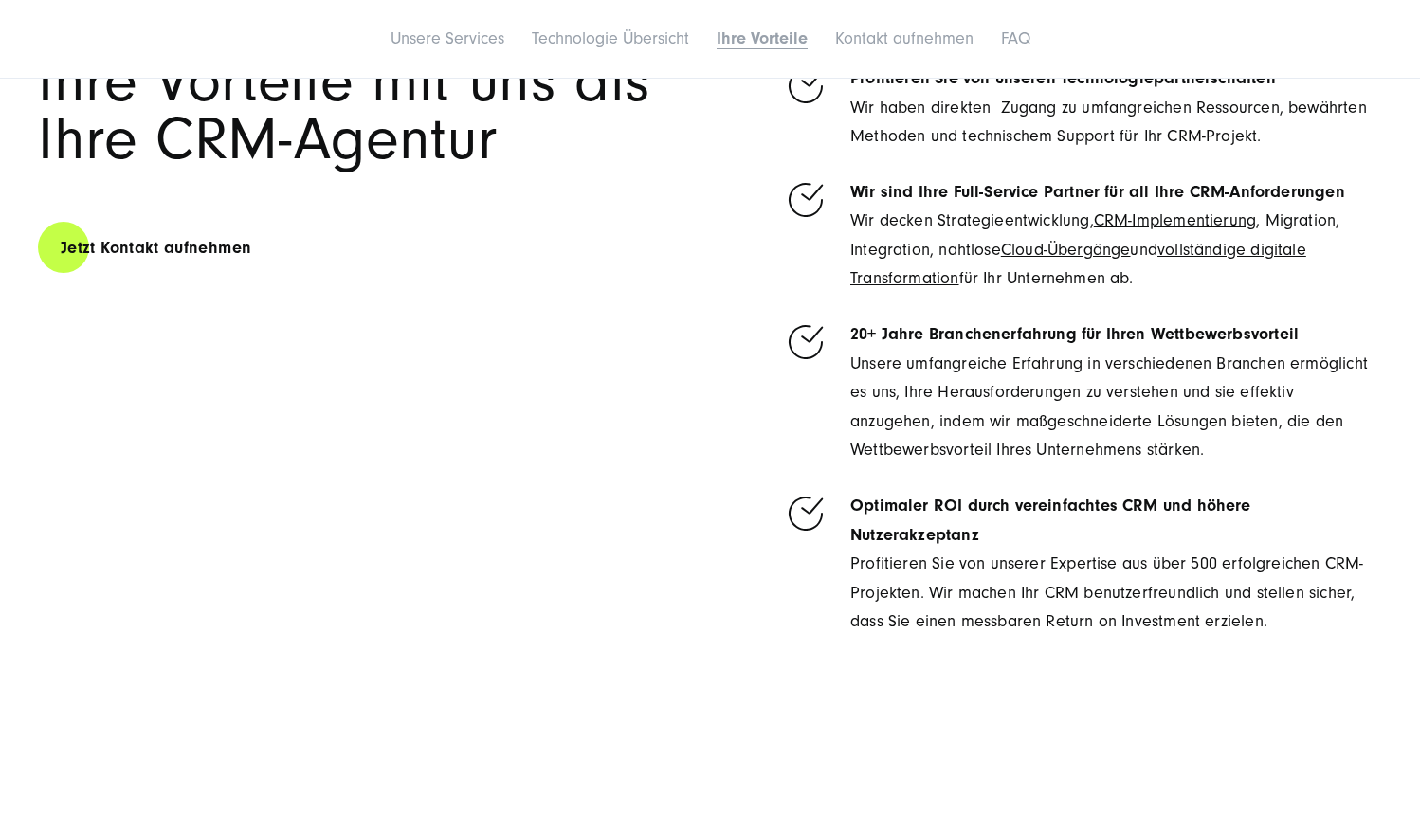
scroll to position [5912, 0]
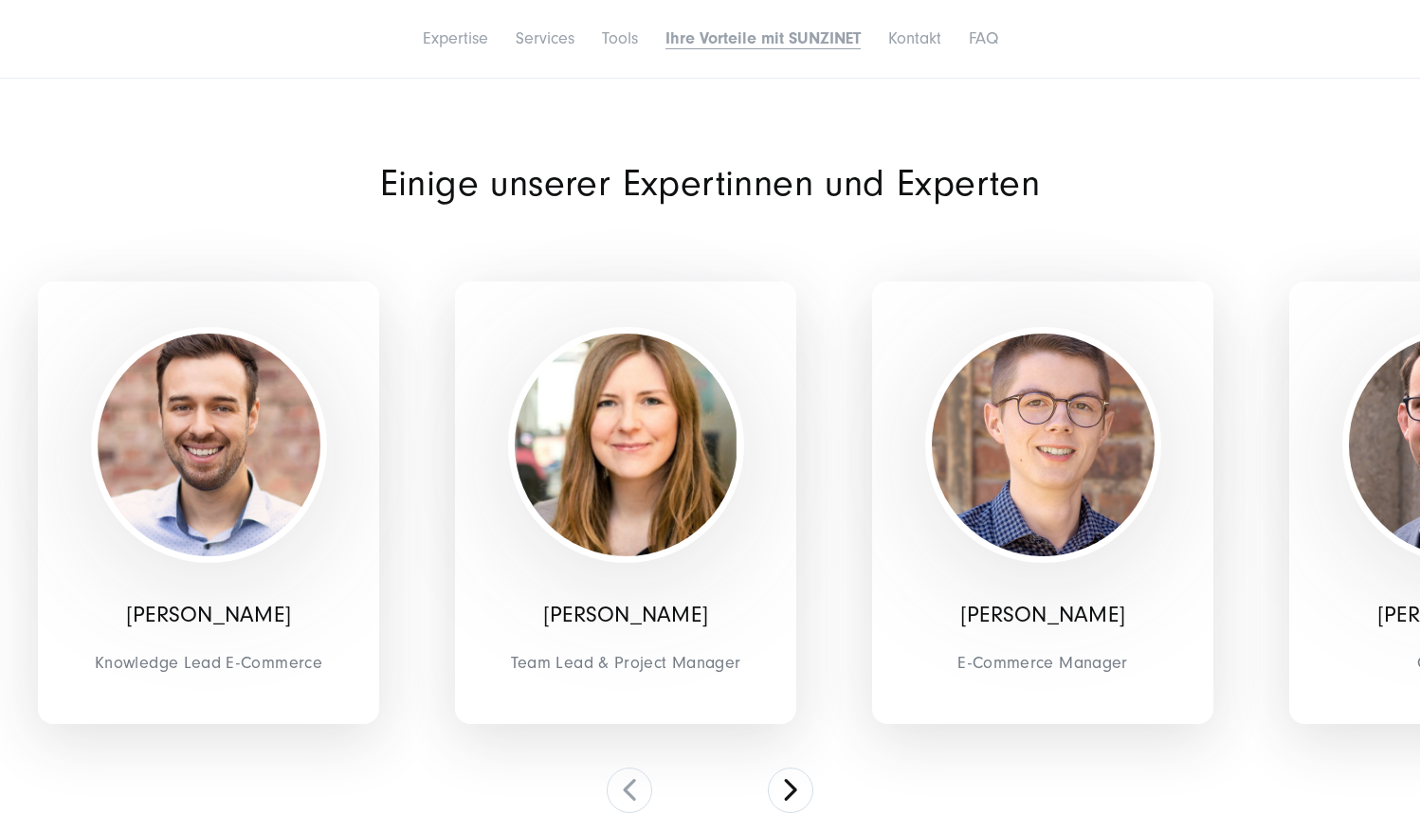
scroll to position [11315, 0]
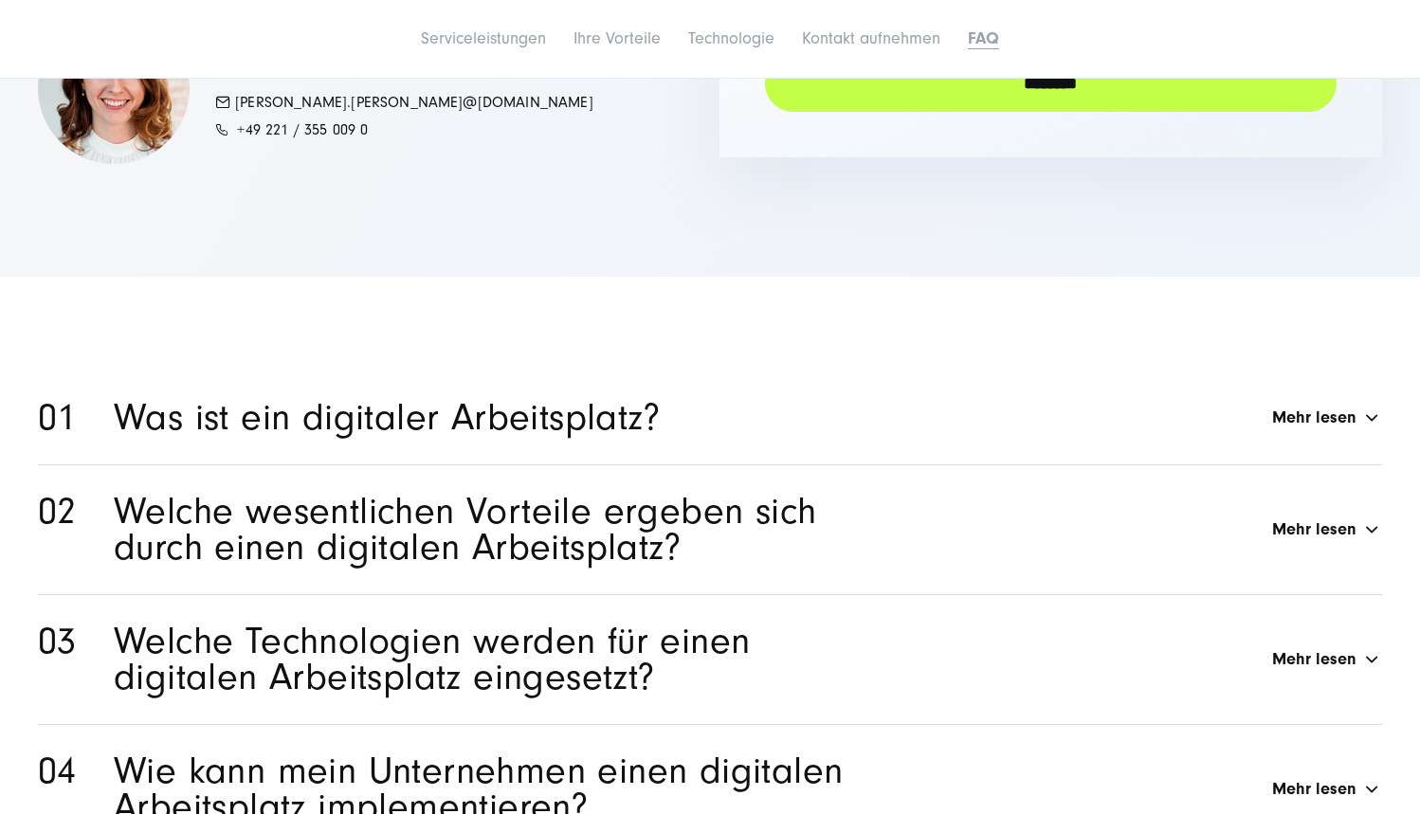
scroll to position [8368, 0]
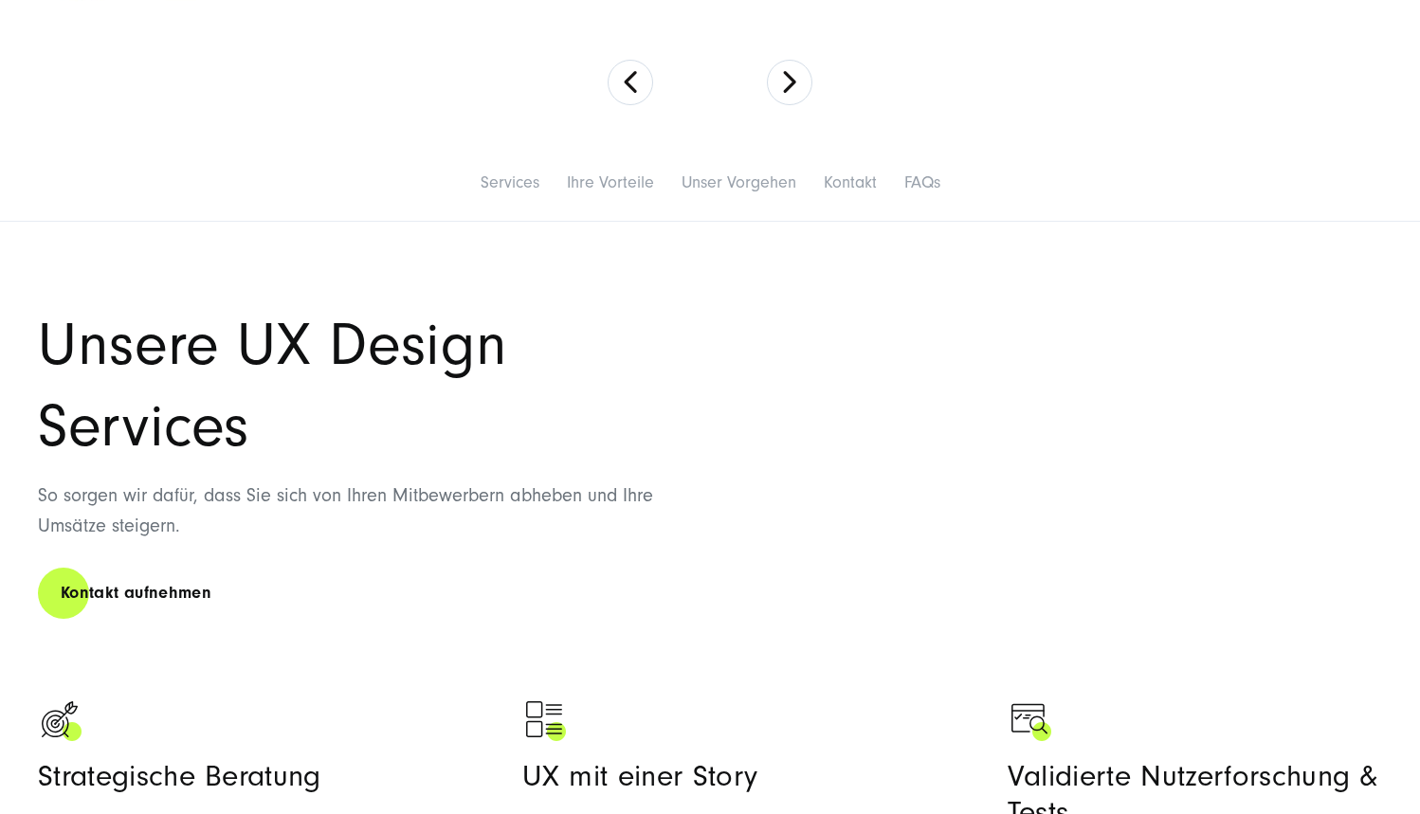
scroll to position [837, 0]
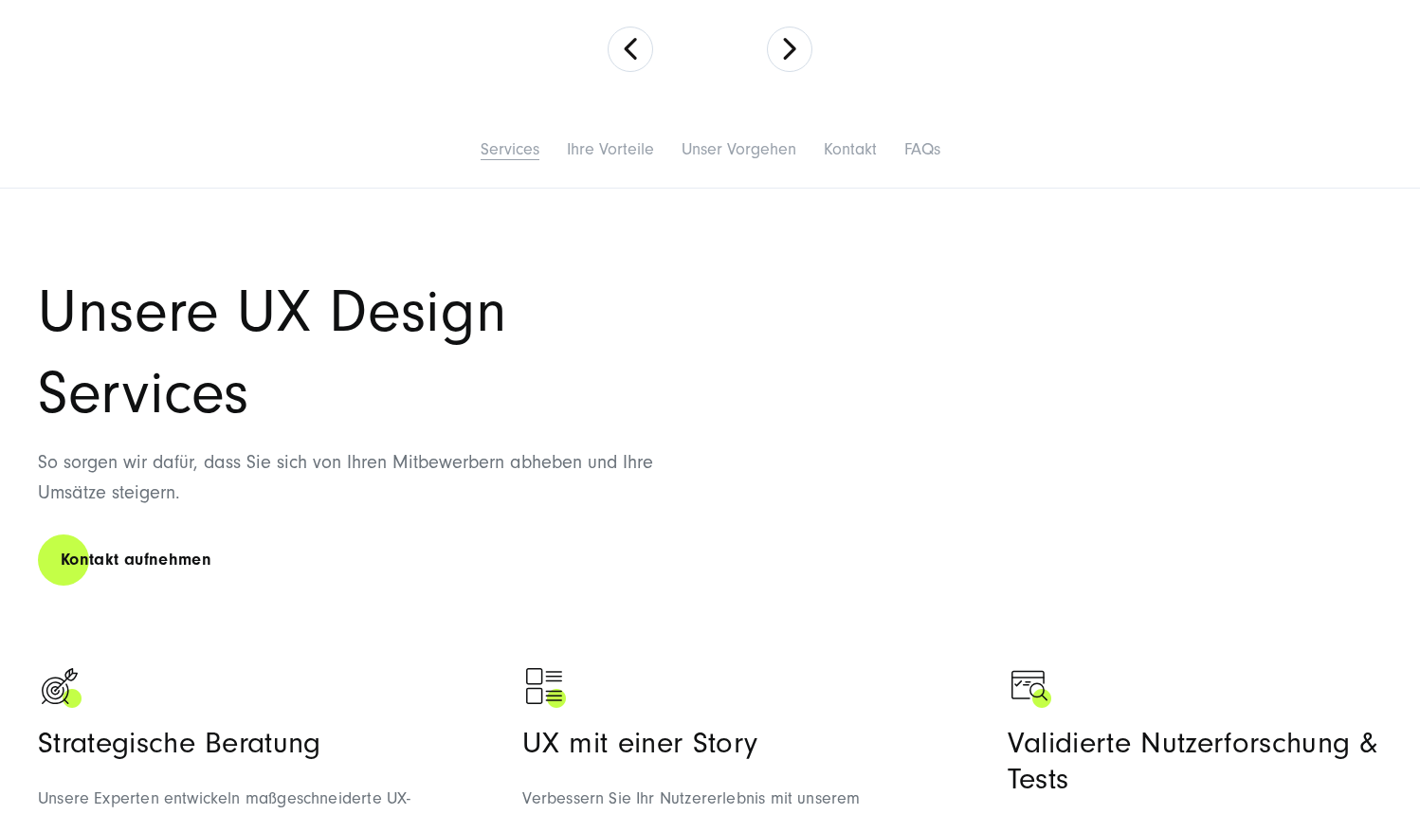
click at [517, 146] on link "Services" at bounding box center [510, 149] width 59 height 20
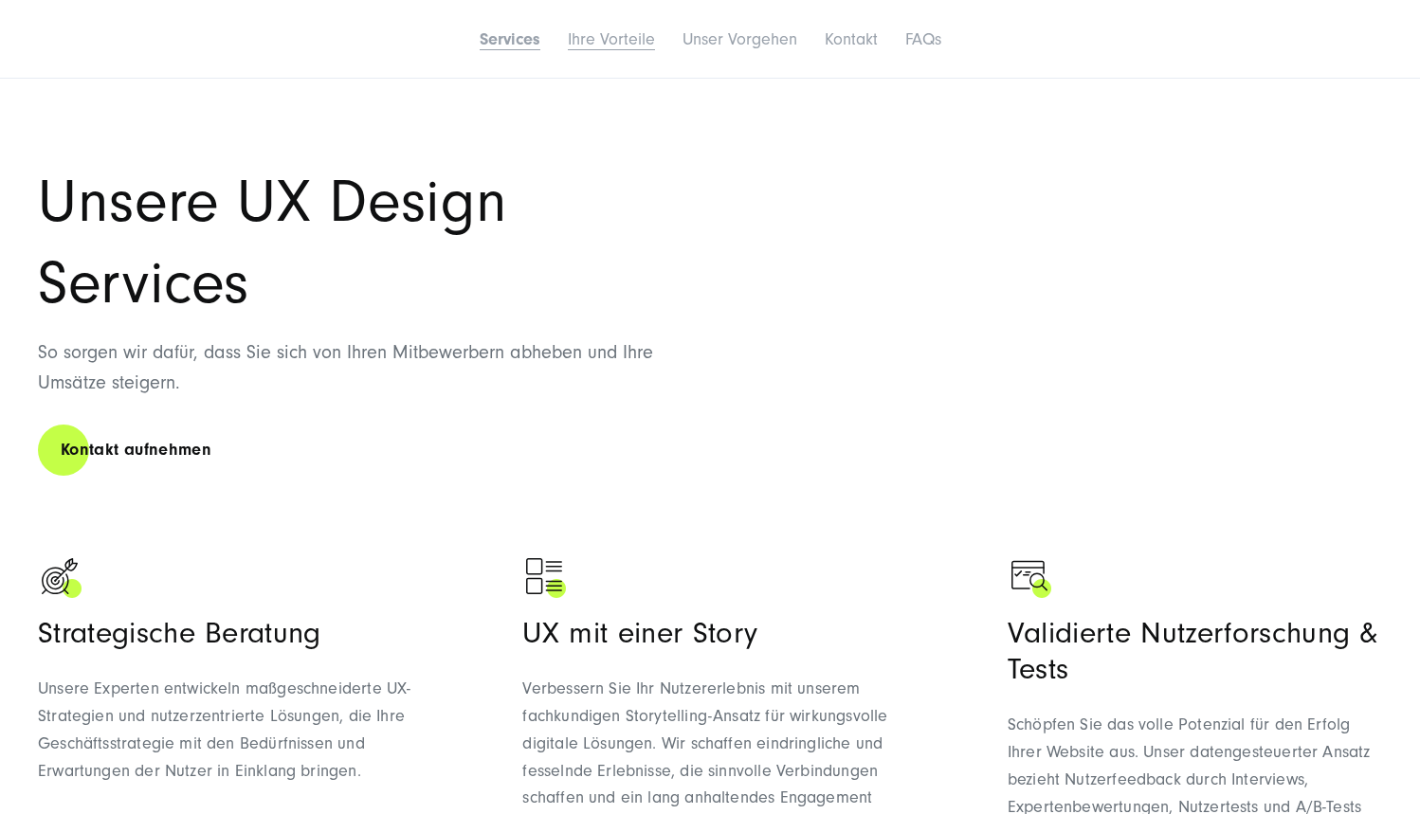
click at [602, 45] on link "Ihre Vorteile" at bounding box center [611, 39] width 87 height 20
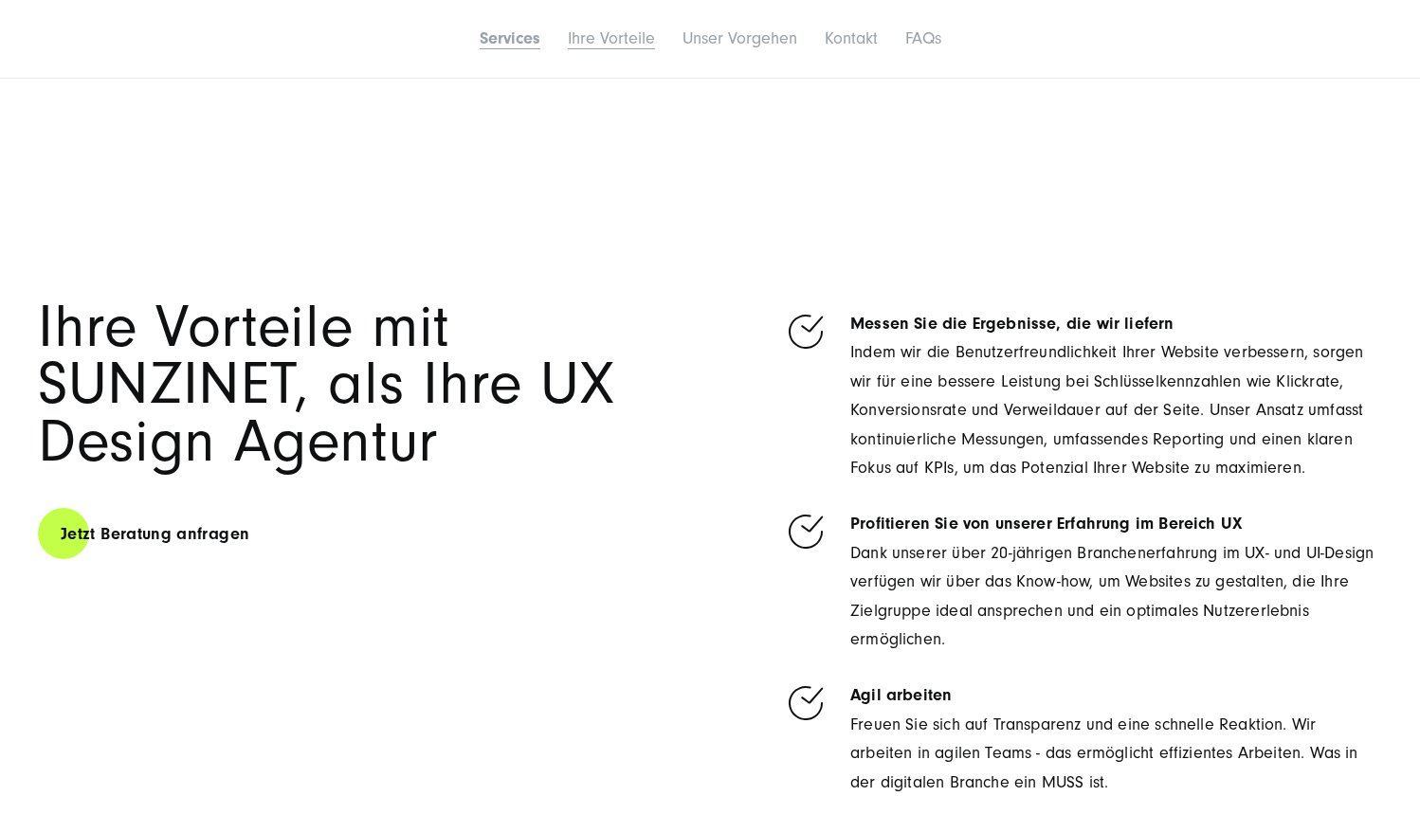
scroll to position [3149, 0]
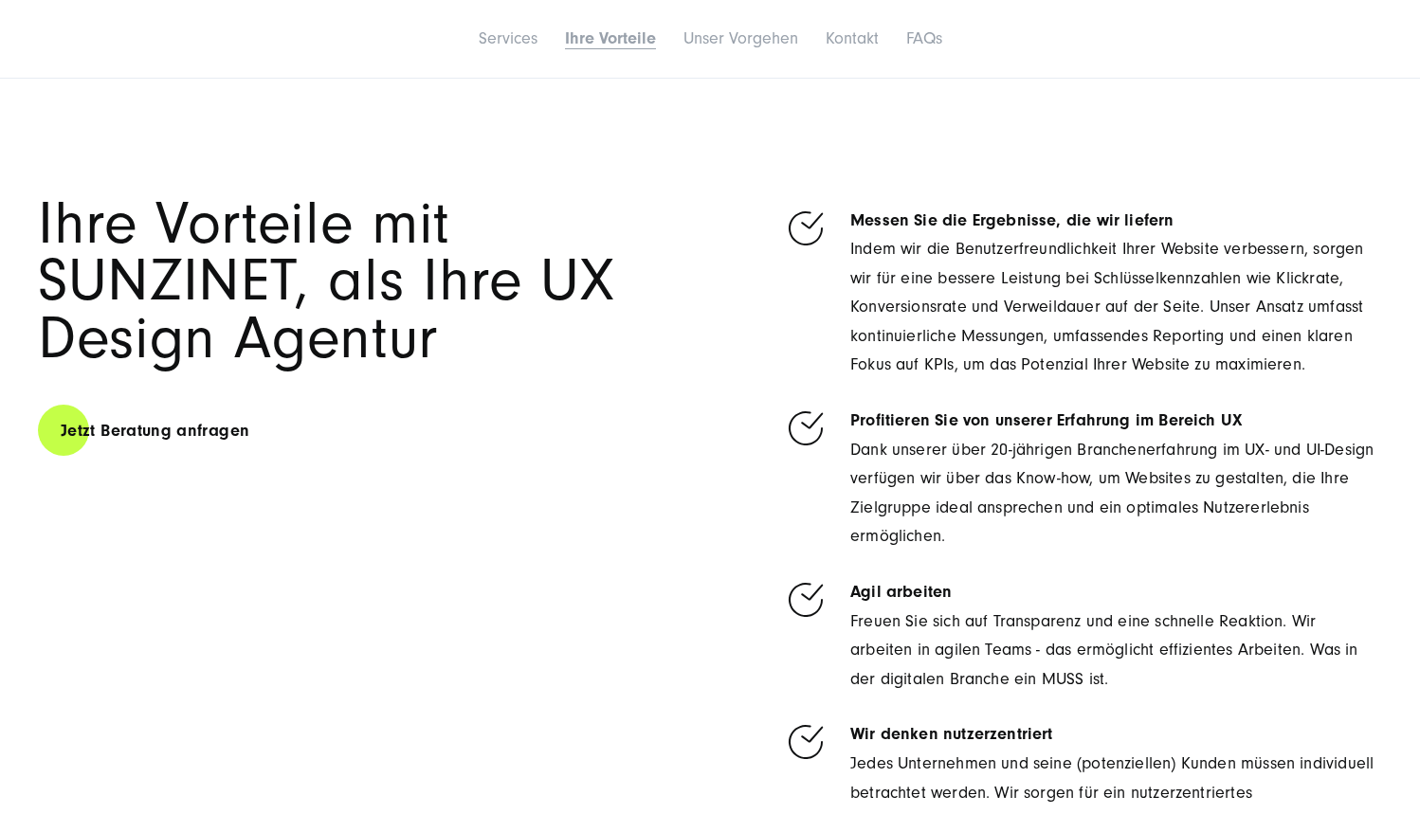
click at [515, 42] on link "Services" at bounding box center [508, 38] width 59 height 20
click at [515, 42] on li "Services" at bounding box center [508, 39] width 82 height 40
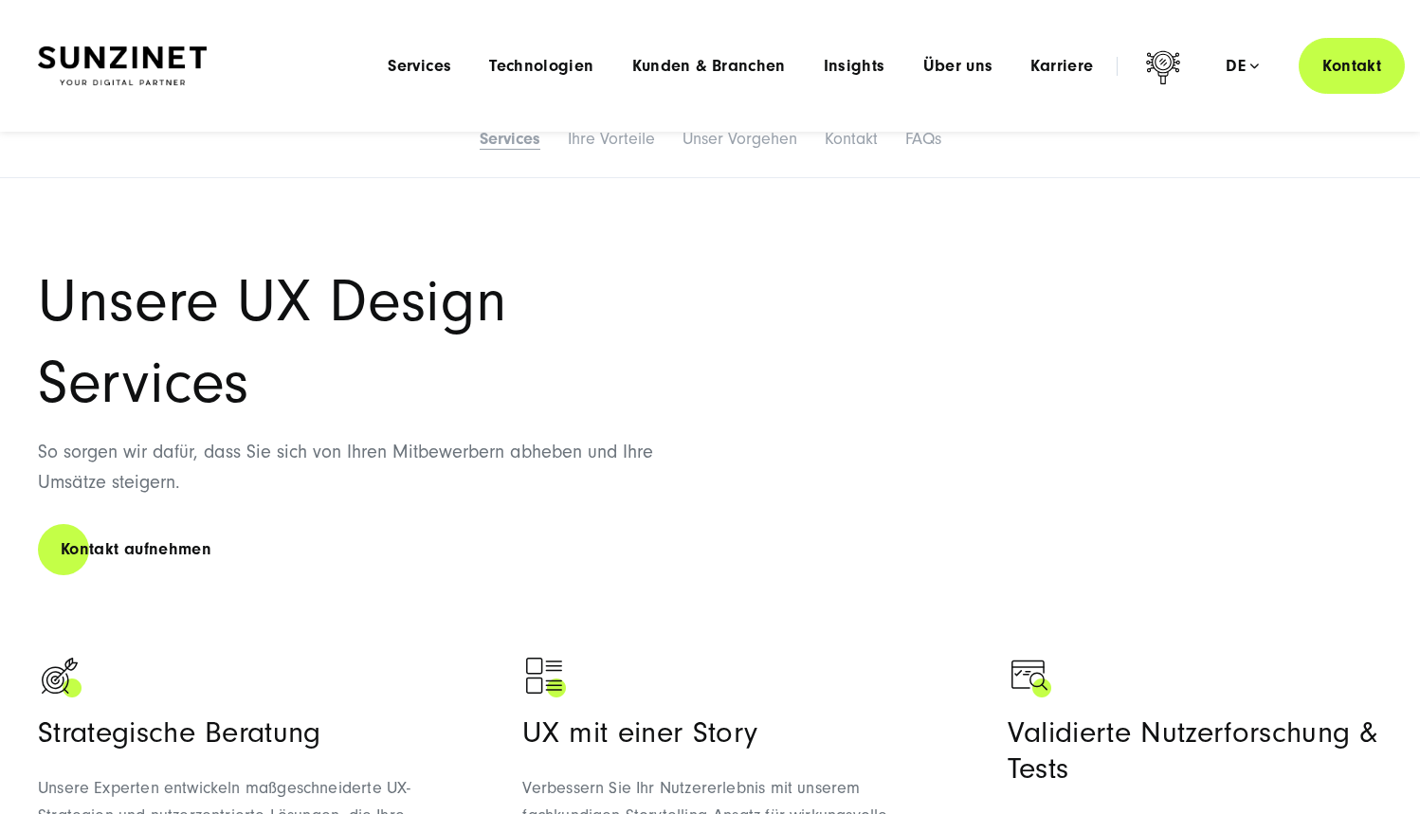
scroll to position [815, 0]
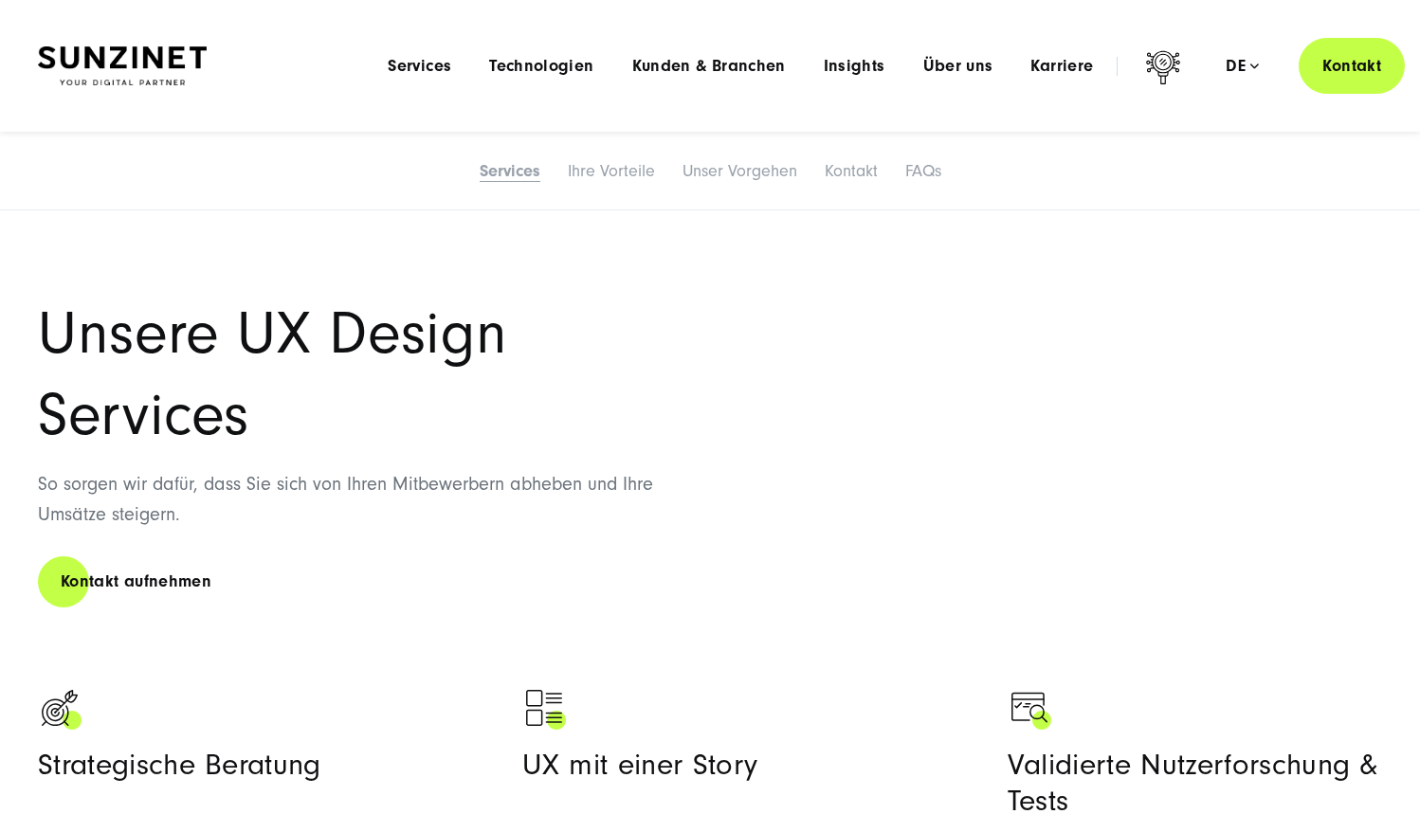
click at [614, 183] on li "Ihre Vorteile" at bounding box center [611, 172] width 110 height 40
click at [620, 172] on link "Ihre Vorteile" at bounding box center [611, 171] width 87 height 20
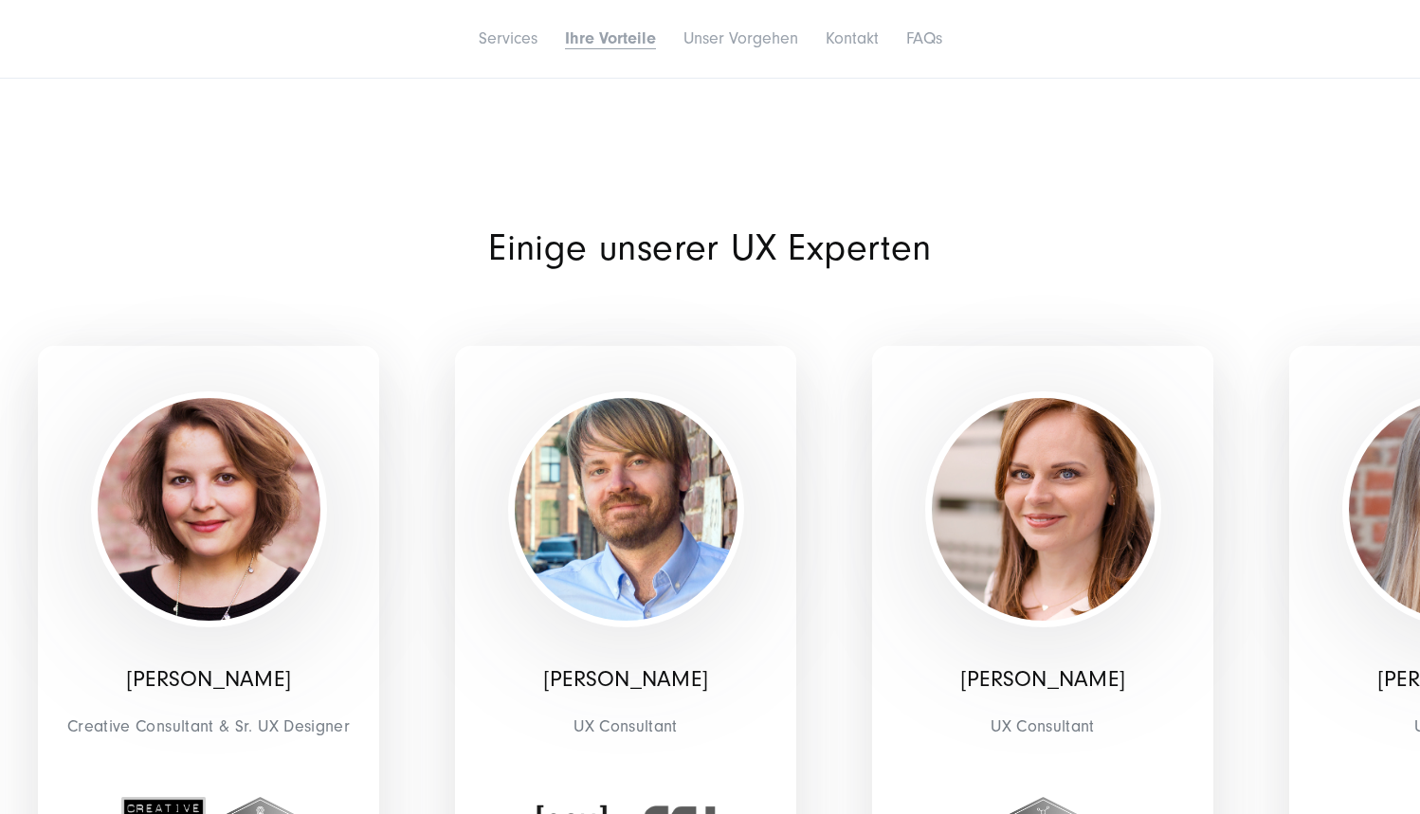
scroll to position [3045, 0]
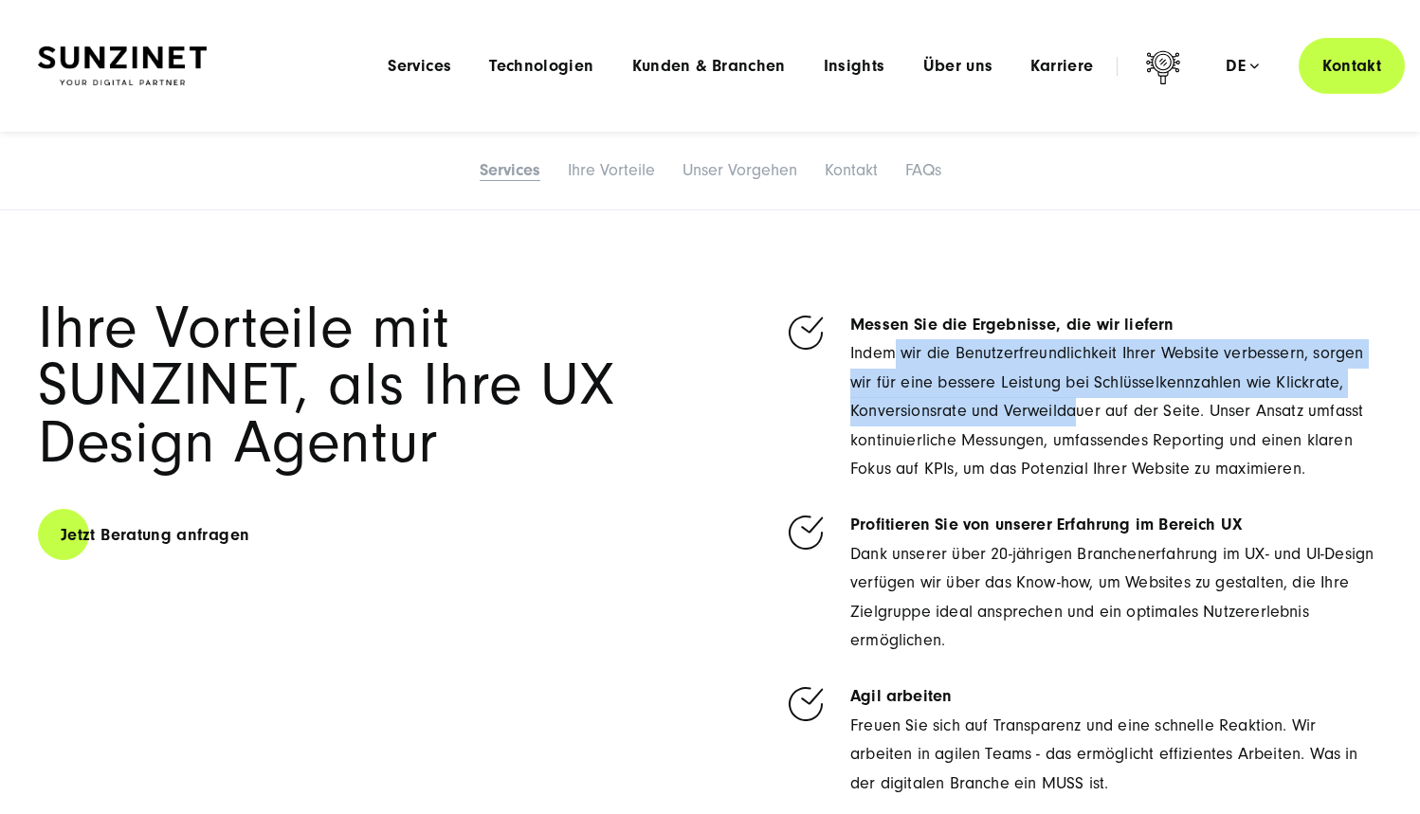
drag, startPoint x: 897, startPoint y: 327, endPoint x: 1075, endPoint y: 382, distance: 186.5
click at [1075, 382] on p "Indem wir die Benutzerfreundlichkeit Ihrer Website verbessern, sorgen wir für e…" at bounding box center [1116, 411] width 532 height 145
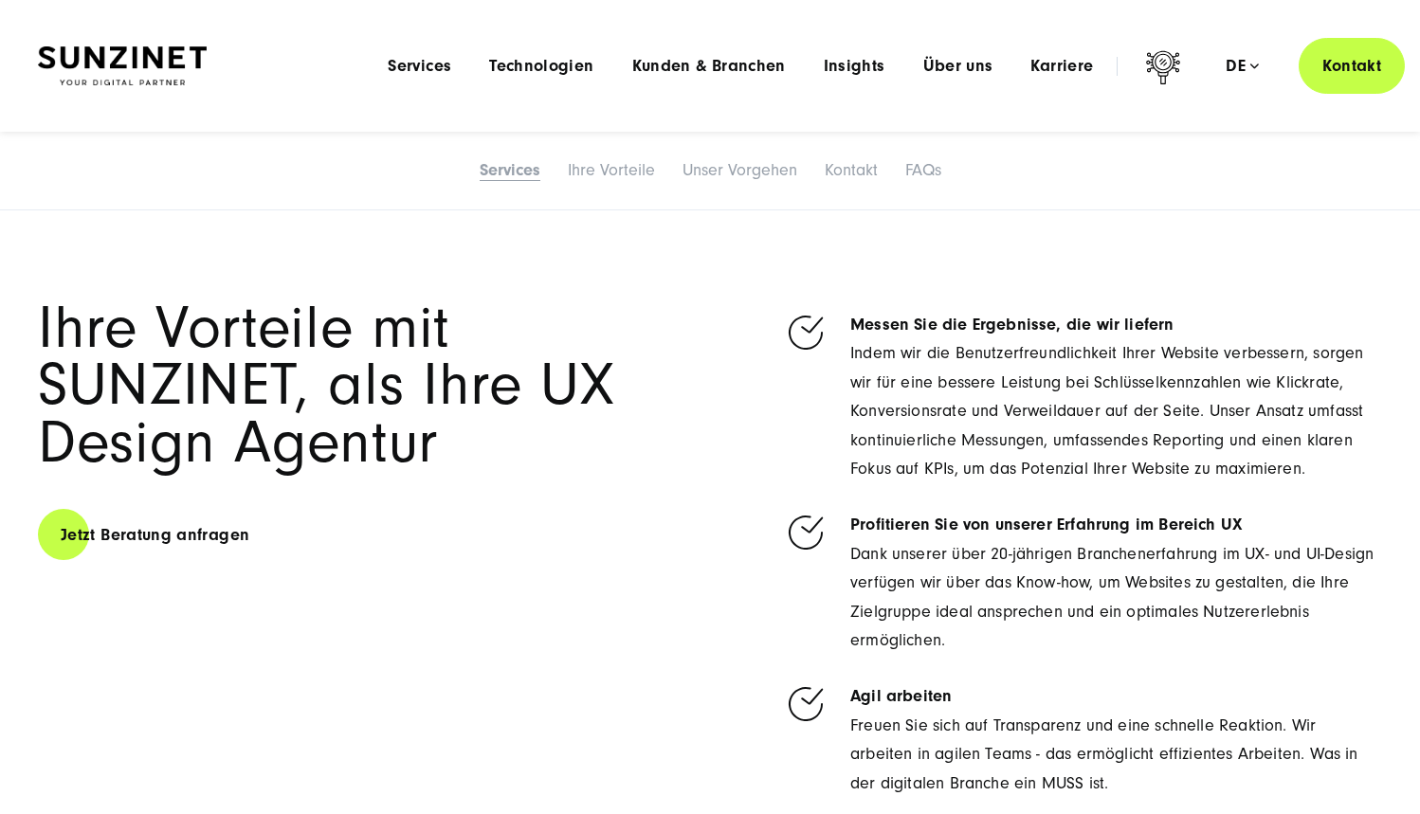
scroll to position [3245, 0]
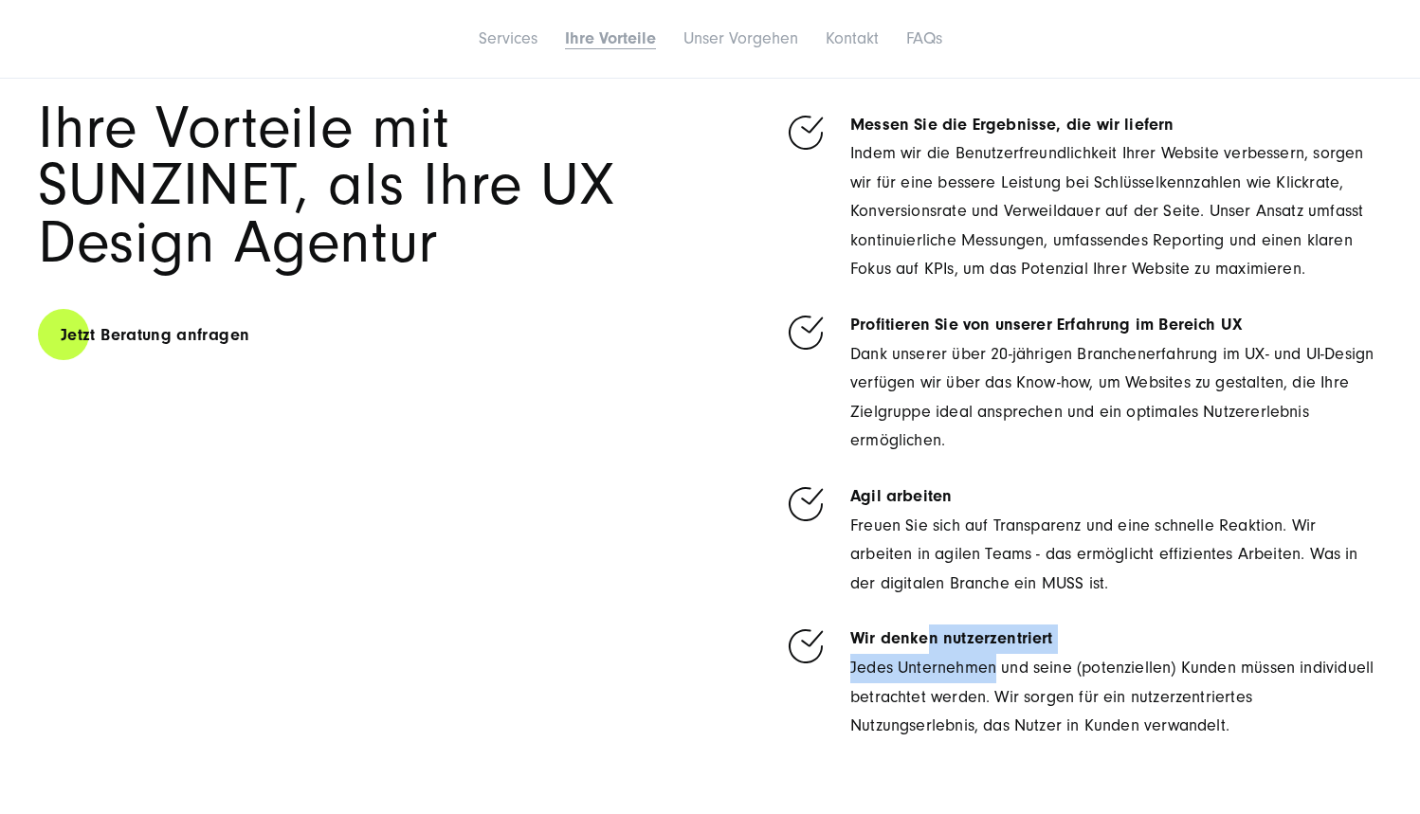
drag, startPoint x: 930, startPoint y: 616, endPoint x: 994, endPoint y: 646, distance: 70.8
click at [994, 646] on li "Wir denken nutzerzentriert Jedes Unternehmen und seine (potenziellen) Kunden mü…" at bounding box center [1083, 683] width 598 height 116
click at [994, 654] on p "Jedes Unternehmen und seine (potenziellen) Kunden müssen individuell betrachtet…" at bounding box center [1116, 697] width 532 height 87
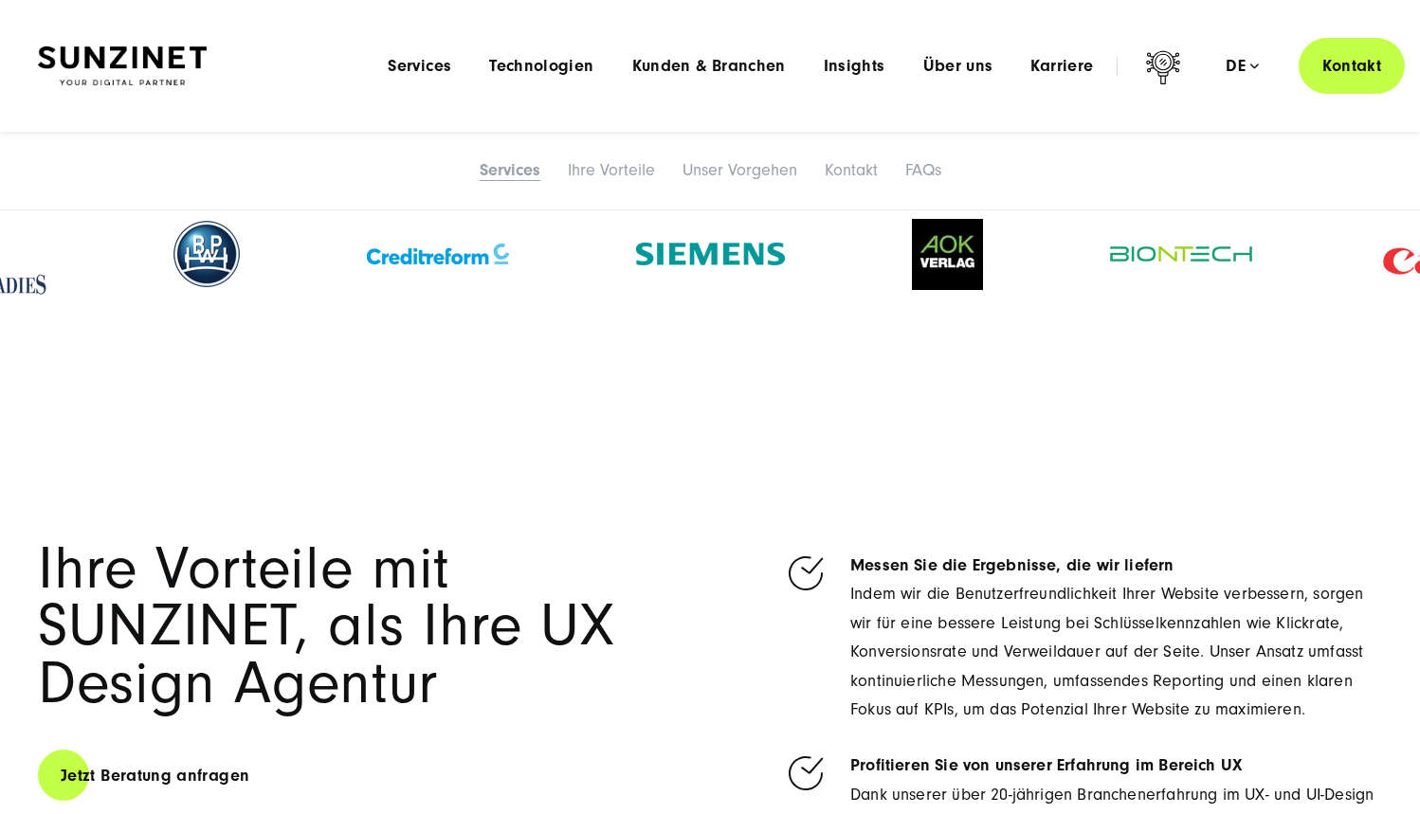
click at [511, 174] on link "Services" at bounding box center [510, 170] width 61 height 20
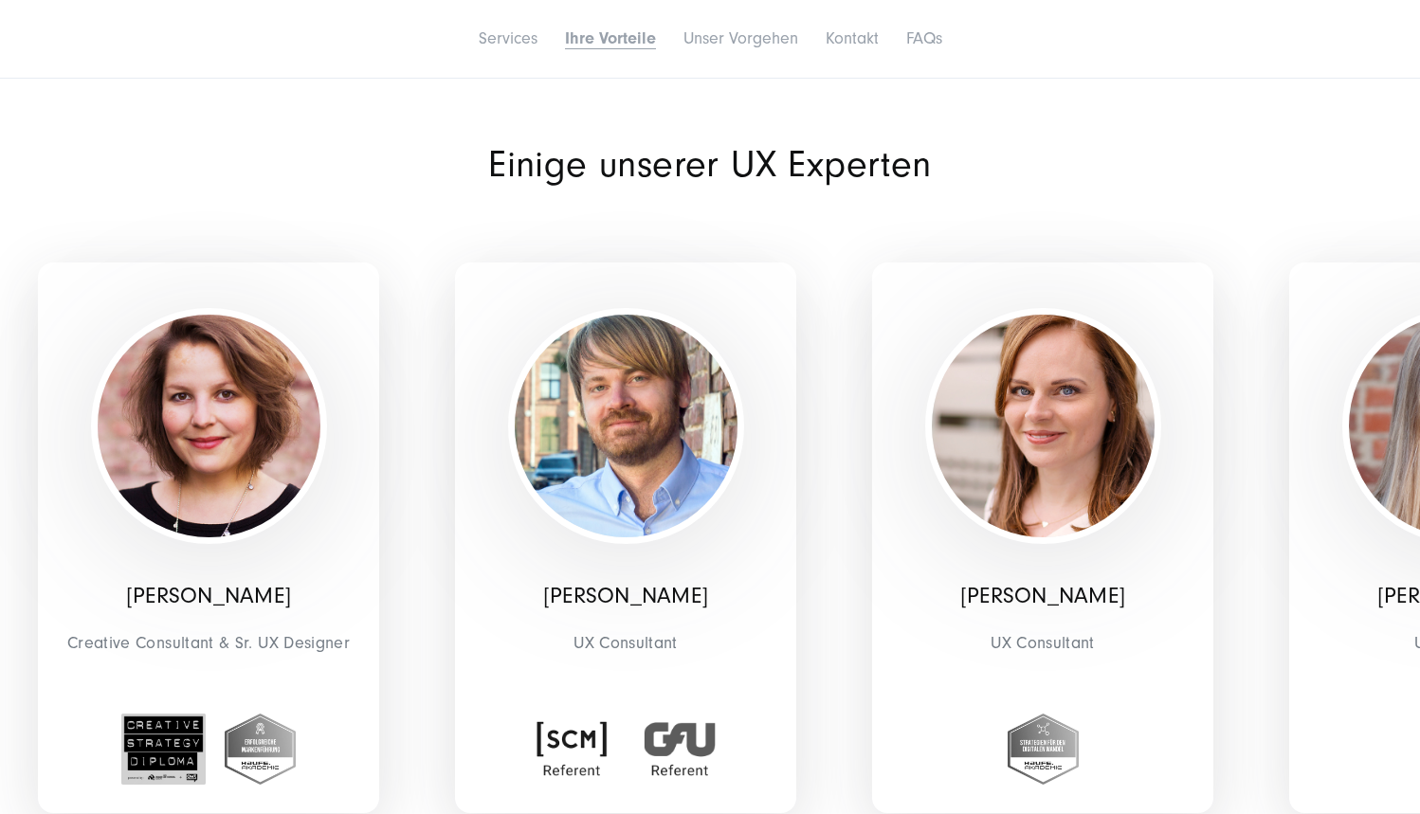
scroll to position [3406, 0]
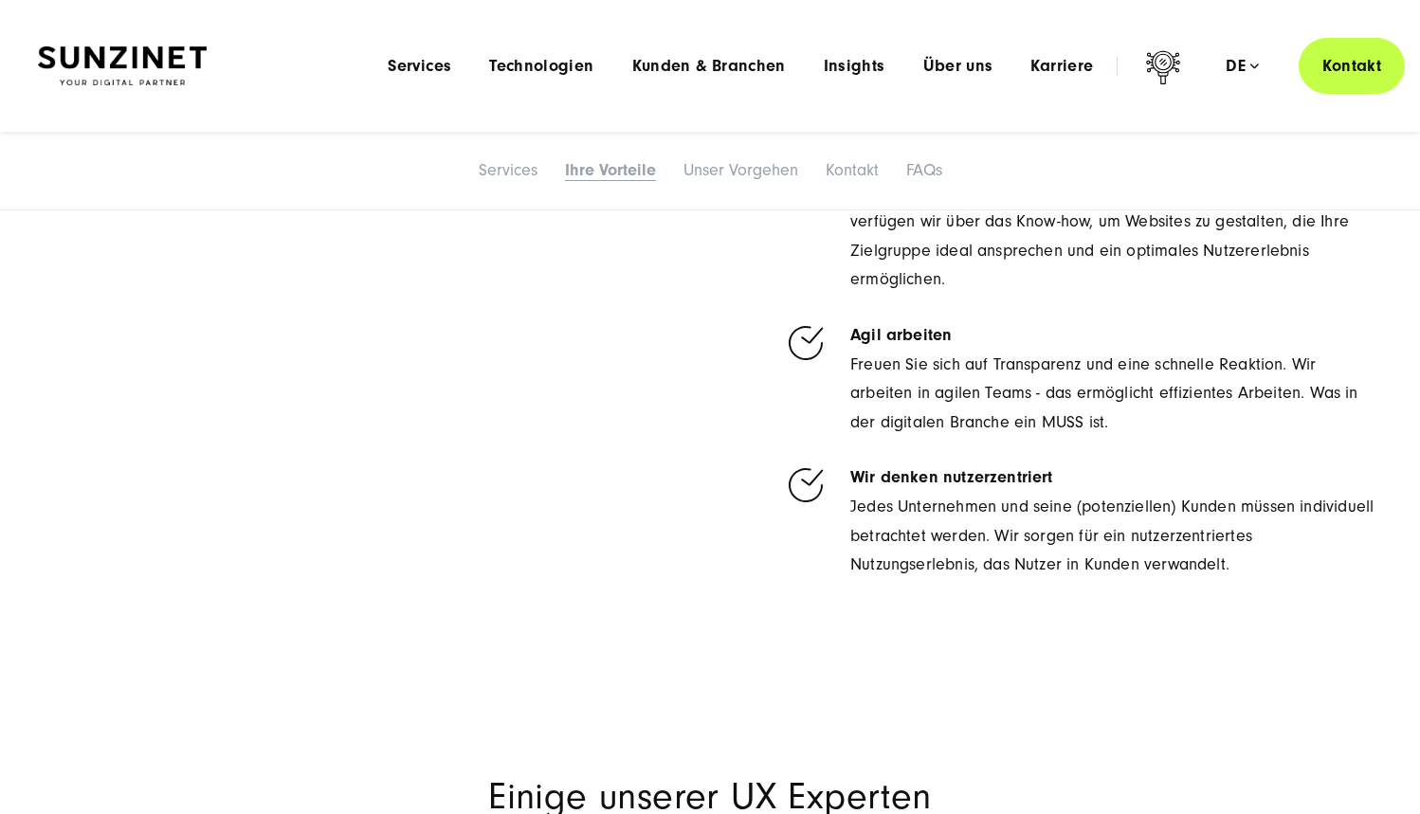
click at [617, 159] on li "Ihre Vorteile" at bounding box center [611, 171] width 114 height 40
click at [617, 167] on link "Ihre Vorteile" at bounding box center [610, 170] width 91 height 20
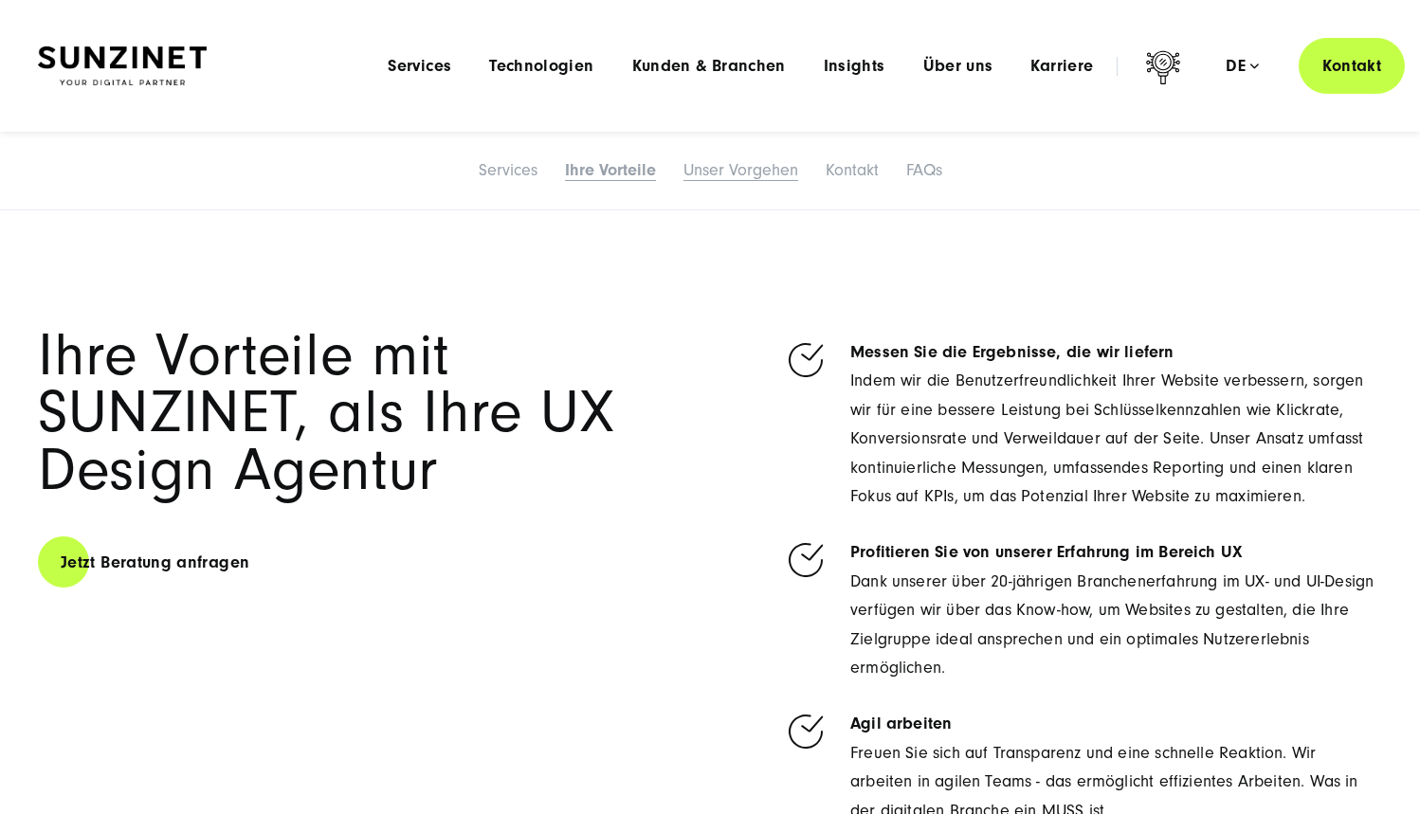
click at [690, 179] on link "Unser Vorgehen" at bounding box center [741, 170] width 115 height 20
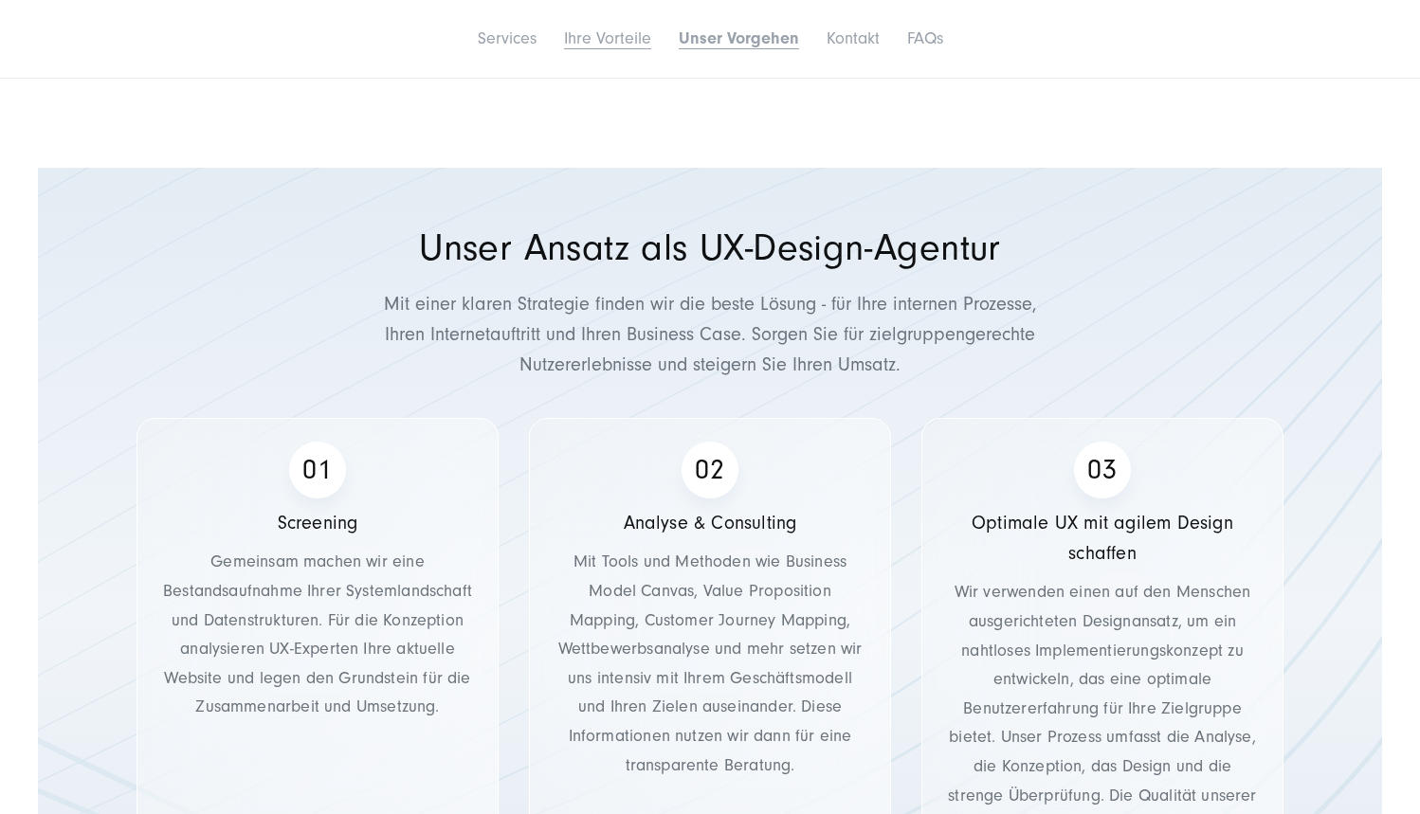
click at [602, 31] on link "Ihre Vorteile" at bounding box center [607, 38] width 87 height 20
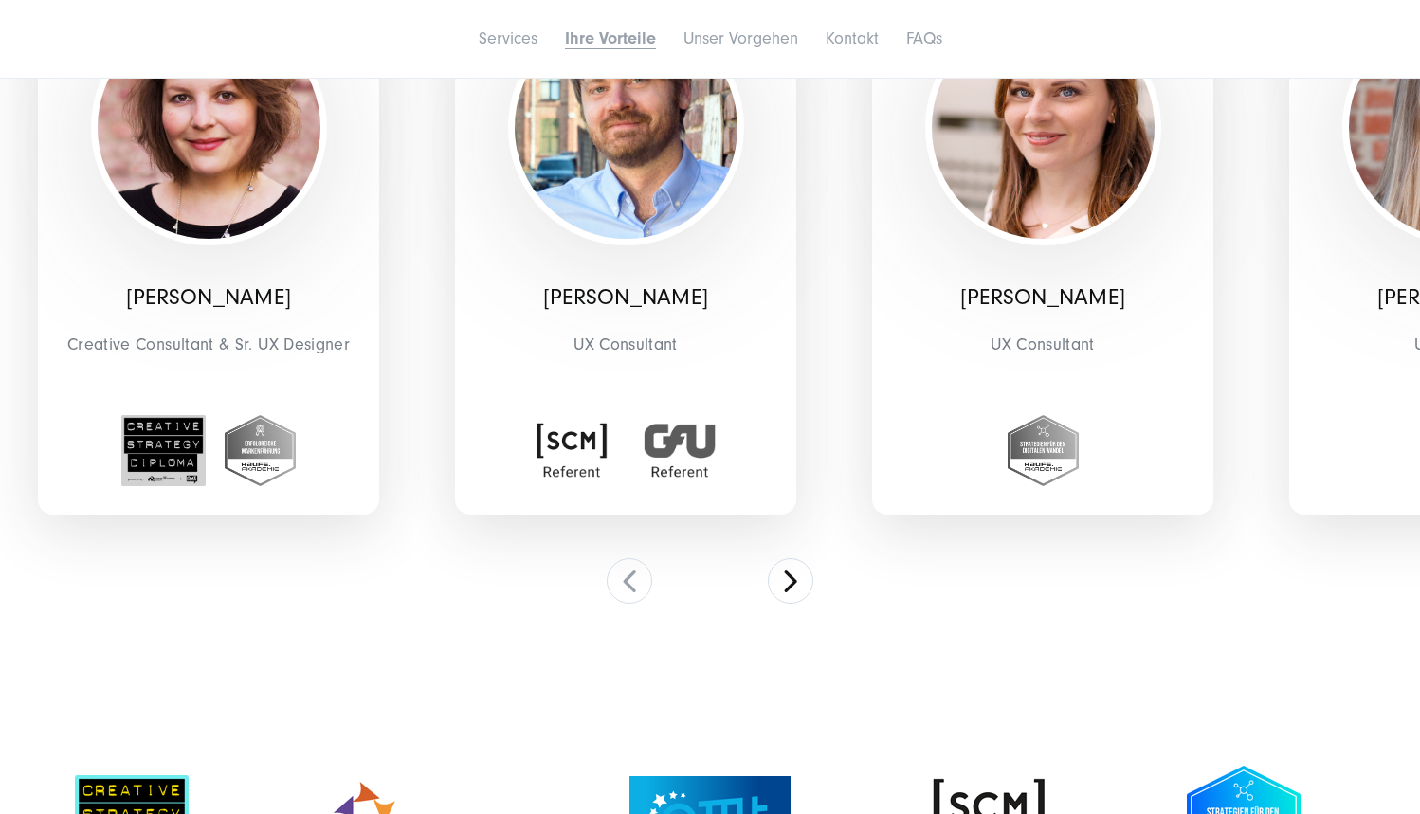
scroll to position [4728, 0]
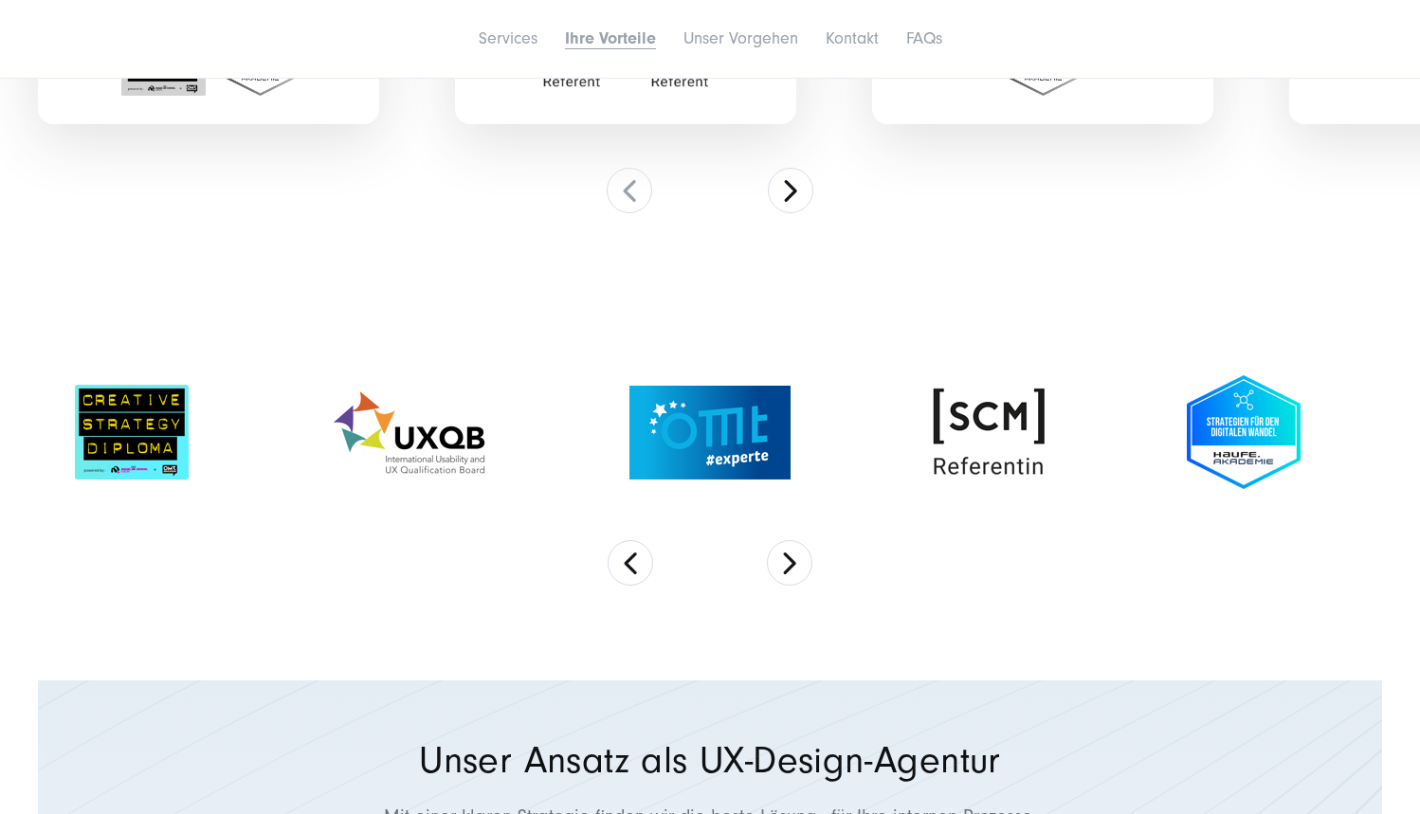
click at [1236, 402] on img at bounding box center [1244, 432] width 114 height 114
click at [708, 43] on link "Unser Vorgehen" at bounding box center [741, 38] width 115 height 20
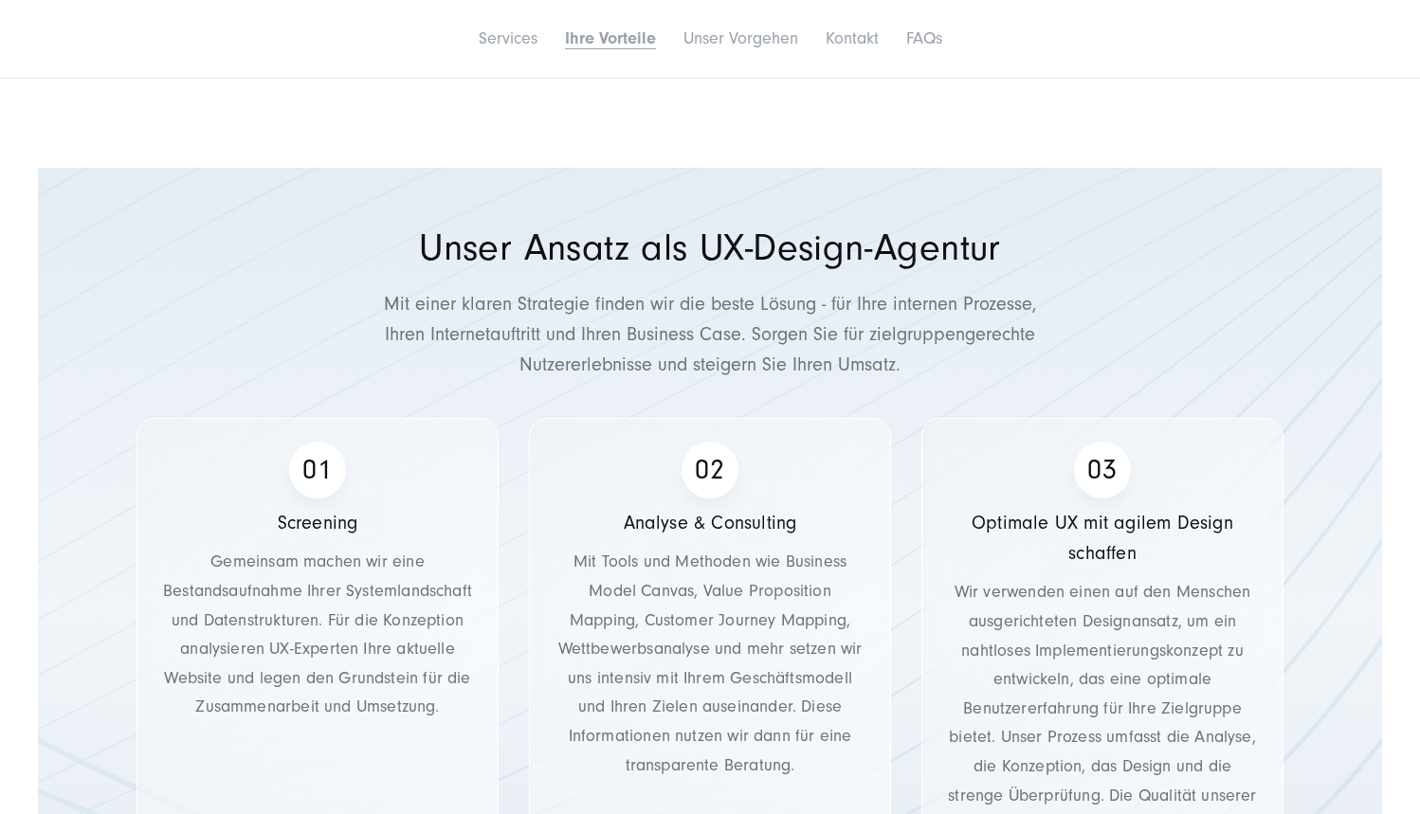
click at [638, 38] on link "Ihre Vorteile" at bounding box center [610, 38] width 91 height 20
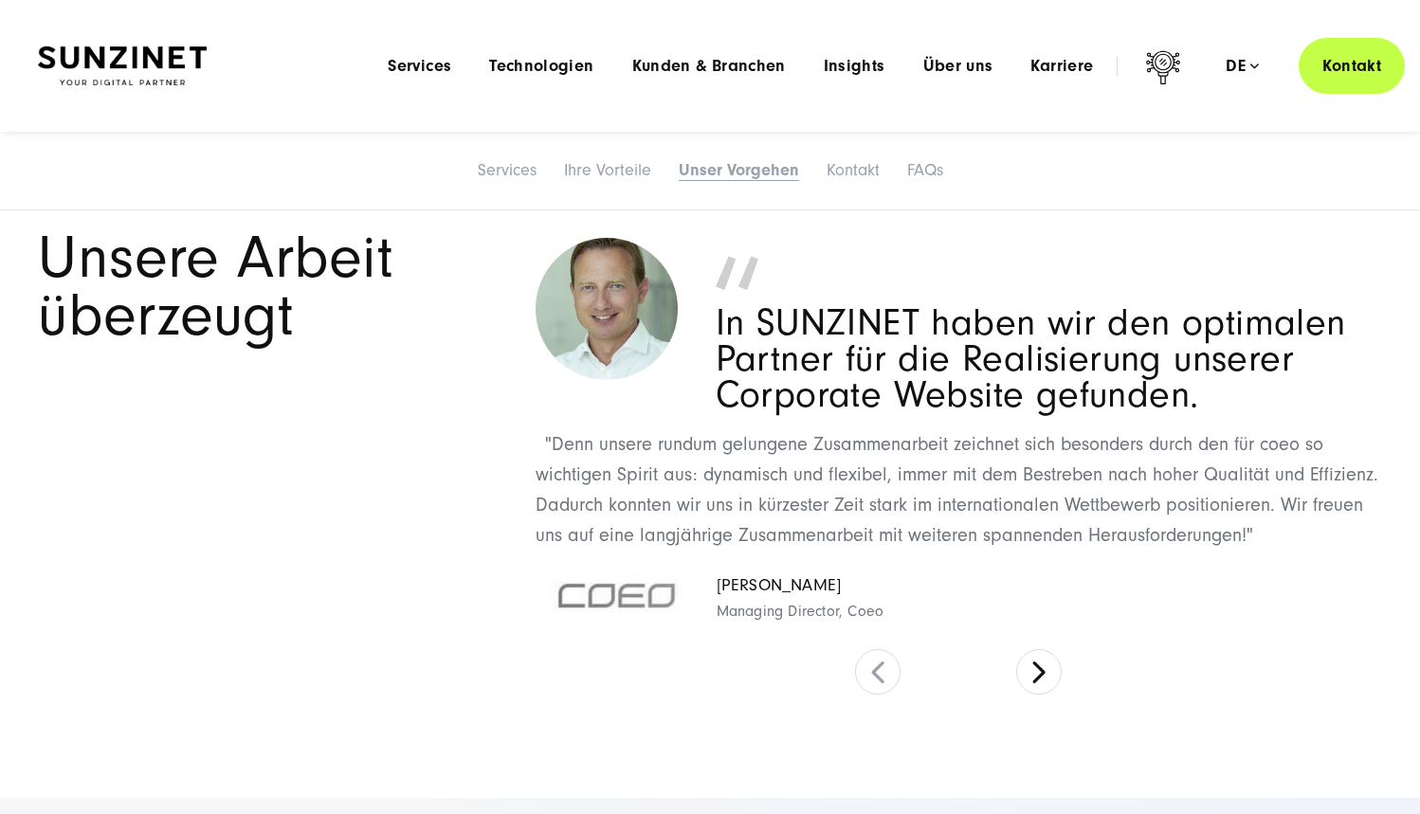
scroll to position [7149, 0]
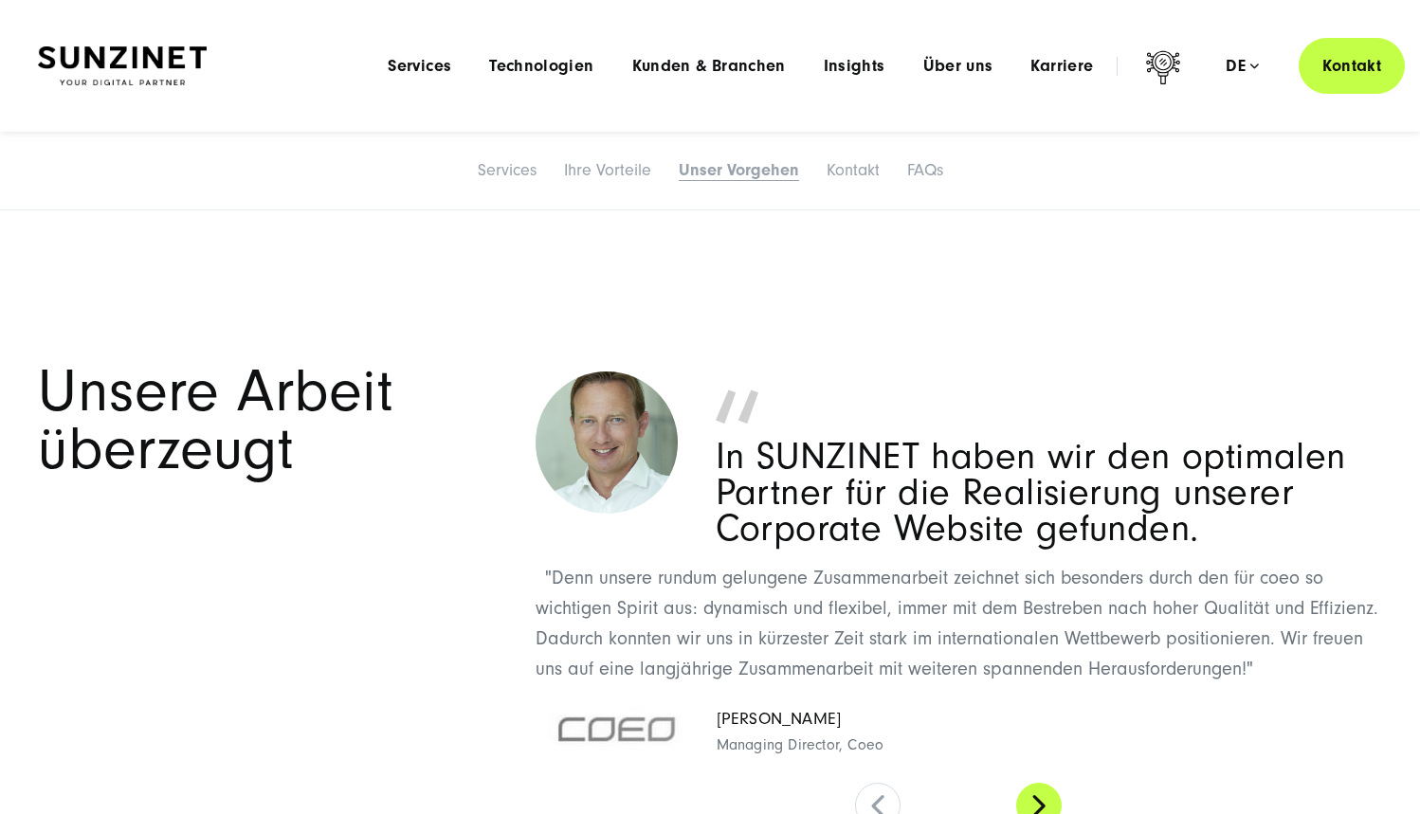
click at [1030, 783] on button at bounding box center [1039, 806] width 46 height 46
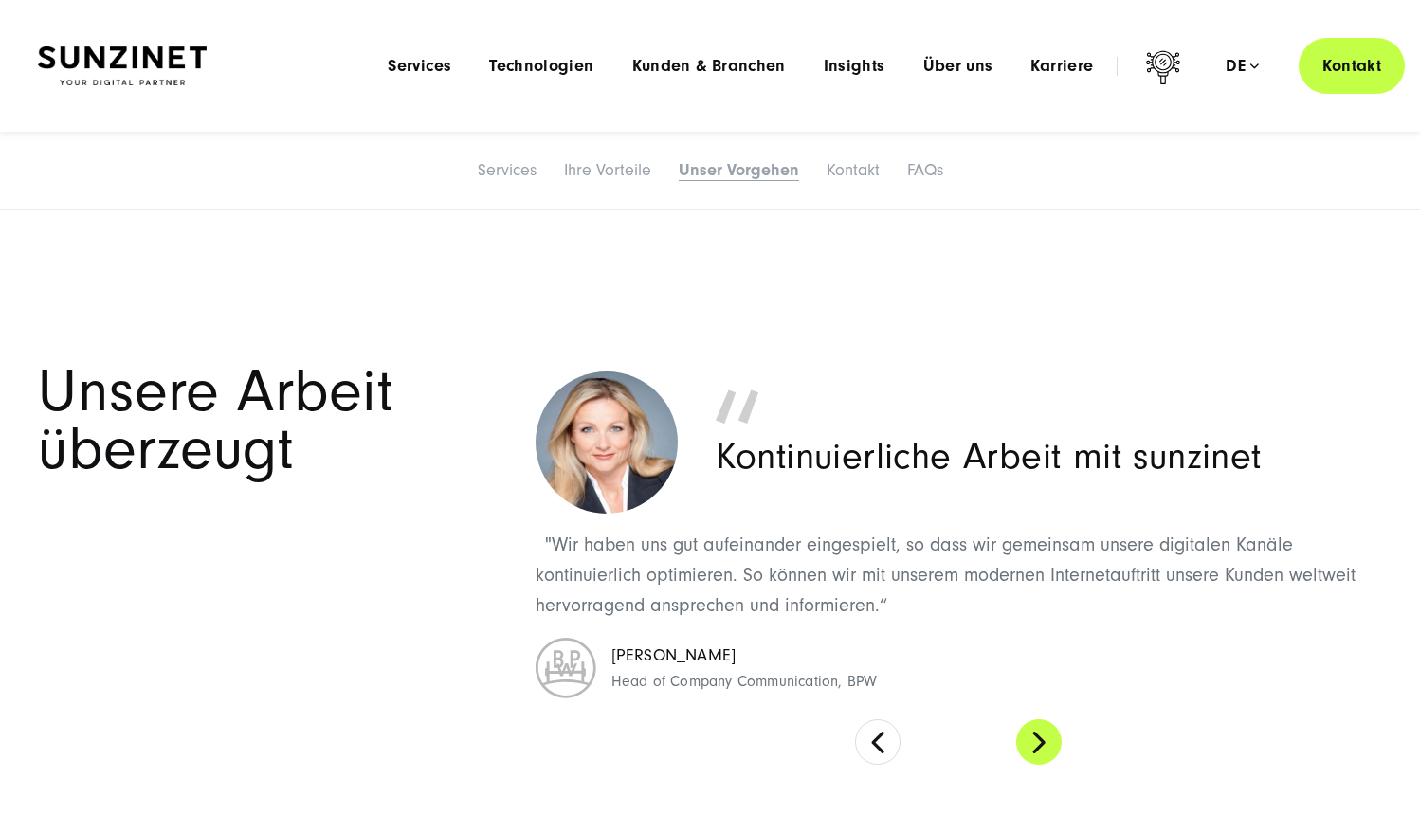
click at [1044, 720] on button at bounding box center [1039, 743] width 46 height 46
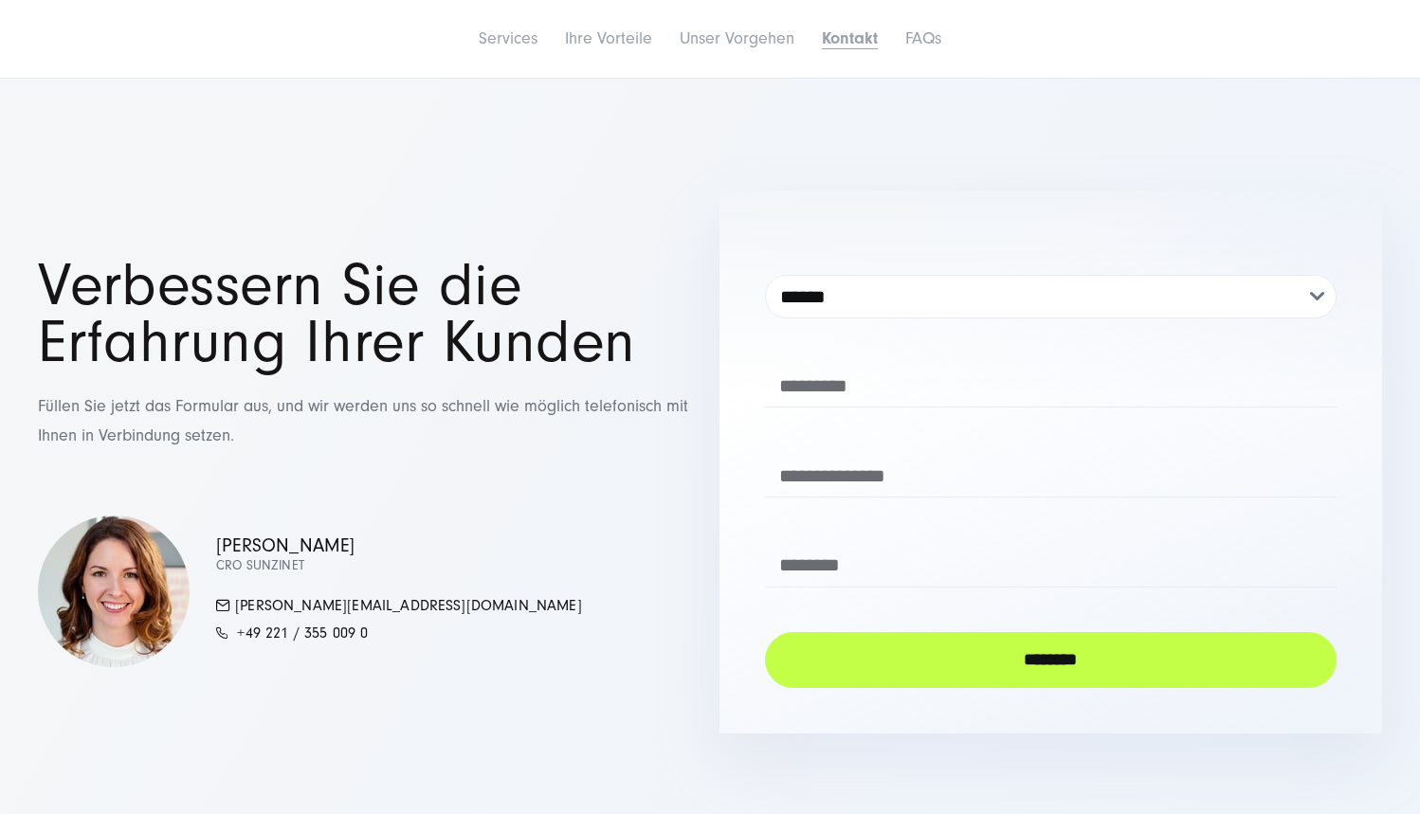
scroll to position [8032, 0]
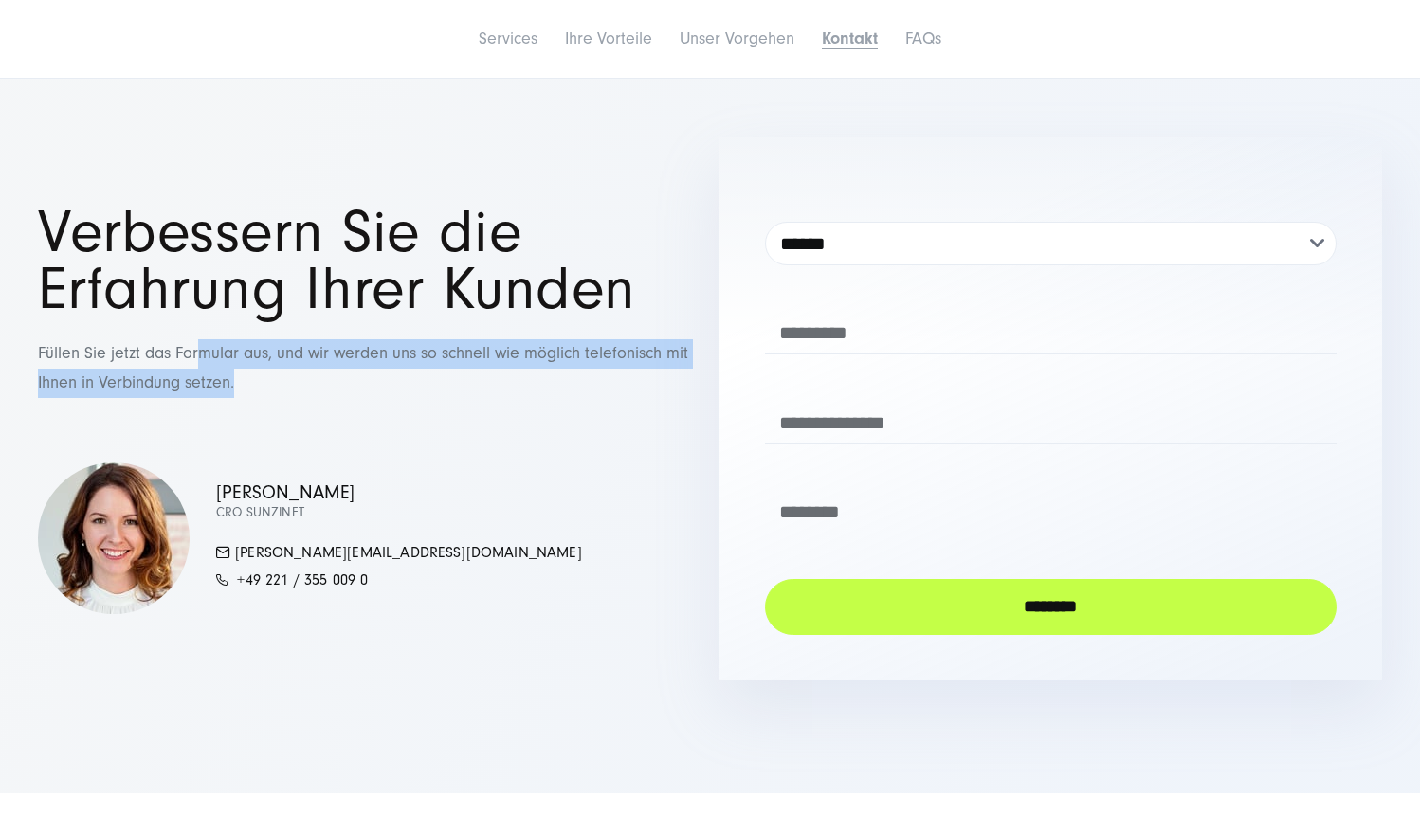
drag, startPoint x: 205, startPoint y: 313, endPoint x: 454, endPoint y: 344, distance: 251.3
click at [454, 344] on p "Füllen Sie jetzt das Formular aus, und wir werden uns so schnell wie möglich te…" at bounding box center [369, 368] width 663 height 58
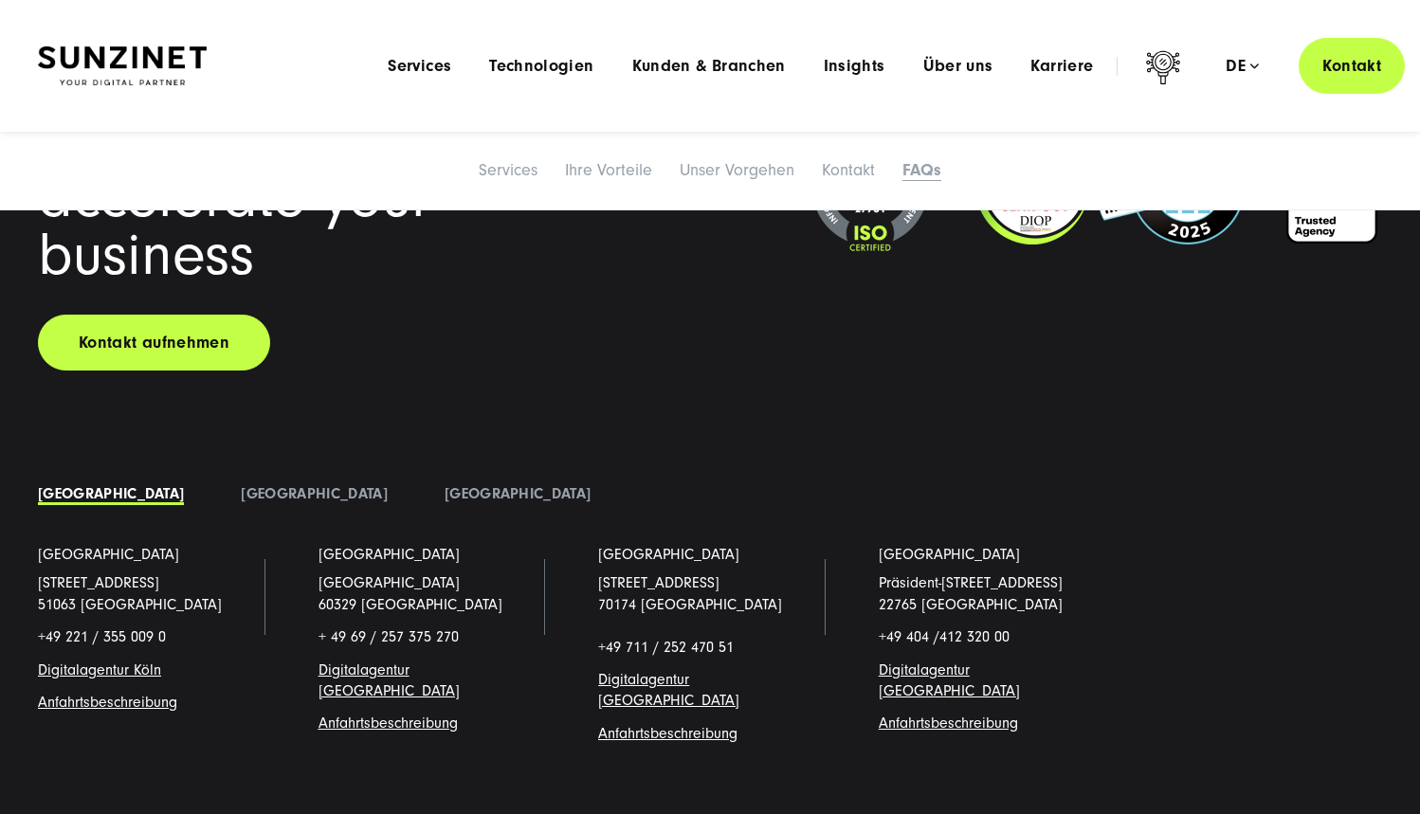
scroll to position [9311, 0]
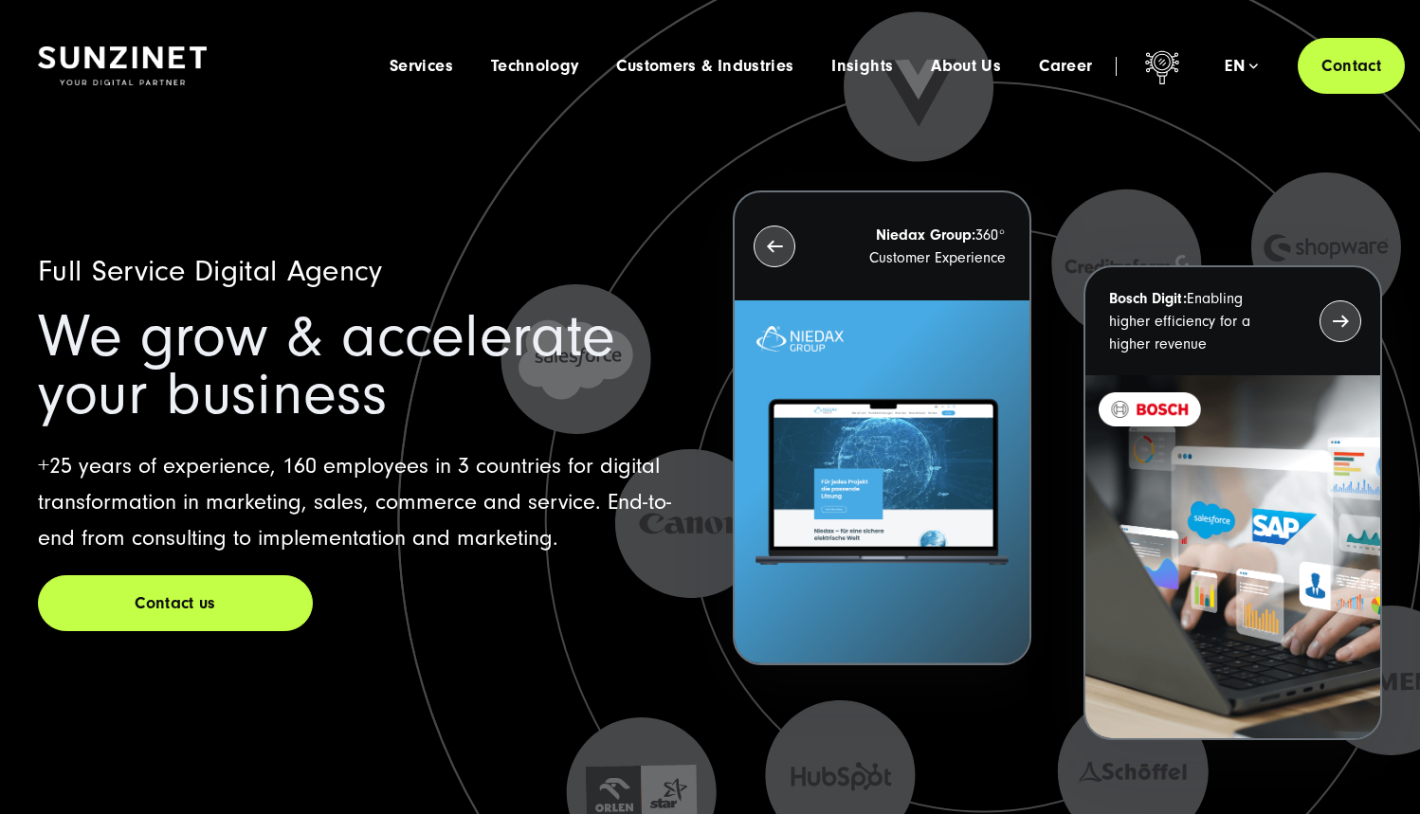
click at [616, 379] on h2 "We grow & accelerate your business" at bounding box center [362, 366] width 649 height 116
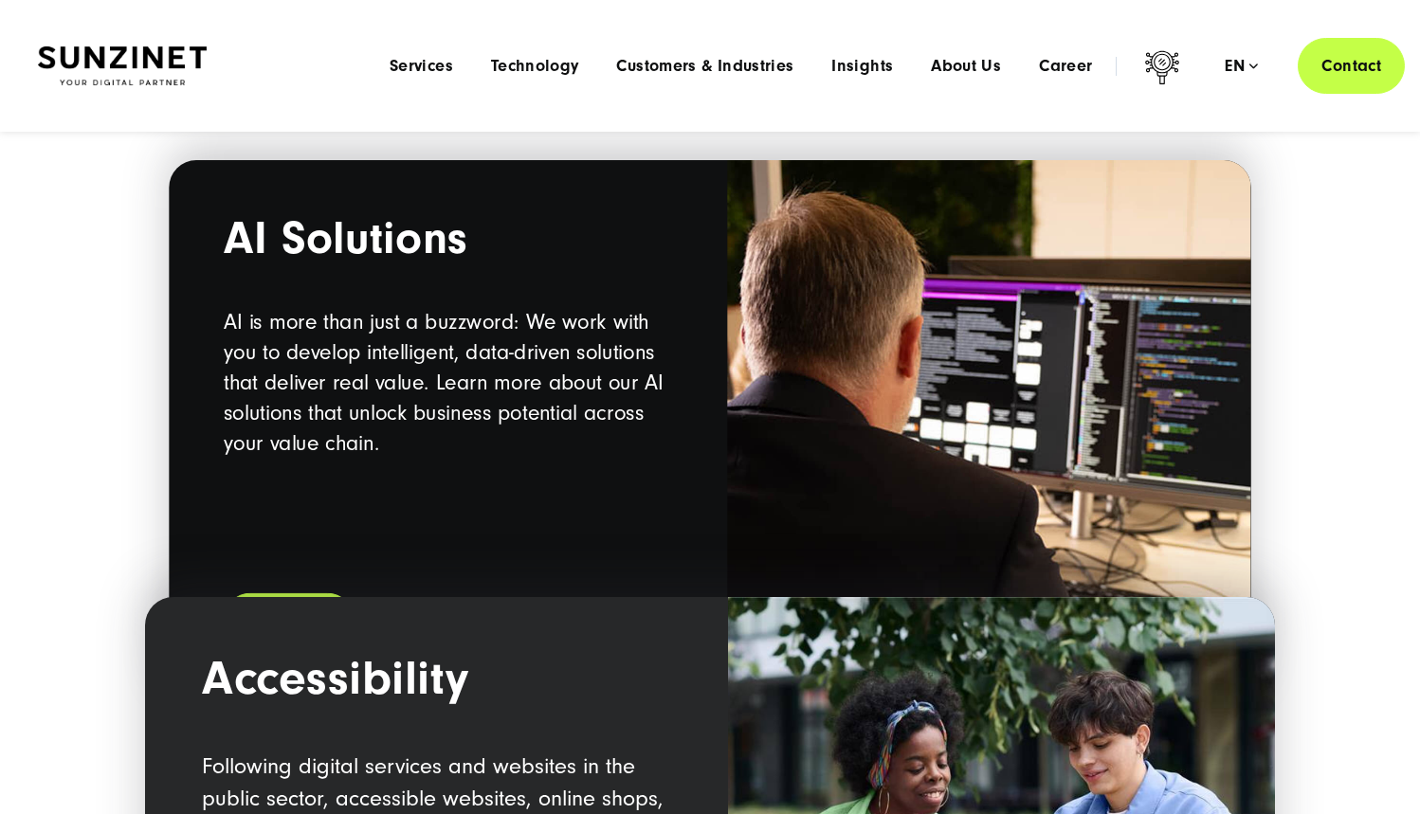
scroll to position [834, 0]
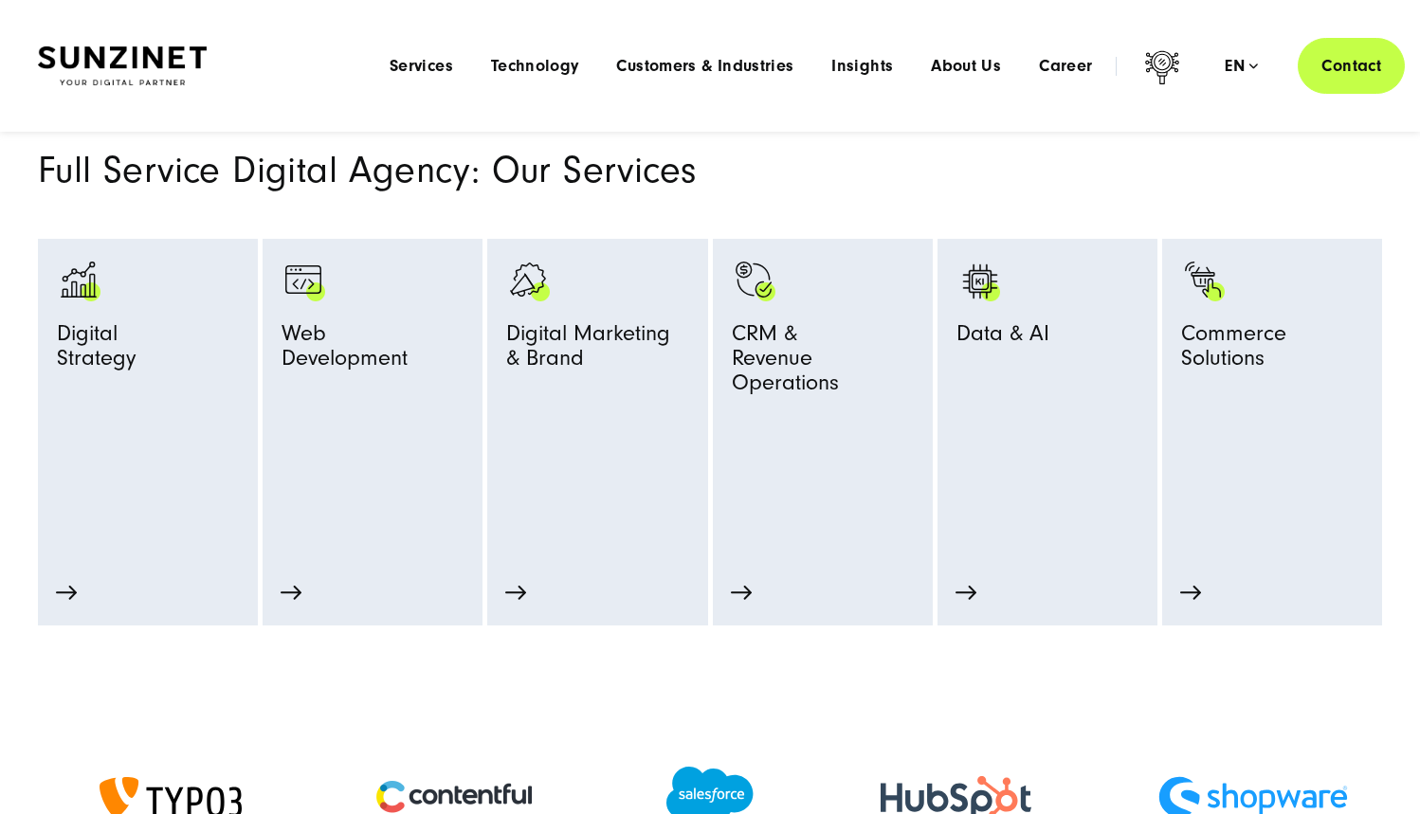
click at [653, 78] on div "Menu Services Menu Full Service Digital Agency We solve complex challenges and …" at bounding box center [888, 66] width 1034 height 56
click at [666, 62] on span "Customers & Industries" at bounding box center [704, 66] width 177 height 19
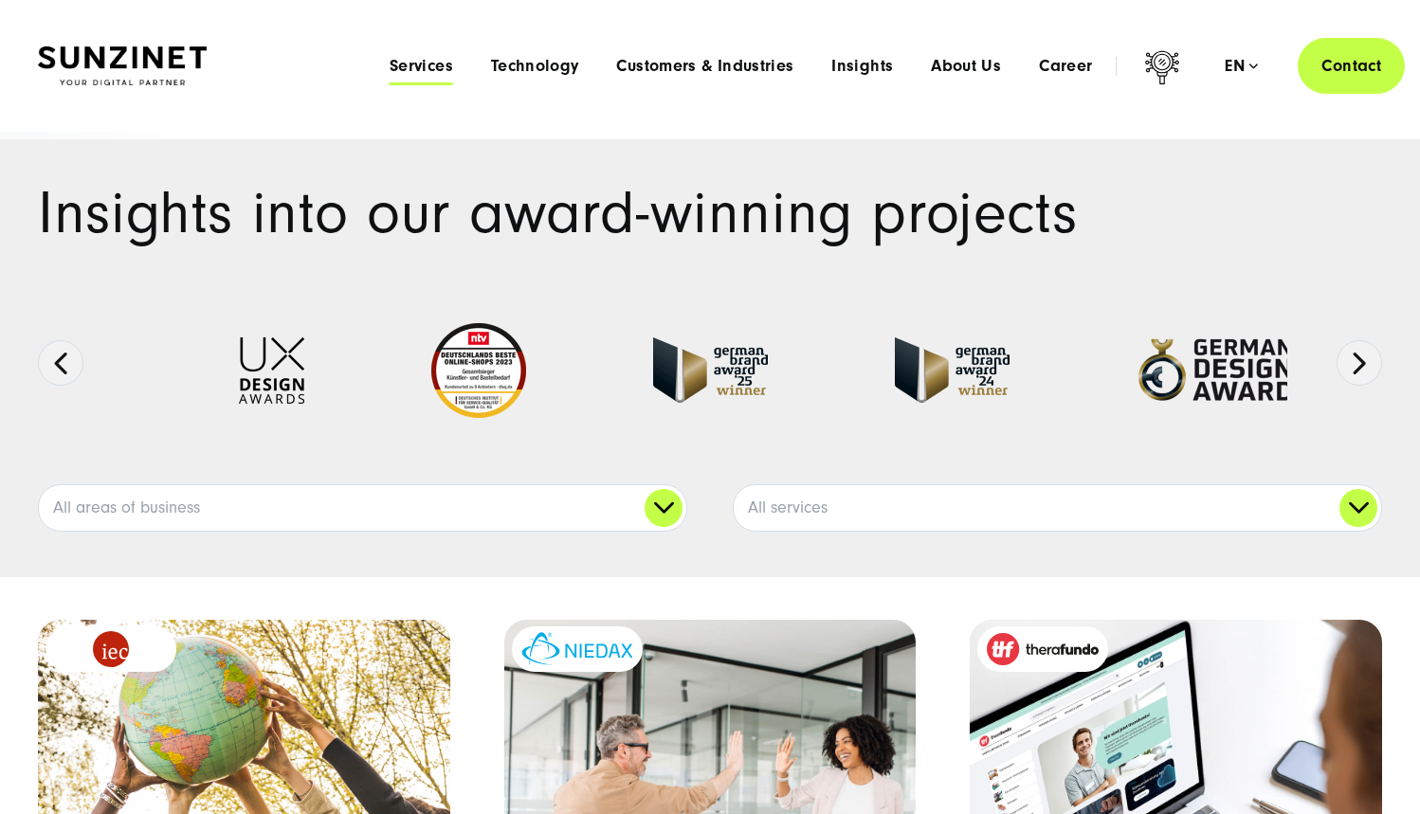
click at [452, 67] on span "Services" at bounding box center [422, 66] width 64 height 19
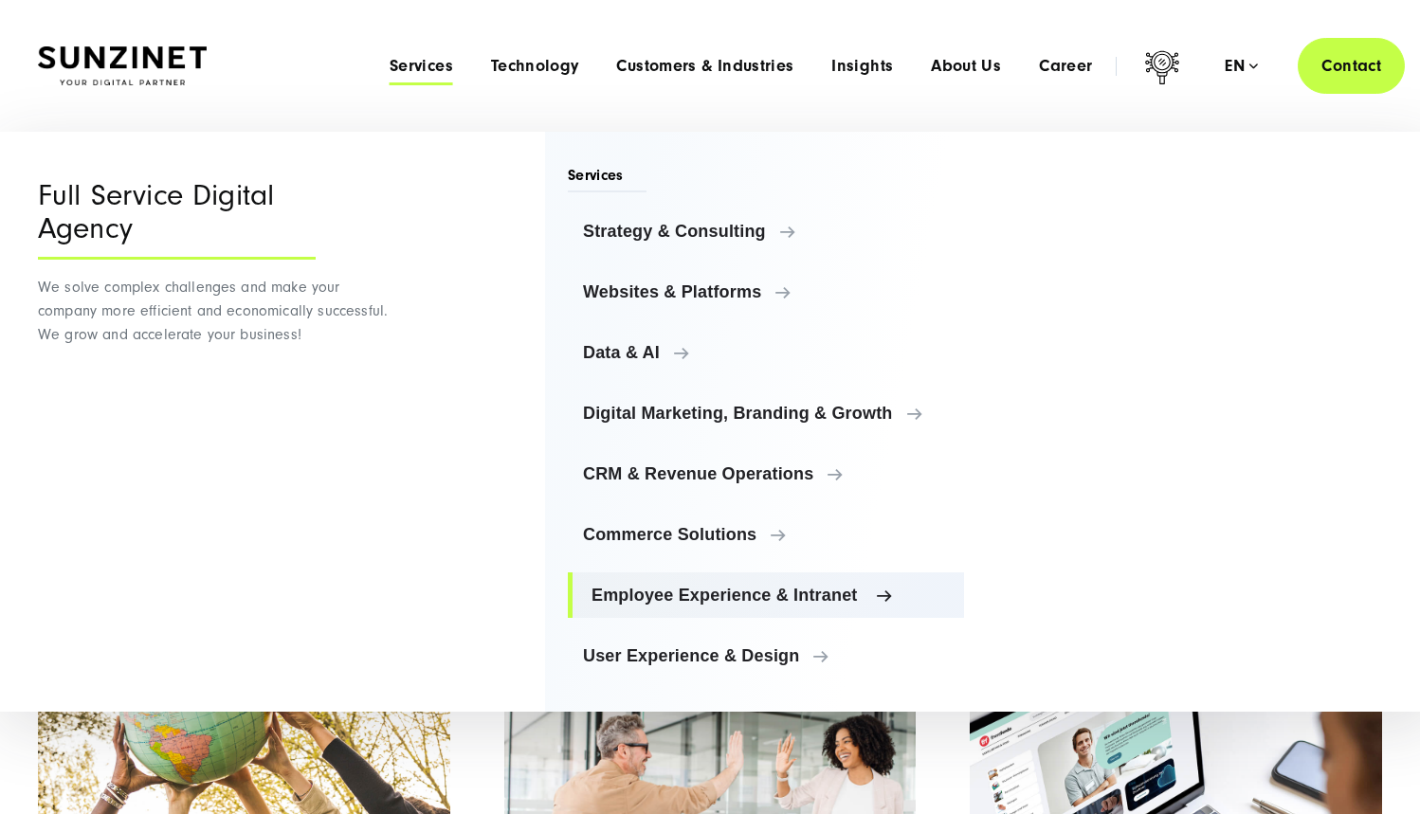
click at [727, 589] on span "Employee Experience & Intranet" at bounding box center [770, 595] width 357 height 19
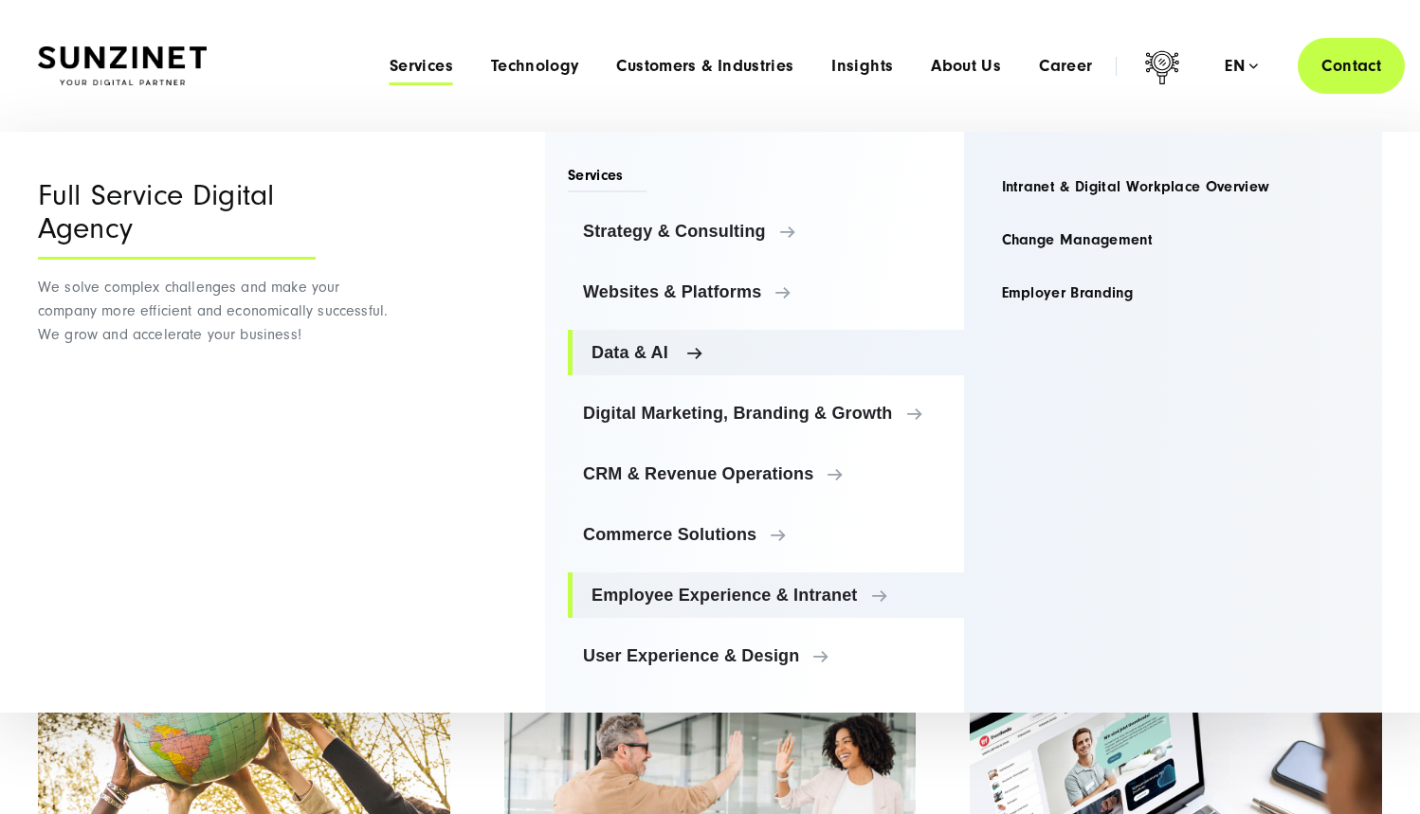
click at [675, 356] on span "Data & AI" at bounding box center [770, 352] width 357 height 19
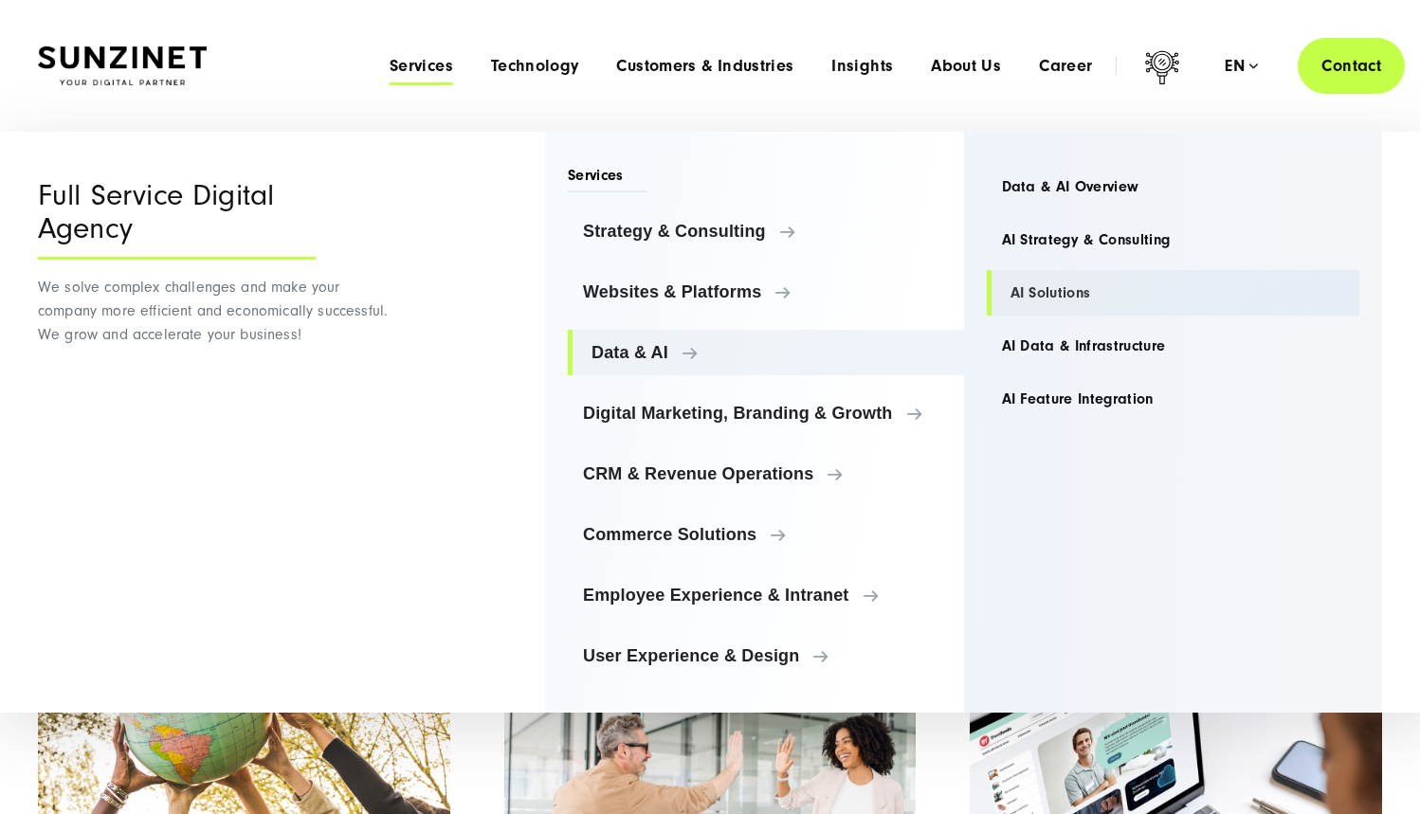
click at [1062, 294] on link "AI Solutions" at bounding box center [1174, 293] width 374 height 46
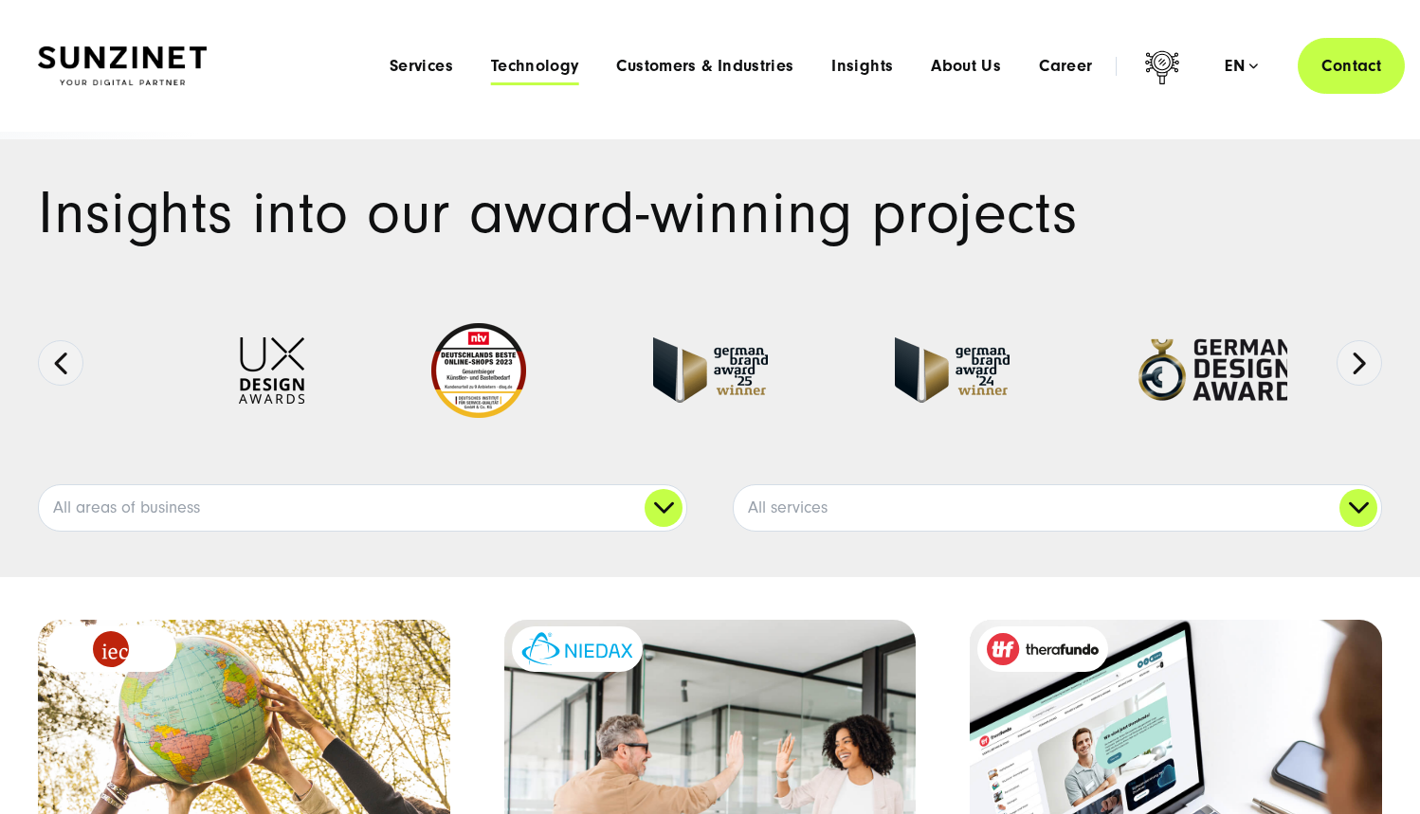
click at [553, 66] on span "Technology" at bounding box center [535, 66] width 88 height 19
click at [641, 66] on span "Customers & Industries" at bounding box center [704, 66] width 177 height 19
click at [825, 72] on li "Insights Menu Expert Insights We share our expert knowledge on the latest trend…" at bounding box center [862, 66] width 100 height 20
click at [843, 71] on span "Insights" at bounding box center [862, 66] width 62 height 19
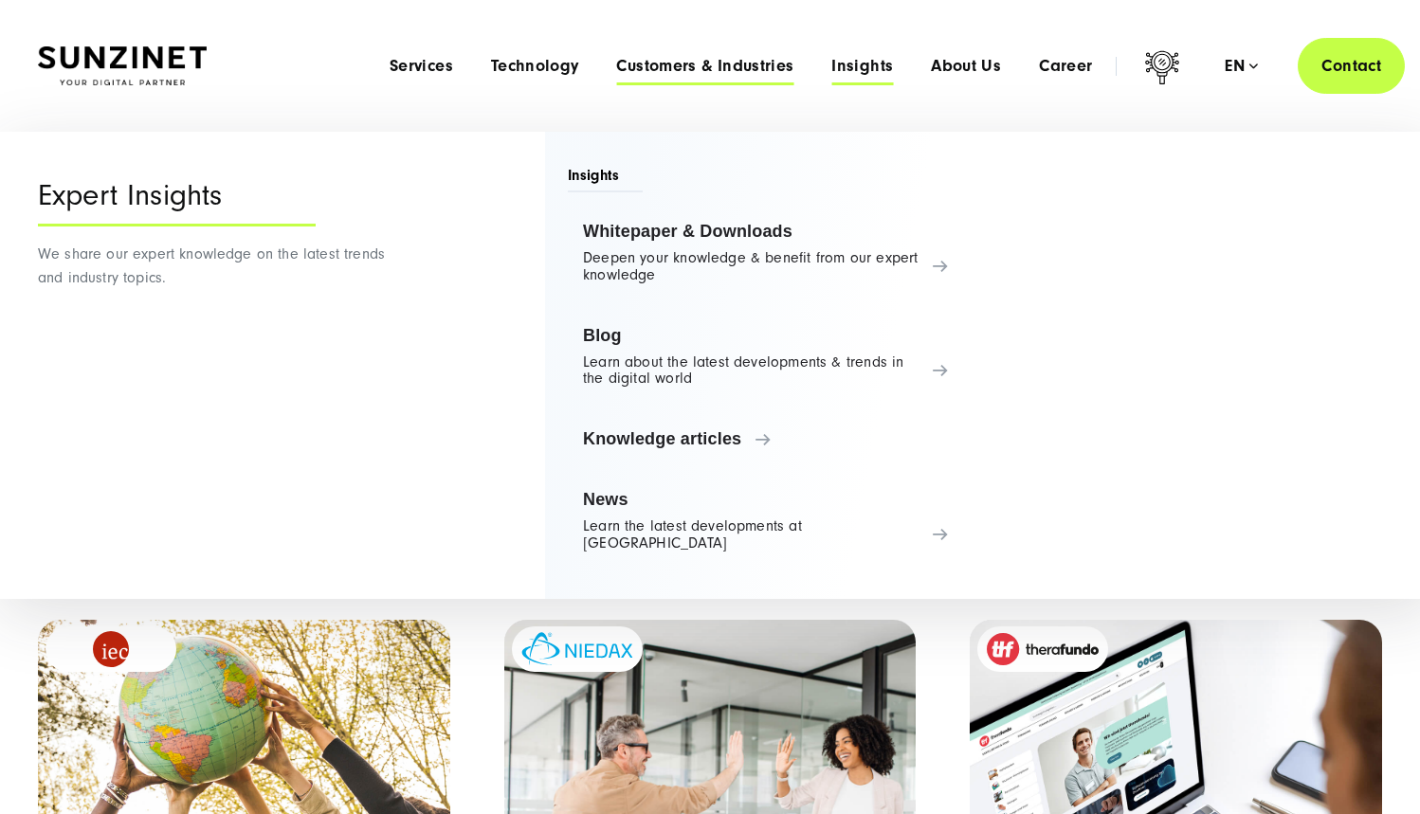
click at [750, 70] on span "Customers & Industries" at bounding box center [704, 66] width 177 height 19
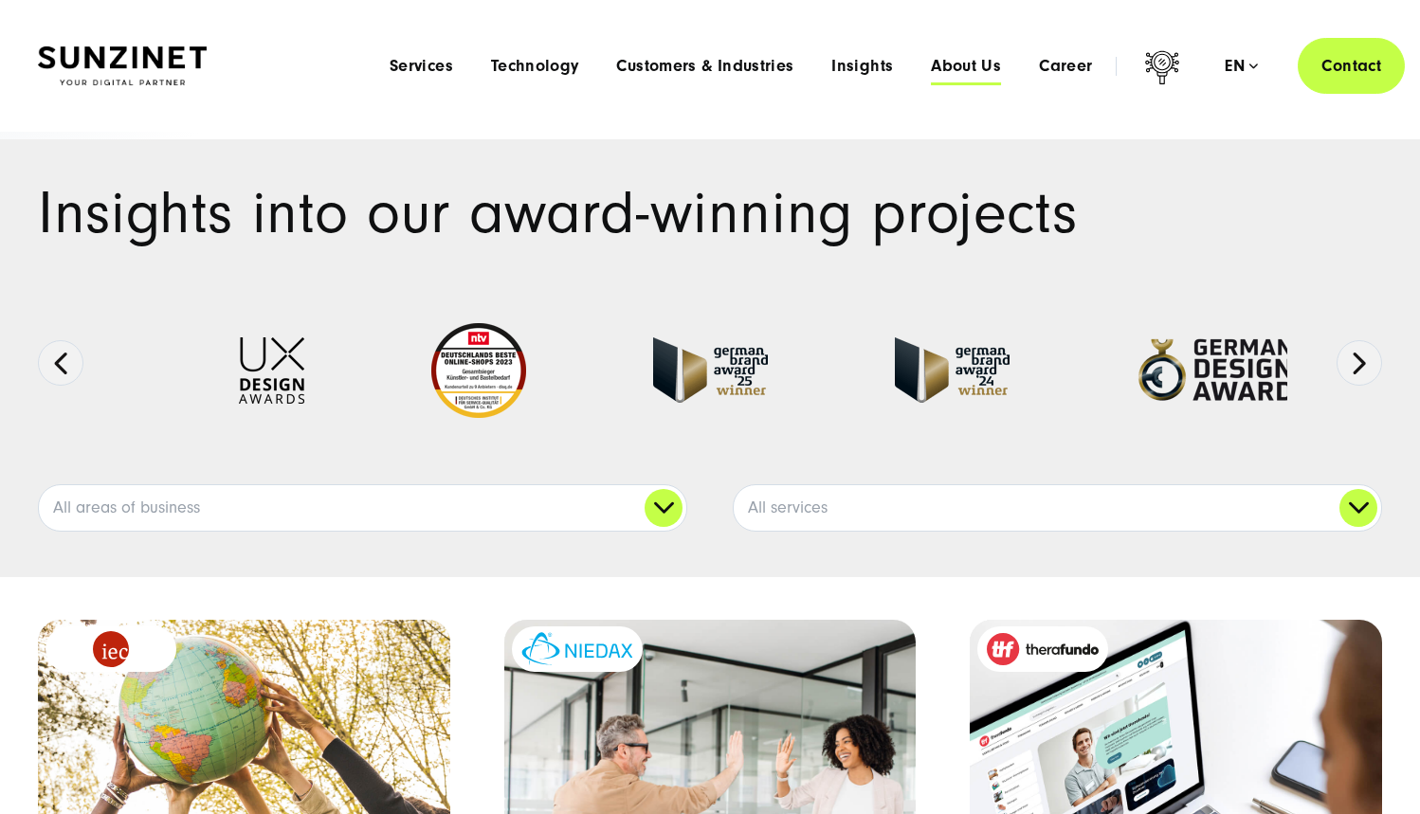
click at [960, 75] on span "About Us" at bounding box center [966, 66] width 70 height 19
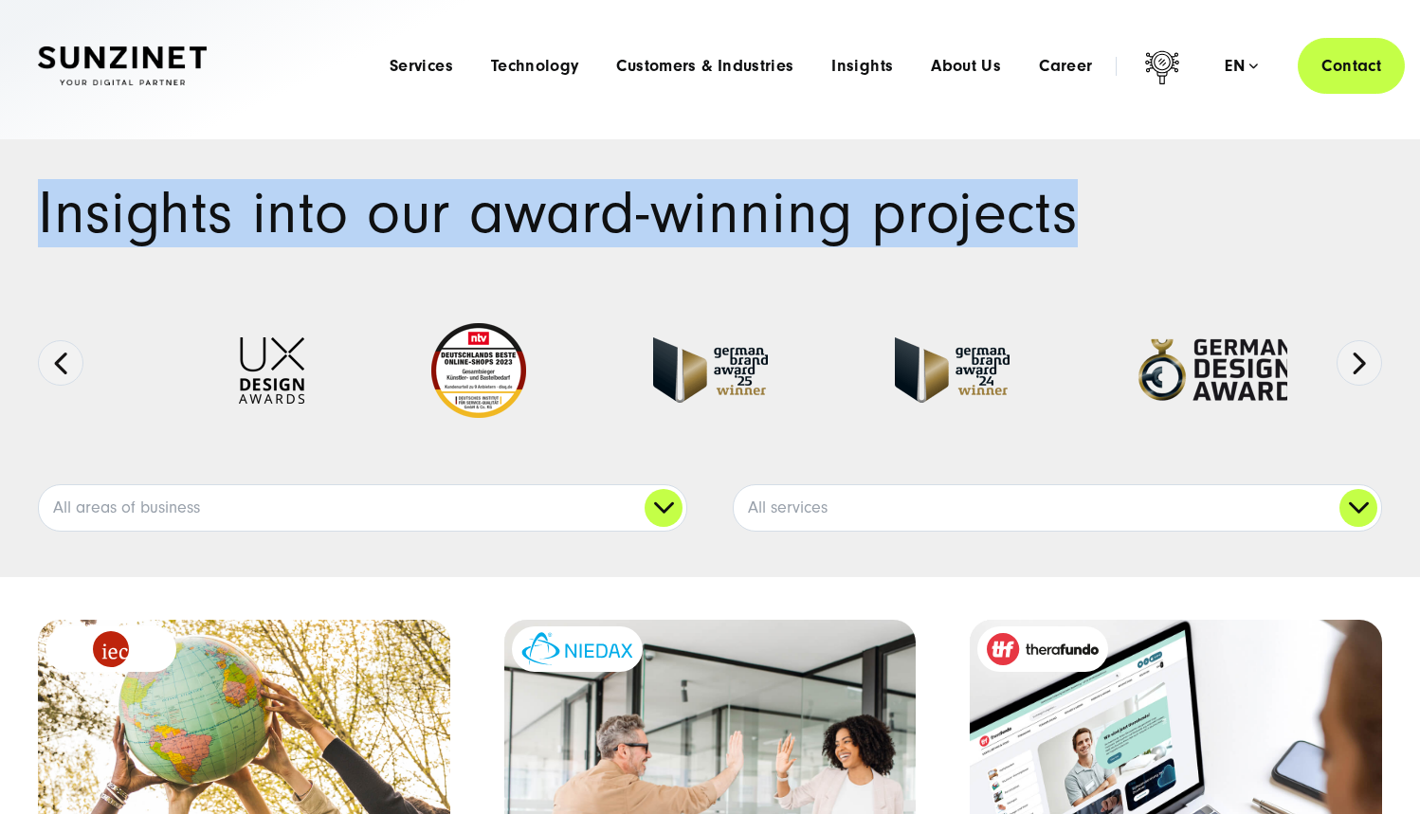
drag, startPoint x: 1123, startPoint y: 222, endPoint x: -148, endPoint y: 187, distance: 1271.8
copy h1 "Insights into our award-winning projects"
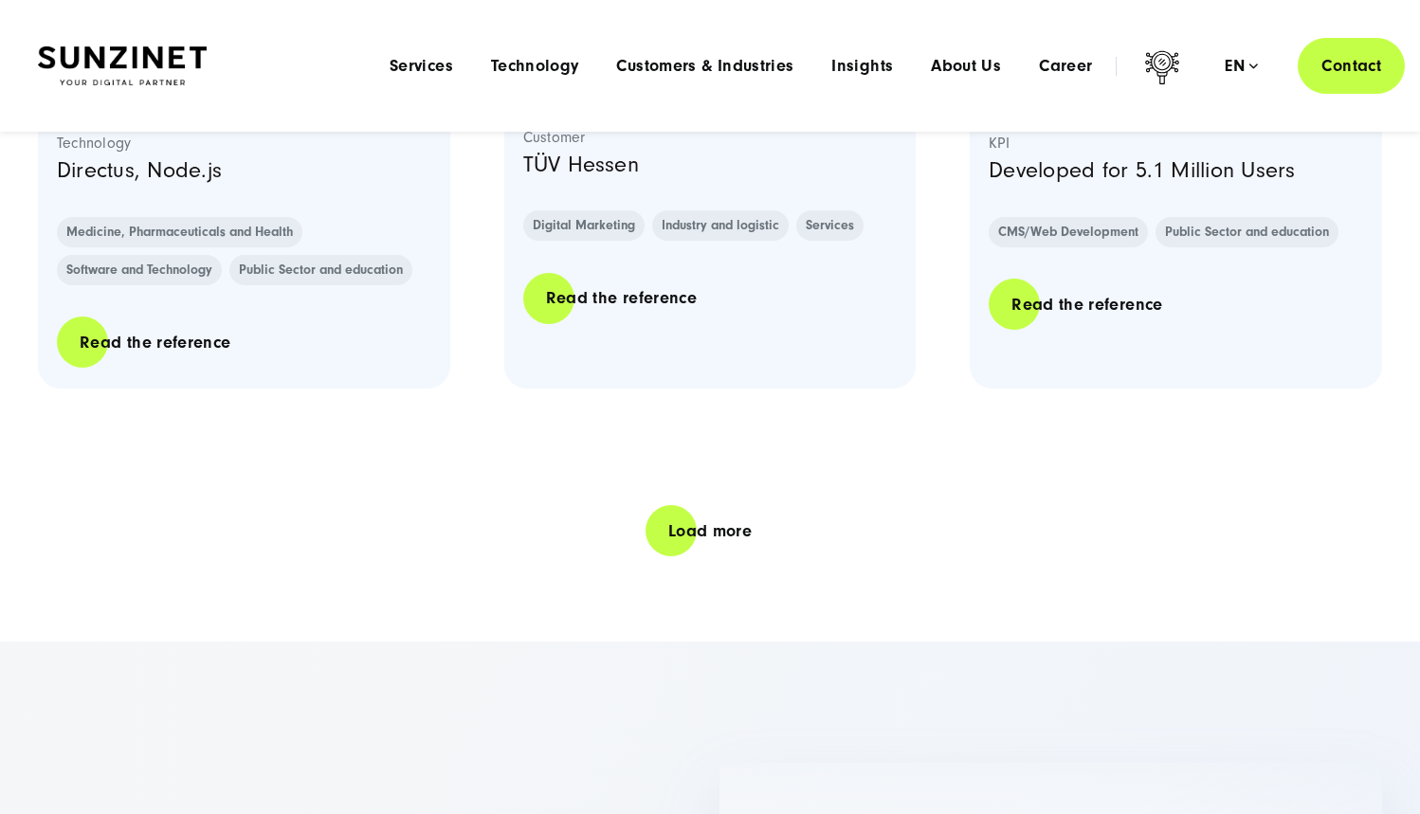
scroll to position [3007, 0]
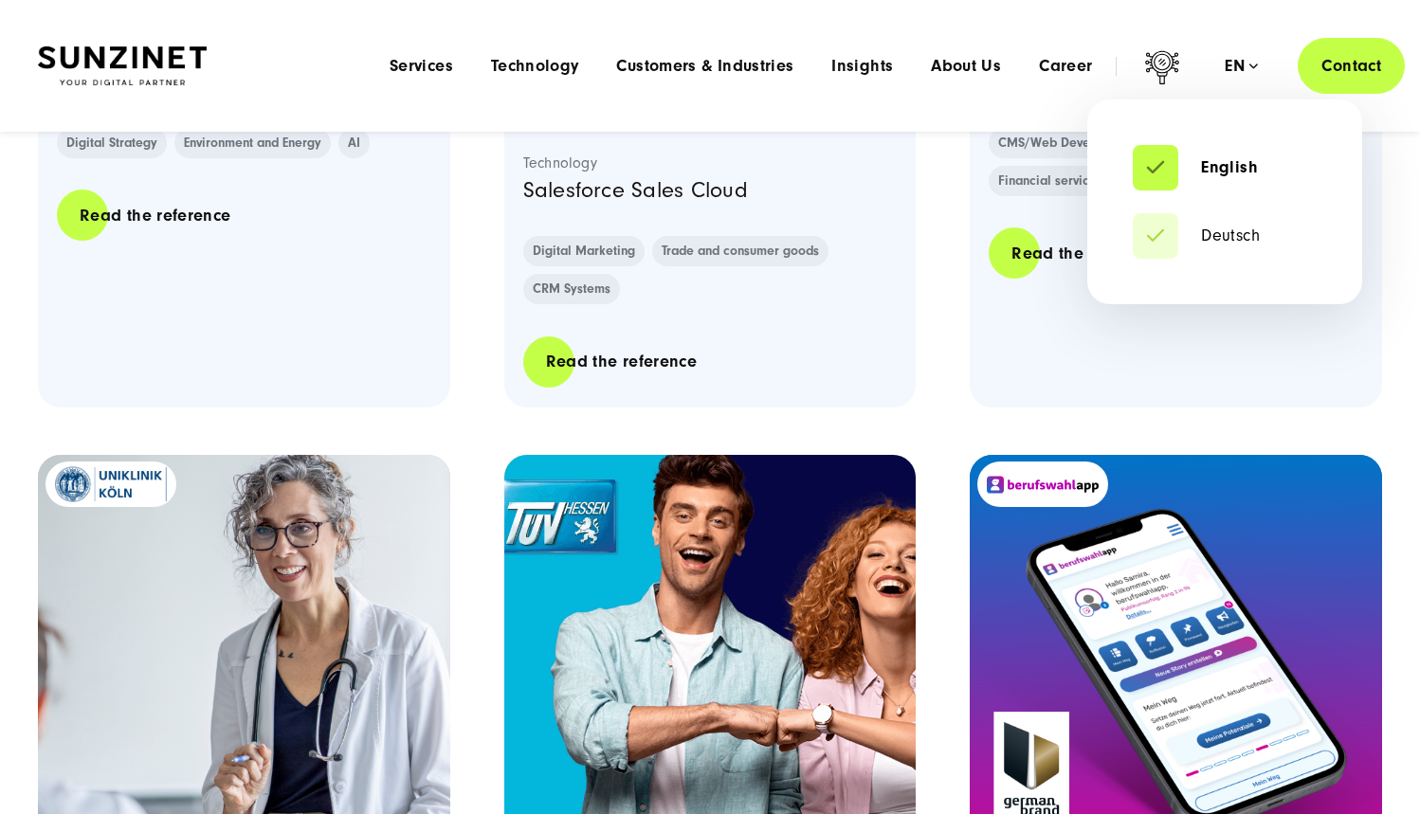
click at [1249, 69] on div "en" at bounding box center [1241, 66] width 33 height 19
click at [1250, 229] on link "Deutsch" at bounding box center [1196, 236] width 127 height 19
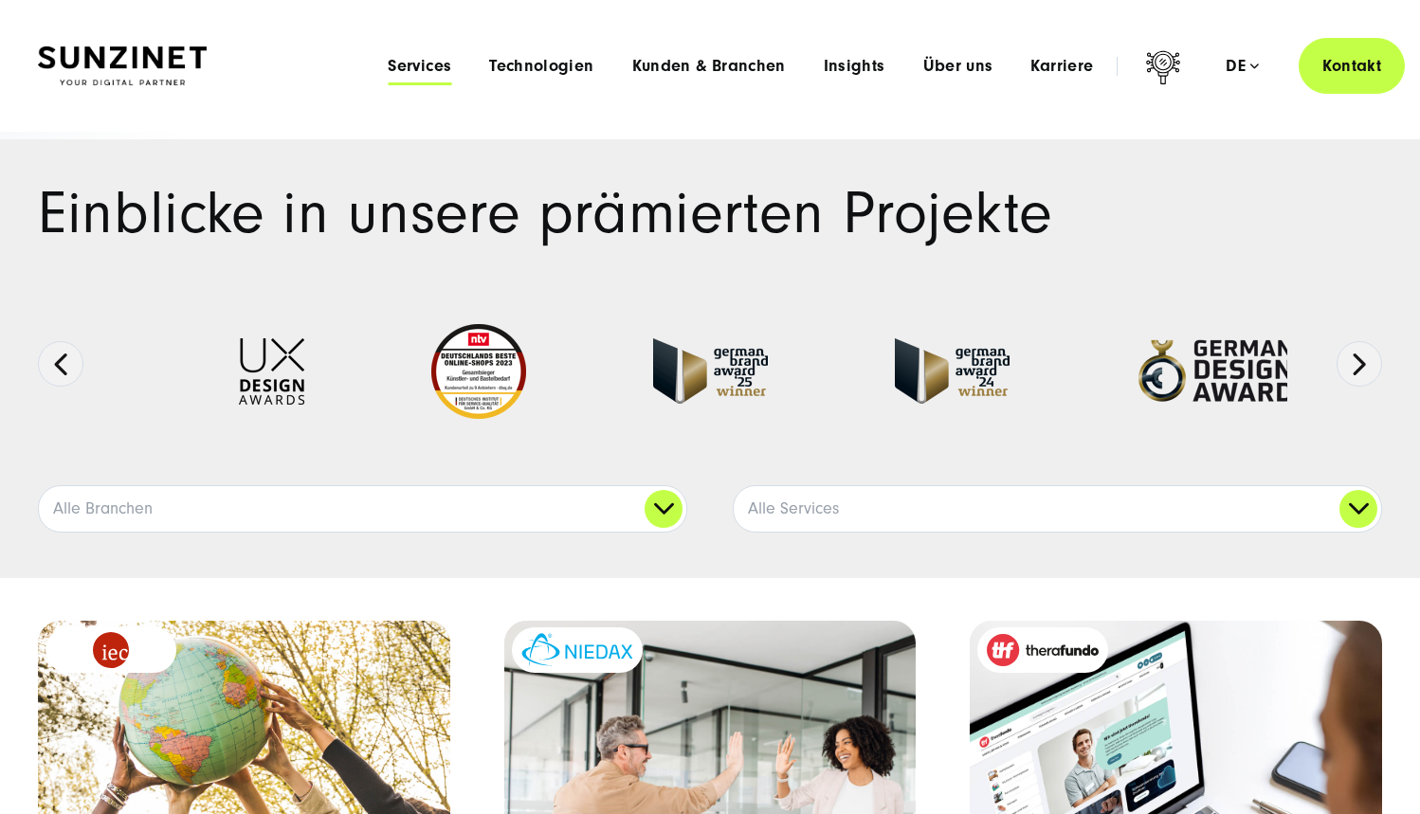
click at [424, 64] on span "Services" at bounding box center [420, 66] width 64 height 19
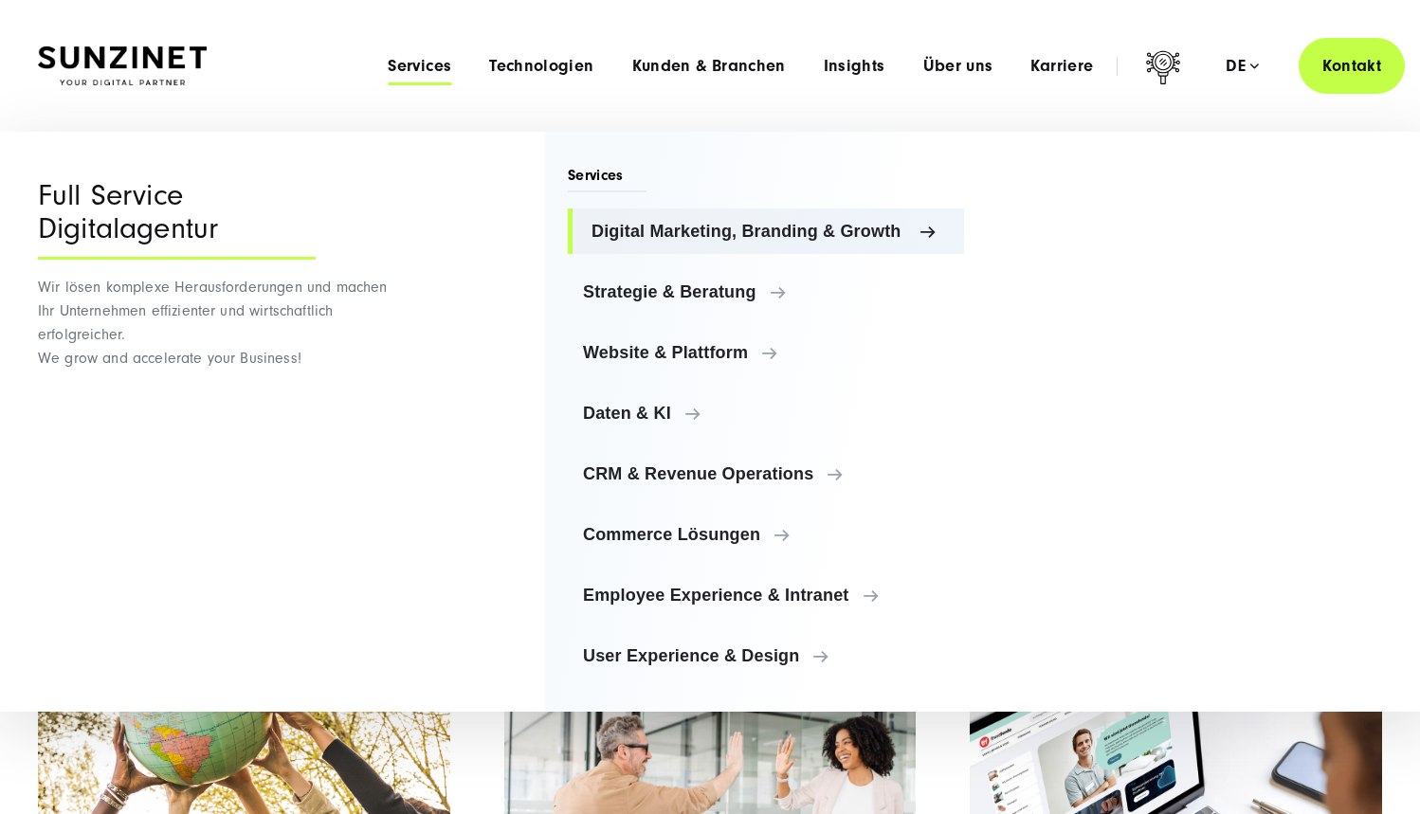
click at [658, 231] on span "Digital Marketing, Branding & Growth" at bounding box center [770, 231] width 357 height 19
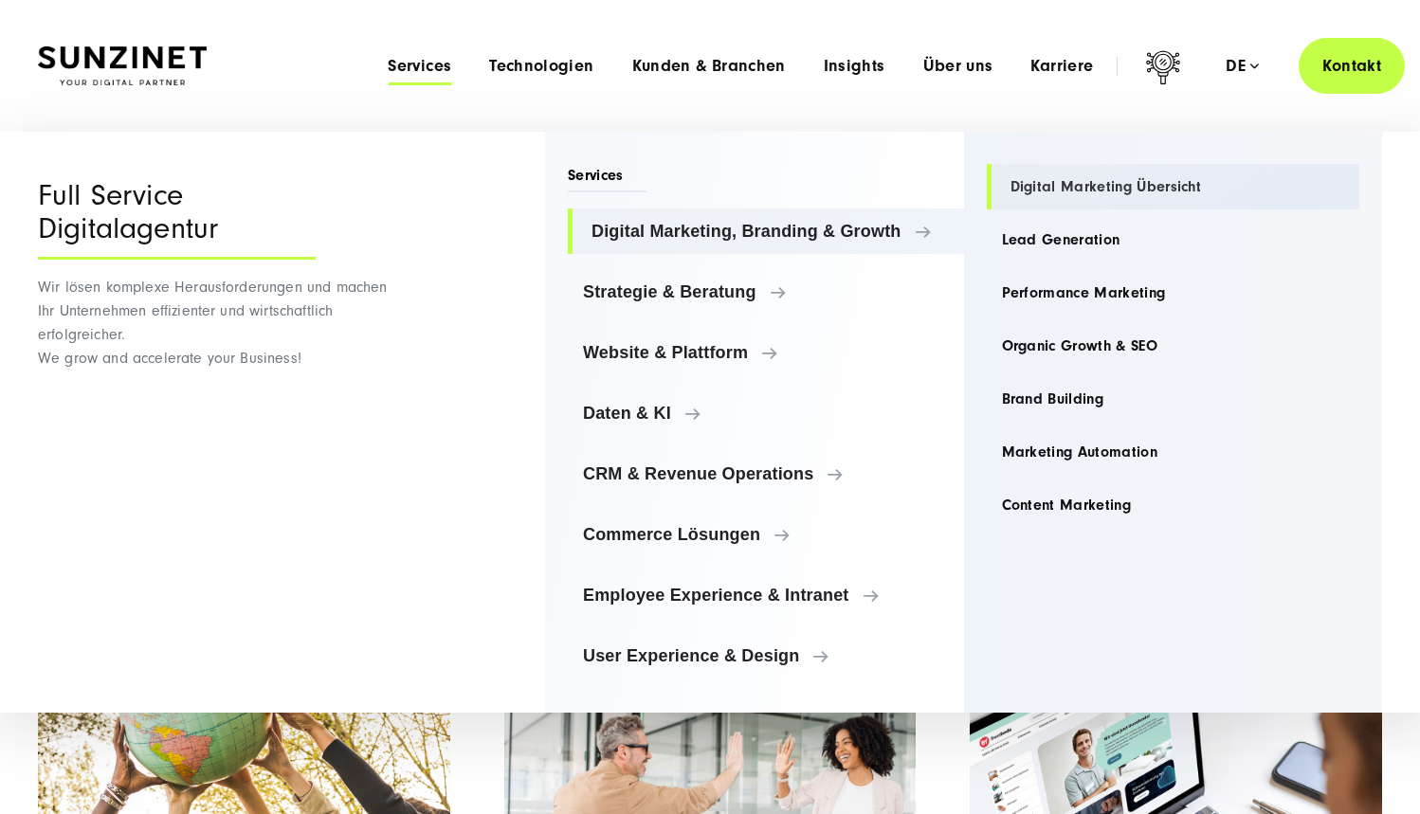
click at [1103, 190] on link "Digital Marketing Übersicht" at bounding box center [1174, 187] width 374 height 46
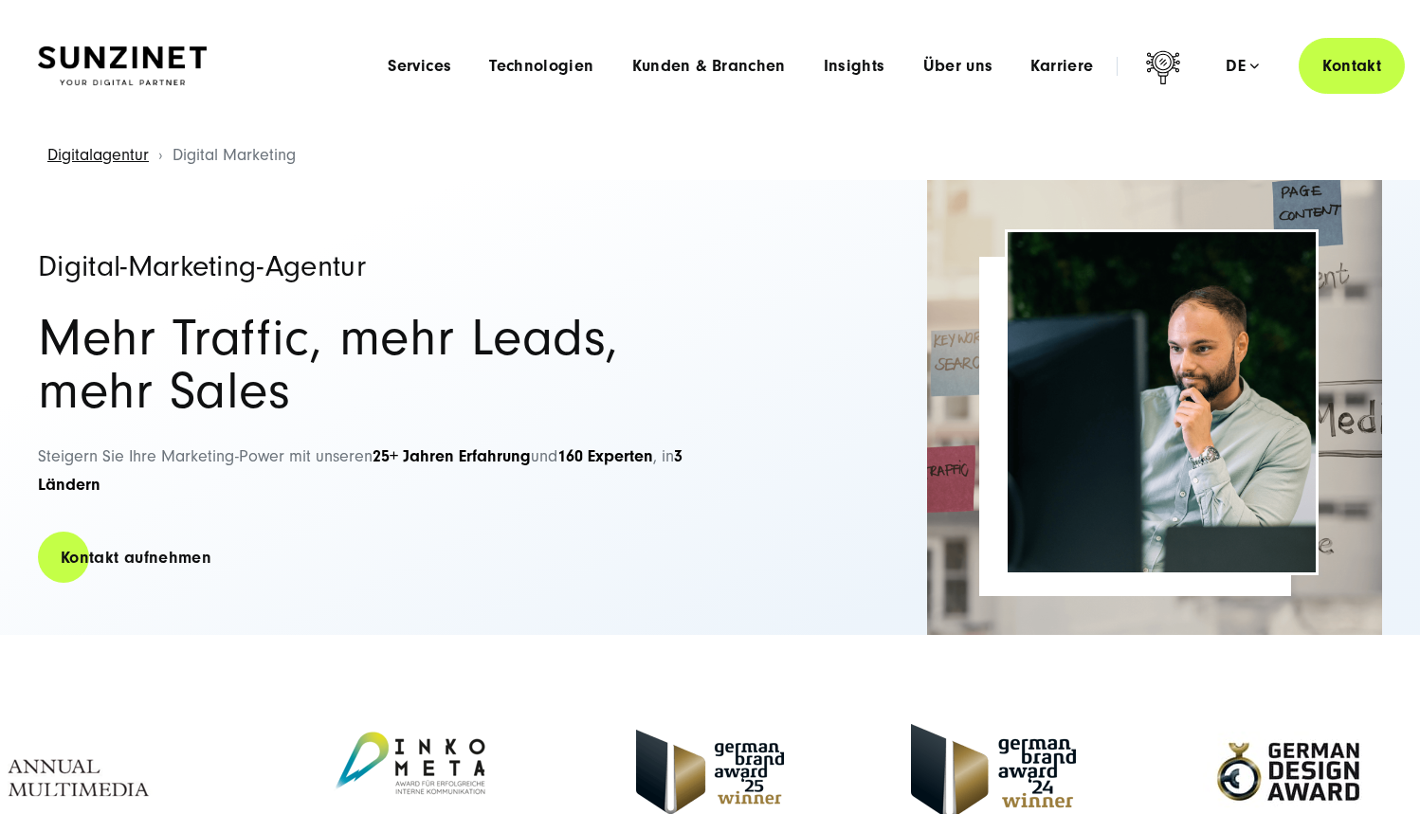
click at [194, 53] on img at bounding box center [122, 66] width 169 height 40
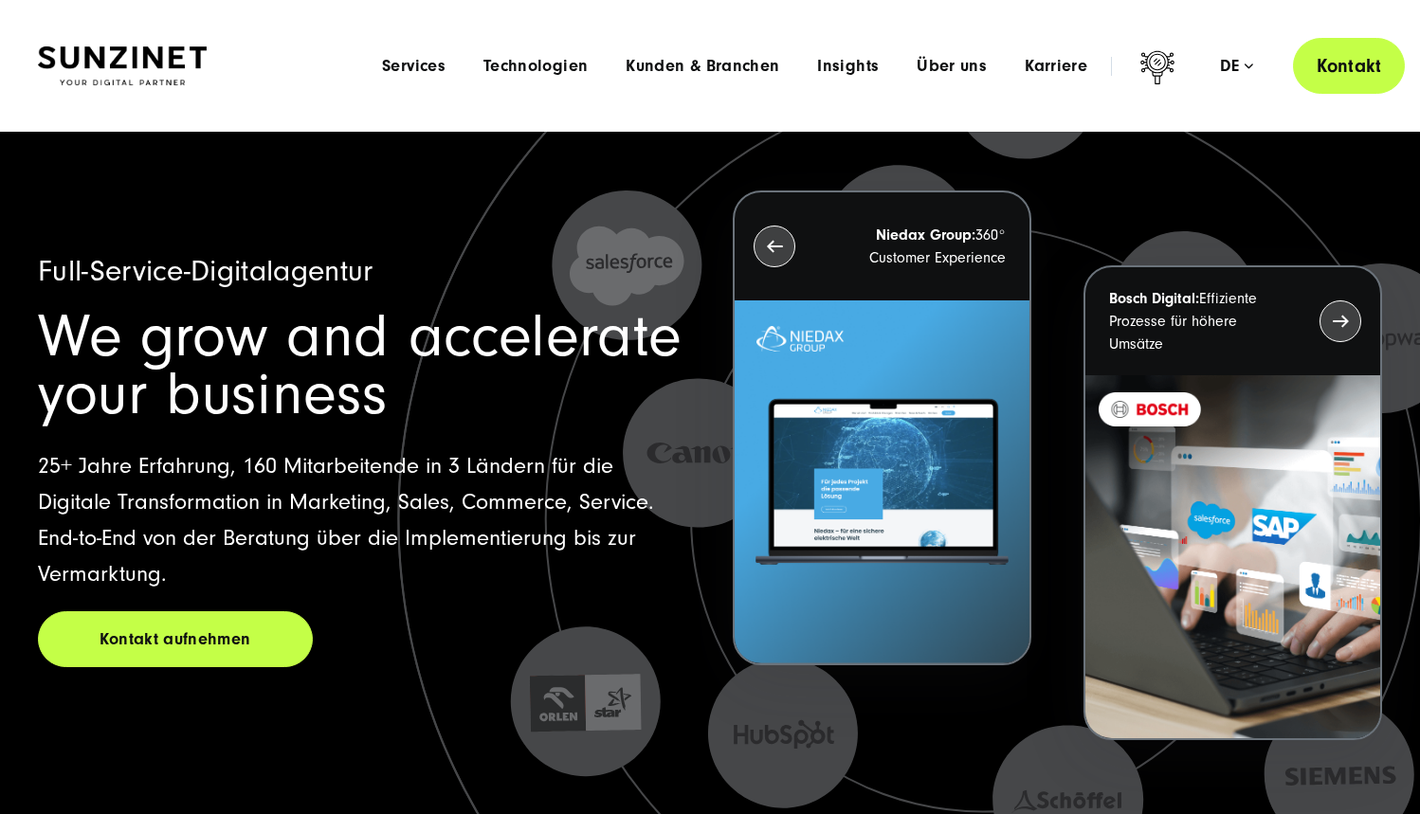
click at [1336, 58] on link "Kontakt" at bounding box center [1349, 66] width 112 height 56
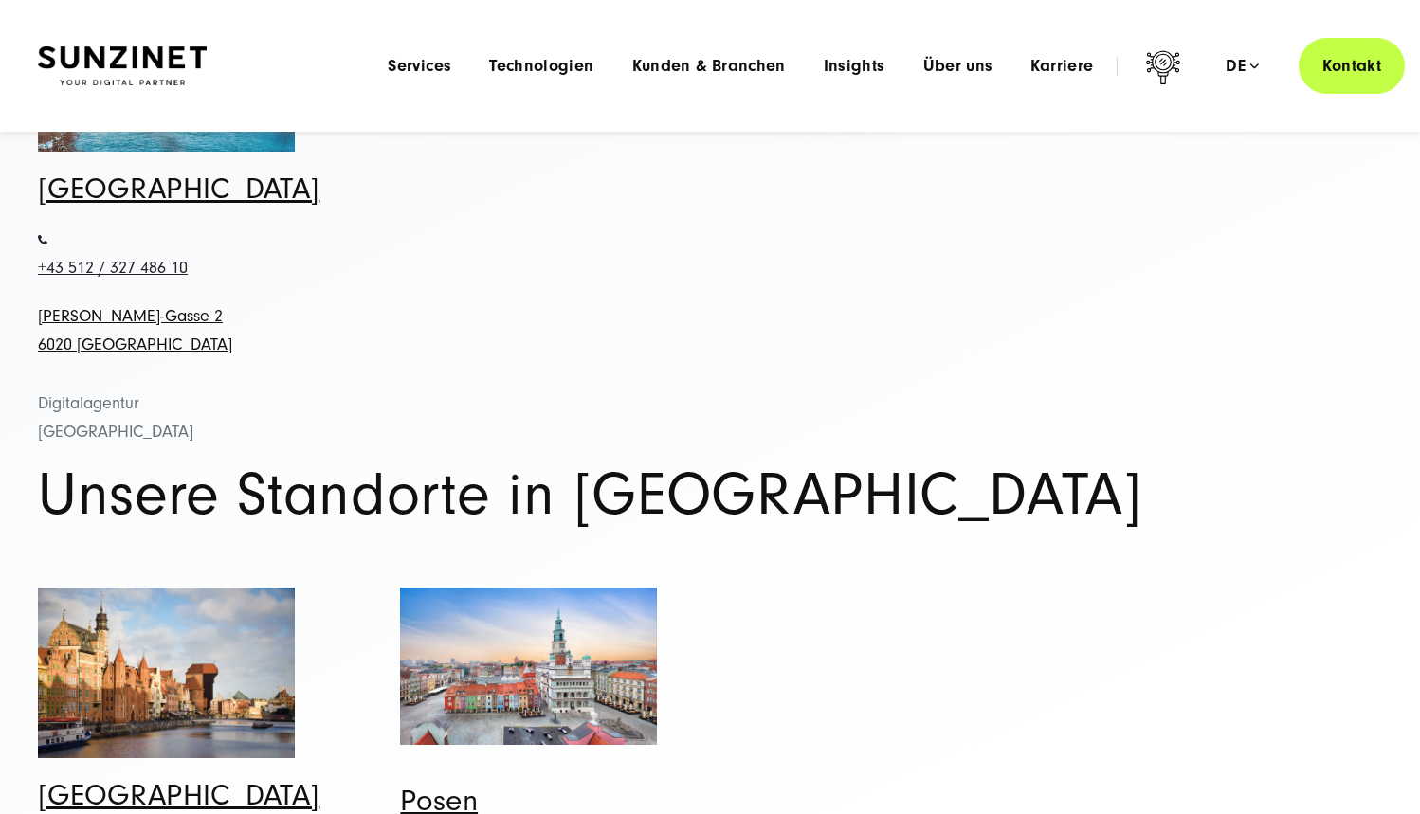
scroll to position [975, 0]
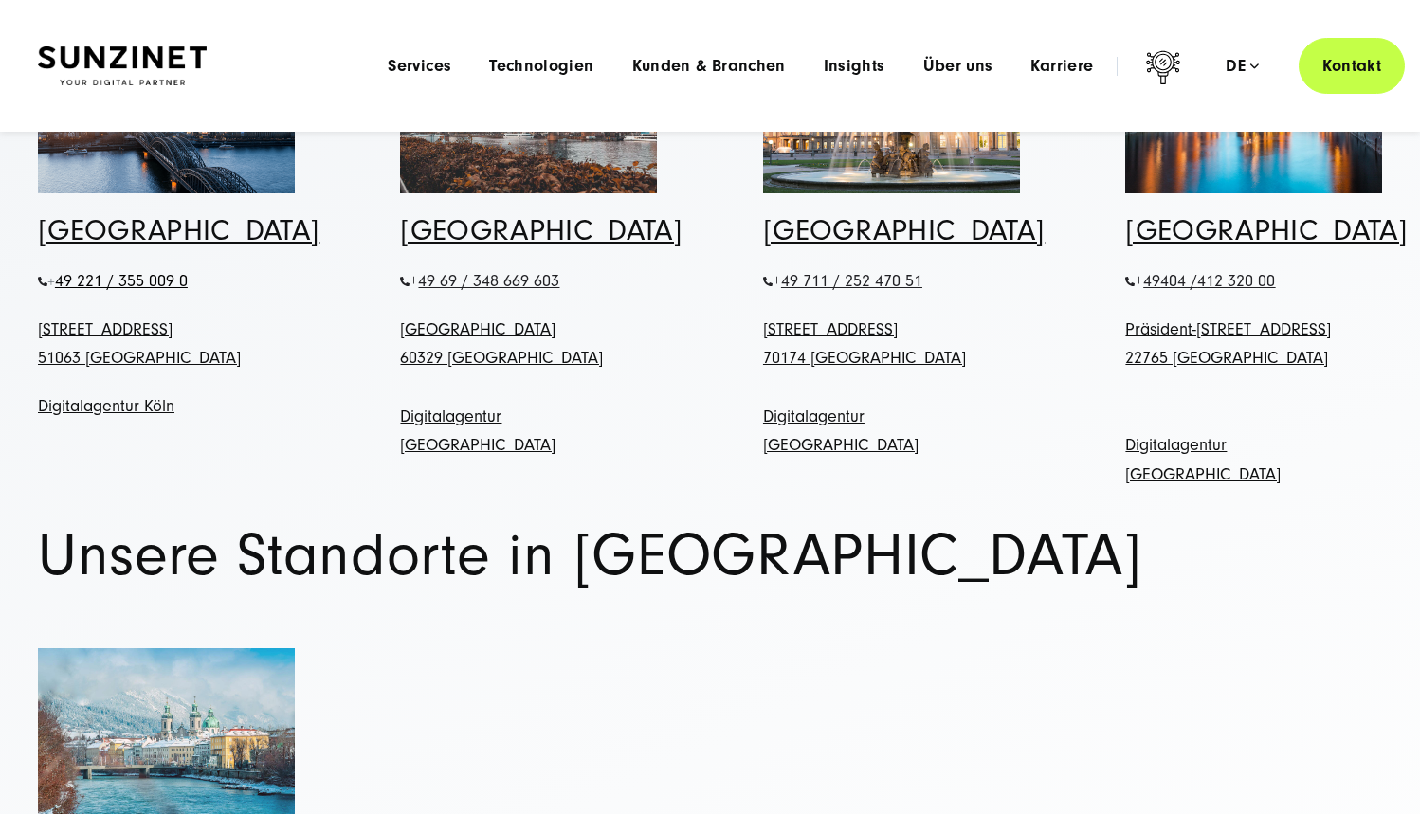
click at [191, 52] on img at bounding box center [122, 66] width 169 height 40
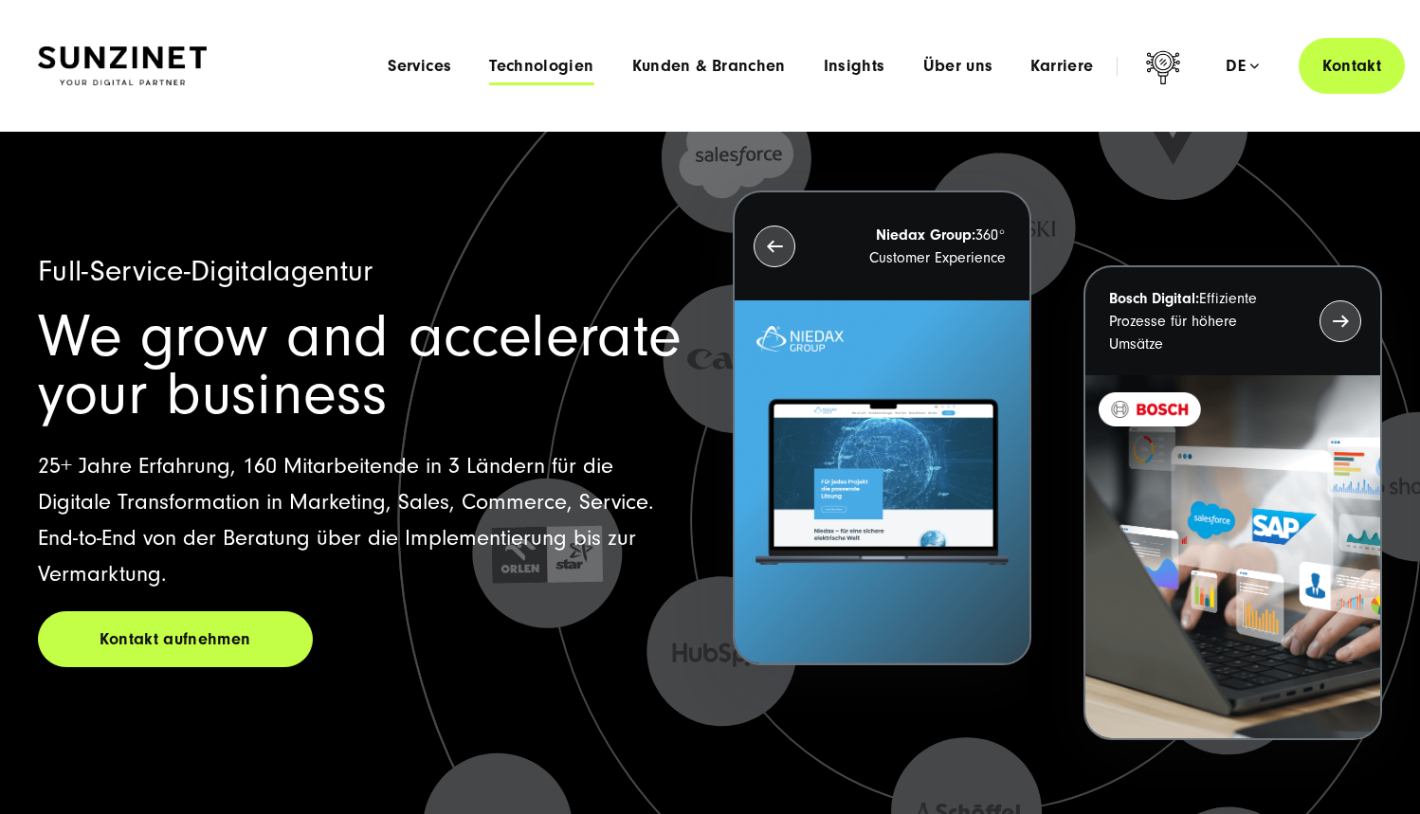
click at [529, 70] on span "Technologien" at bounding box center [541, 66] width 104 height 19
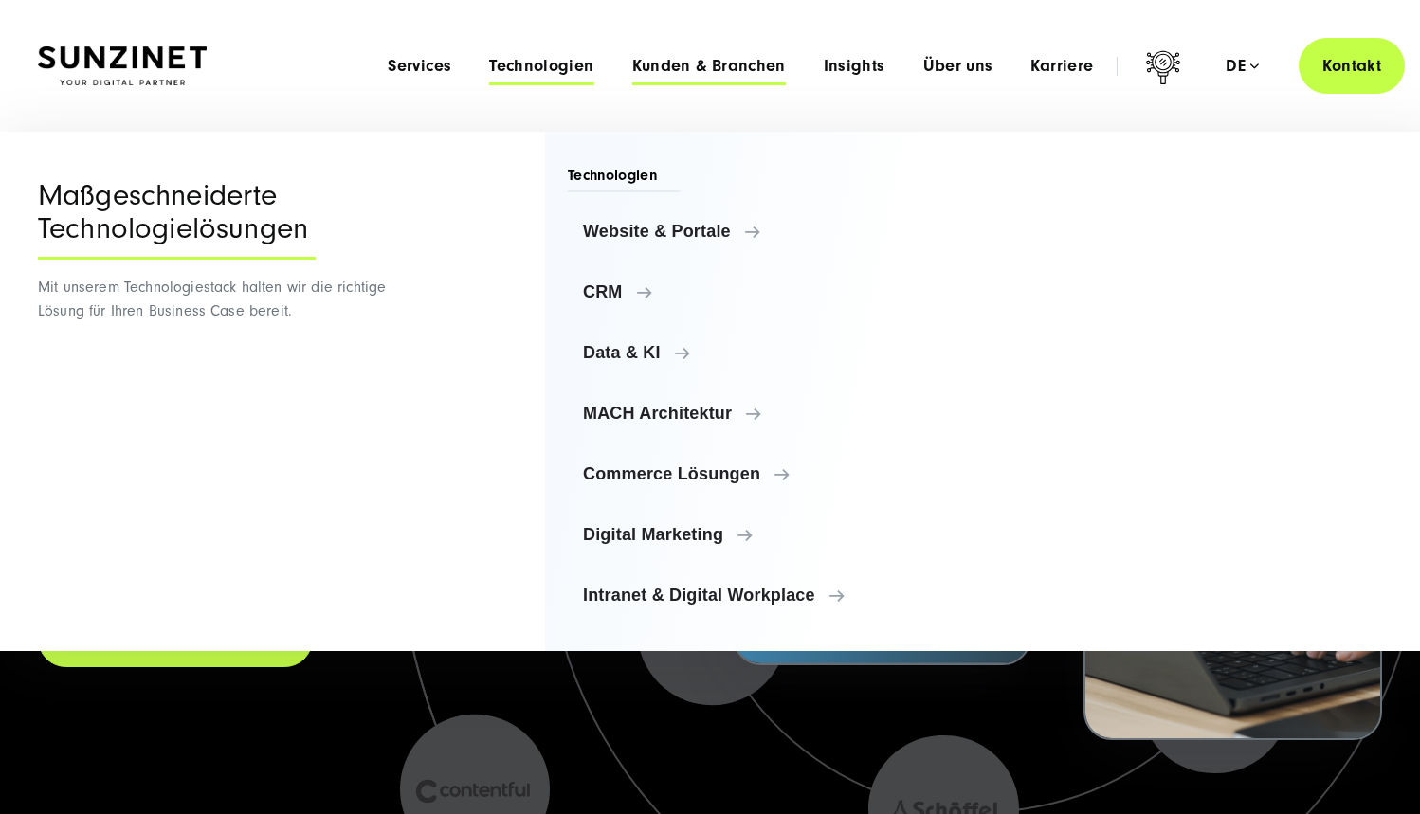
click at [665, 73] on span "Kunden & Branchen" at bounding box center [709, 66] width 154 height 19
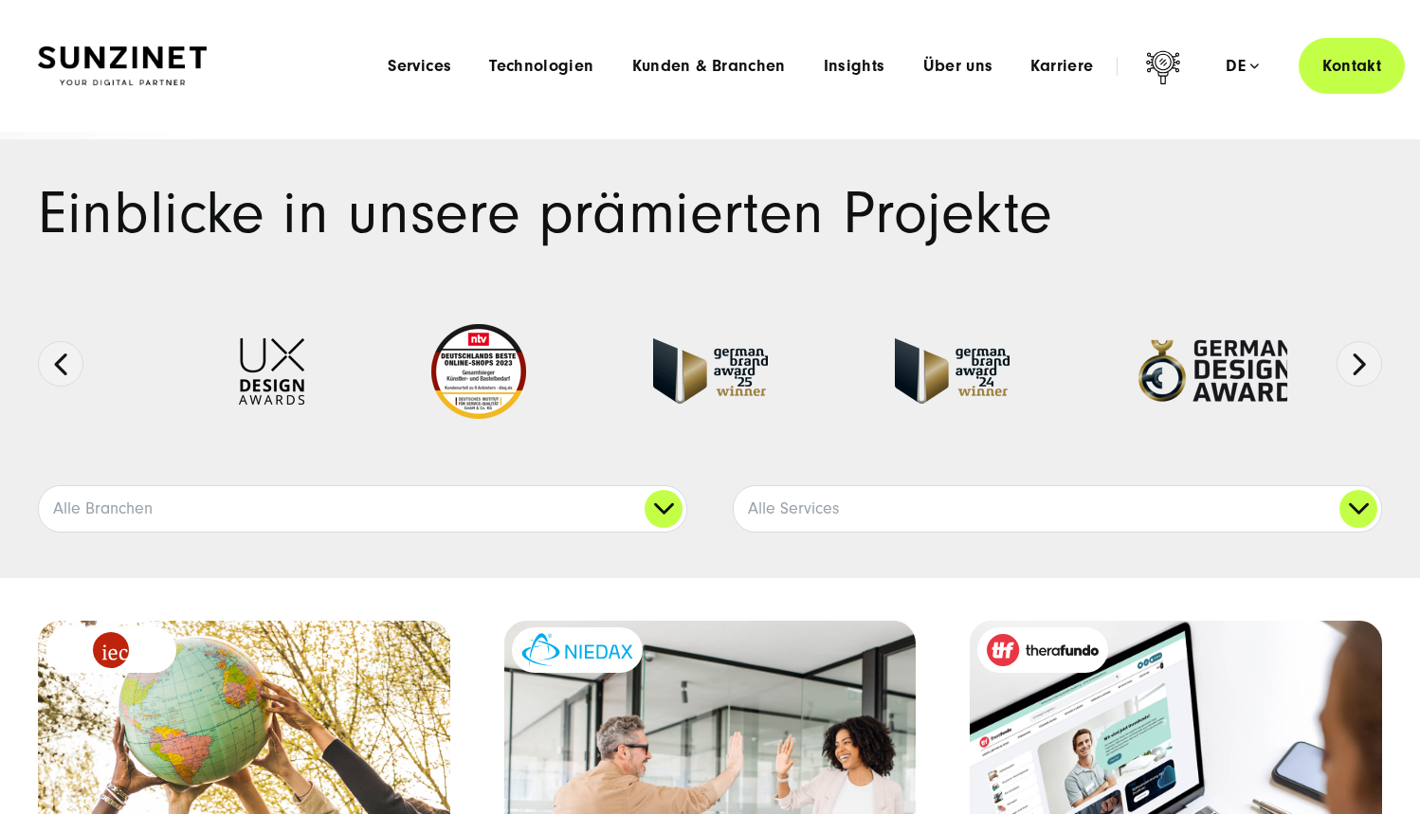
click at [120, 59] on img at bounding box center [122, 66] width 169 height 40
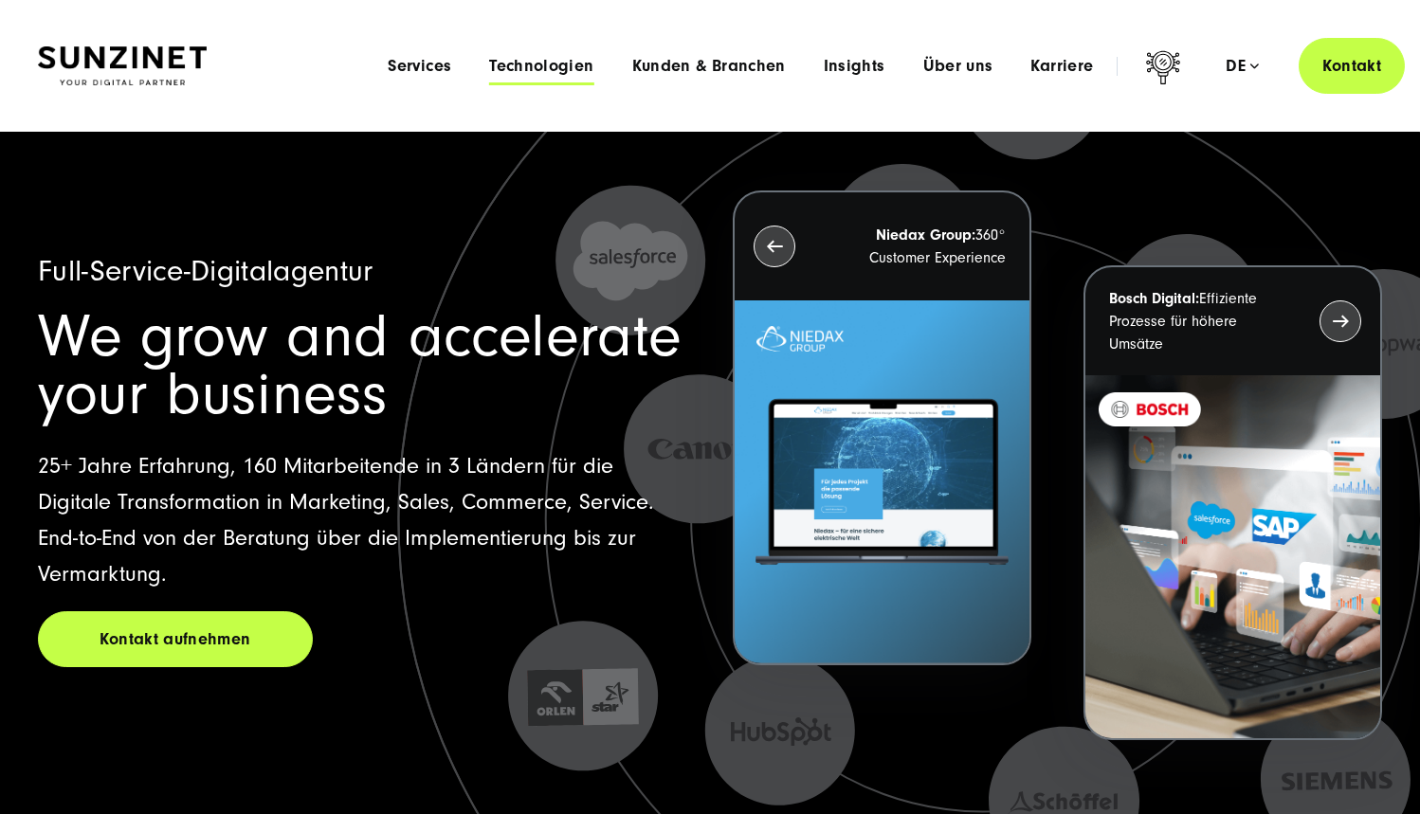
click at [506, 70] on span "Technologien" at bounding box center [541, 66] width 104 height 19
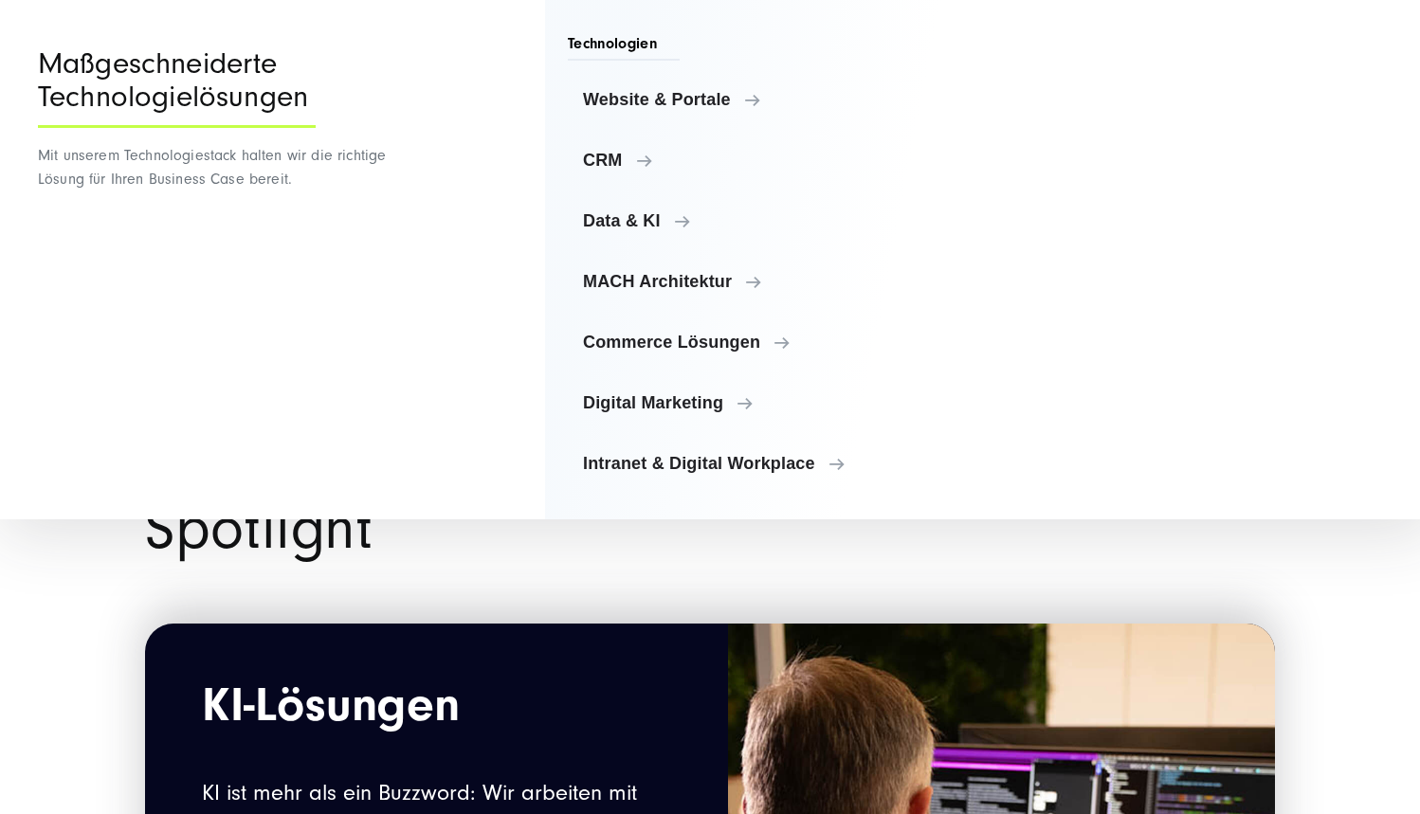
scroll to position [2373, 0]
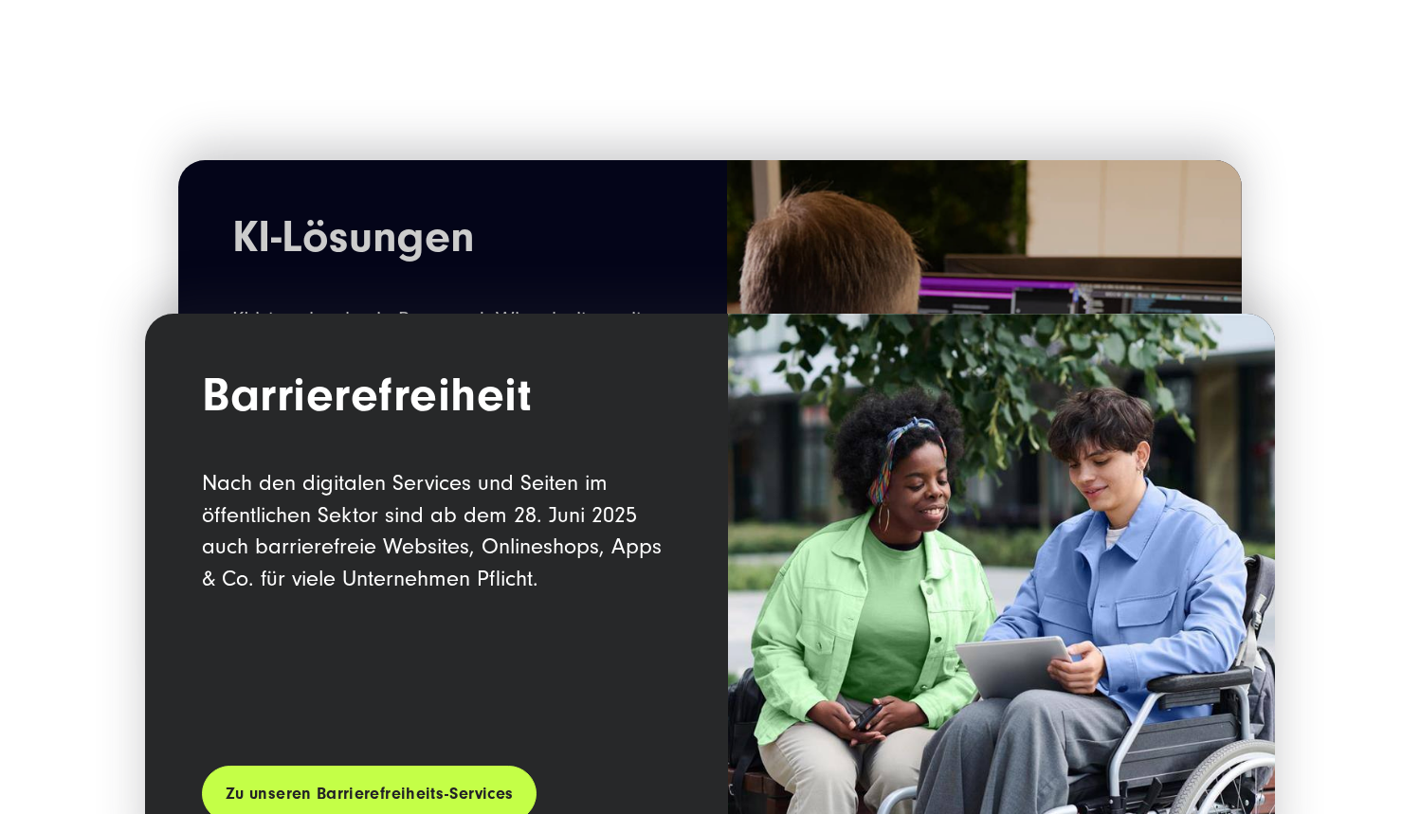
click at [91, 651] on div "Spotlight KI-Lösungen KI ist mehr als ein Buzzword: Wir arbeiten mit Ihnen zusa…" at bounding box center [710, 521] width 1420 height 1853
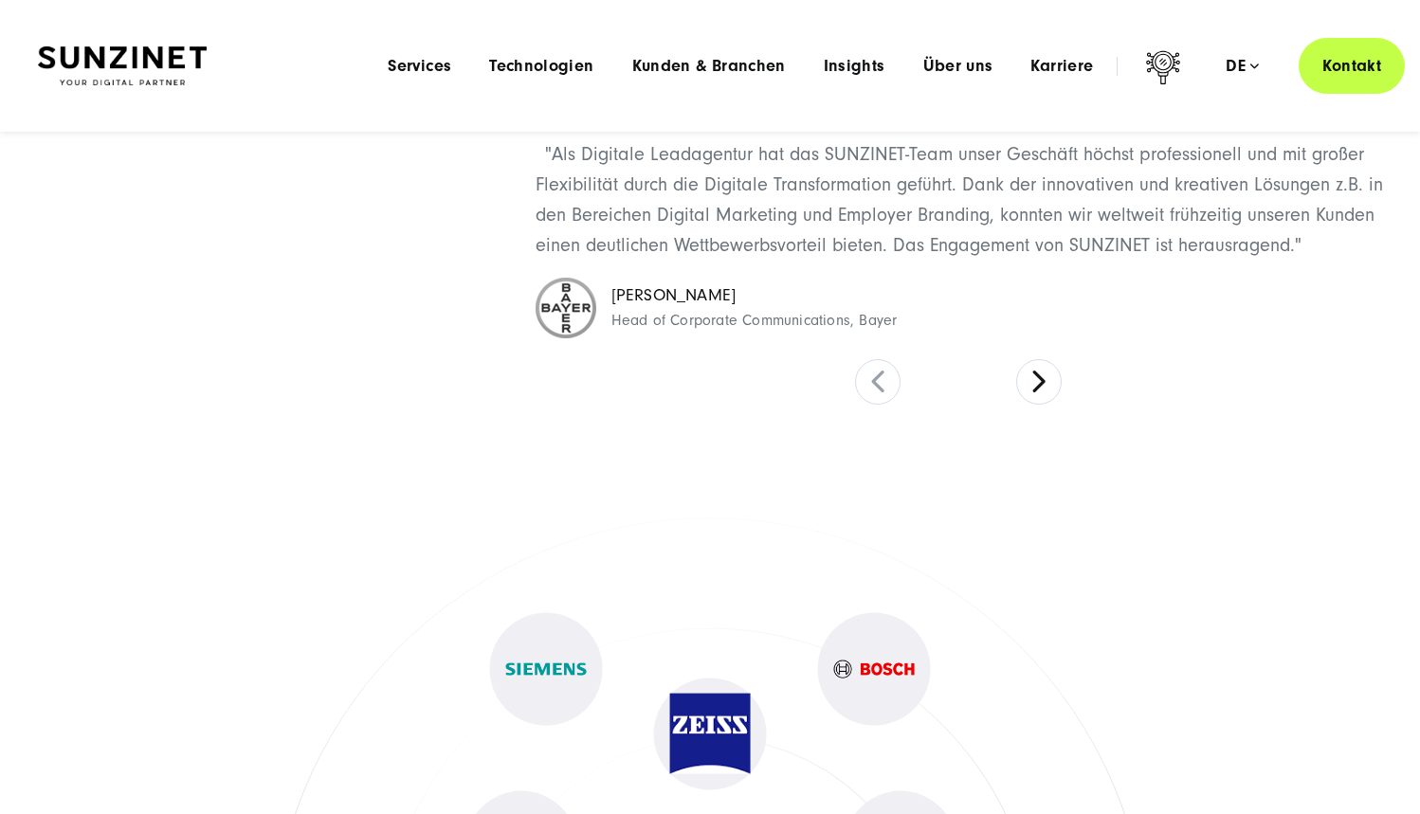
scroll to position [7674, 0]
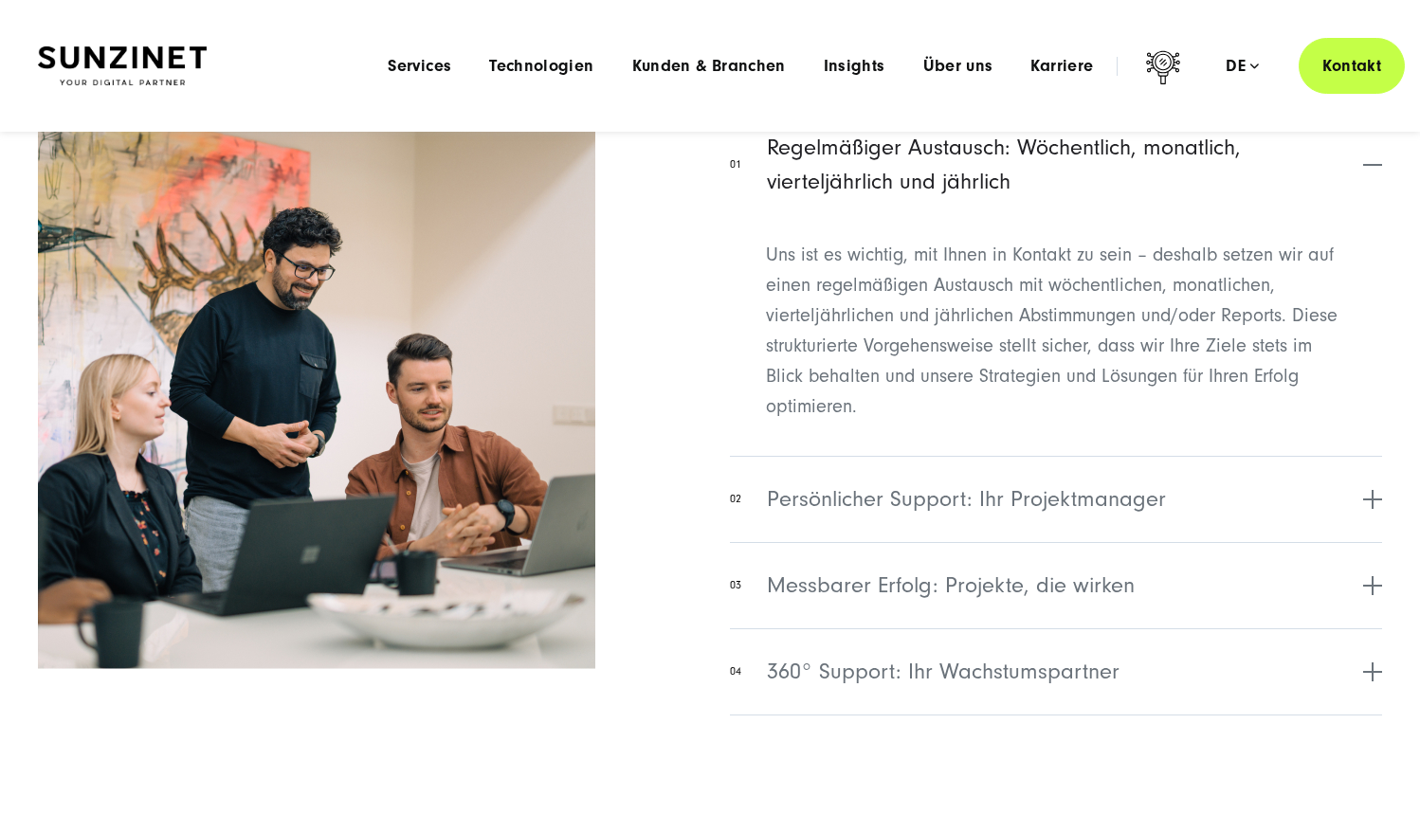
click at [561, 63] on span "Technologien" at bounding box center [541, 66] width 104 height 19
click at [560, 67] on span "Technologien" at bounding box center [541, 66] width 104 height 19
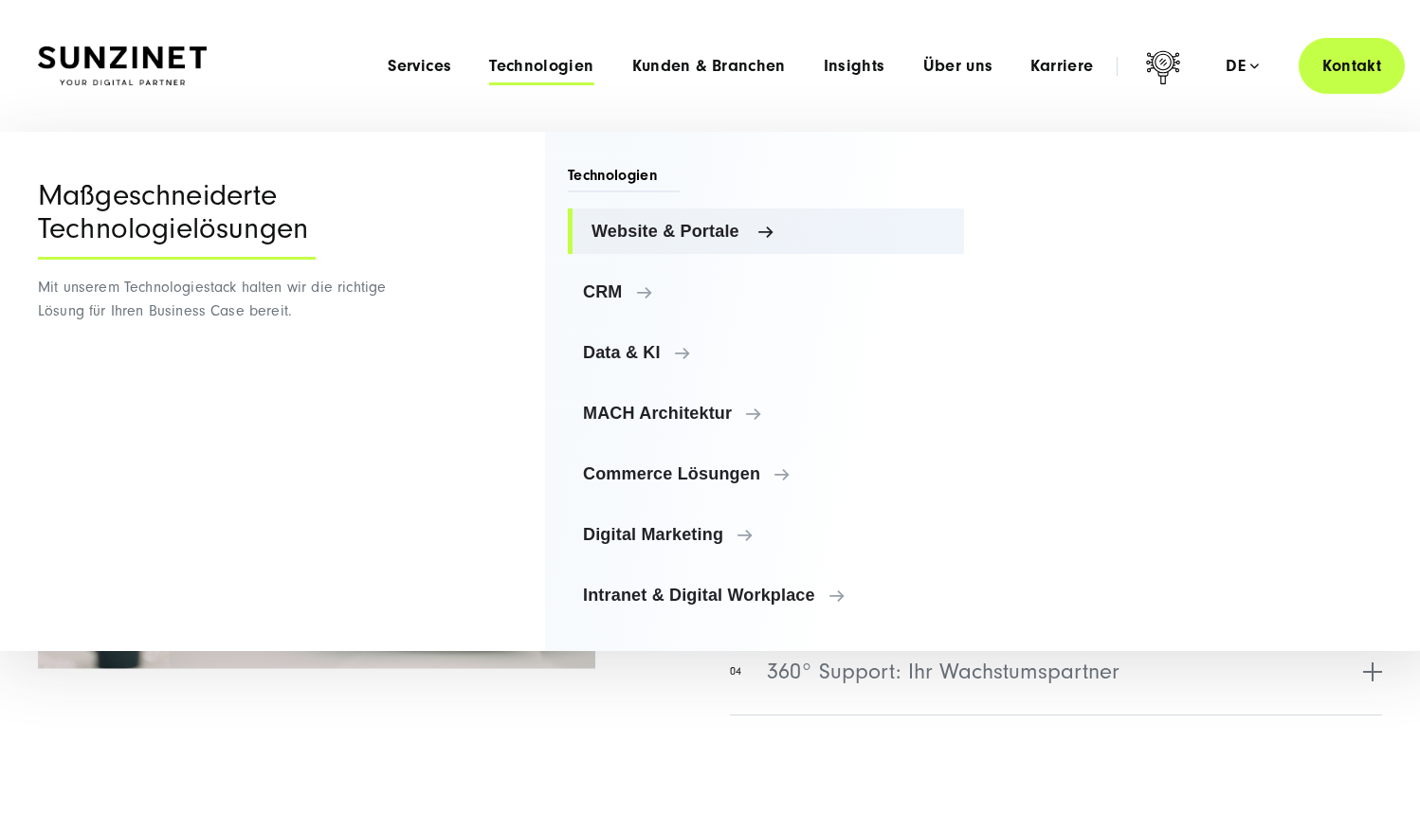
click at [684, 245] on link "Website & Portale" at bounding box center [766, 232] width 396 height 46
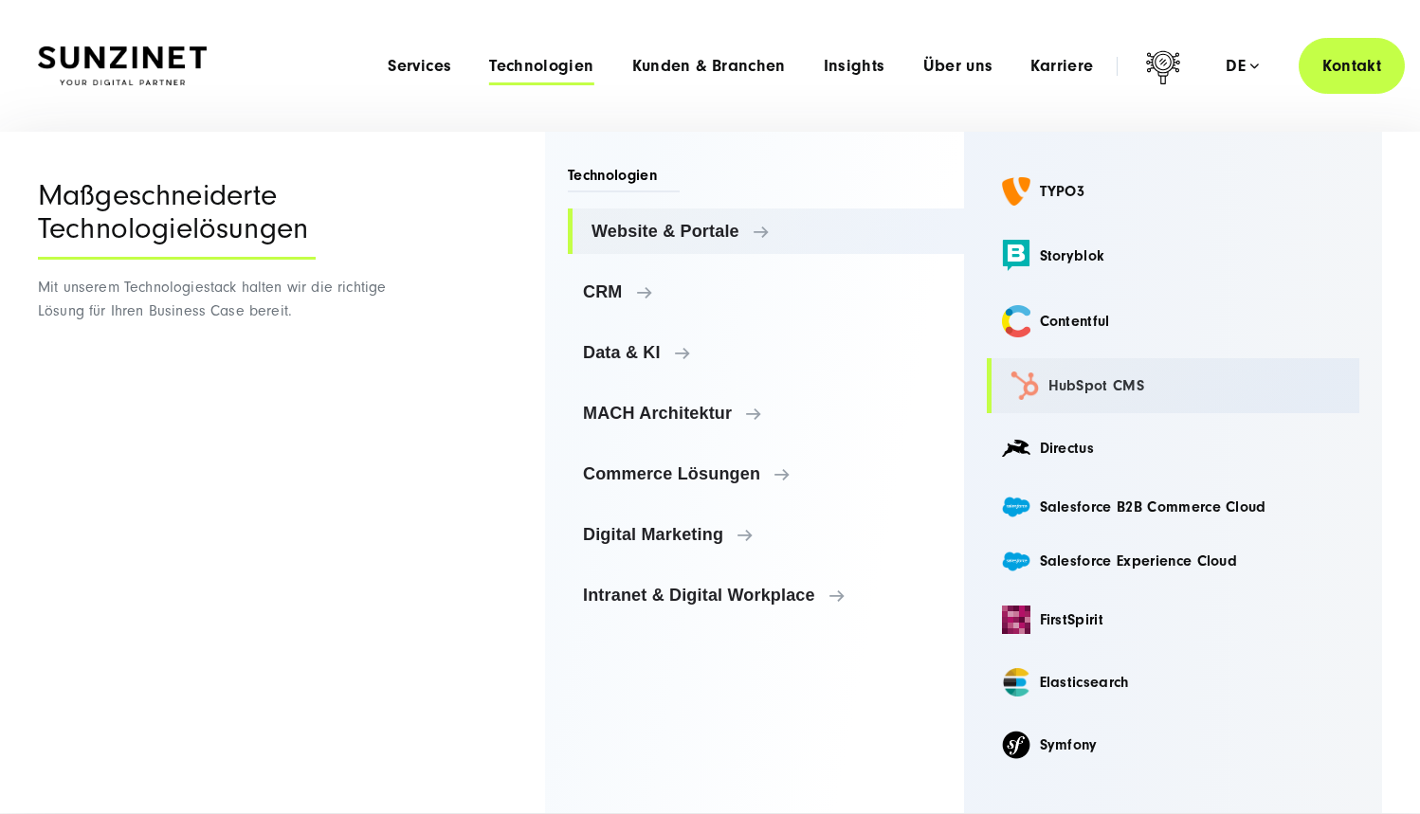
click at [1084, 372] on link "HubSpot CMS" at bounding box center [1174, 385] width 374 height 55
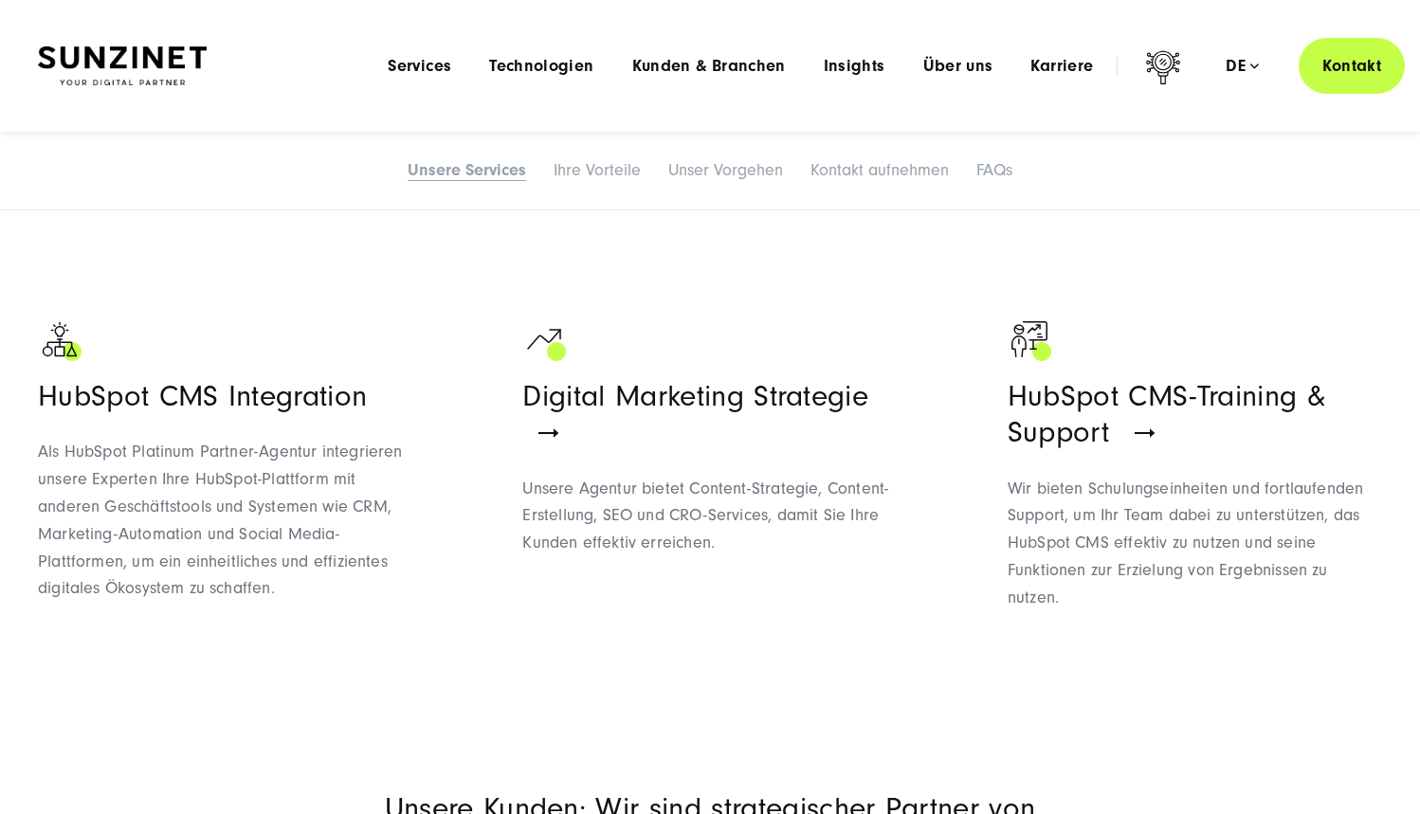
scroll to position [1073, 0]
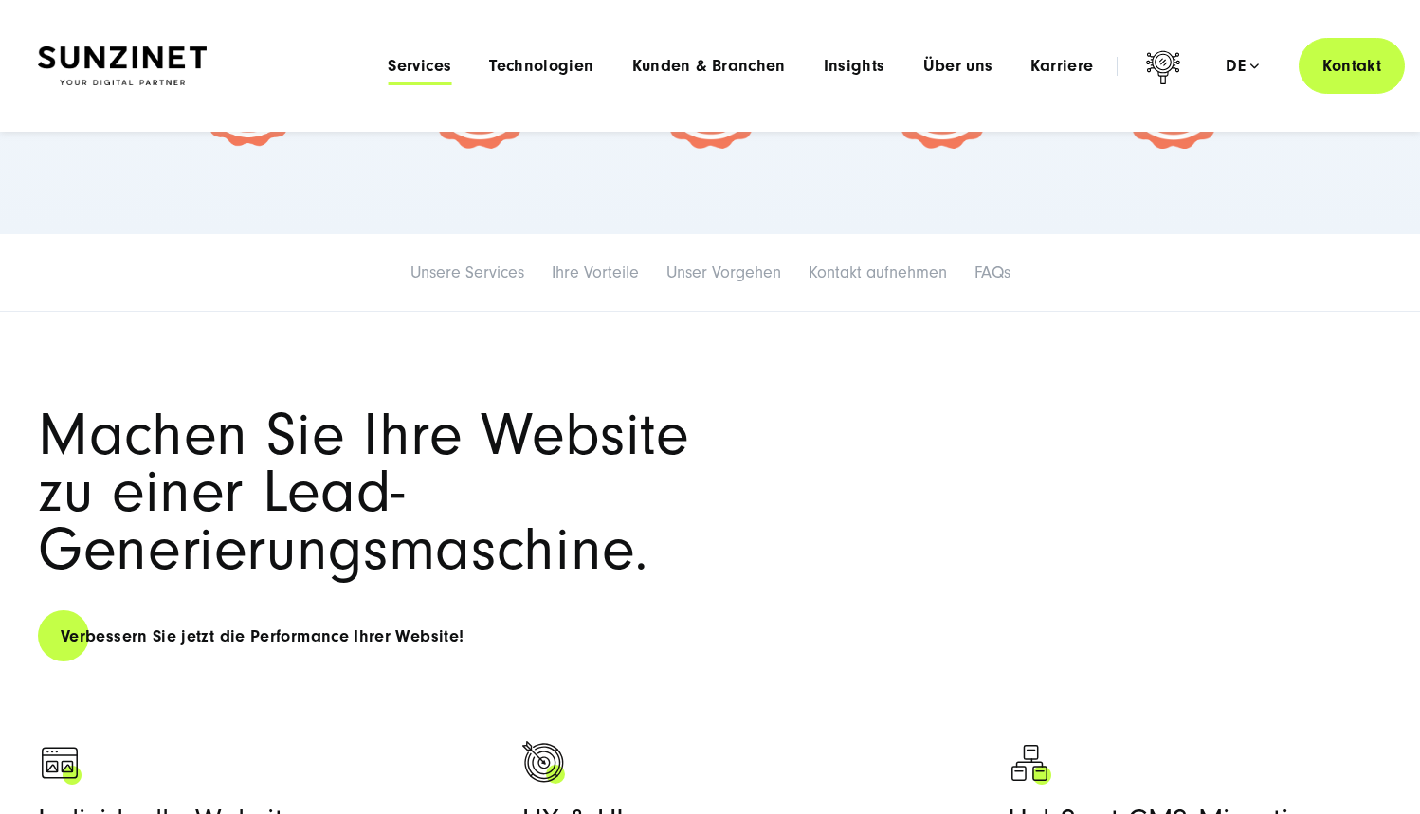
click at [439, 57] on span "Services" at bounding box center [420, 66] width 64 height 19
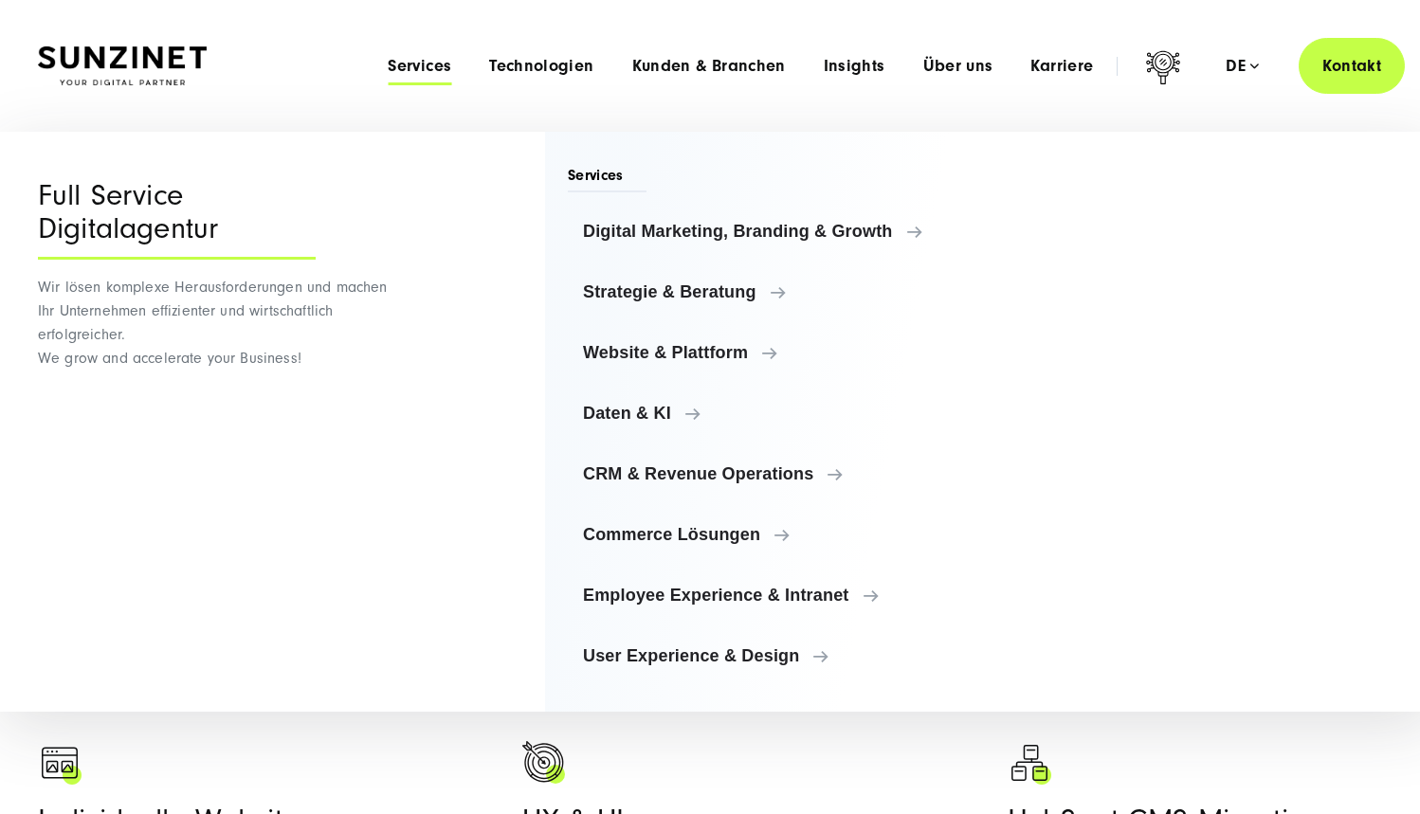
click at [814, 569] on ul "Digital Marketing, Branding & Growth Digital Marketing, Branding & Growth Digit…" at bounding box center [766, 444] width 396 height 470
click at [813, 581] on link "Employee Experience & Intranet" at bounding box center [766, 596] width 396 height 46
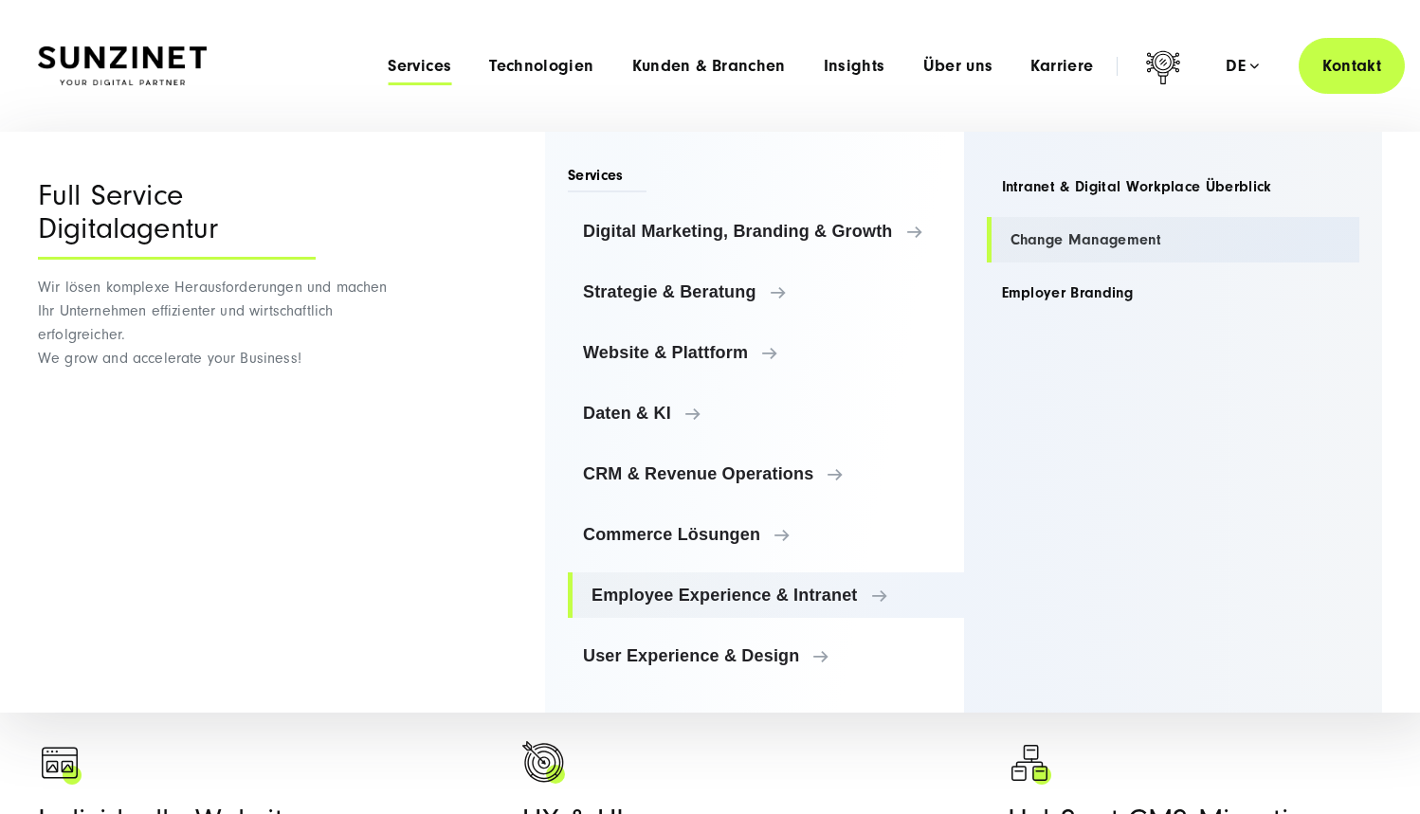
click at [1075, 220] on link "Change Management" at bounding box center [1174, 240] width 374 height 46
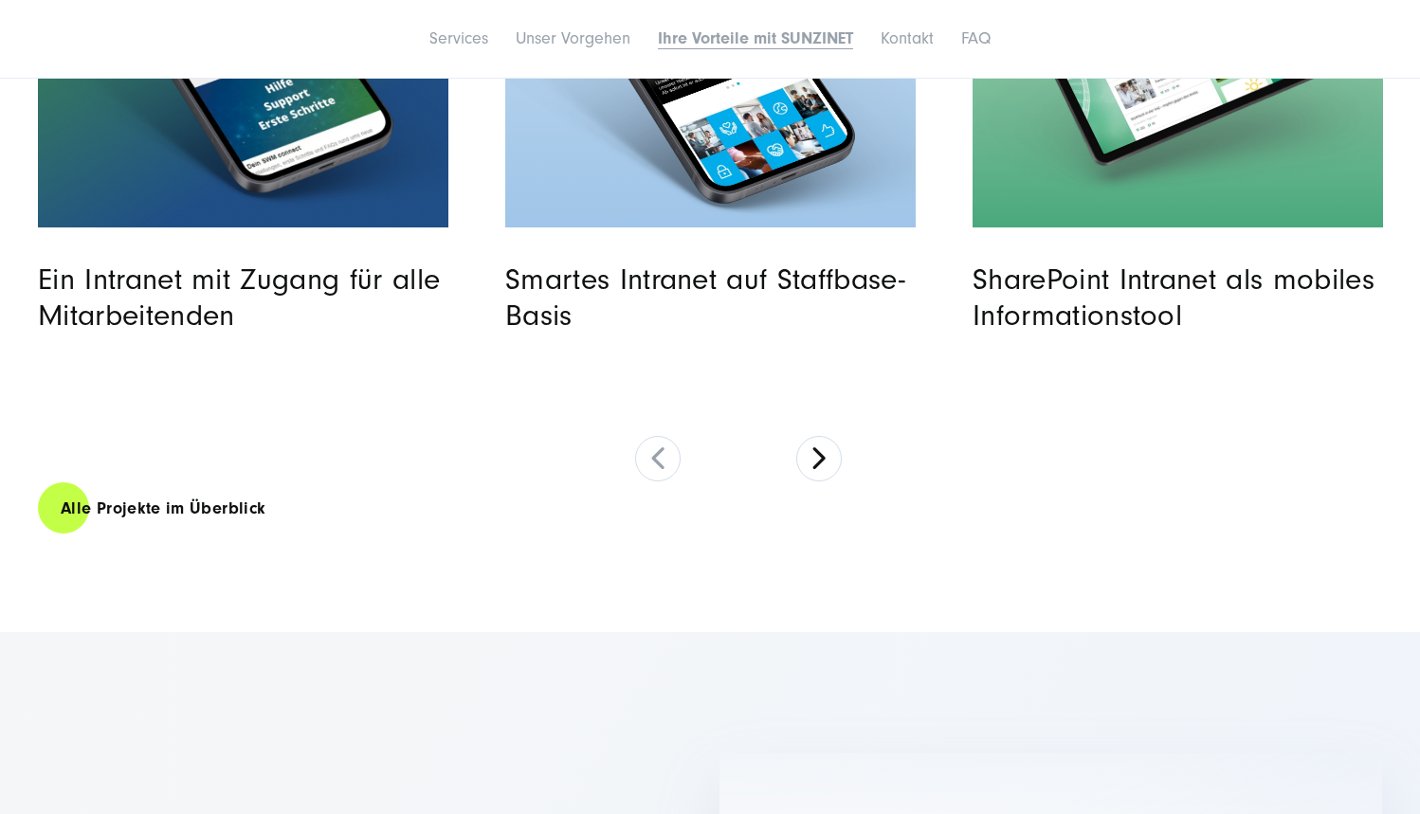
scroll to position [5454, 0]
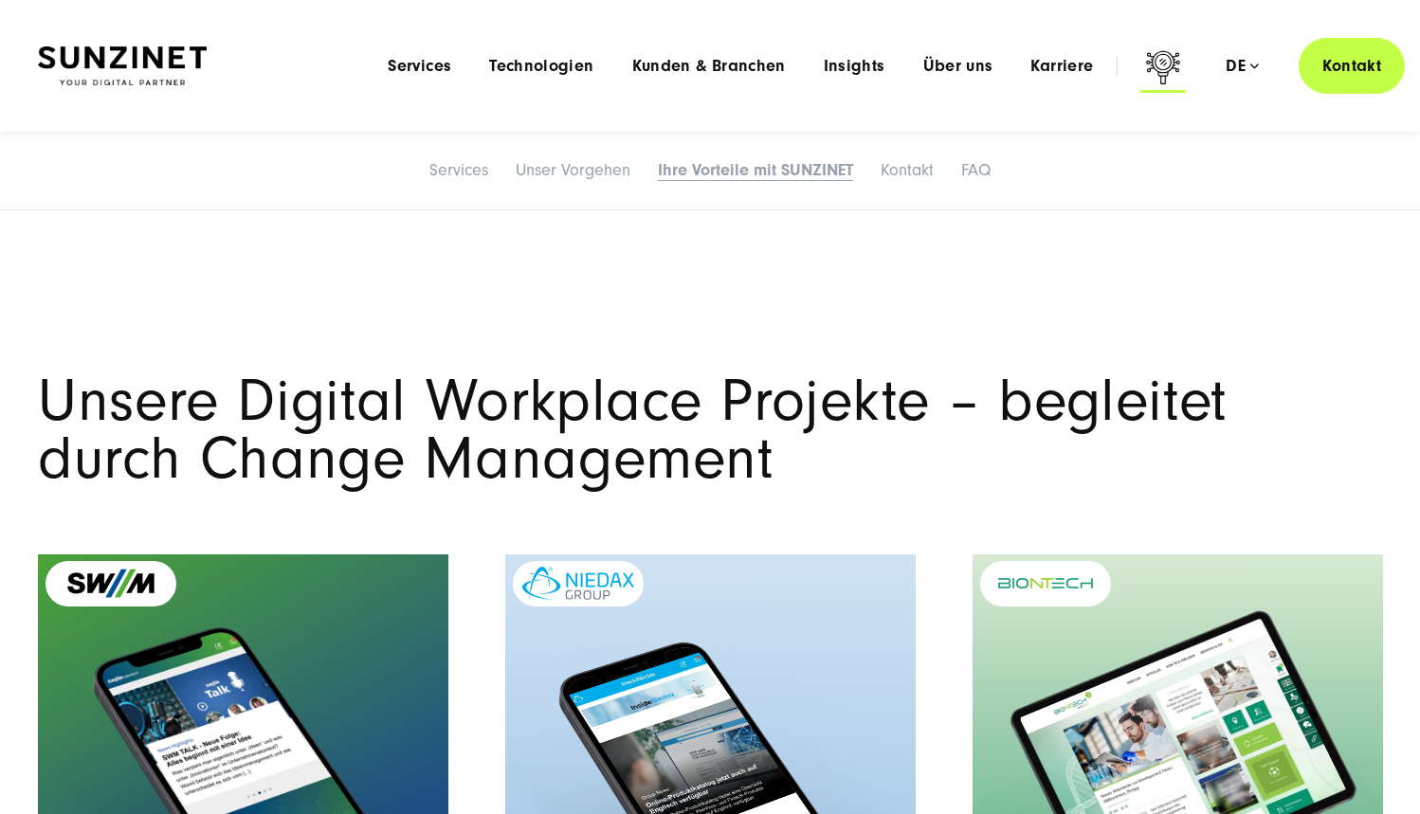
click at [1164, 86] on icon at bounding box center [1163, 70] width 46 height 46
click at [1164, 71] on icon at bounding box center [1163, 70] width 46 height 46
click at [1174, 68] on icon at bounding box center [1163, 70] width 46 height 46
click at [1160, 58] on icon at bounding box center [1163, 70] width 46 height 46
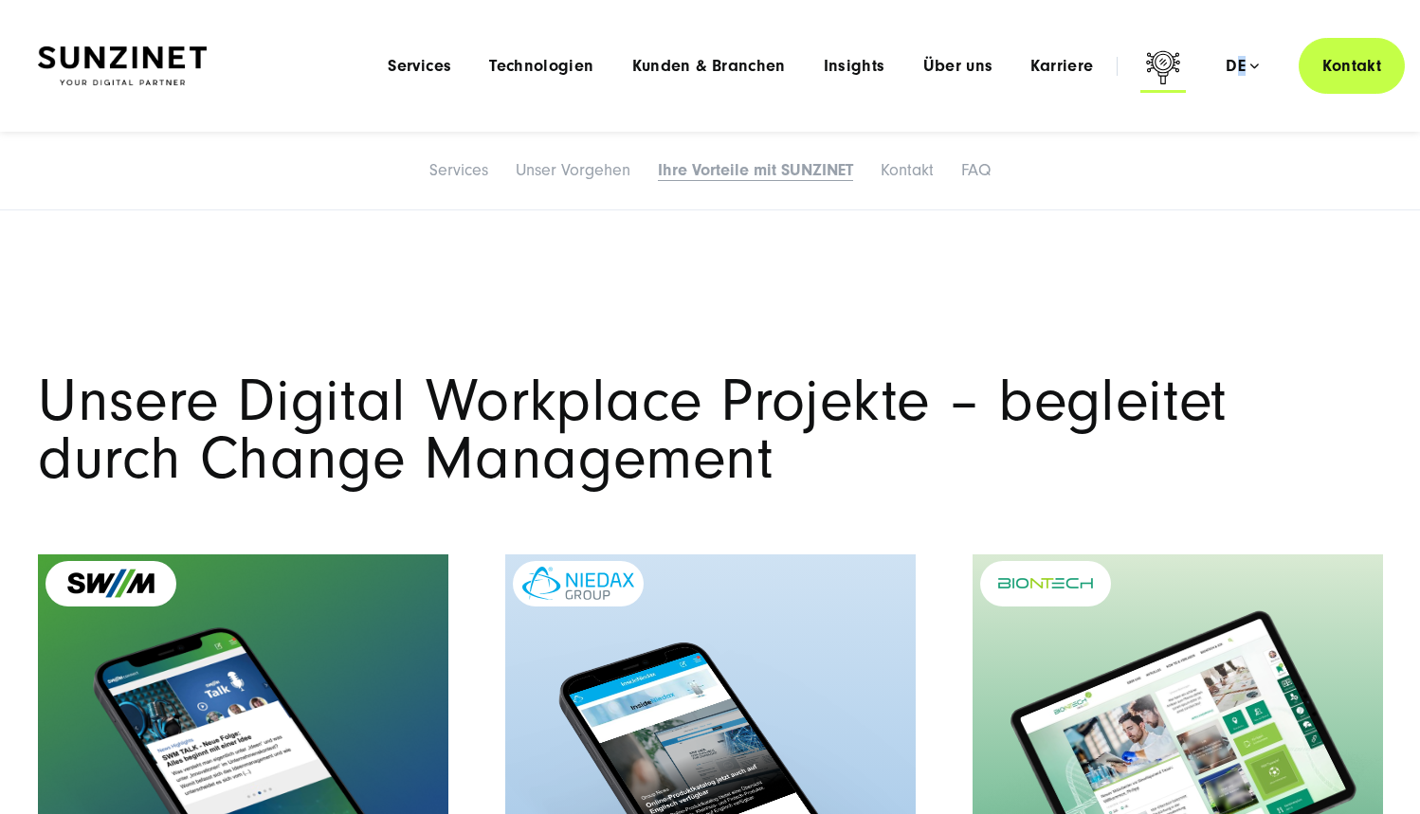
click at [1160, 58] on icon at bounding box center [1163, 70] width 46 height 46
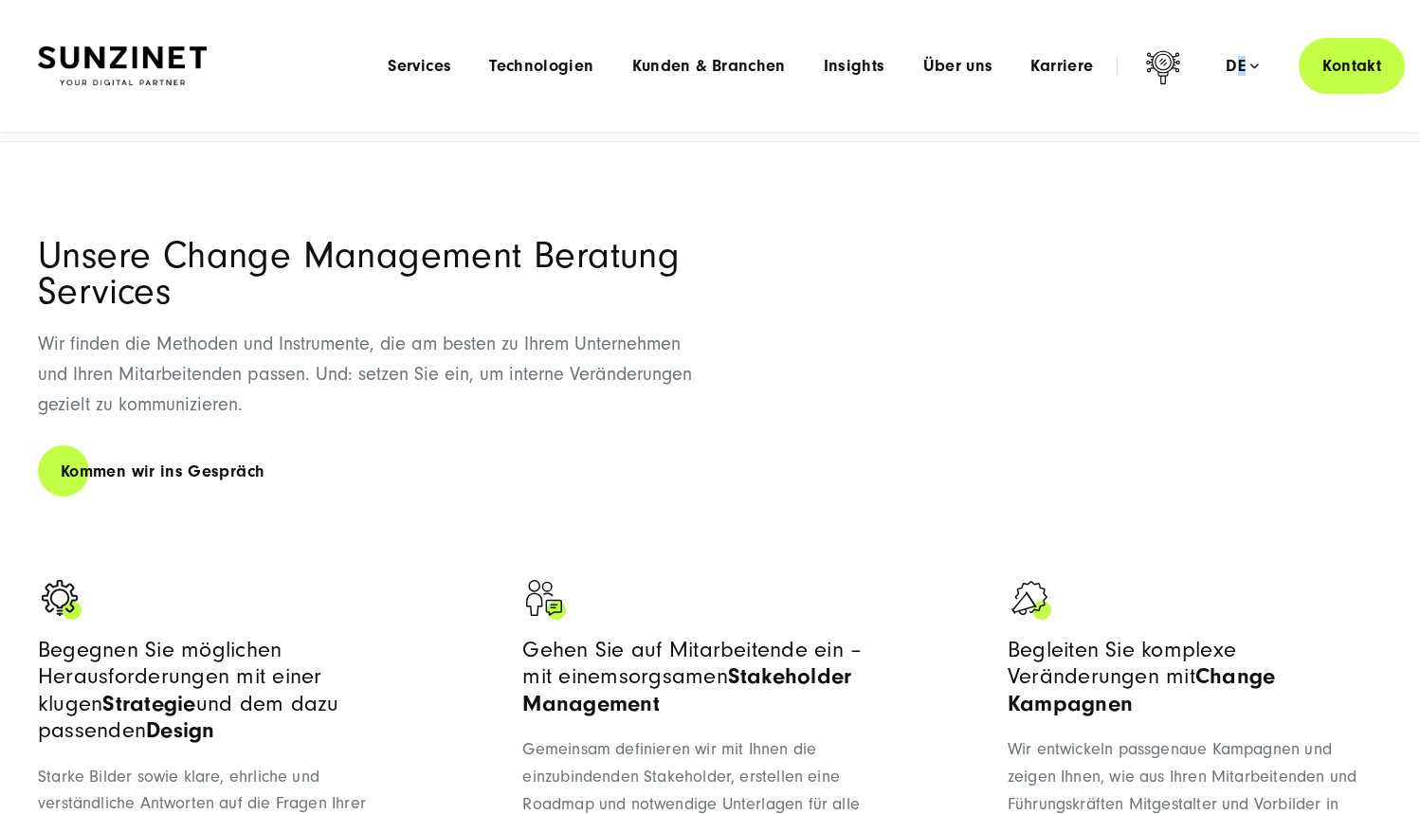
scroll to position [0, 0]
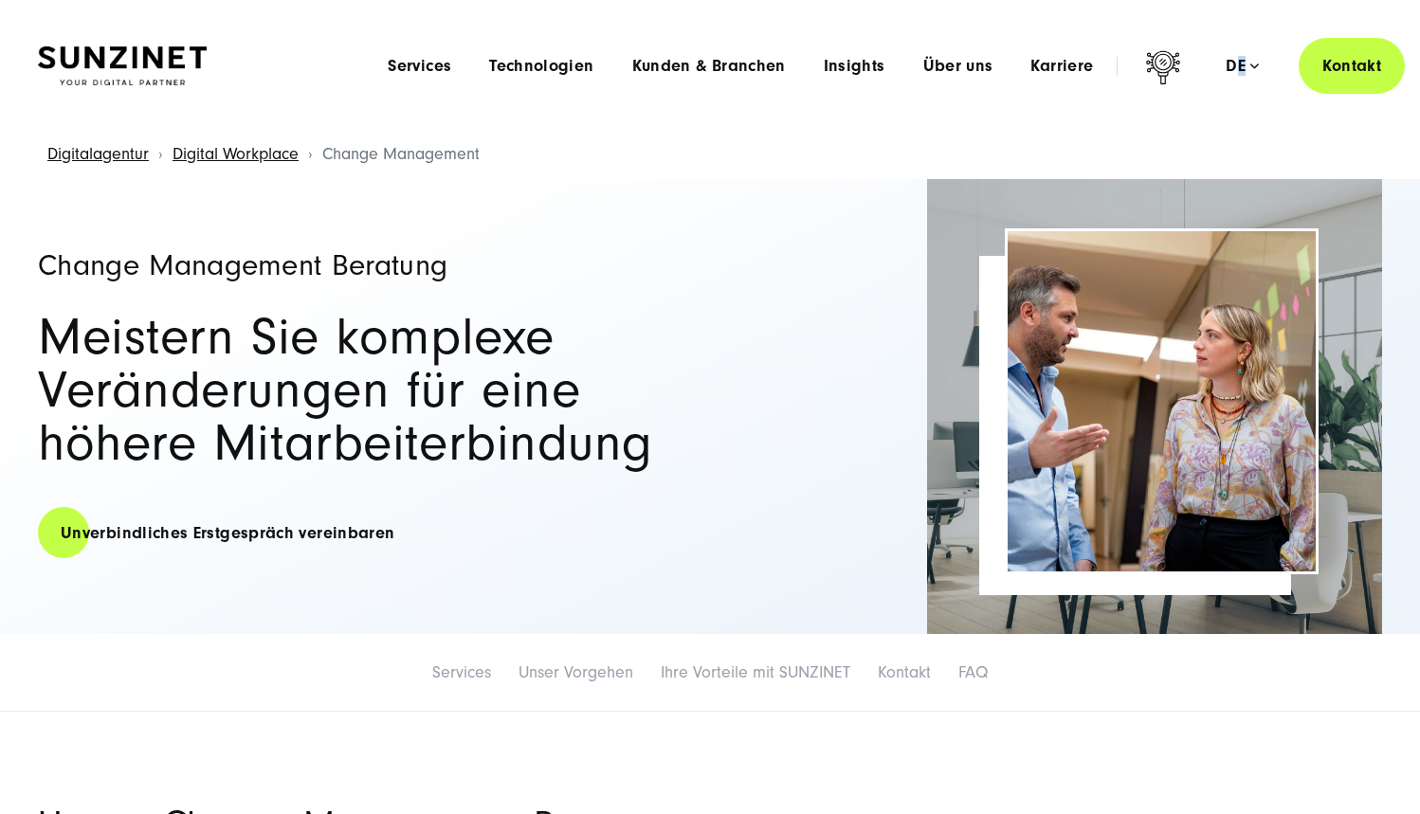
click at [155, 76] on img at bounding box center [122, 66] width 169 height 40
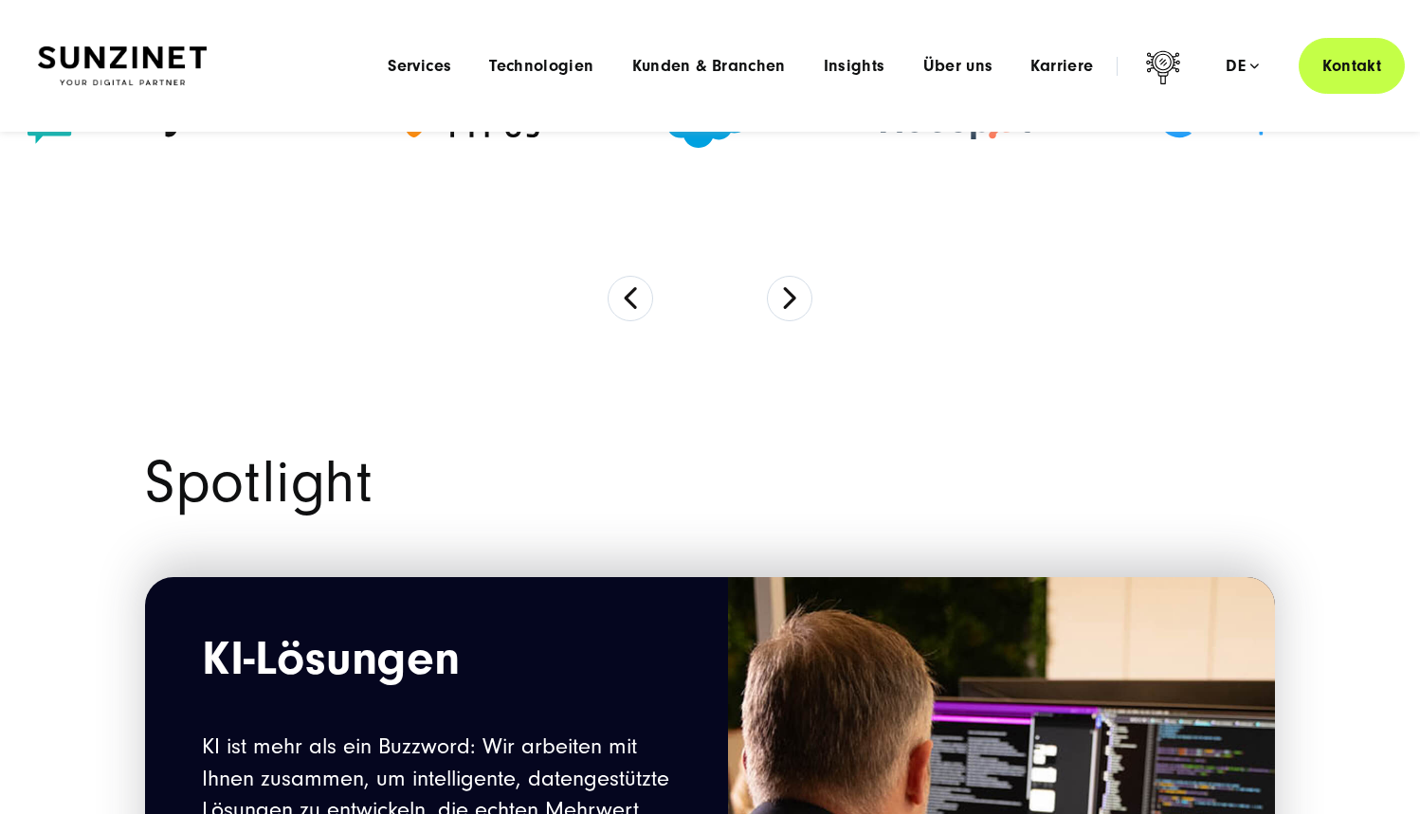
scroll to position [850, 0]
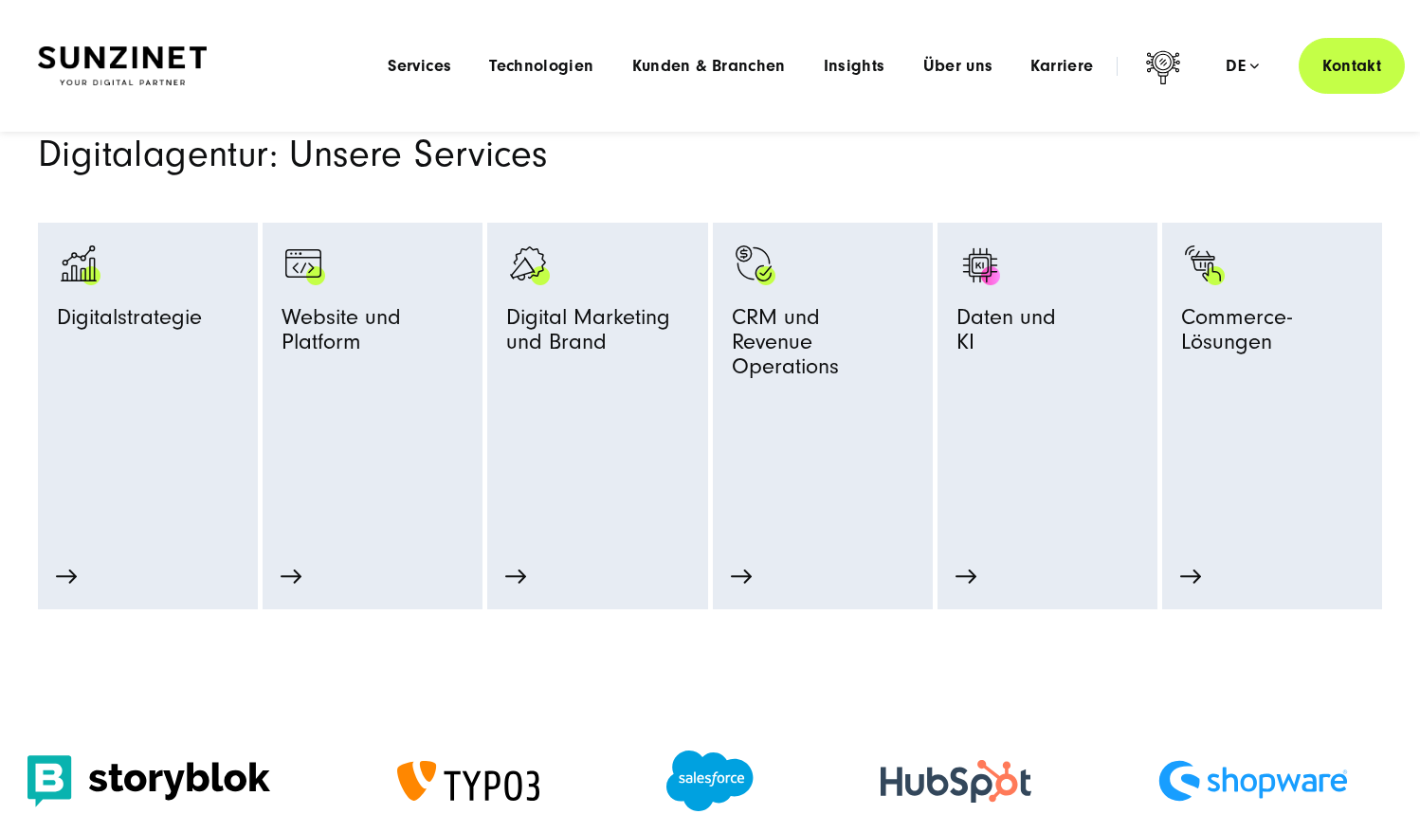
click at [410, 76] on div "Menu Services Menu Full Service Digitalagentur Wir lösen komplexe Herausforderu…" at bounding box center [887, 66] width 1036 height 56
click at [425, 65] on span "Services" at bounding box center [420, 66] width 64 height 19
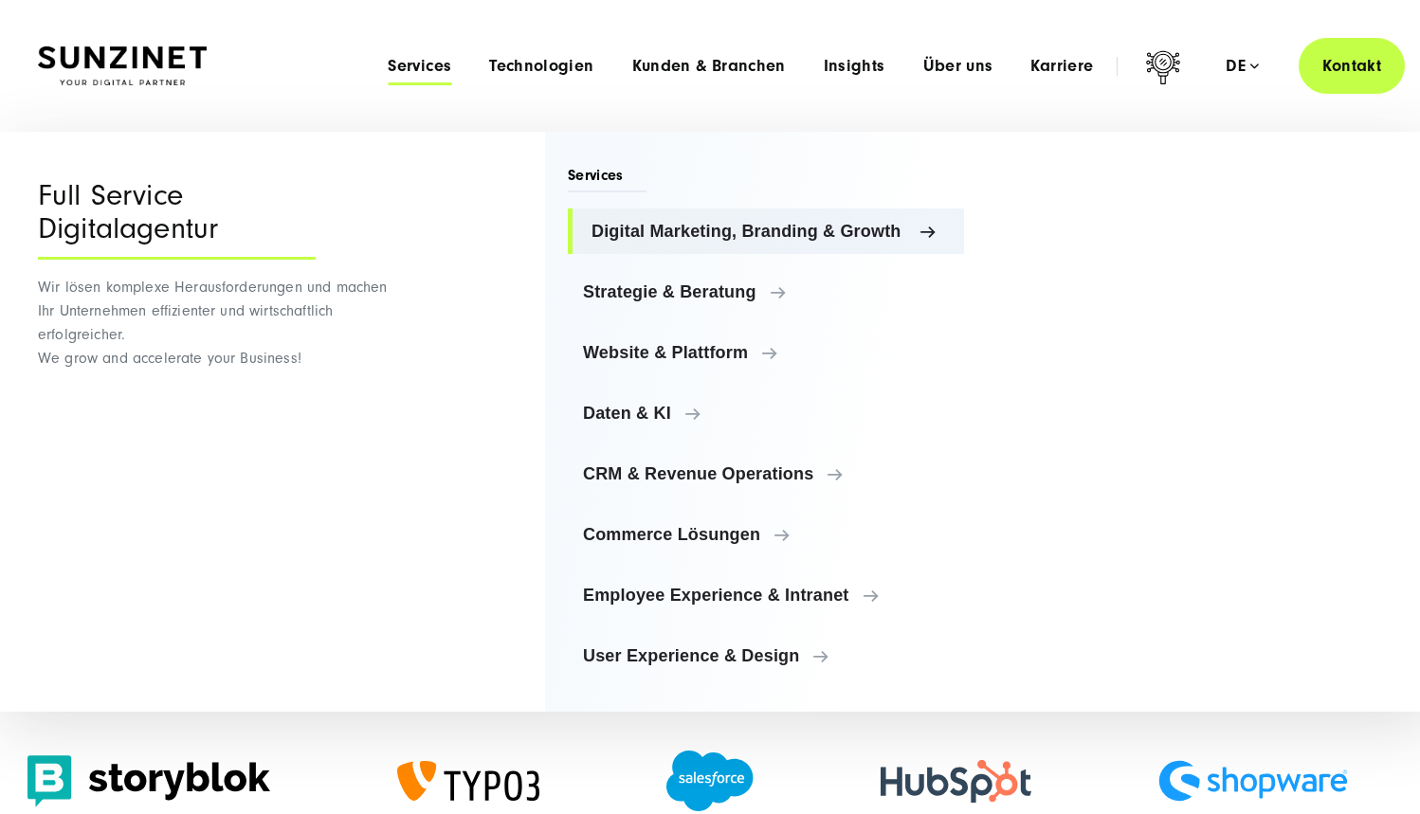
click at [649, 229] on span "Digital Marketing, Branding & Growth" at bounding box center [770, 231] width 357 height 19
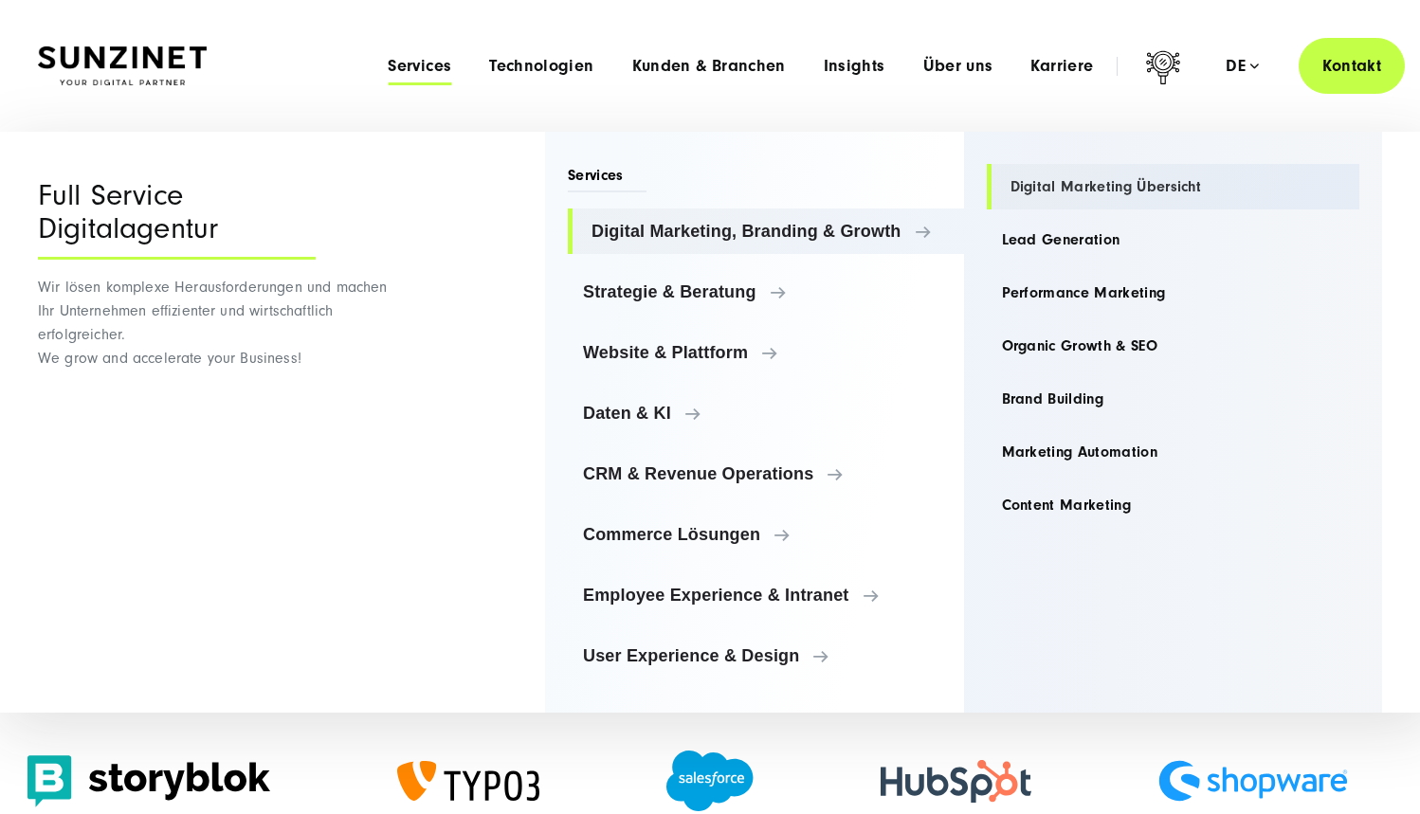
click at [1036, 196] on link "Digital Marketing Übersicht" at bounding box center [1174, 187] width 374 height 46
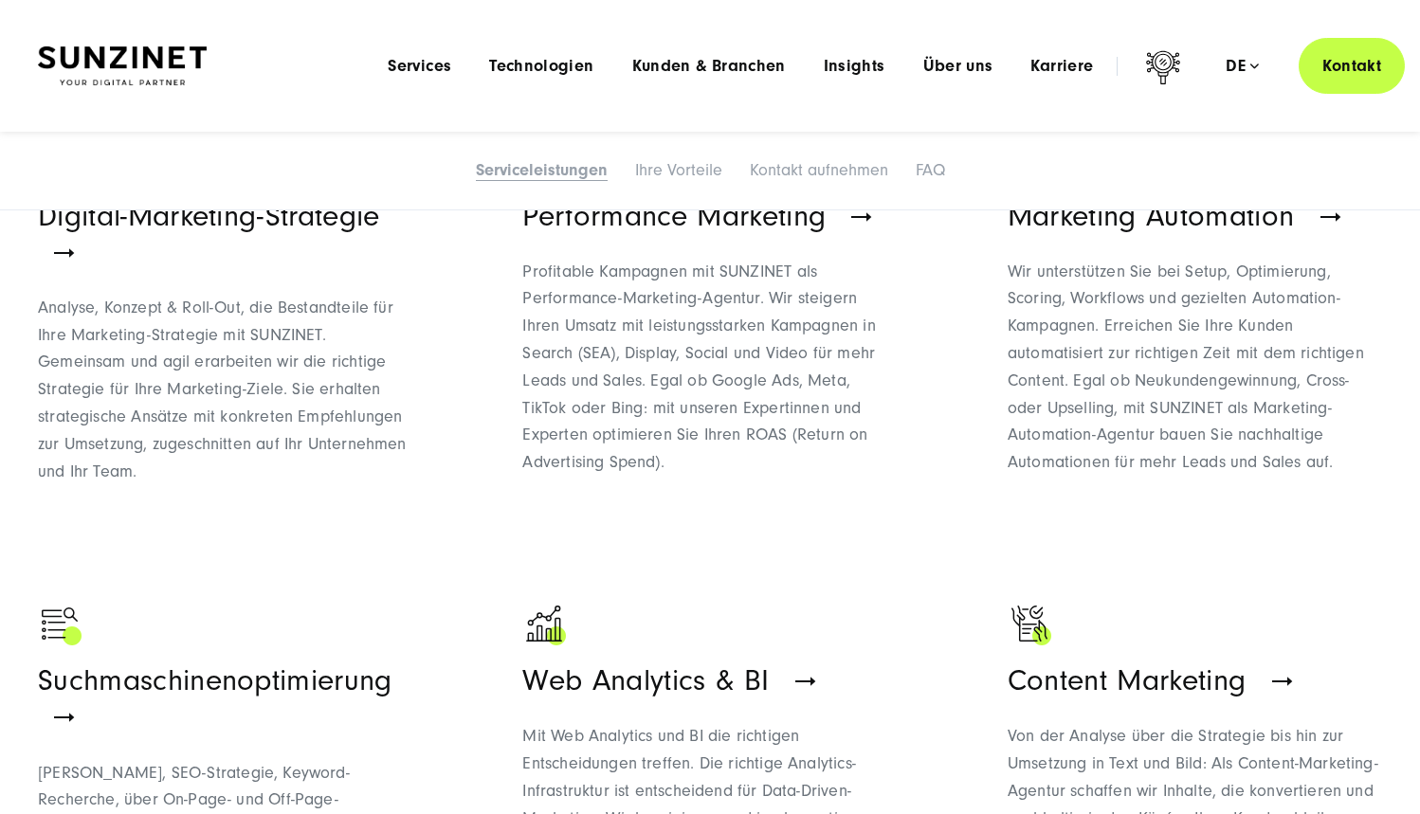
scroll to position [832, 0]
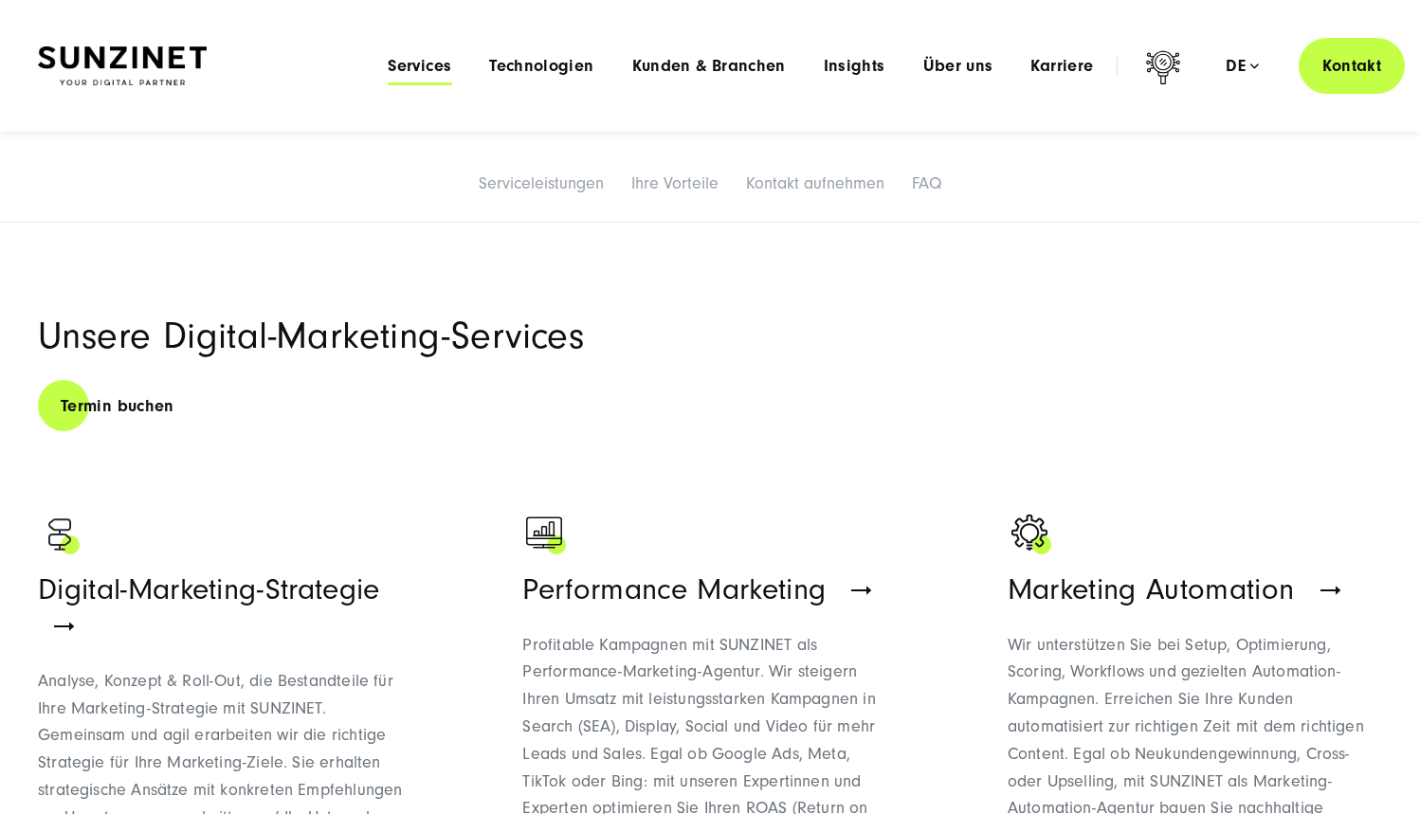
click at [440, 67] on span "Services" at bounding box center [420, 66] width 64 height 19
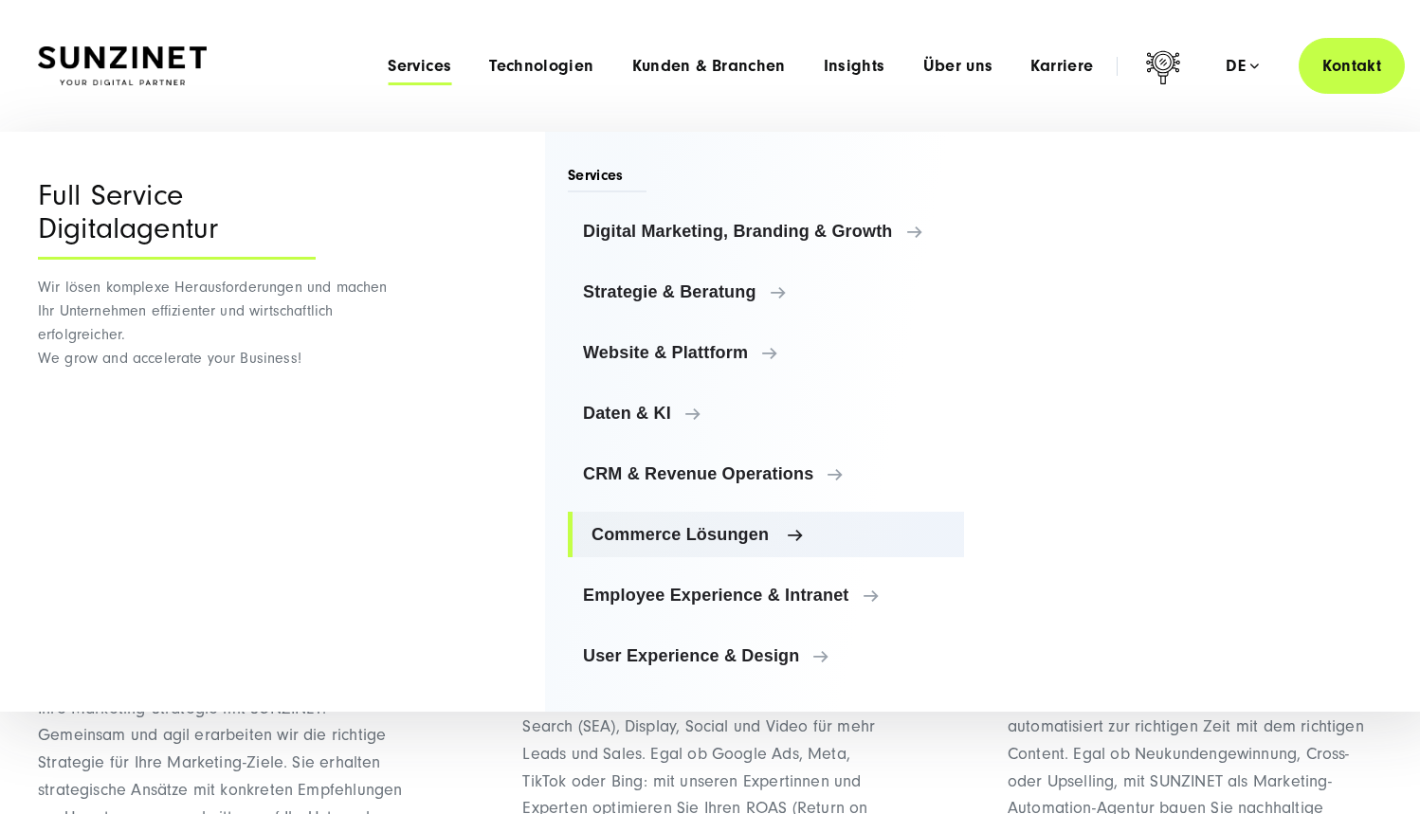
click at [667, 539] on span "Commerce Lösungen" at bounding box center [770, 534] width 357 height 19
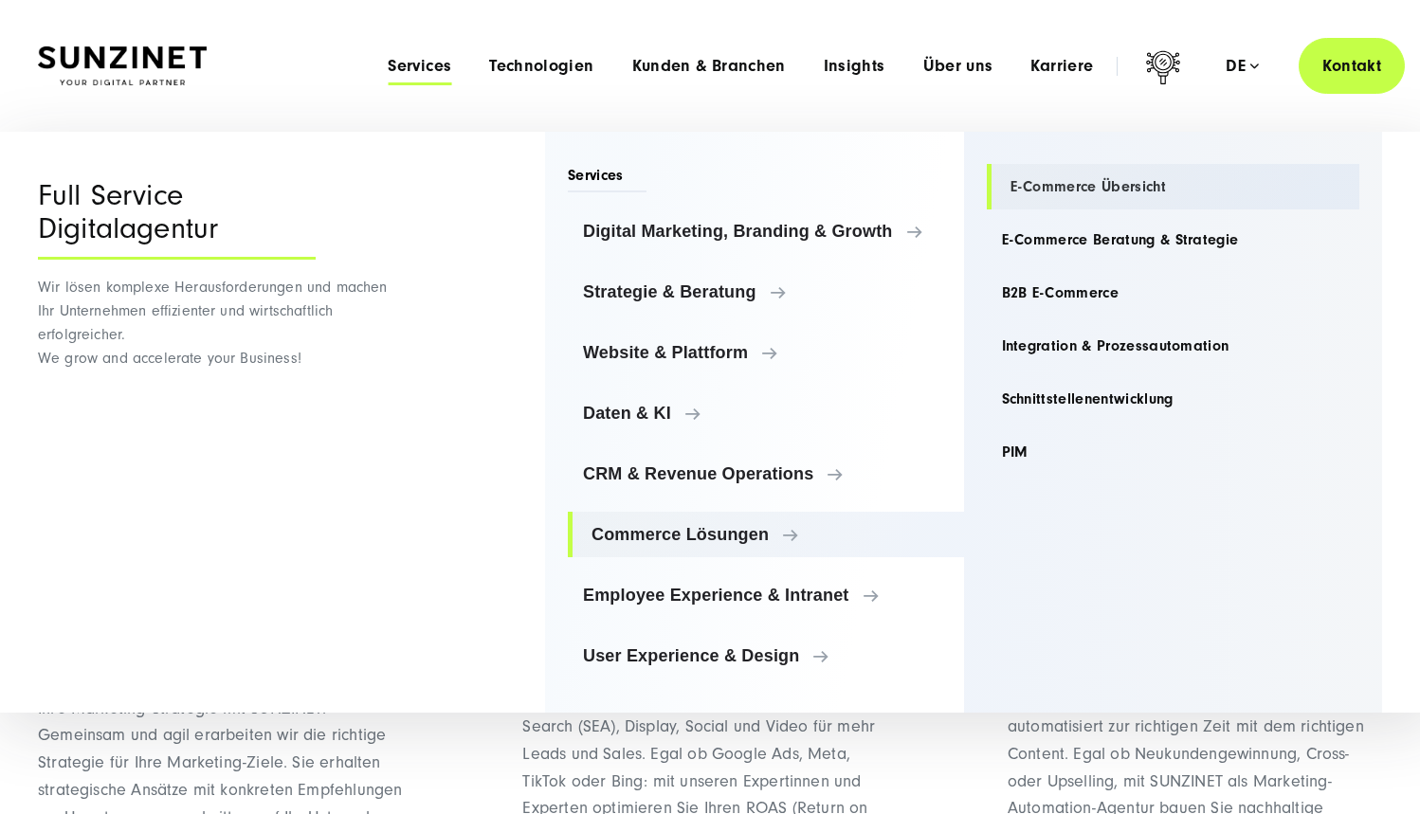
click at [1122, 183] on link "E-Commerce Übersicht" at bounding box center [1174, 187] width 374 height 46
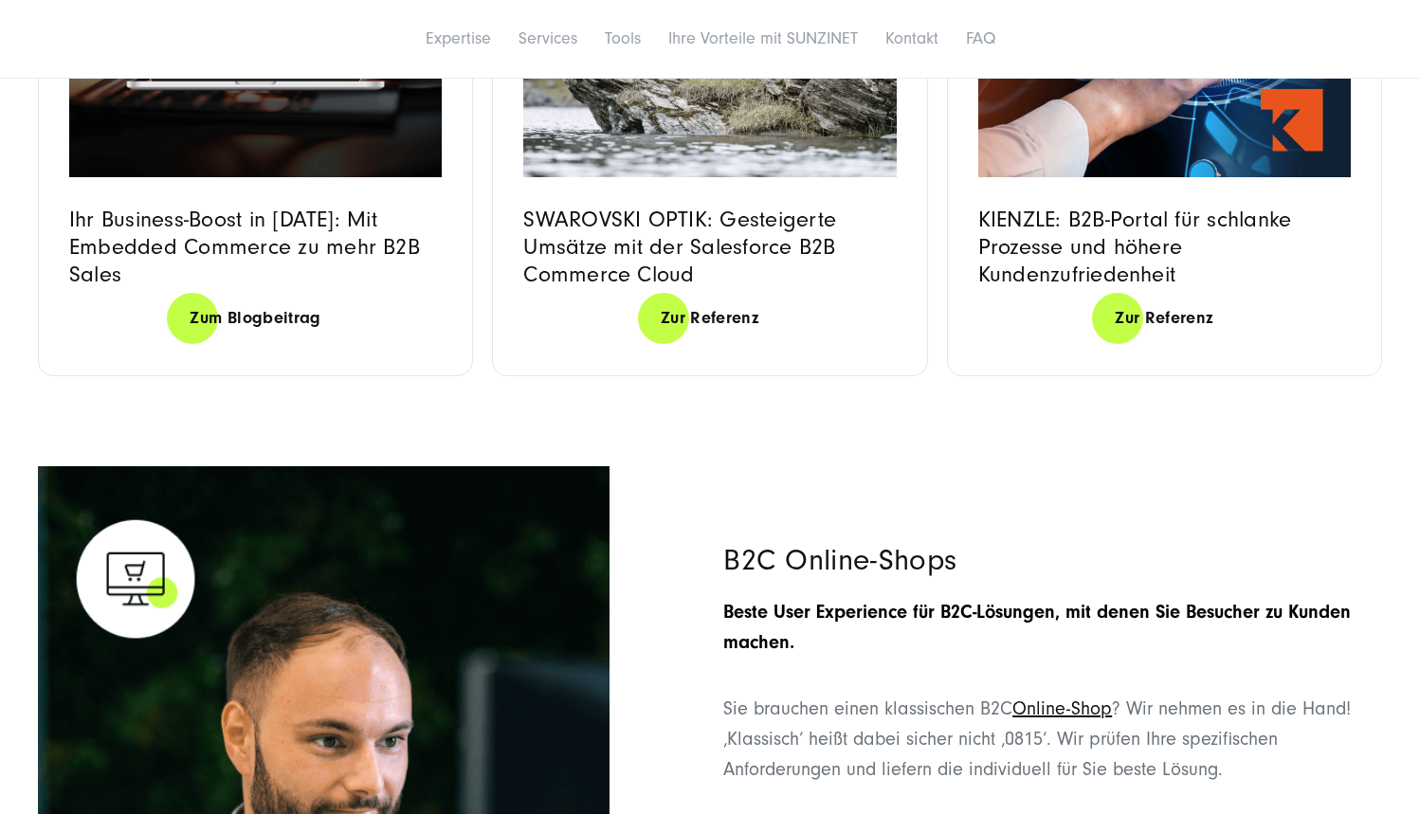
scroll to position [4260, 0]
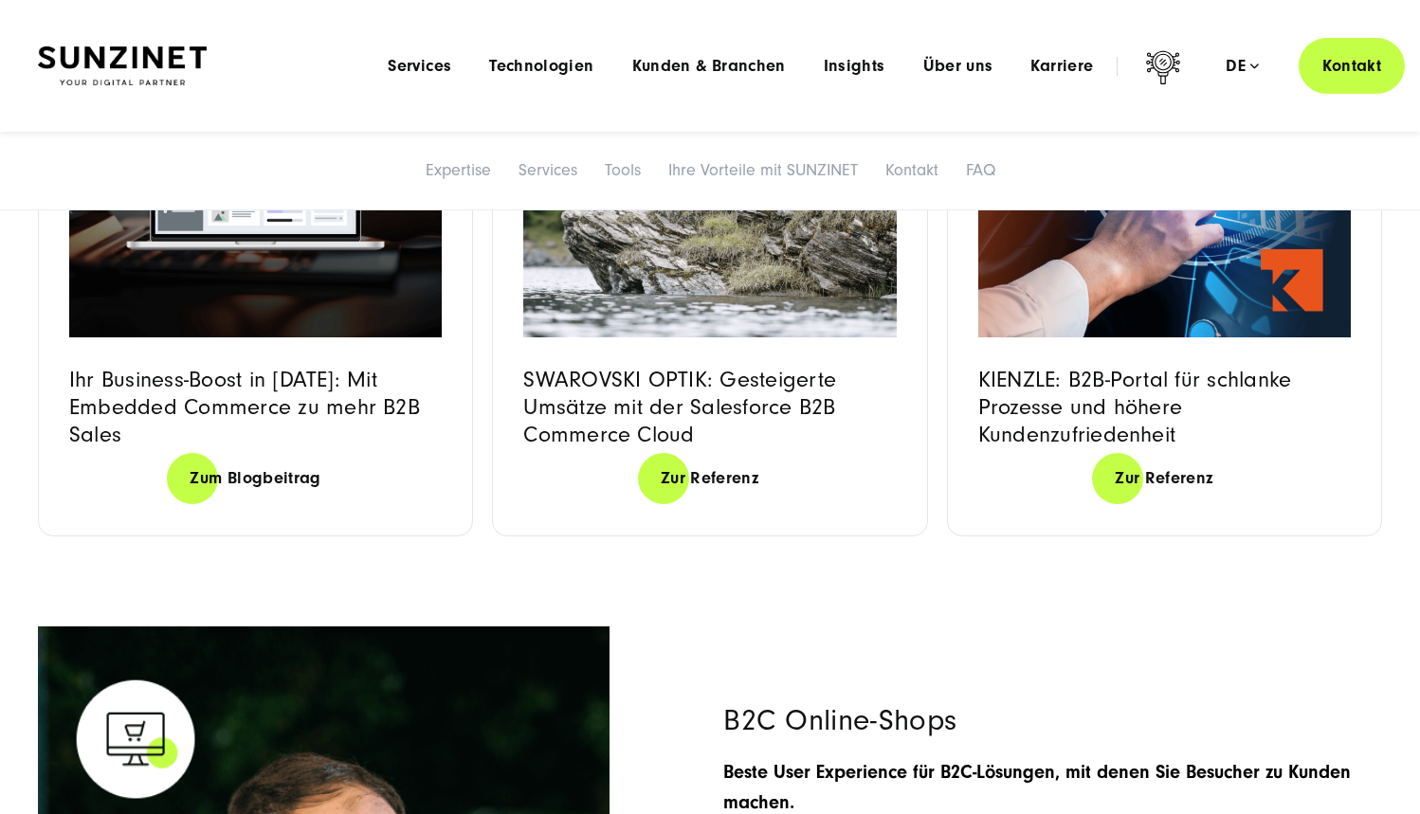
click at [185, 78] on img at bounding box center [122, 66] width 169 height 40
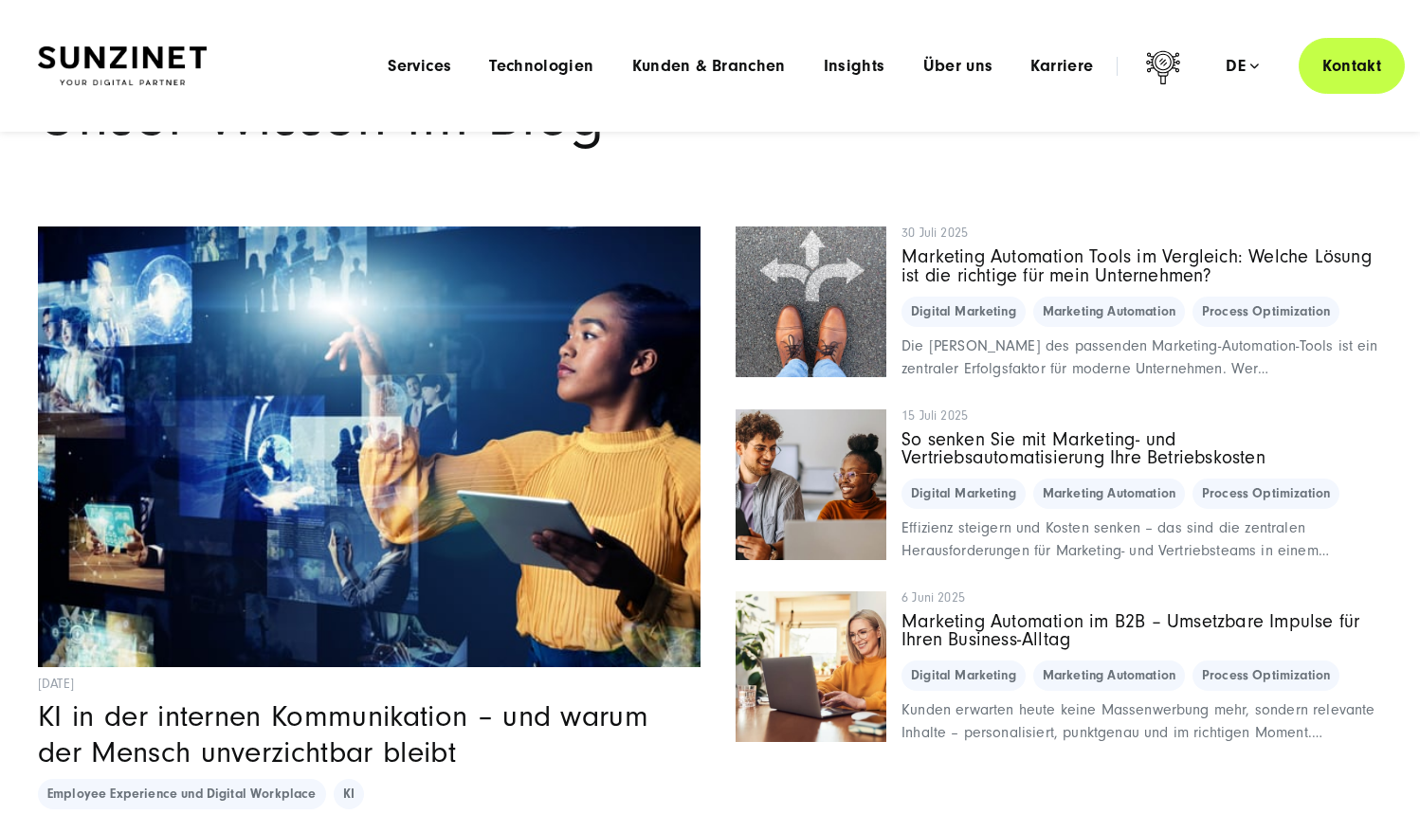
scroll to position [12542, 0]
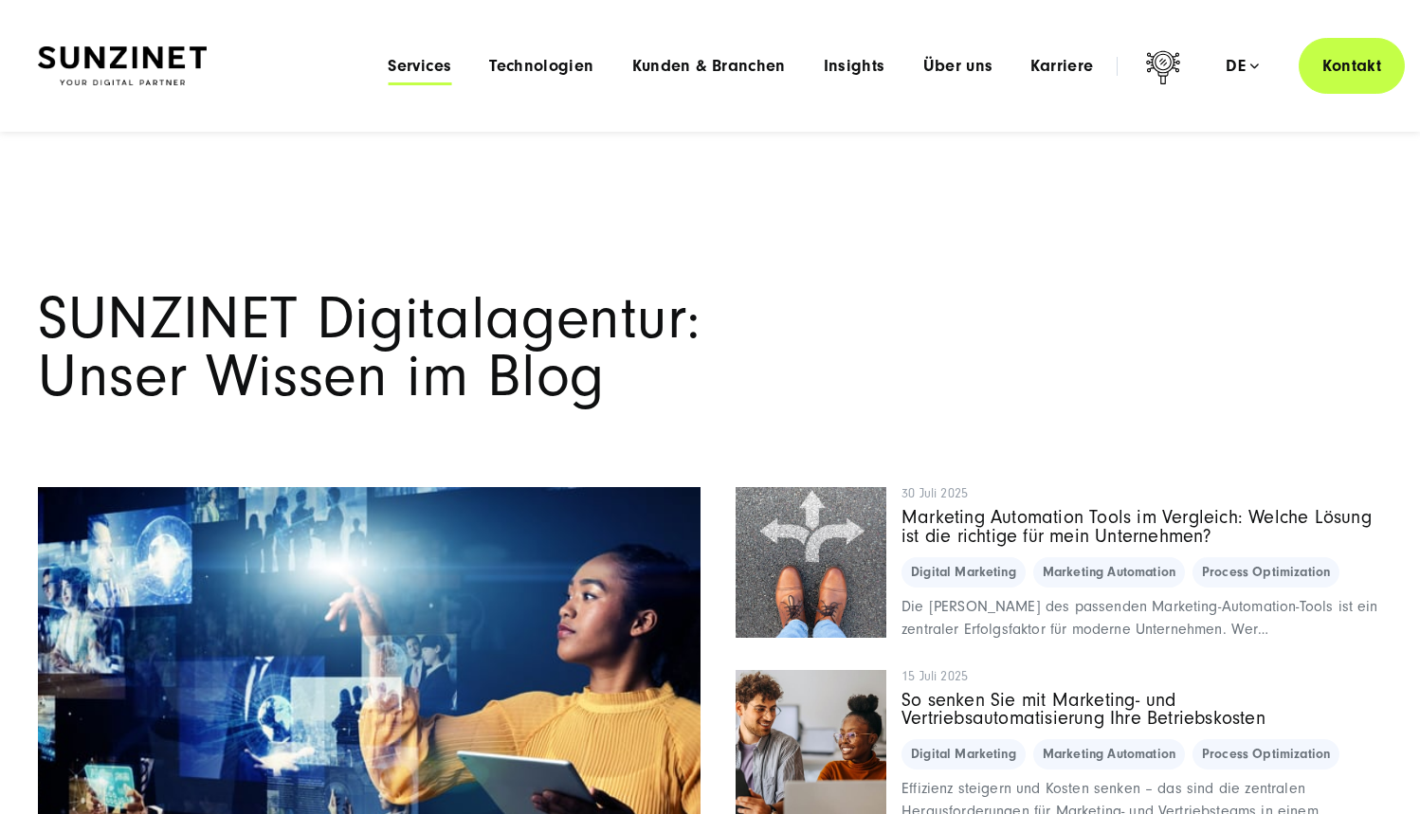
click at [426, 59] on span "Services" at bounding box center [420, 66] width 64 height 19
click at [741, 71] on span "Kunden & Branchen" at bounding box center [709, 66] width 154 height 19
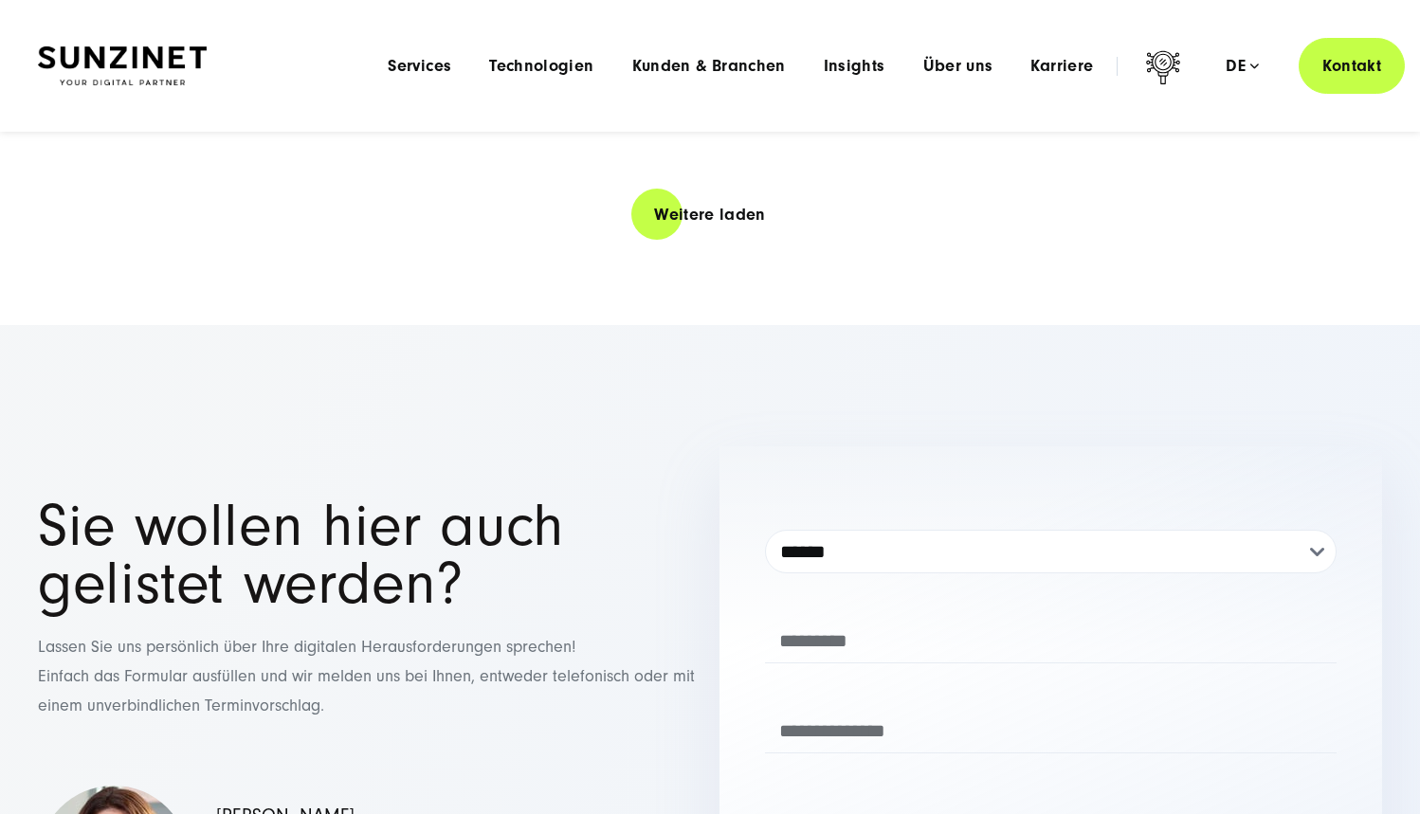
scroll to position [3014, 0]
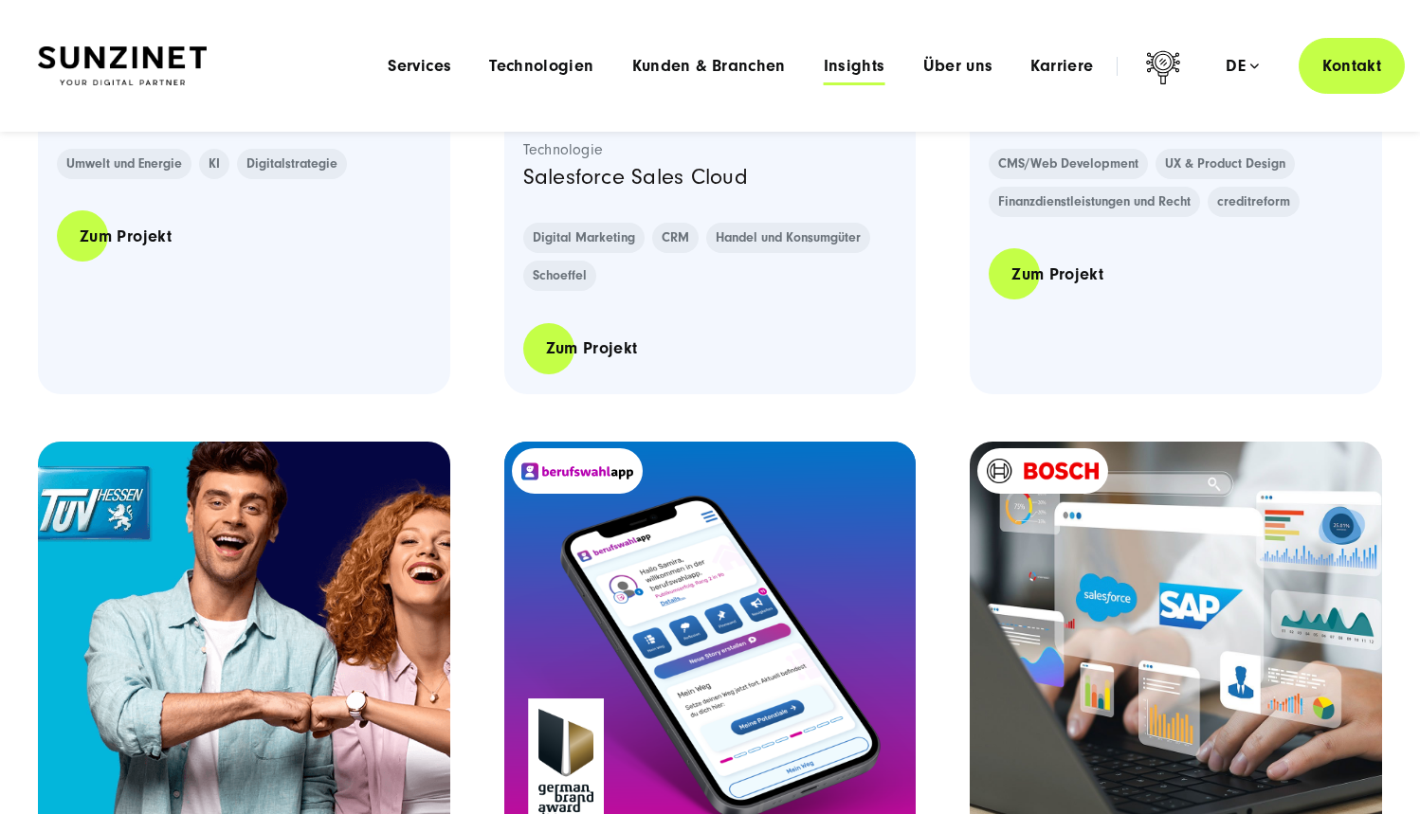
click at [870, 61] on span "Insights" at bounding box center [855, 66] width 62 height 19
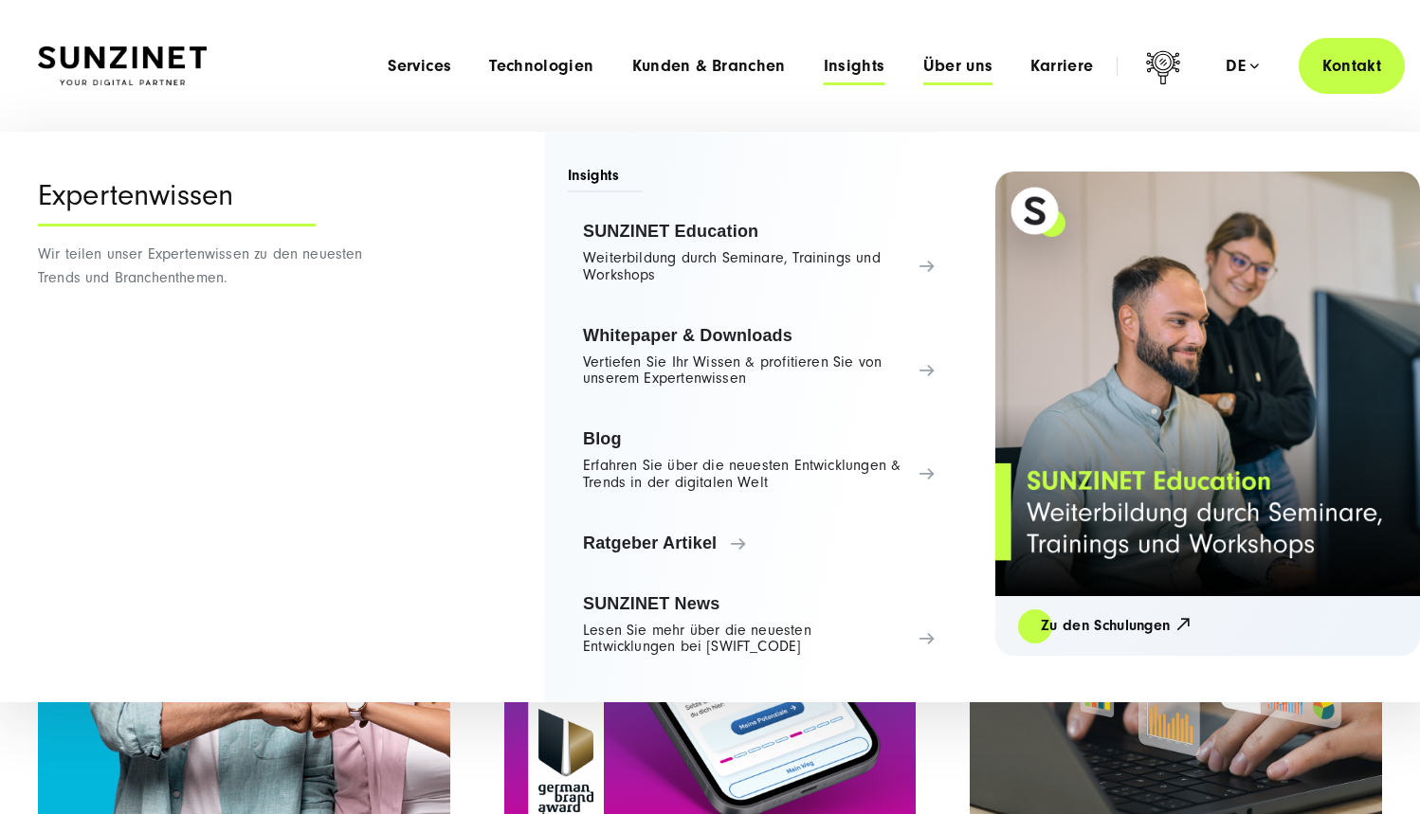
click at [971, 58] on span "Über uns" at bounding box center [958, 66] width 70 height 19
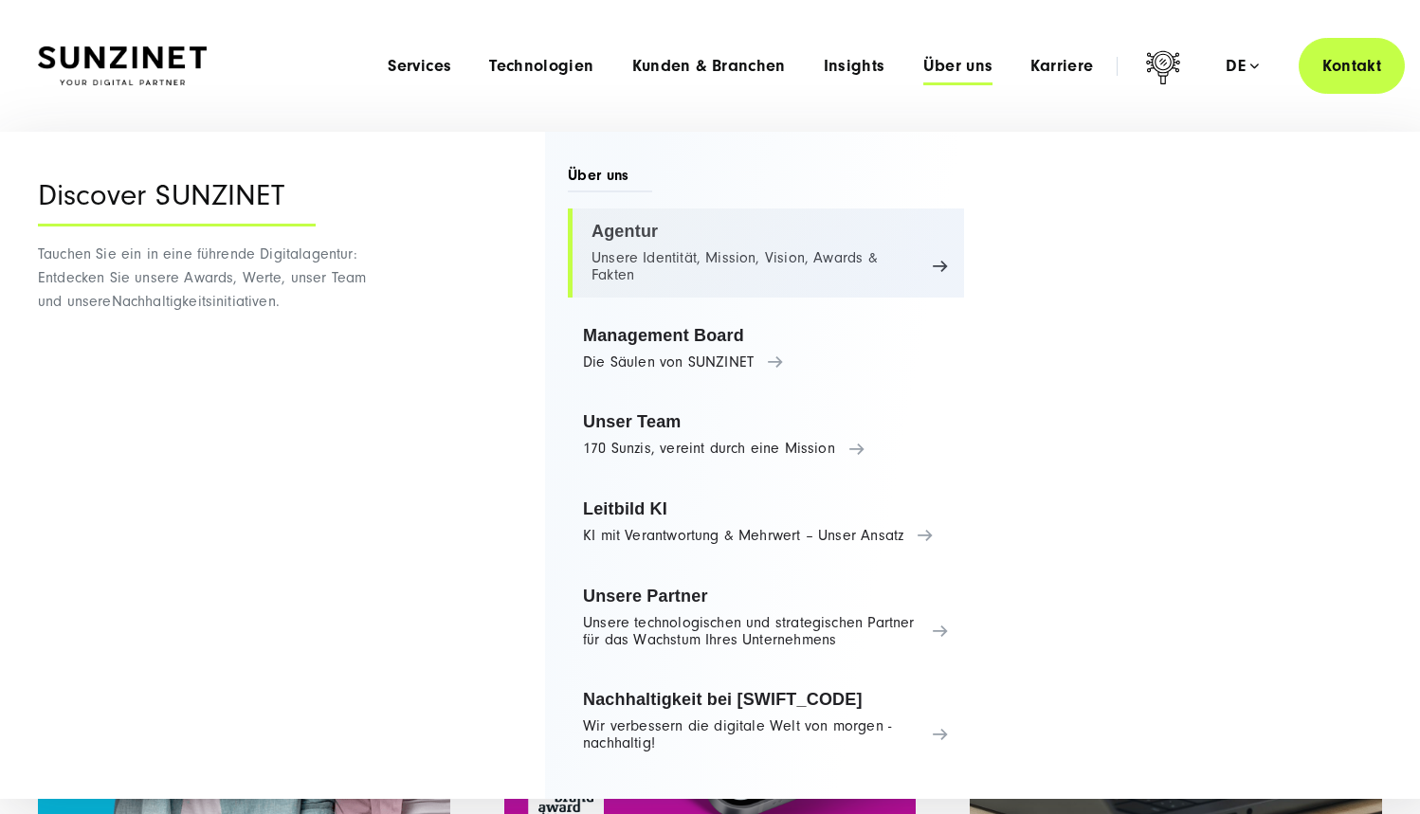
click at [665, 263] on link "Agentur Unsere Identität, Mission, Vision, Awards & Fakten" at bounding box center [766, 253] width 396 height 89
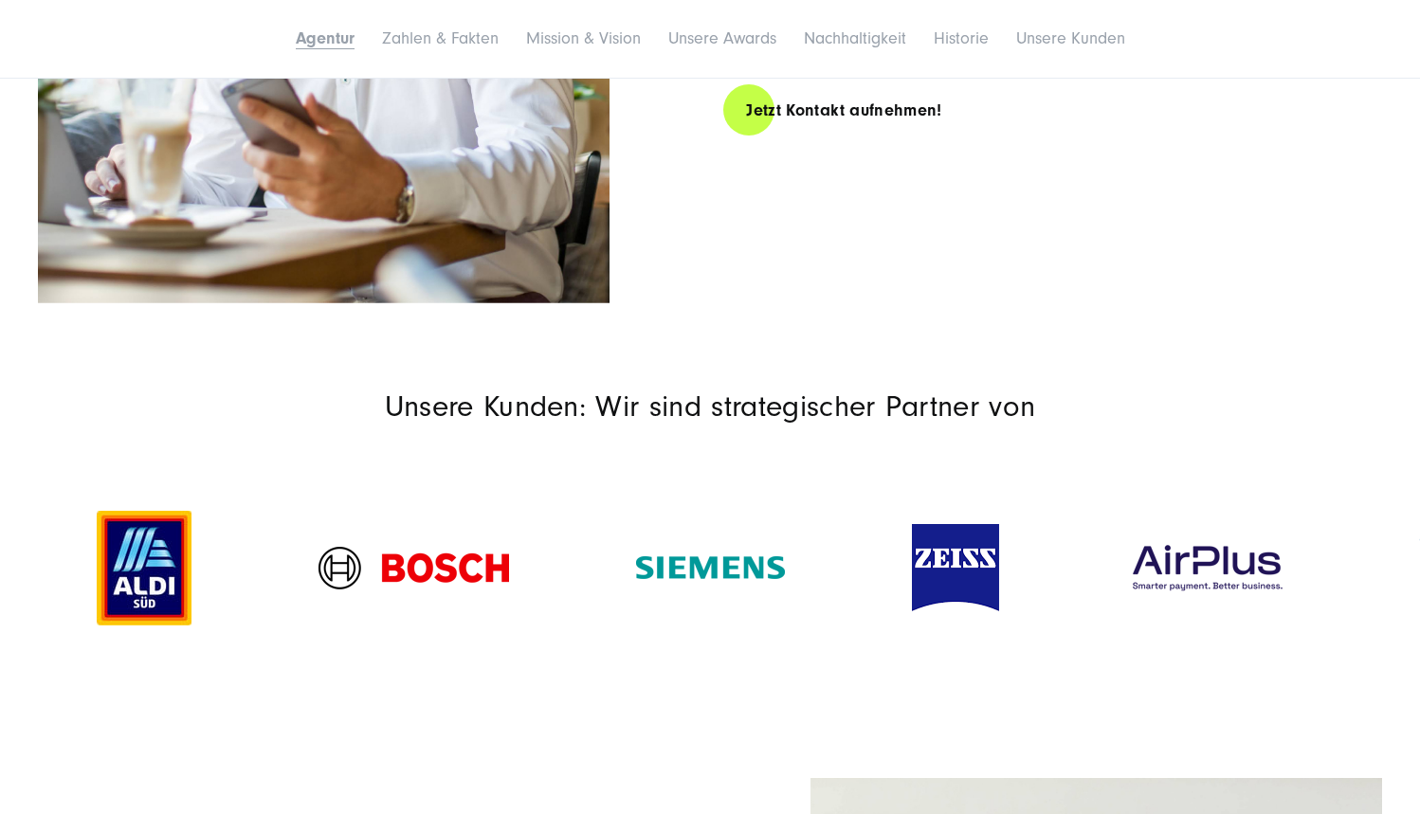
scroll to position [1555, 0]
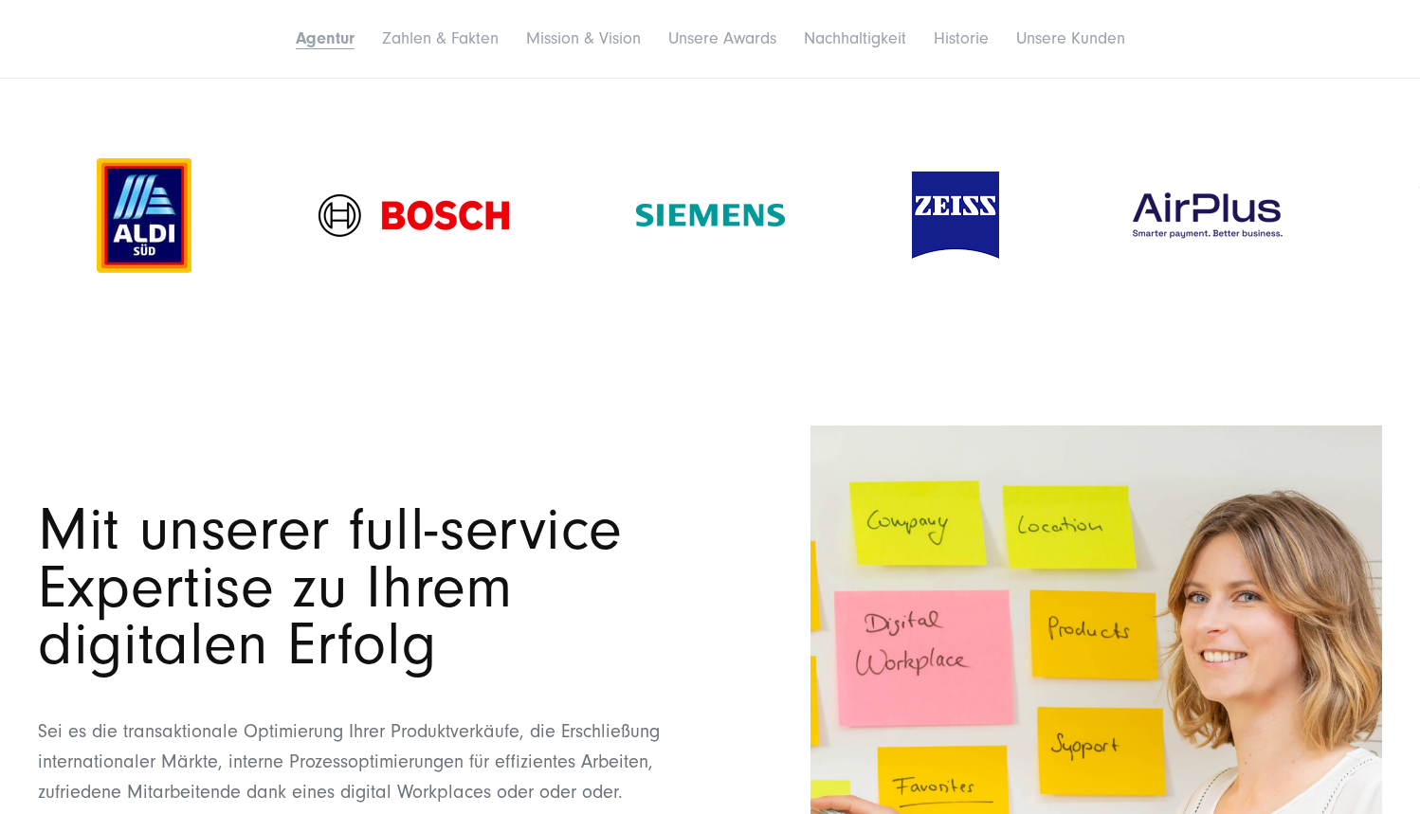
click at [523, 312] on div at bounding box center [710, 215] width 1420 height 217
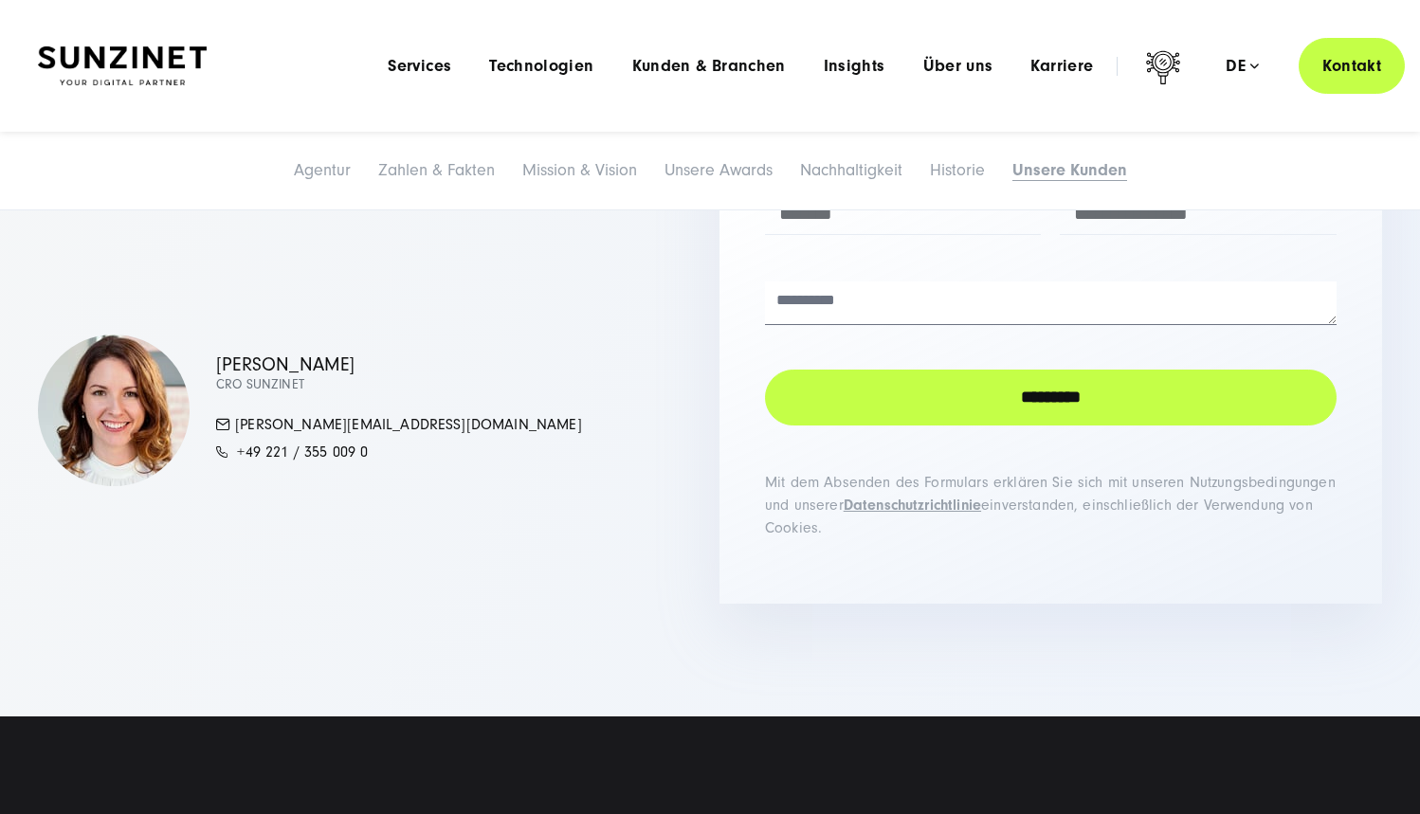
scroll to position [13702, 0]
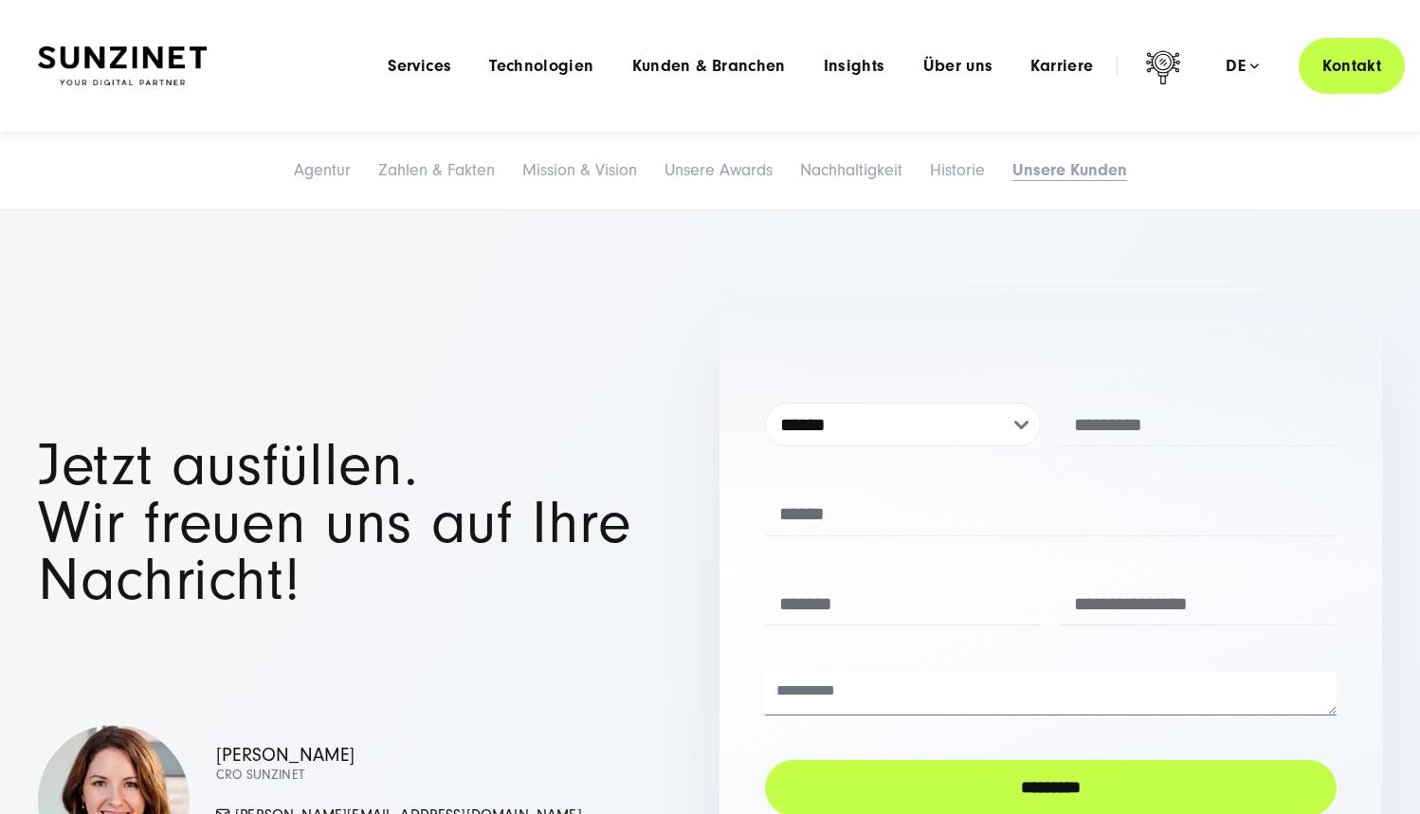
click at [123, 725] on img at bounding box center [114, 801] width 152 height 152
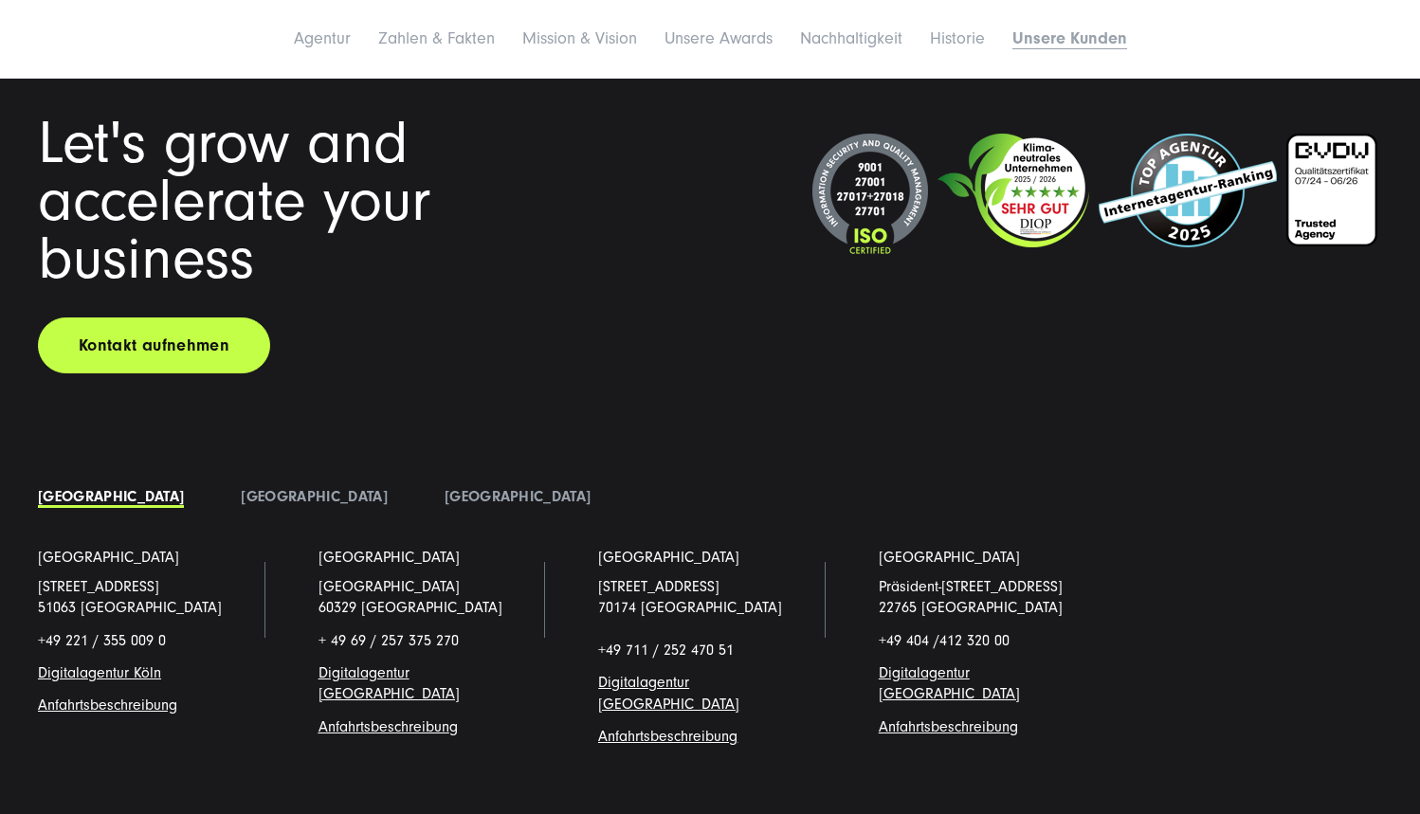
scroll to position [13859, 0]
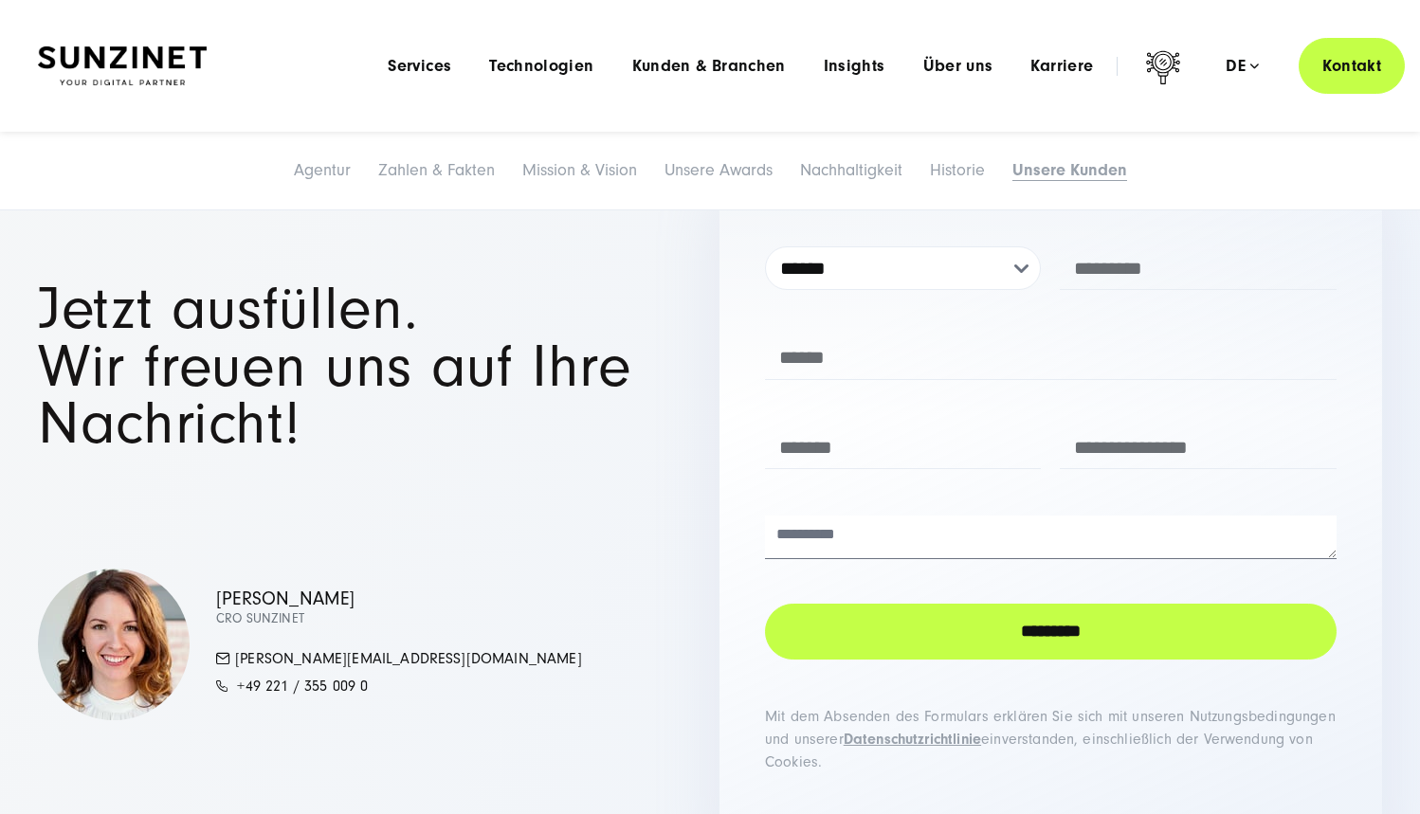
click at [460, 569] on div "Simona Mayer CRO SUNZINET mayer.simona@sunzinet.com +49 221 / 355 009 0" at bounding box center [369, 645] width 663 height 152
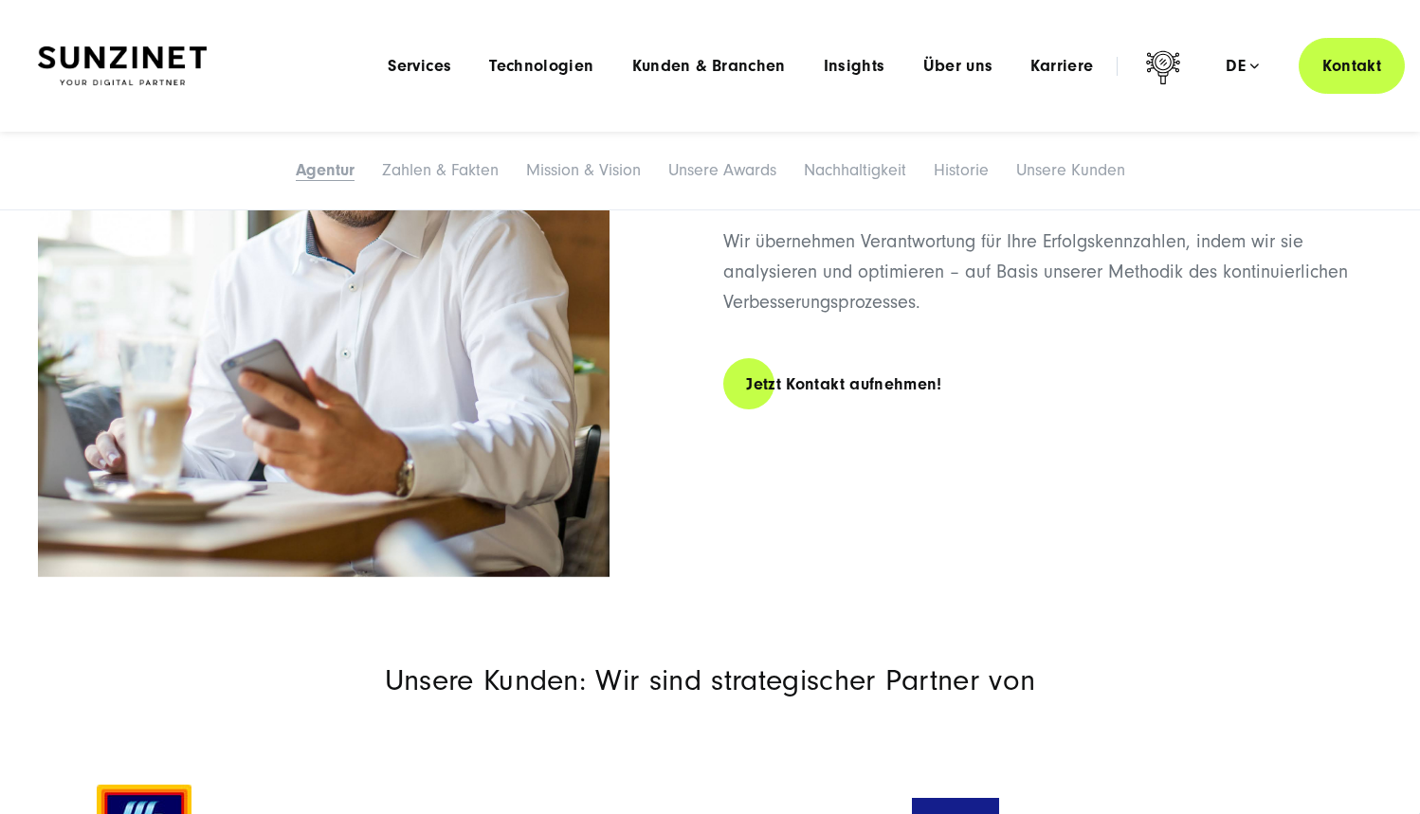
scroll to position [0, 0]
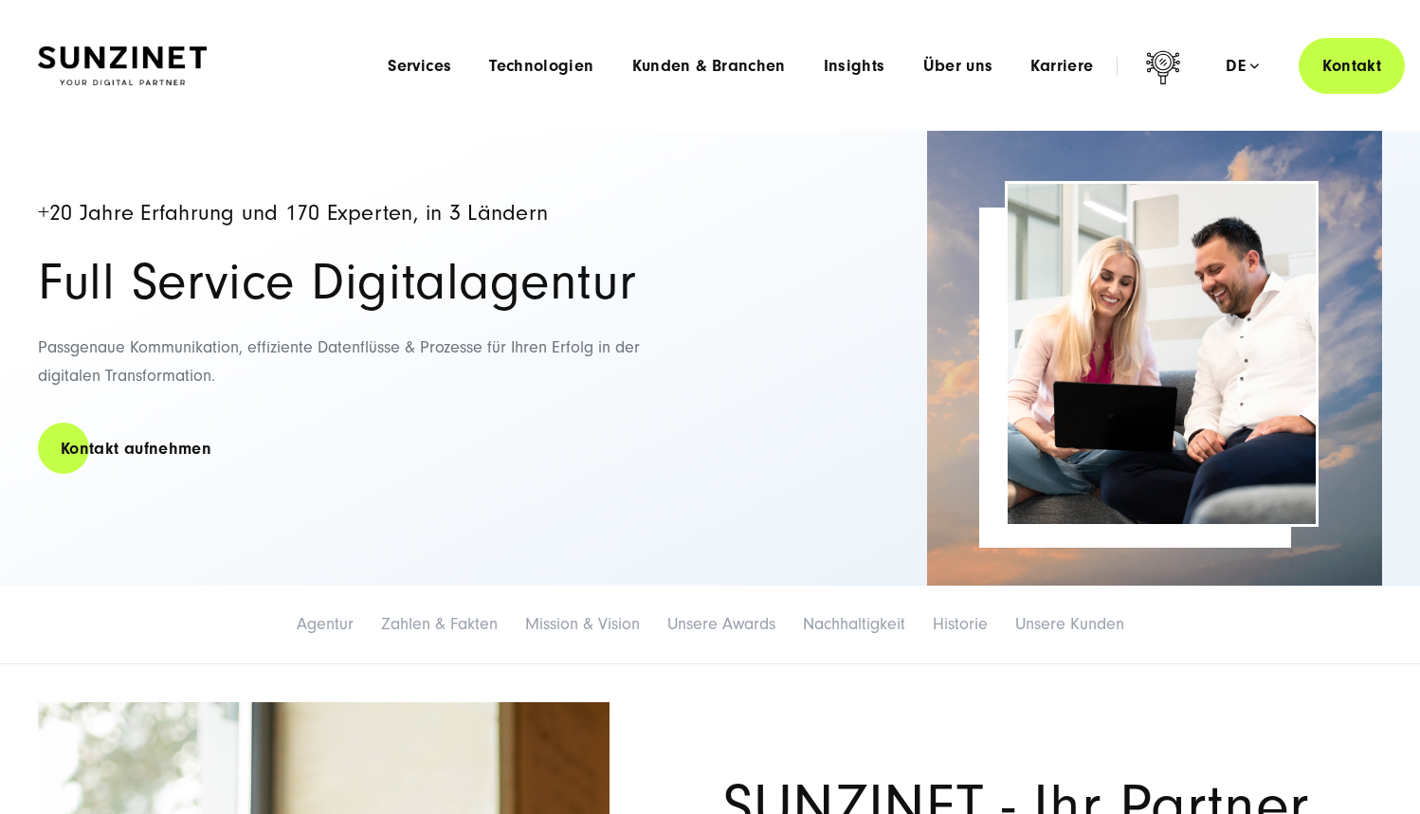
click at [182, 351] on span "Passgenaue Kommunikation, effiziente Datenflüsse & Prozesse für Ihren Erfolg in…" at bounding box center [339, 361] width 602 height 49
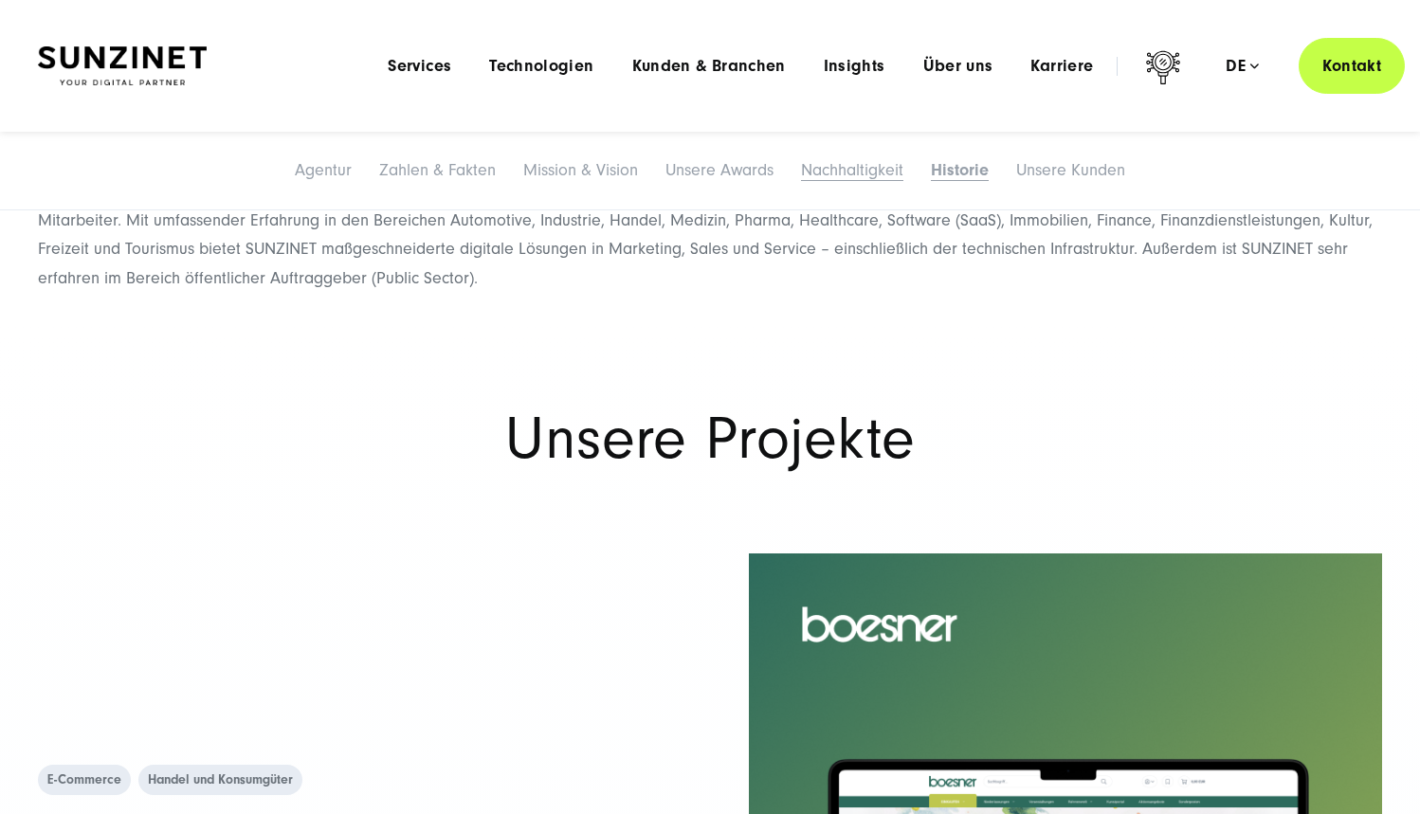
scroll to position [8709, 0]
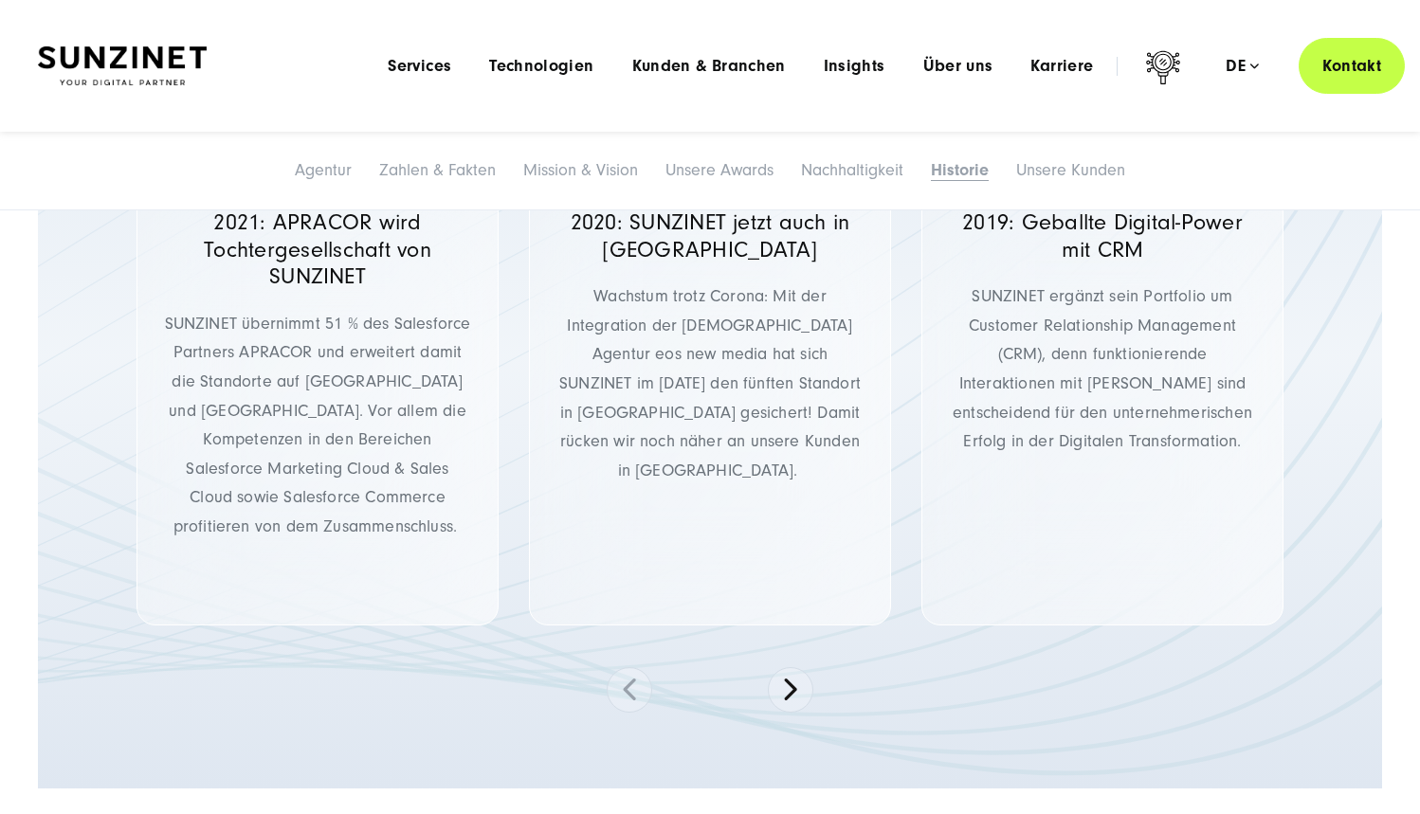
click at [462, 64] on li "Services Menu Full Service Digitalagentur Wir lösen komplexe Herausforderungen …" at bounding box center [419, 66] width 101 height 20
click at [416, 64] on span "Services" at bounding box center [420, 66] width 64 height 19
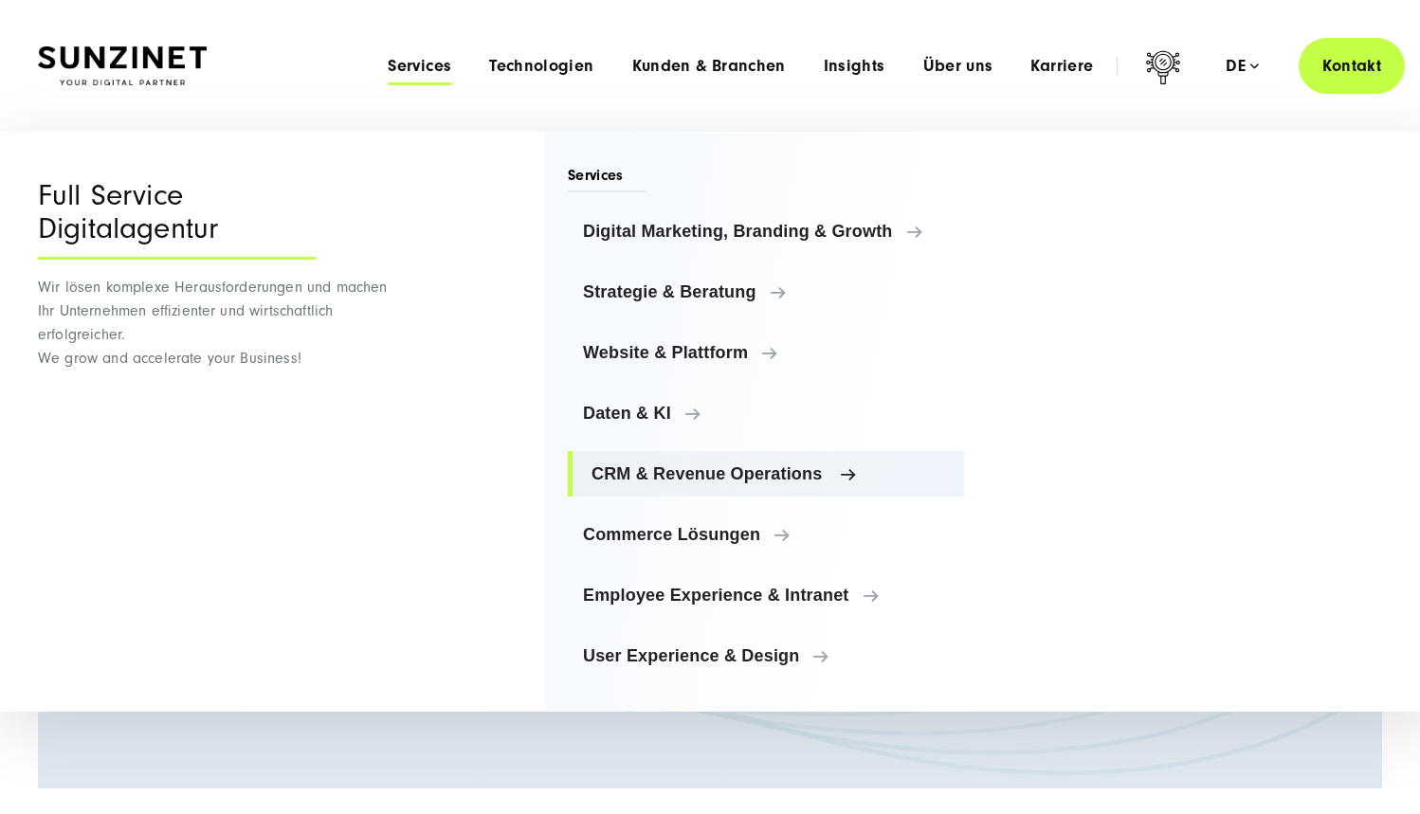
click at [664, 468] on span "CRM & Revenue Operations" at bounding box center [770, 474] width 357 height 19
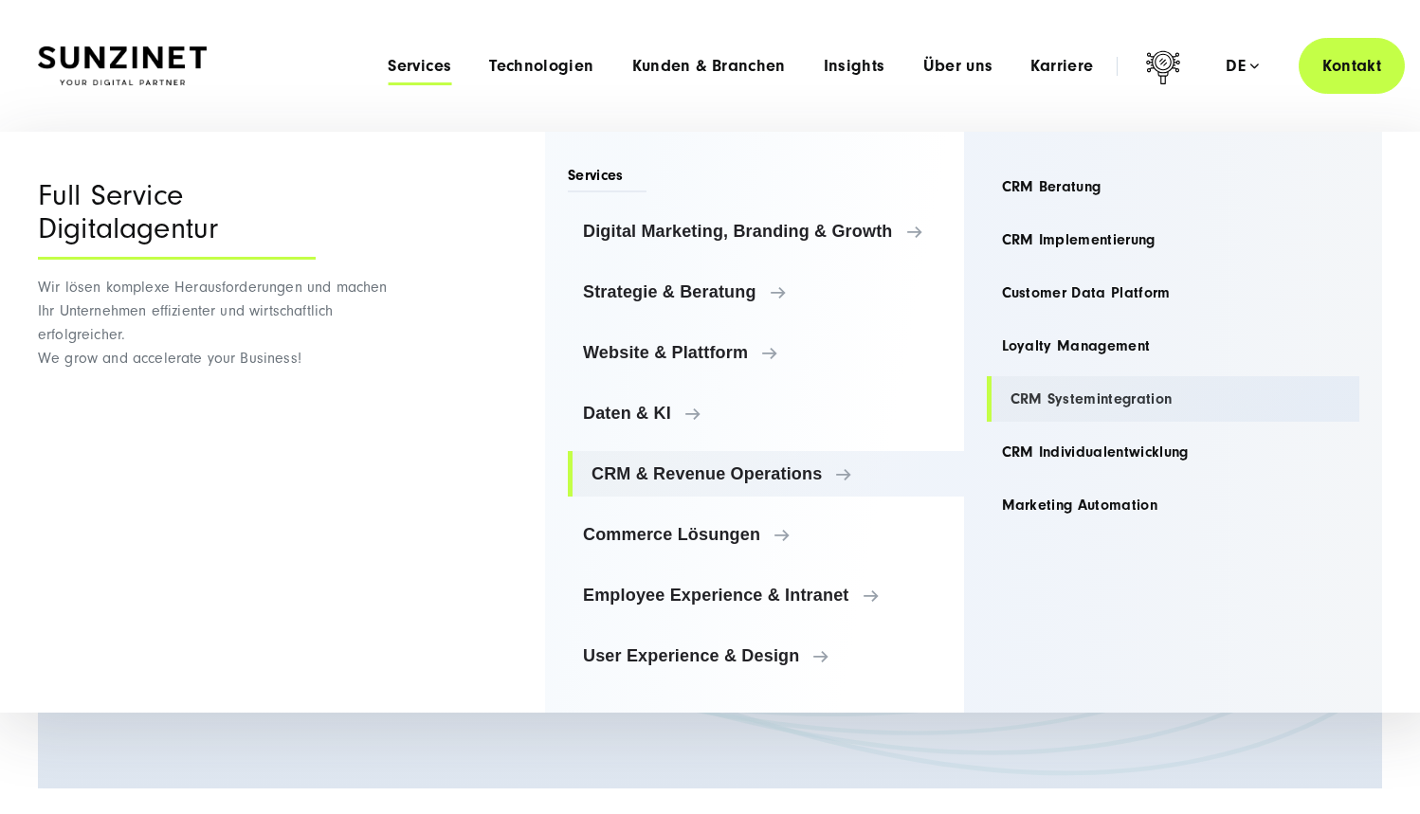
click at [1091, 395] on link "CRM Systemintegration" at bounding box center [1174, 399] width 374 height 46
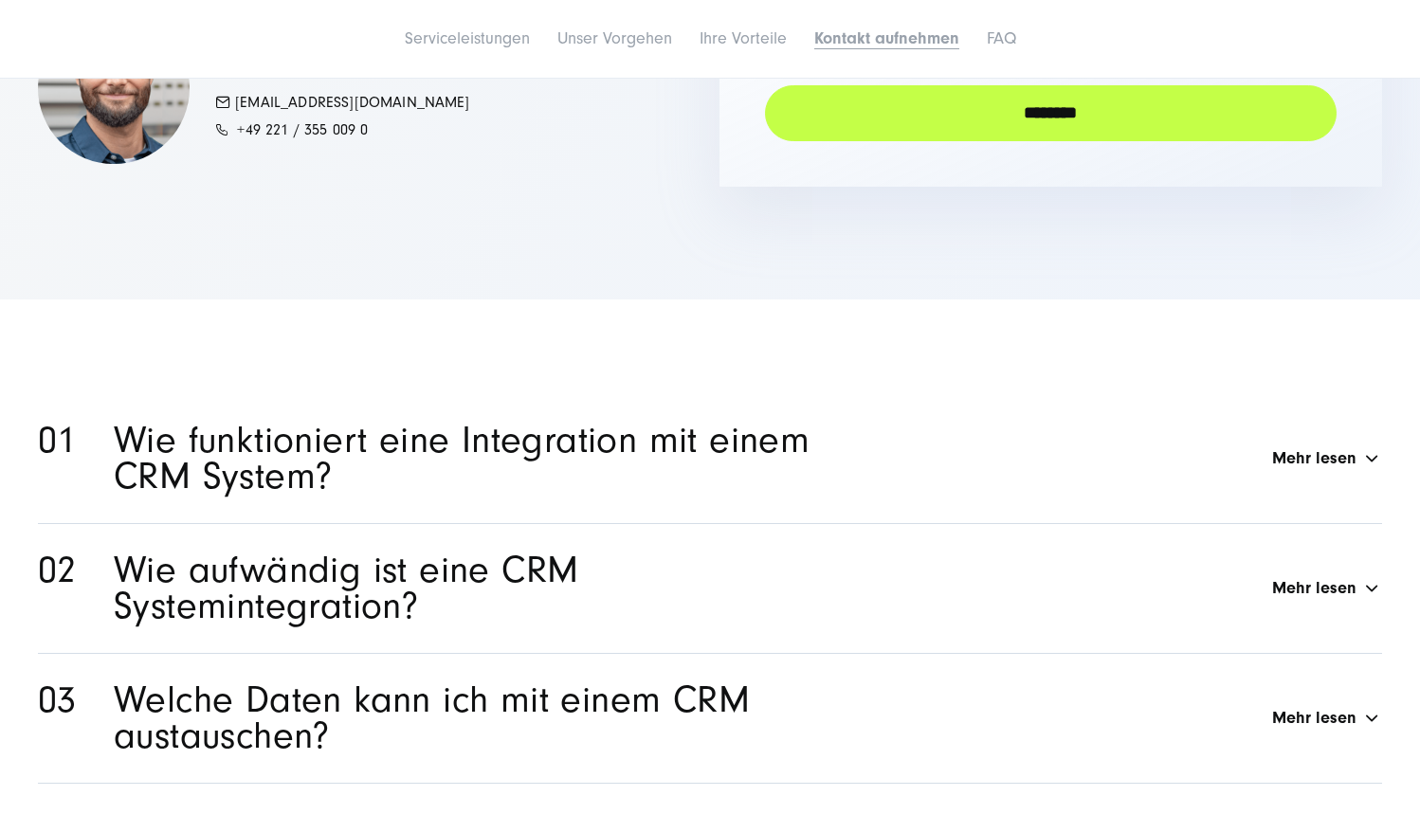
scroll to position [5204, 0]
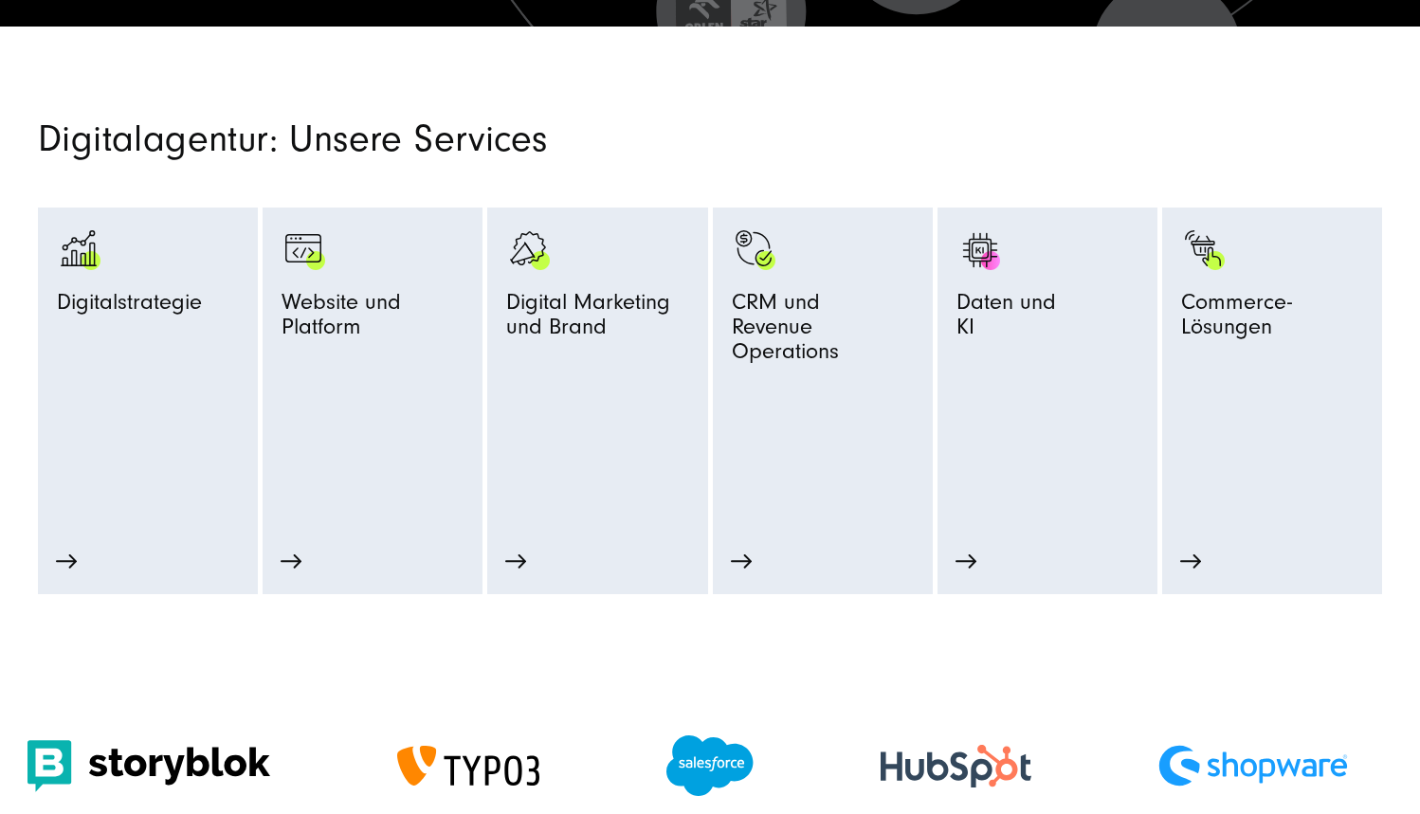
scroll to position [869, 0]
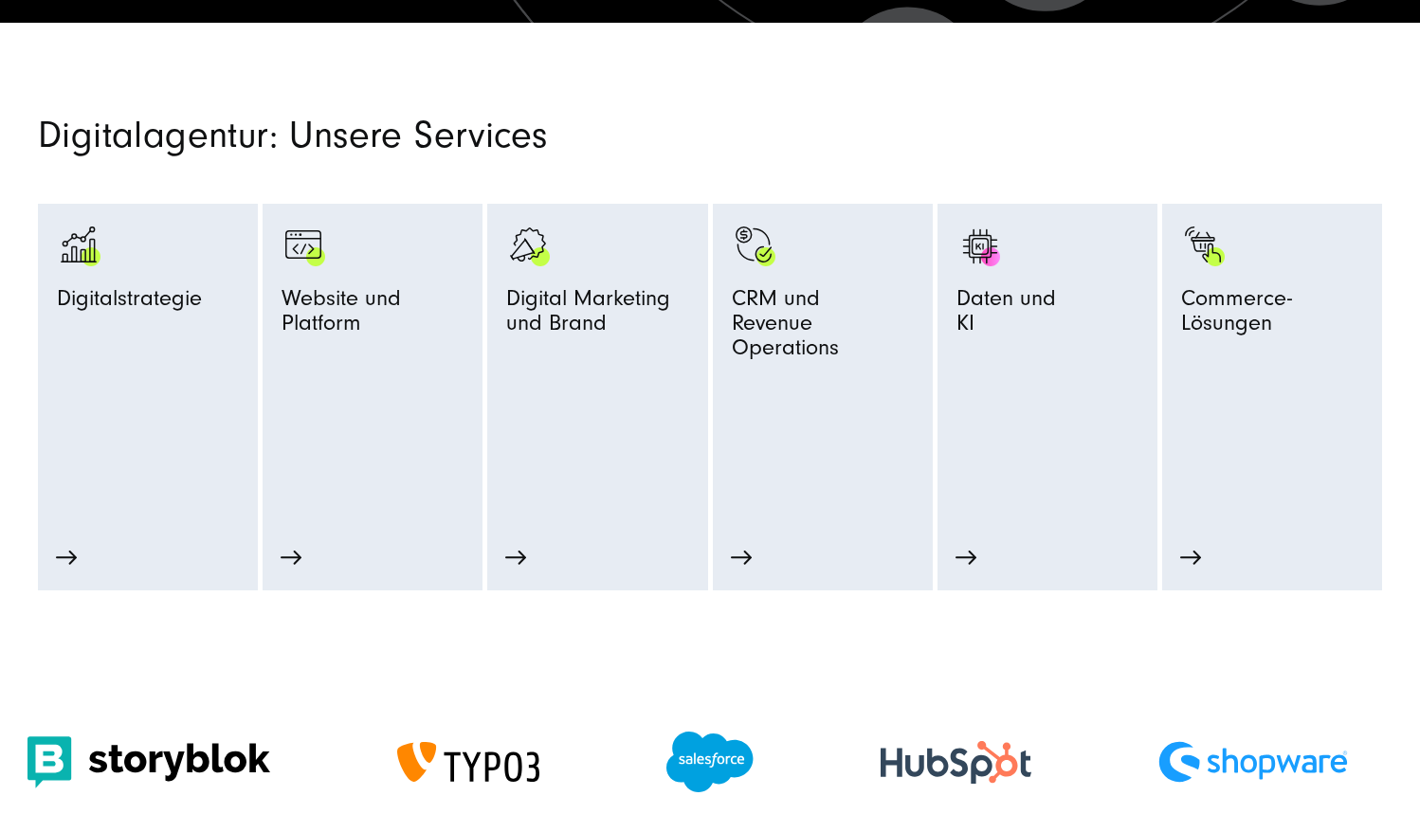
click at [670, 30] on section "Digitalagentur: Unsere Services Digitalstrategie Strategie-Beratung Prozessopti…" at bounding box center [710, 307] width 1420 height 568
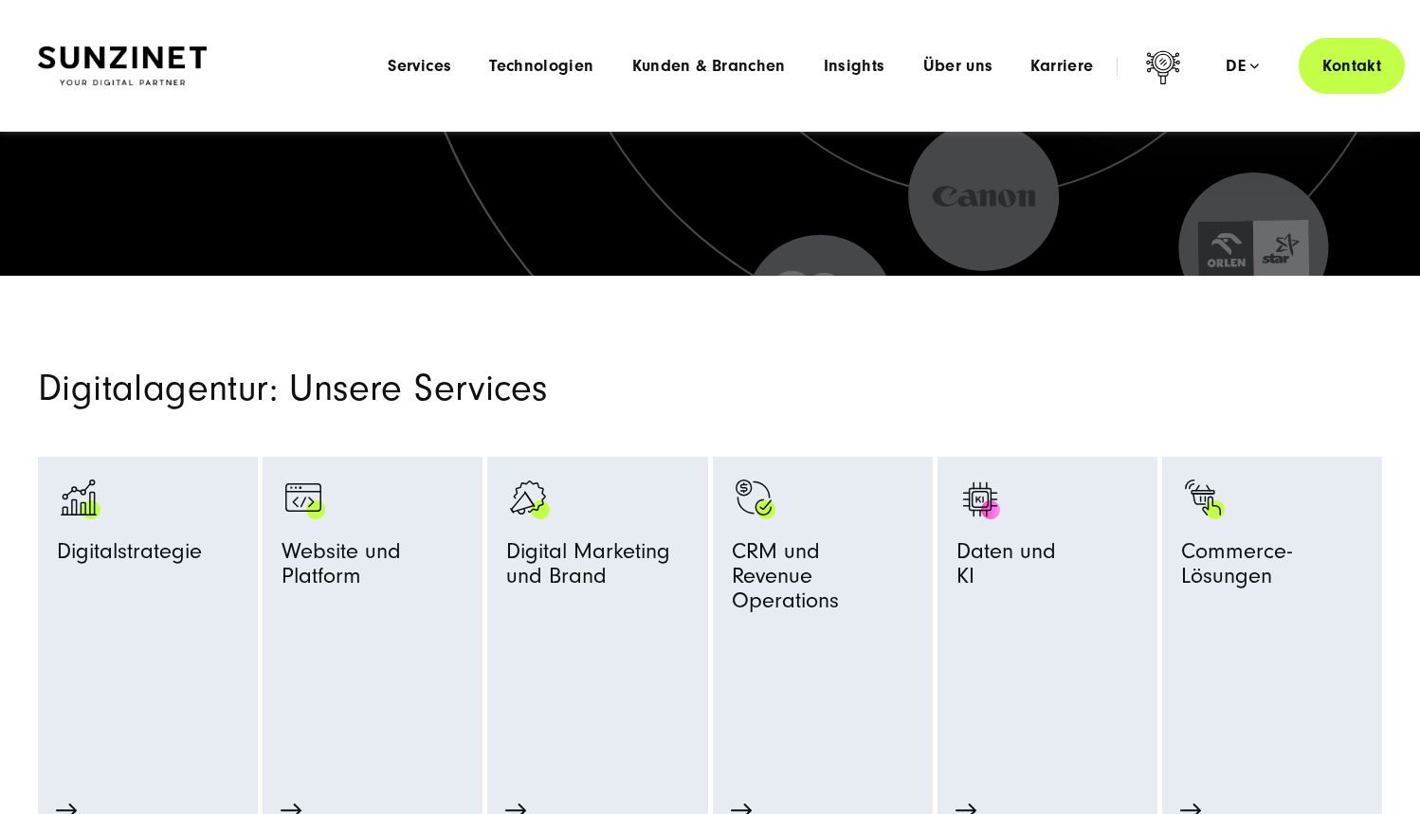
scroll to position [0, 0]
